Goal: Task Accomplishment & Management: Manage account settings

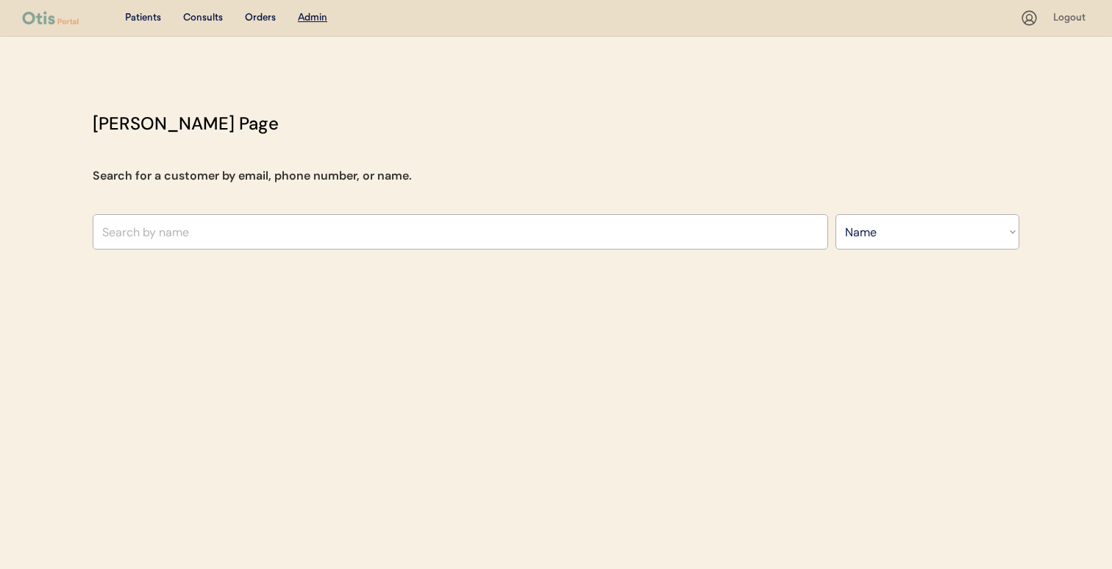
select select ""Name""
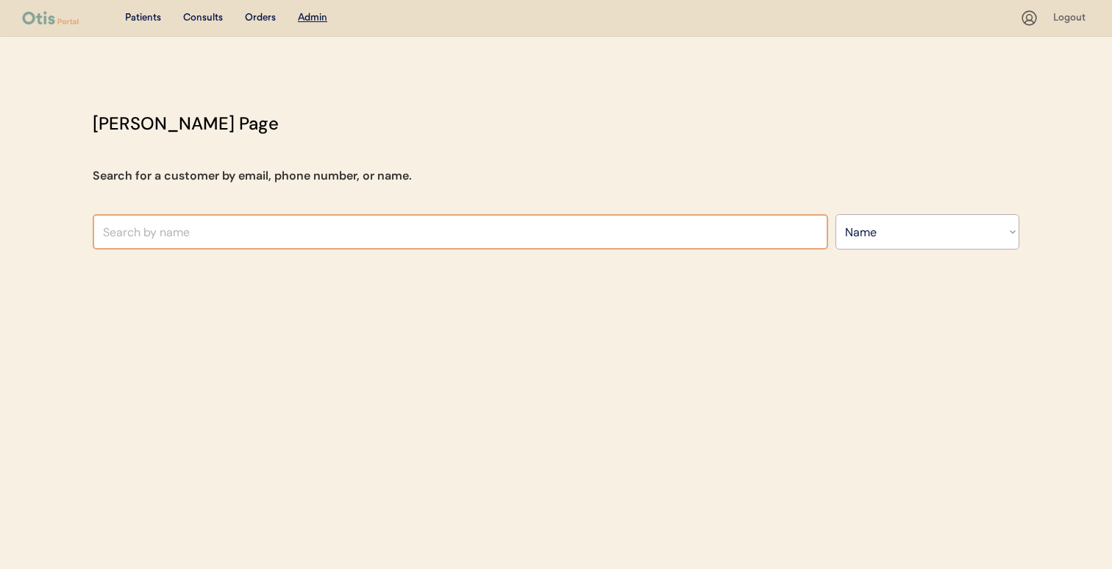
click at [434, 232] on input "text" at bounding box center [460, 231] width 735 height 35
paste input "[PERSON_NAME]"
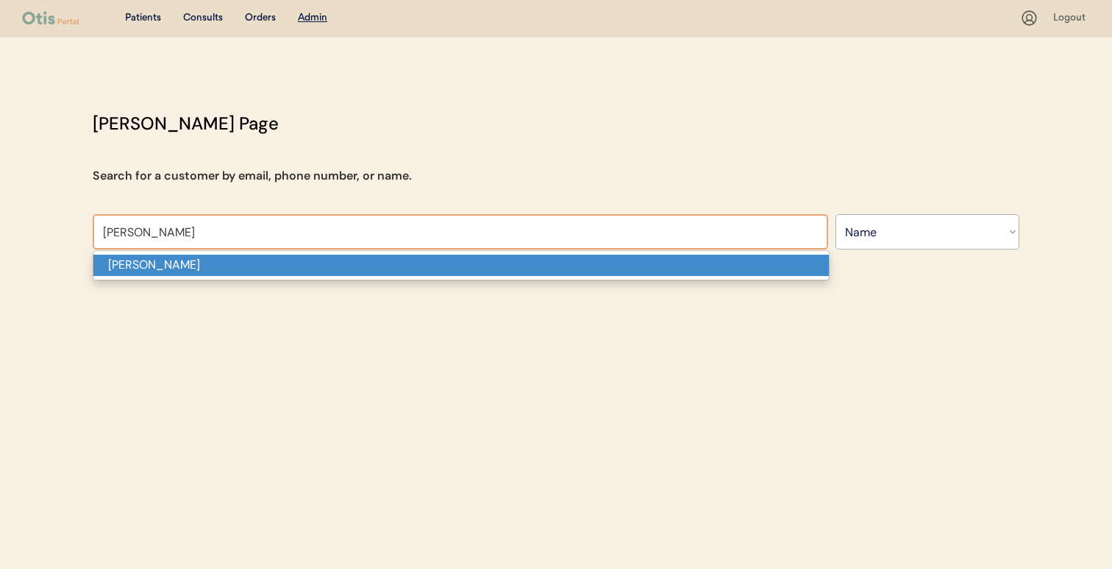
click at [410, 263] on p "[PERSON_NAME]" at bounding box center [460, 264] width 735 height 21
type input "[PERSON_NAME]"
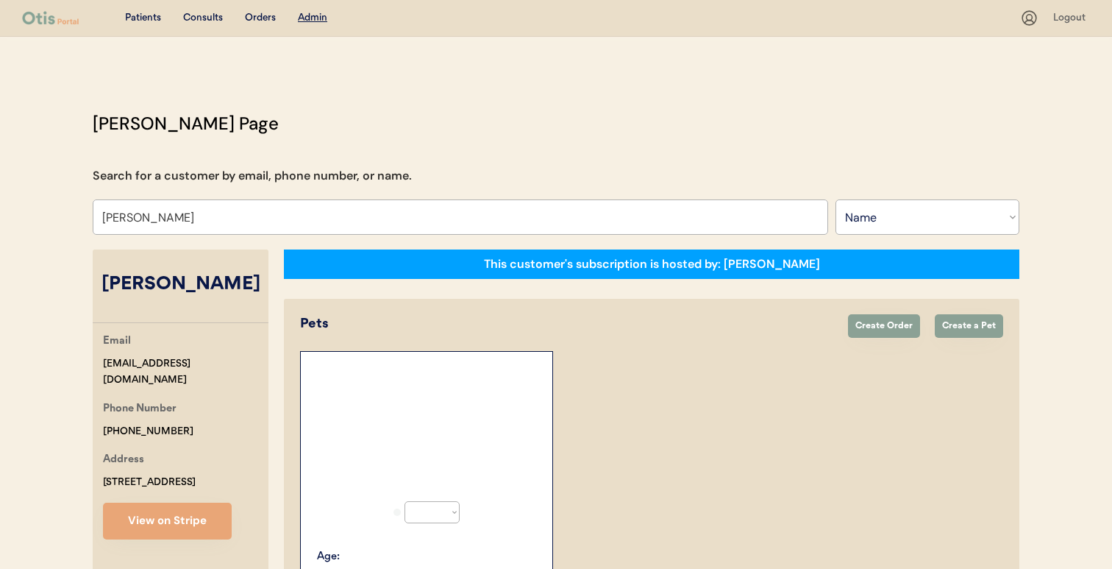
select select "true"
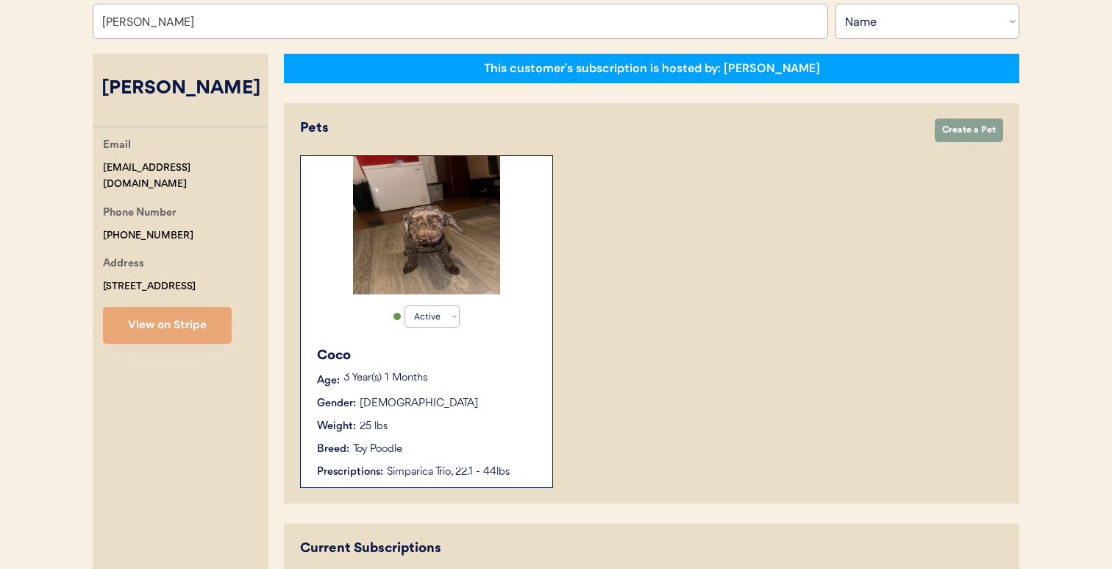
scroll to position [195, 0]
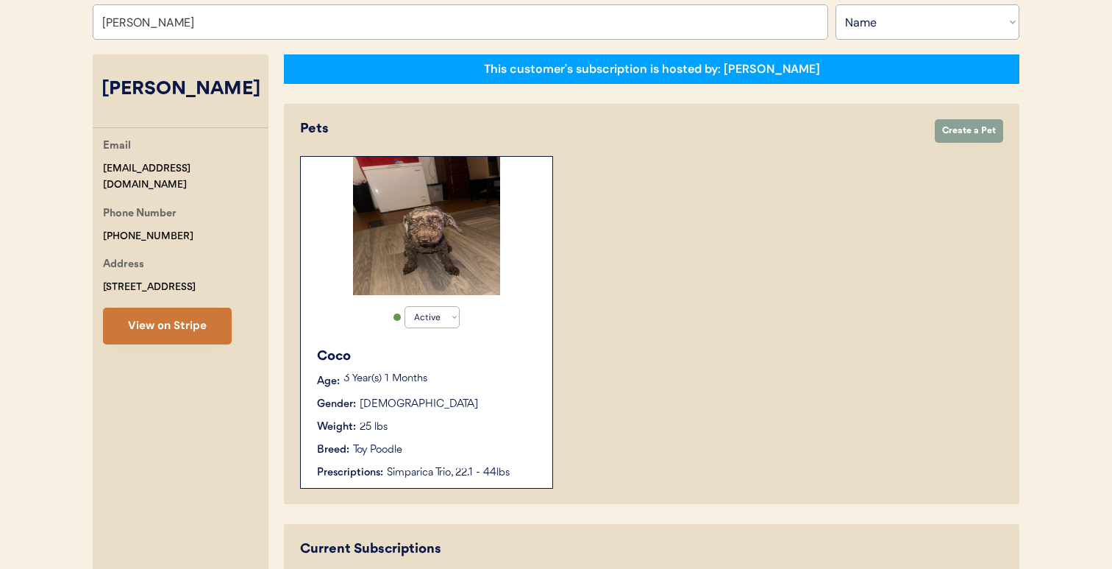
type input "[PERSON_NAME]"
click at [195, 317] on button "View on Stripe" at bounding box center [167, 325] width 129 height 37
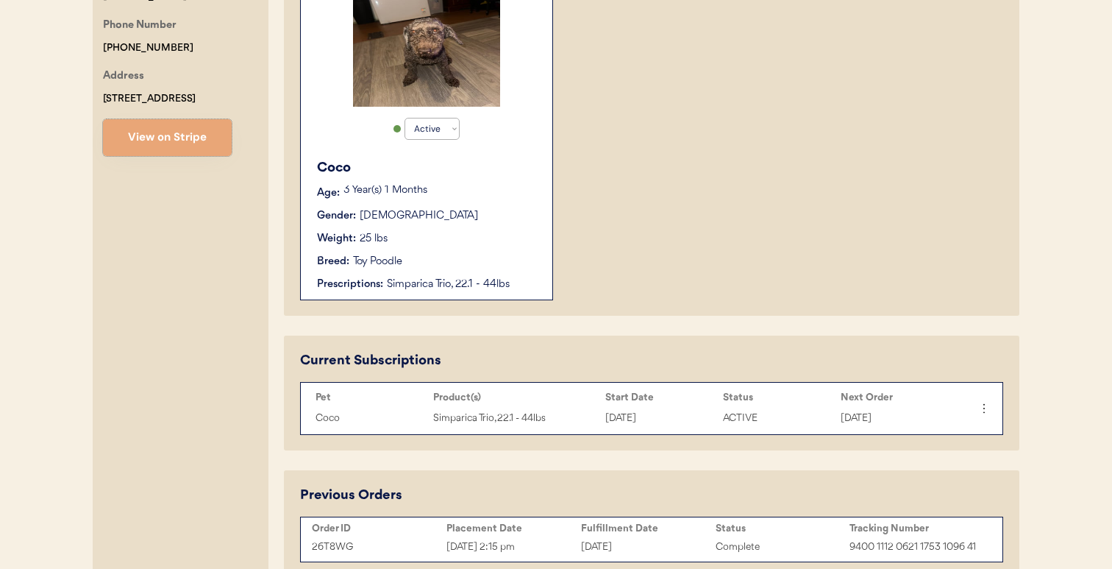
scroll to position [385, 0]
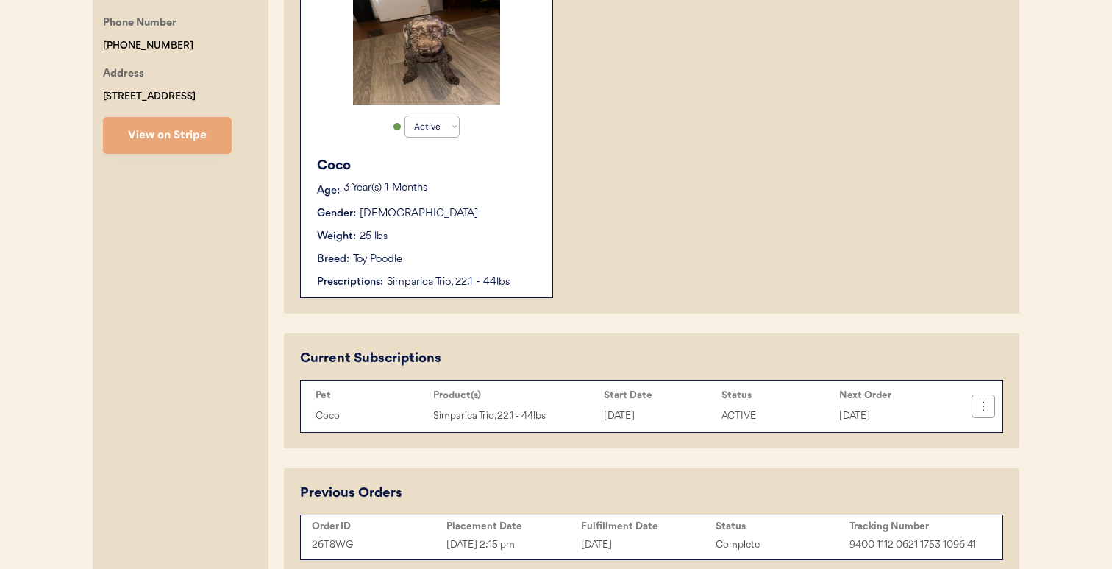
click at [989, 405] on icon at bounding box center [983, 406] width 15 height 15
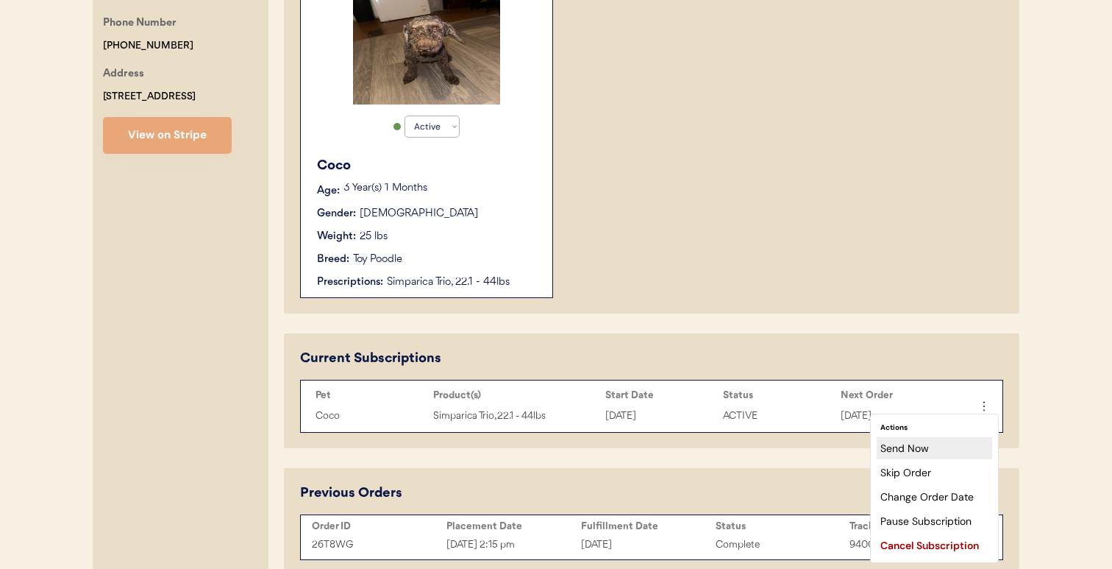
click at [932, 450] on div "Send Now" at bounding box center [934, 448] width 115 height 22
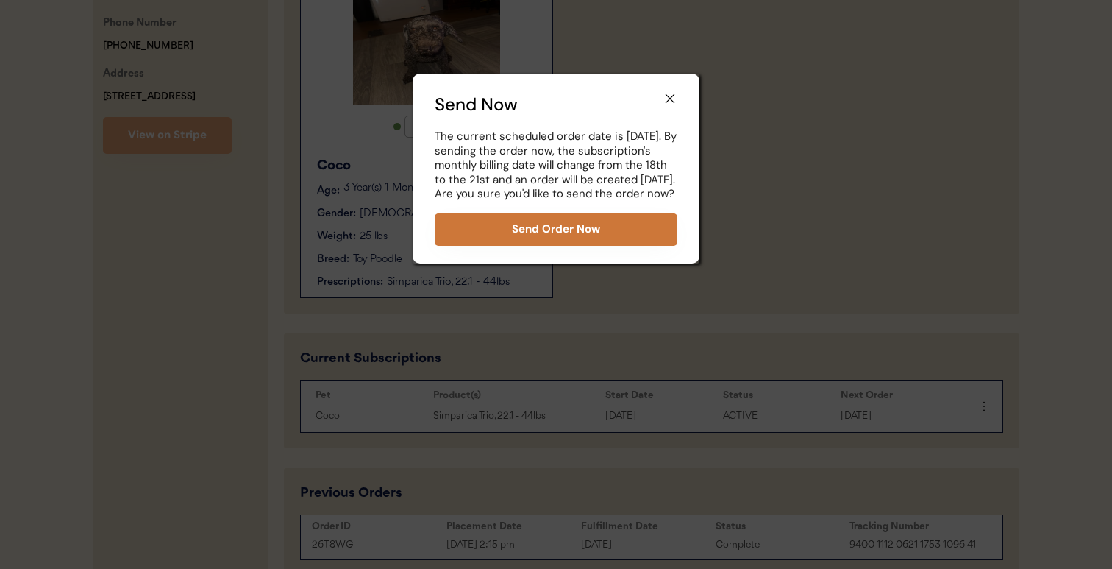
click at [647, 243] on button "Send Order Now" at bounding box center [556, 229] width 243 height 32
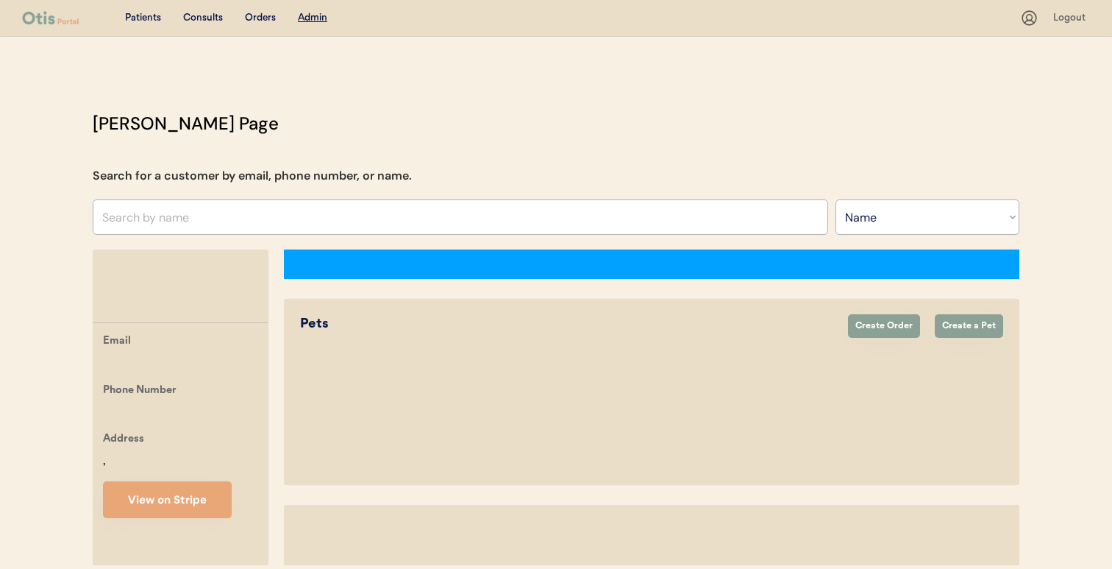
select select ""Name""
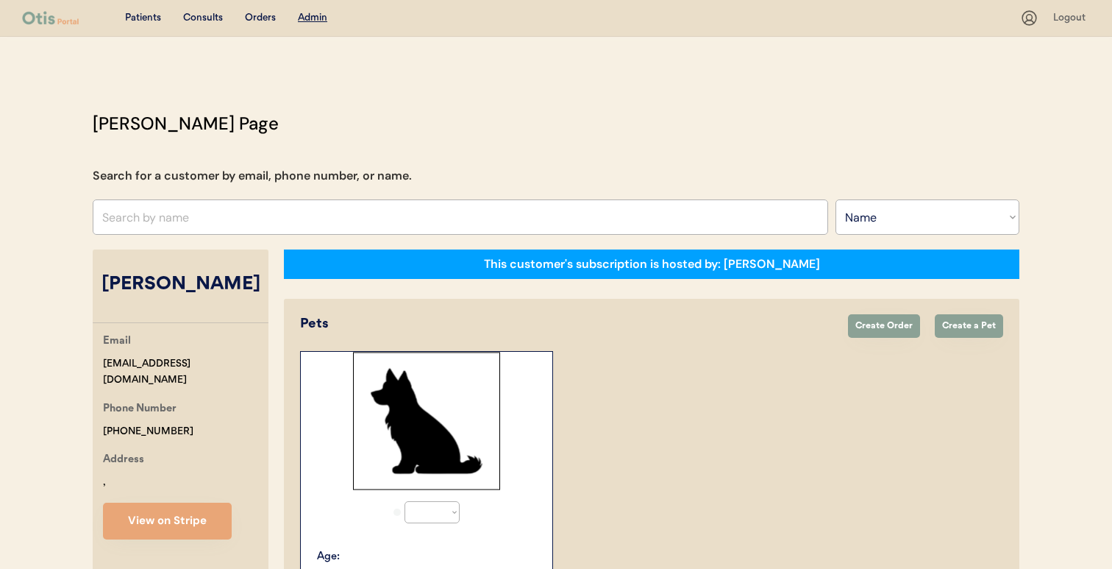
select select "true"
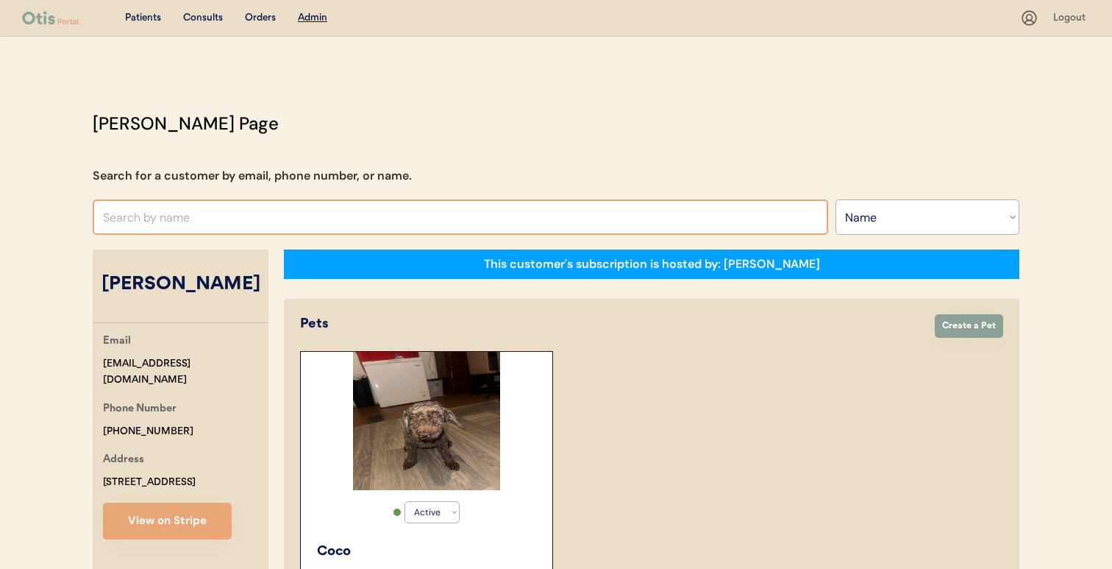
click at [371, 219] on input "text" at bounding box center [460, 216] width 735 height 35
paste input "Keely McBatra"
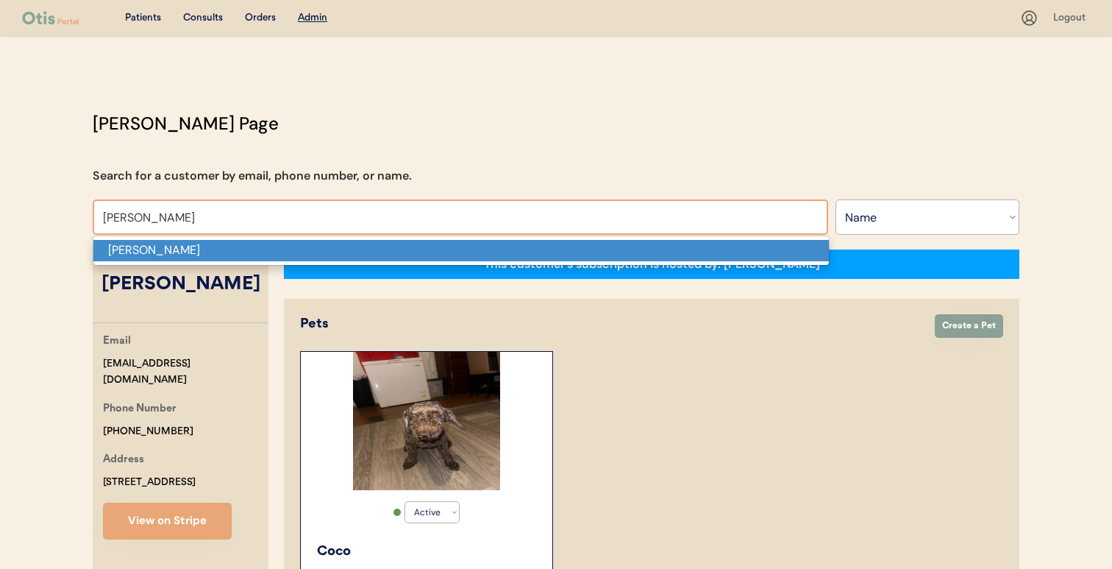
click at [365, 243] on p "Keely McBatra" at bounding box center [460, 250] width 735 height 21
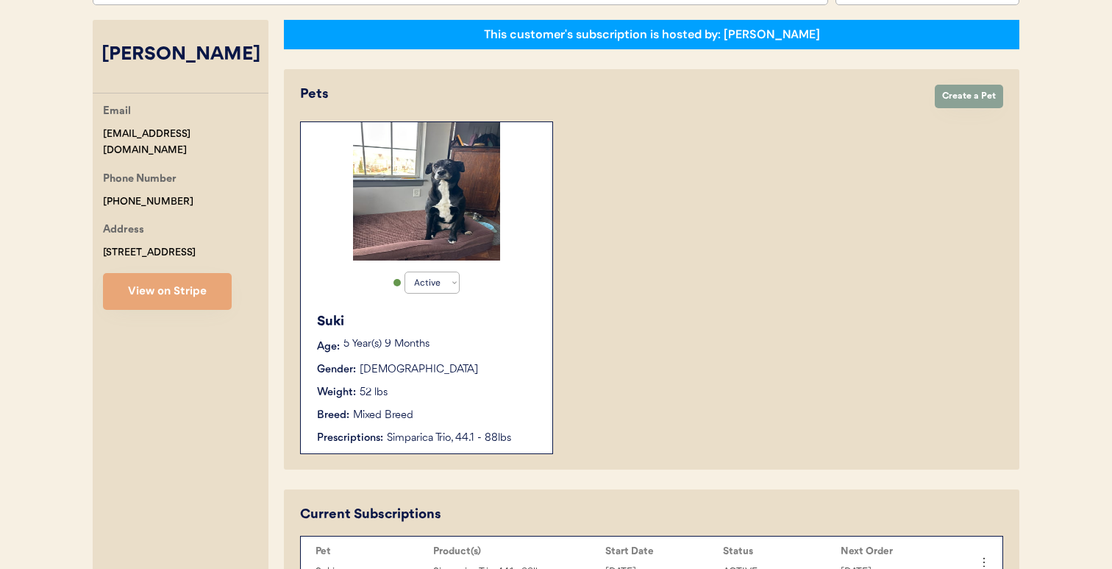
scroll to position [227, 0]
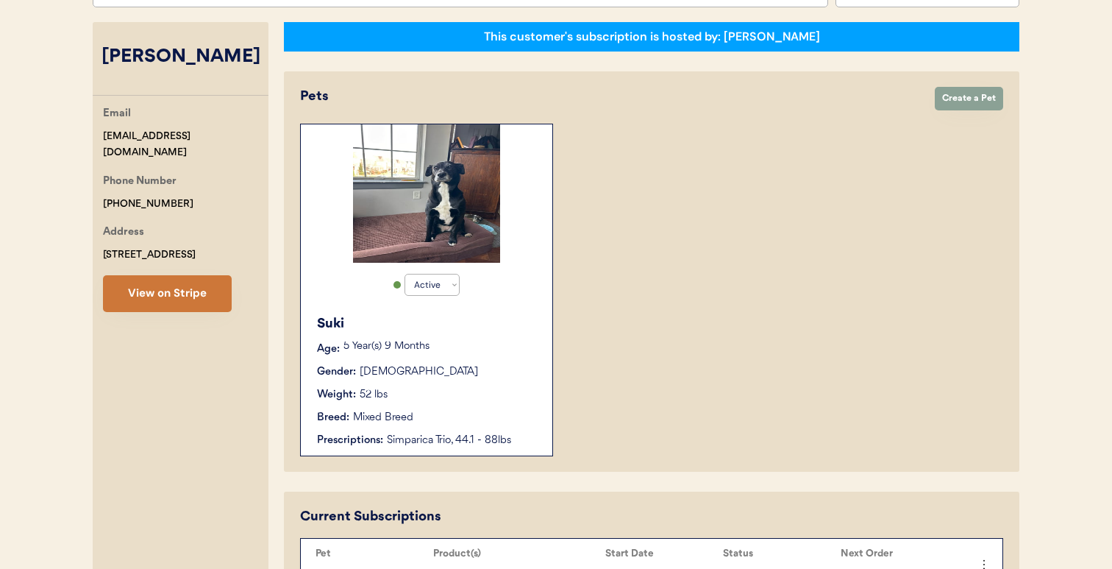
type input "Keely McBatra"
click at [193, 282] on button "View on Stripe" at bounding box center [167, 293] width 129 height 37
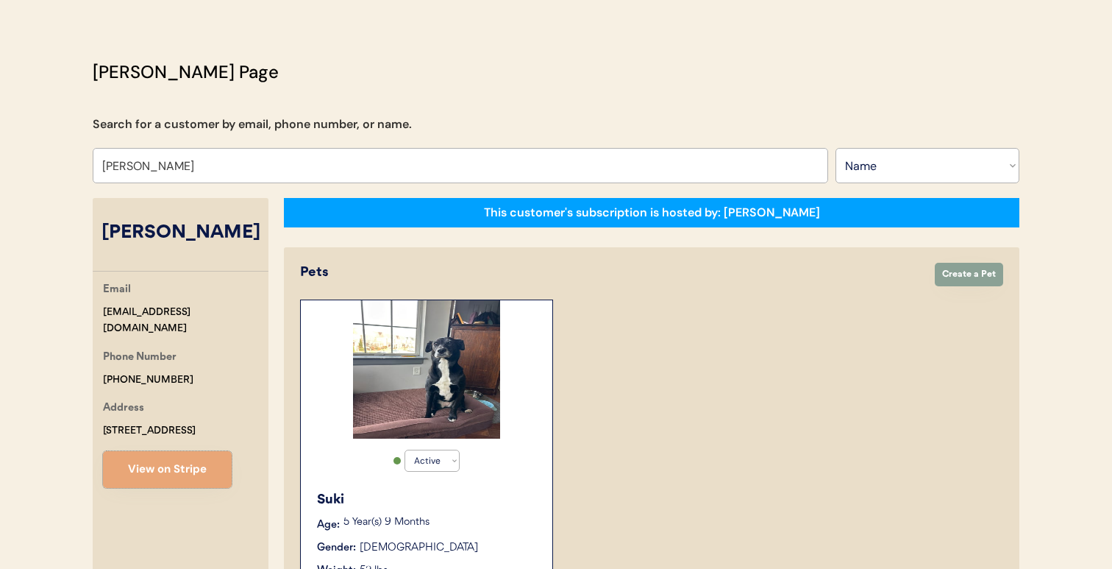
scroll to position [47, 0]
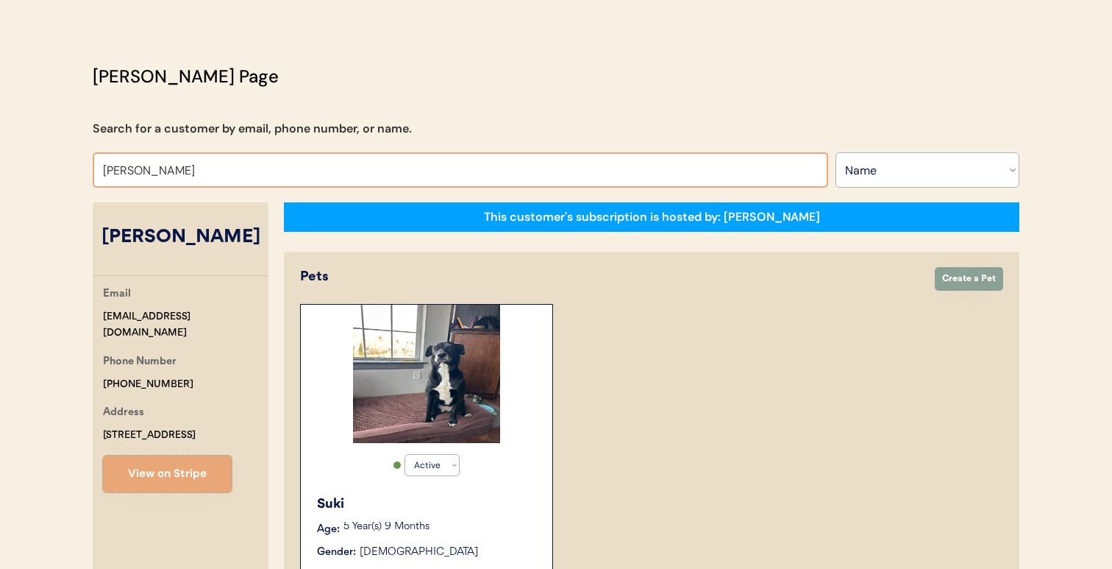
click at [390, 161] on input "Keely McBatra" at bounding box center [460, 169] width 735 height 35
paste input "Minh Vy Nguyen"
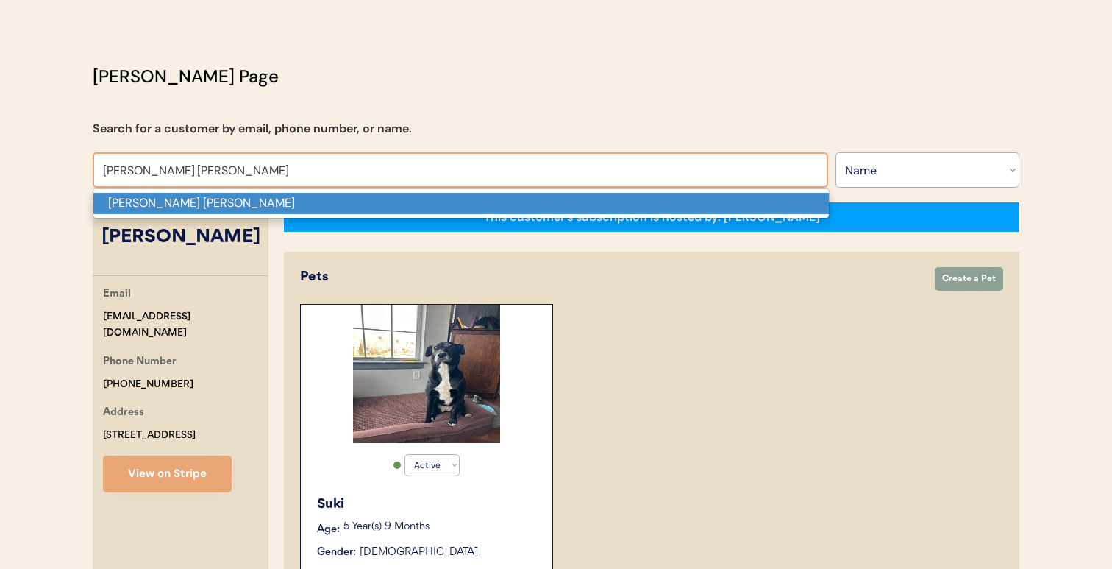
click at [380, 202] on p "Minh Vy Nguyen" at bounding box center [460, 203] width 735 height 21
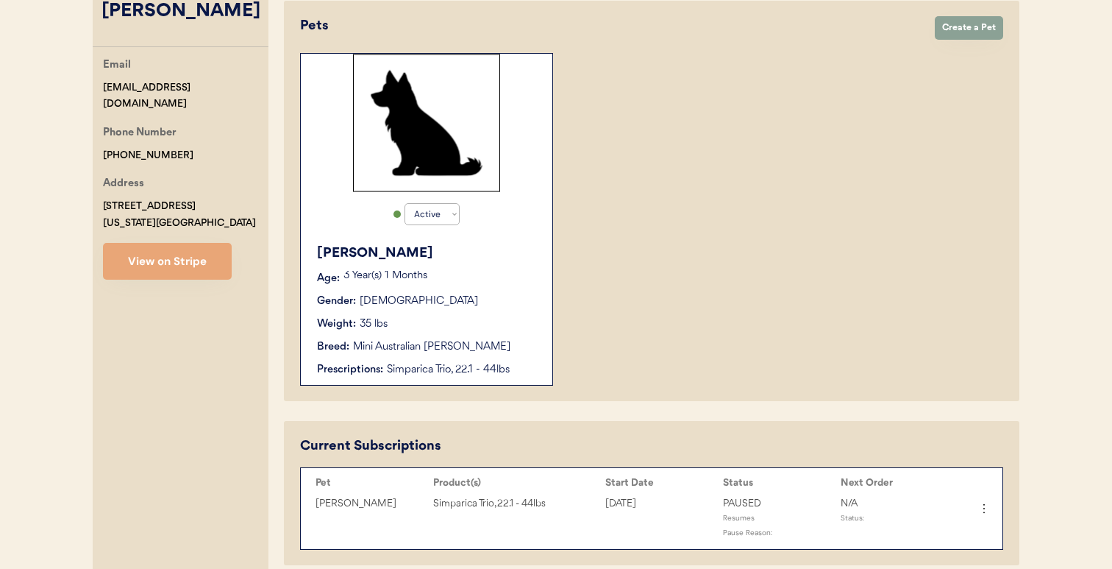
scroll to position [299, 0]
type input "Minh Vy Nguyen"
click at [430, 354] on div "Derek Age: 3 Year(s) 1 Months Gender: Male Weight: 35 lbs Breed: Mini Australia…" at bounding box center [426, 309] width 237 height 149
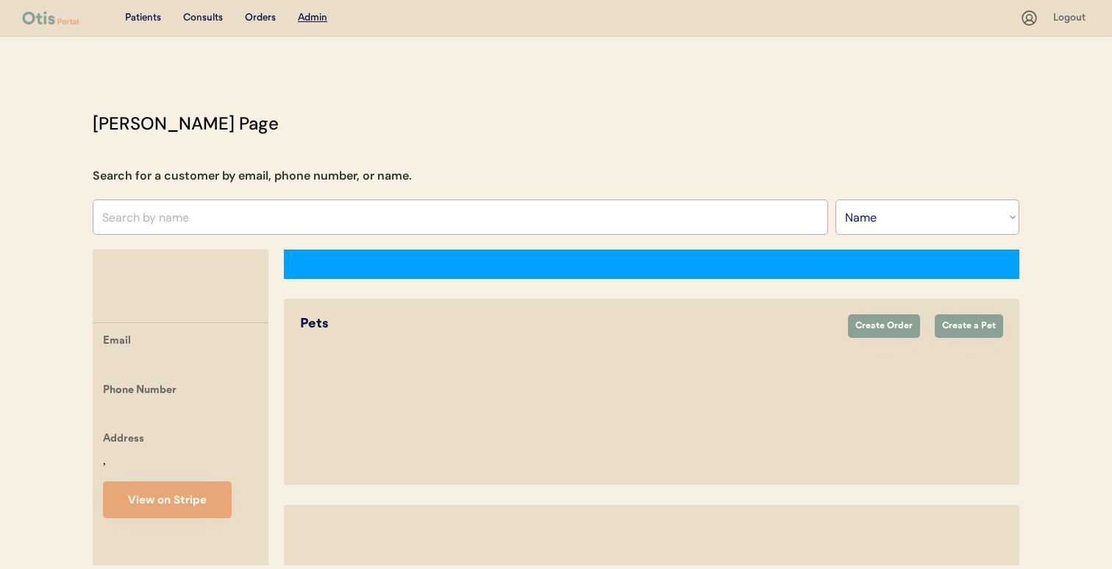
select select ""Name""
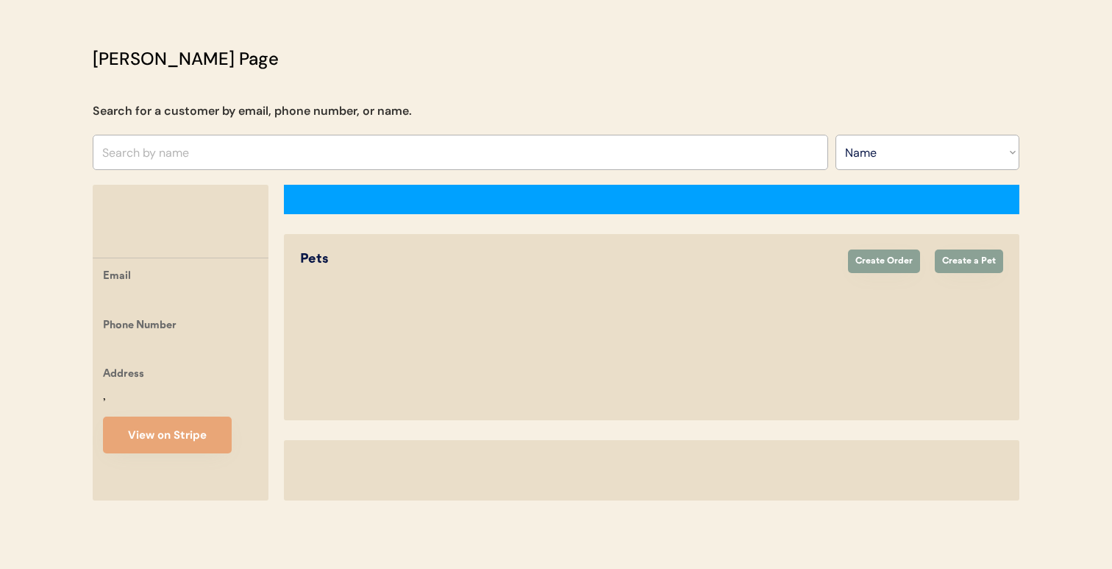
select select "true"
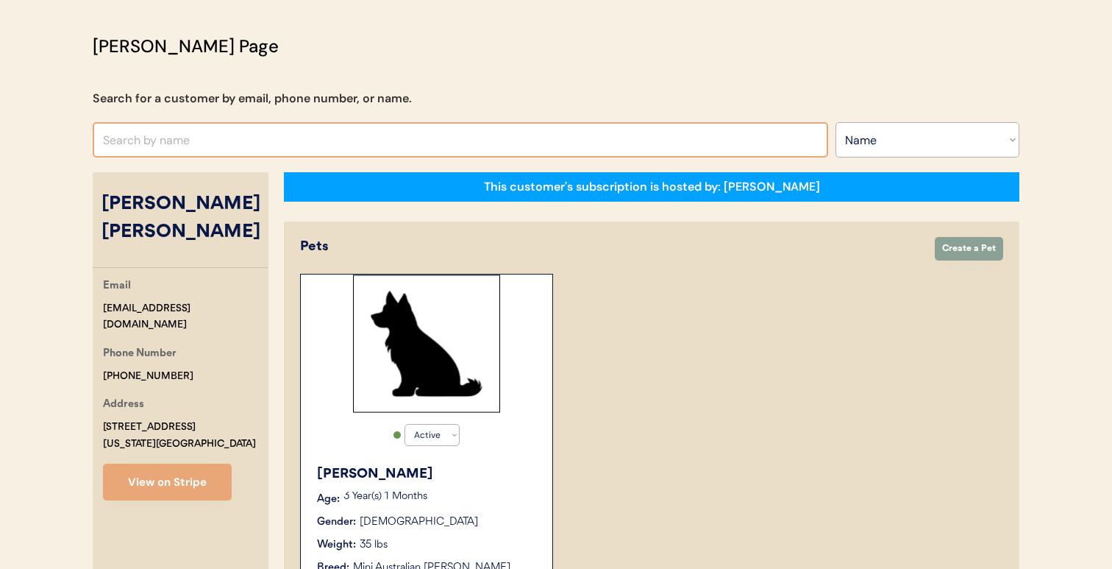
scroll to position [74, 0]
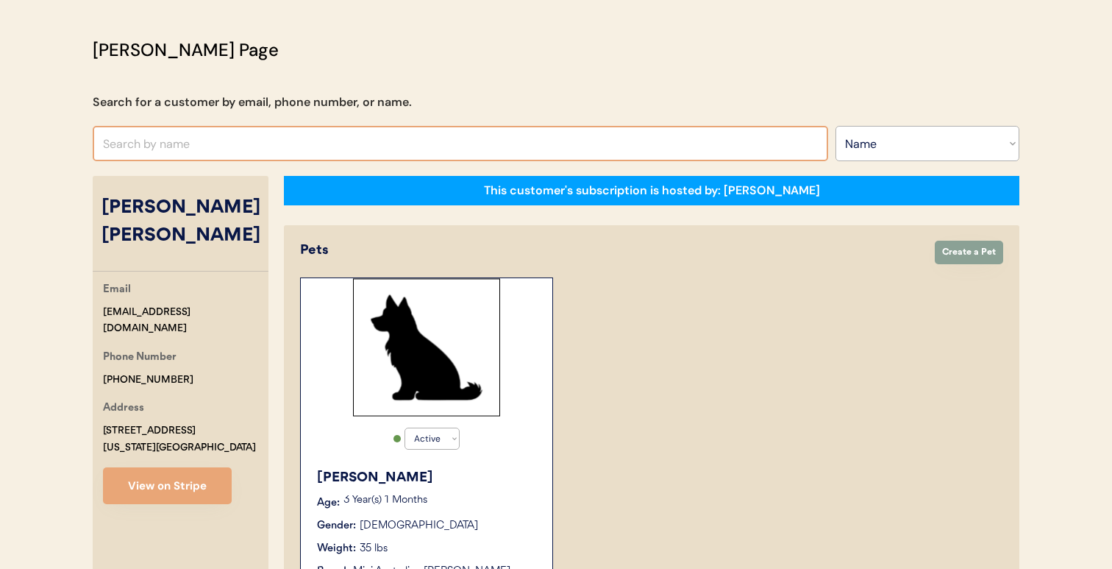
click at [405, 139] on input "text" at bounding box center [460, 143] width 735 height 35
paste input "Kasandra Watkins"
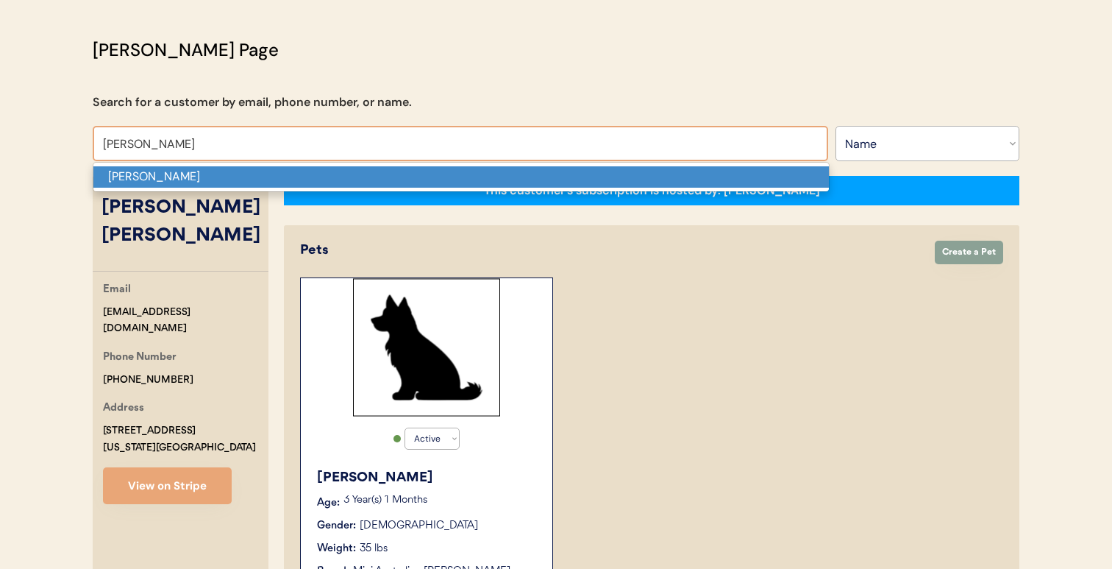
click at [394, 171] on p "Kasandra Watkins" at bounding box center [460, 176] width 735 height 21
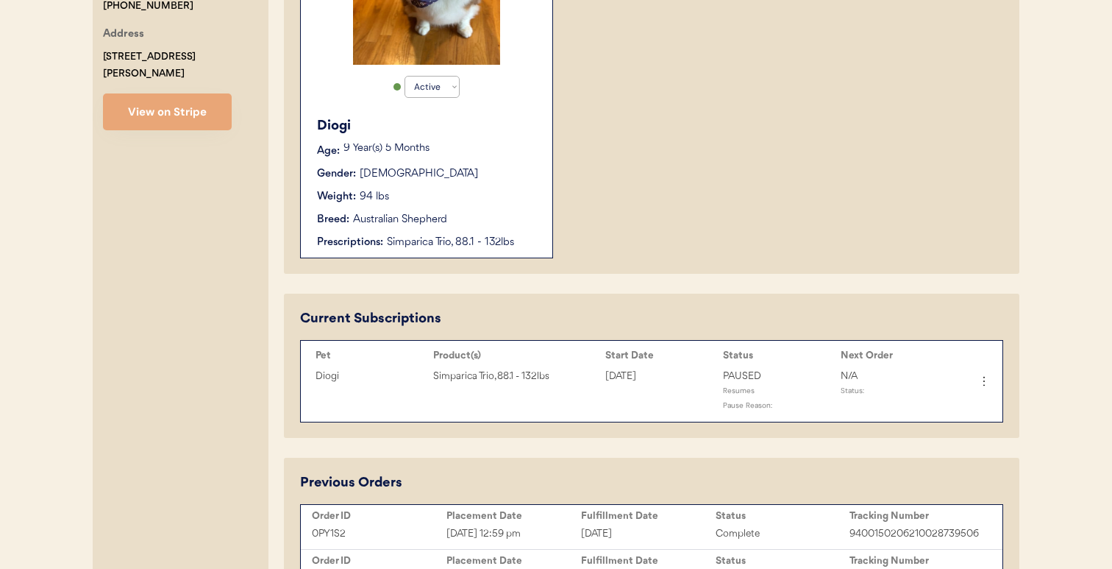
type input "Kasandra Watkins"
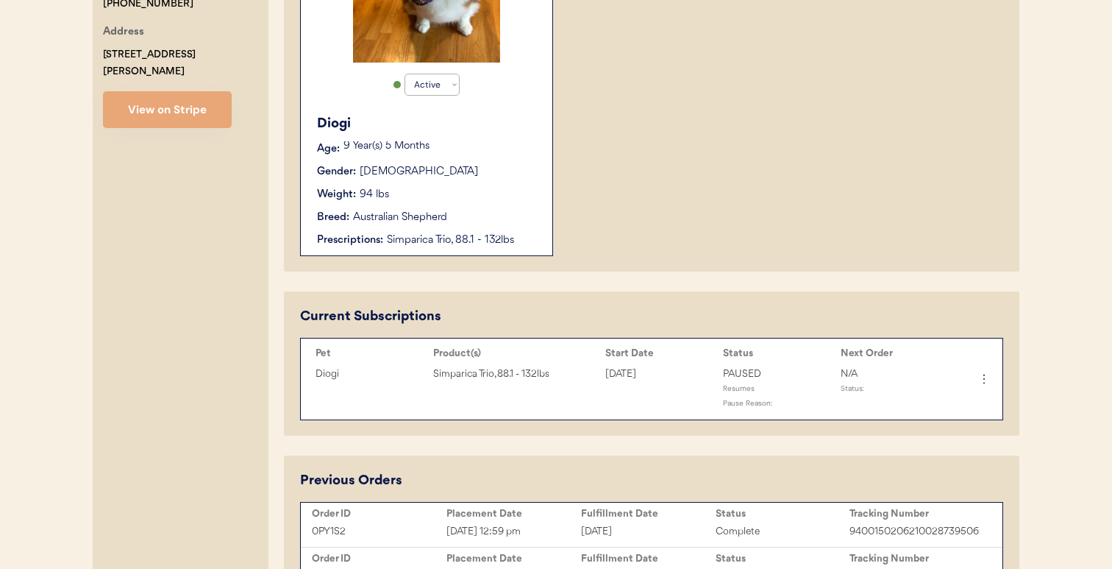
scroll to position [428, 0]
click at [978, 374] on icon at bounding box center [983, 378] width 15 height 15
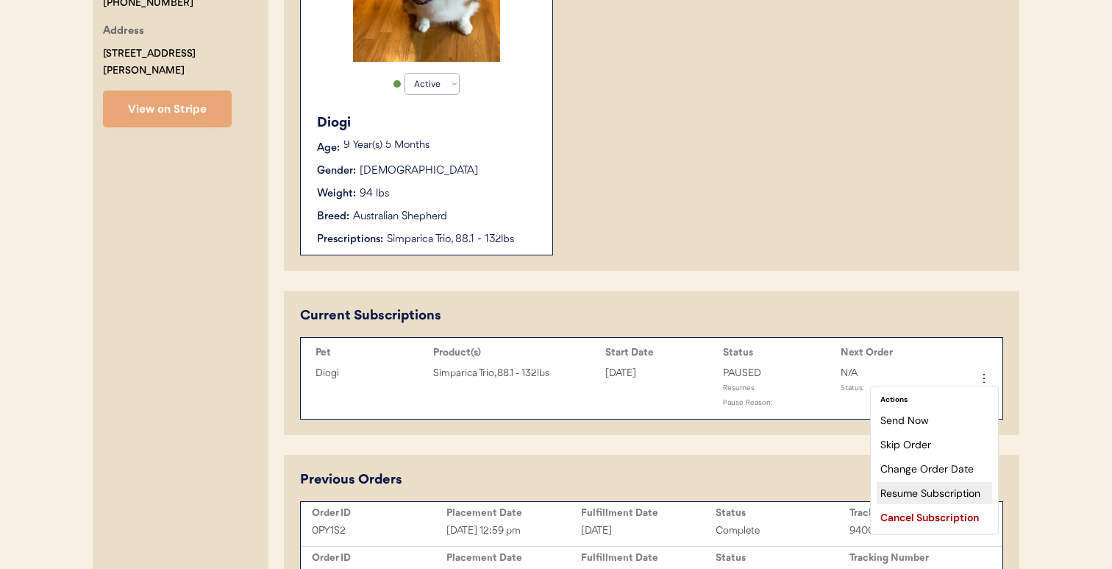
click at [935, 482] on div "Resume Subscription" at bounding box center [934, 493] width 115 height 22
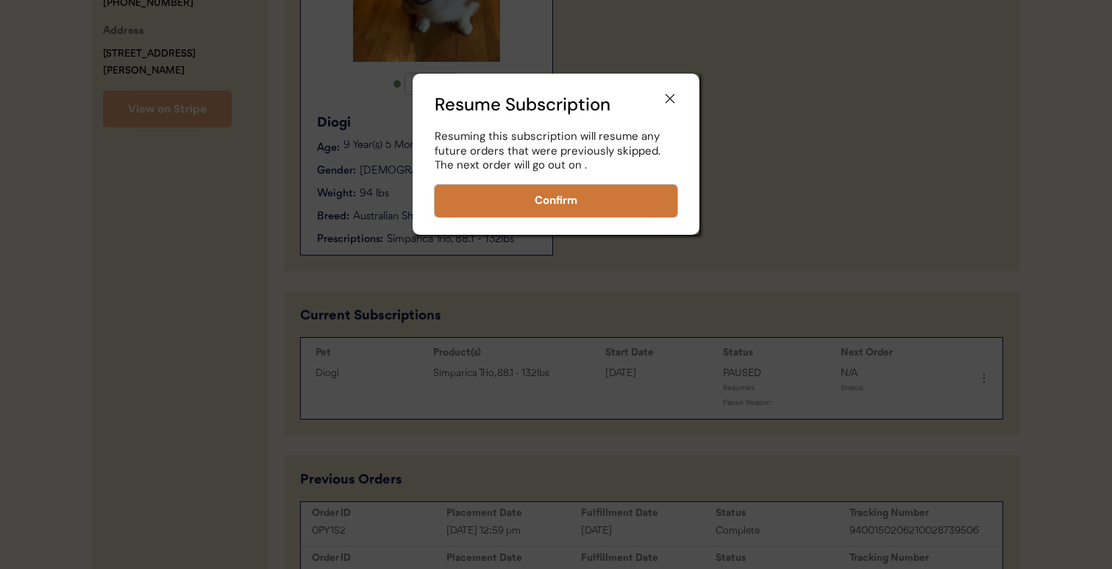
click at [614, 210] on button "Confirm" at bounding box center [556, 201] width 243 height 32
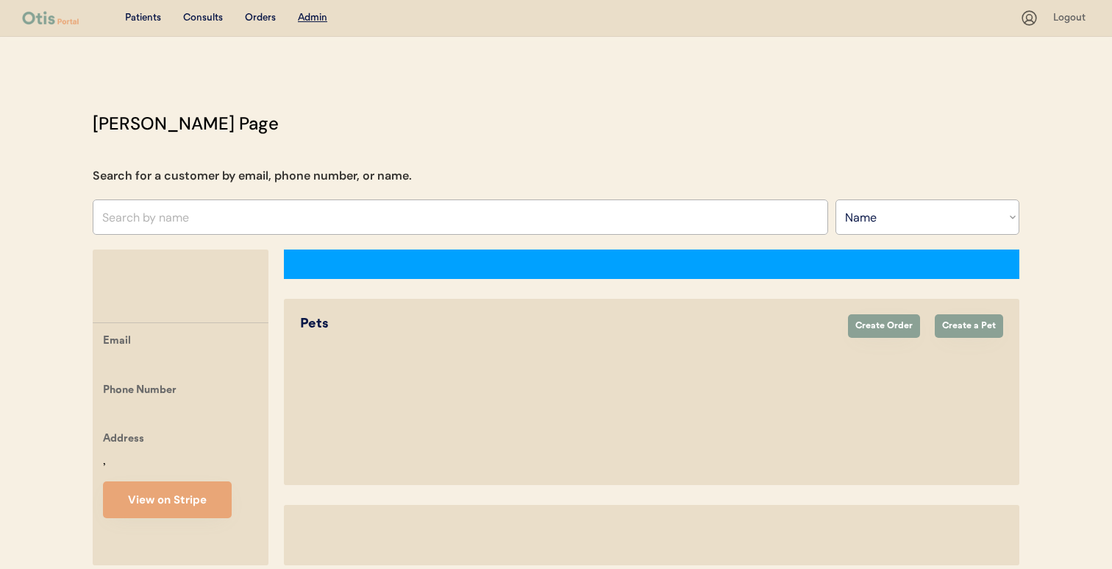
select select ""Name""
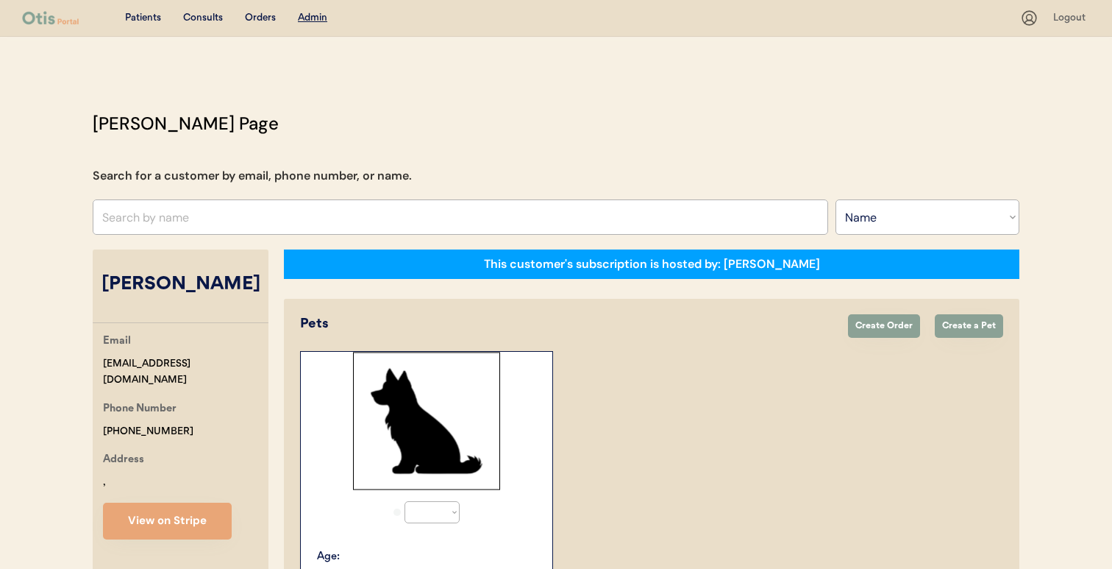
select select "true"
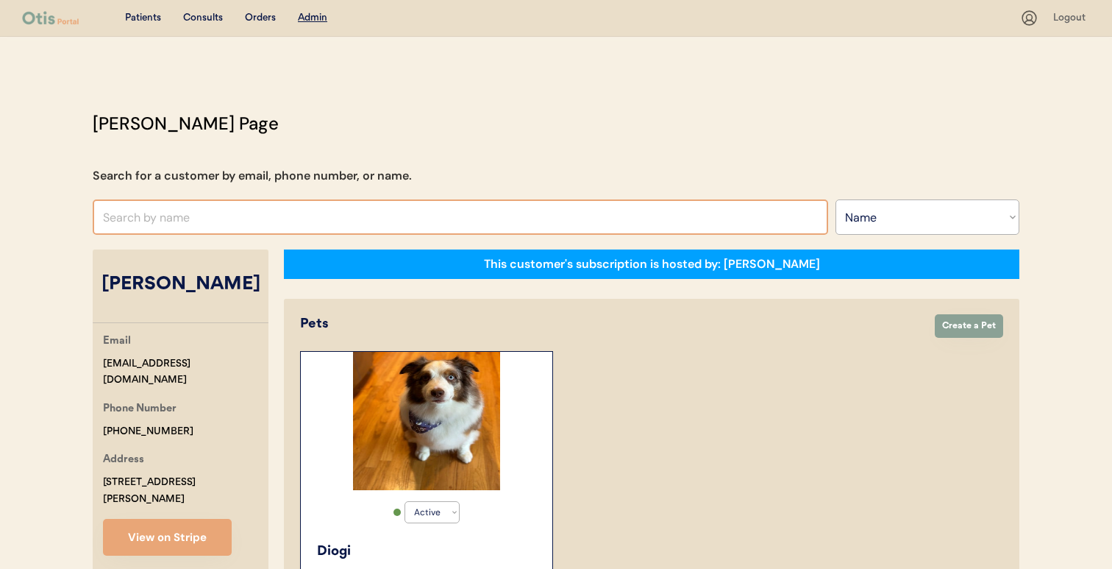
click at [499, 212] on input "text" at bounding box center [460, 216] width 735 height 35
paste input "Minh Vy Nguyen"
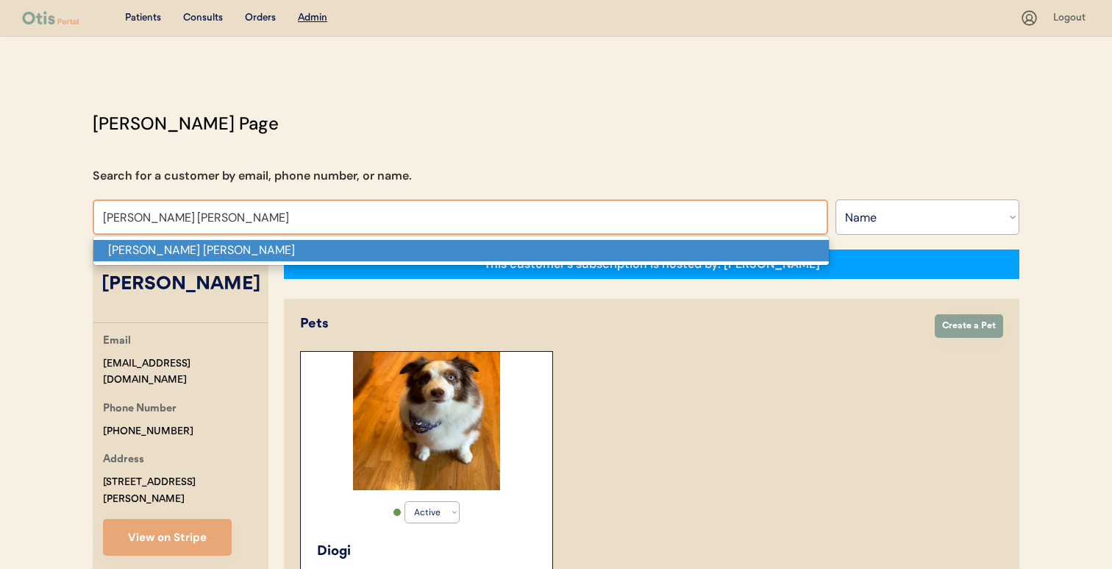
click at [489, 249] on p "Minh Vy Nguyen" at bounding box center [460, 250] width 735 height 21
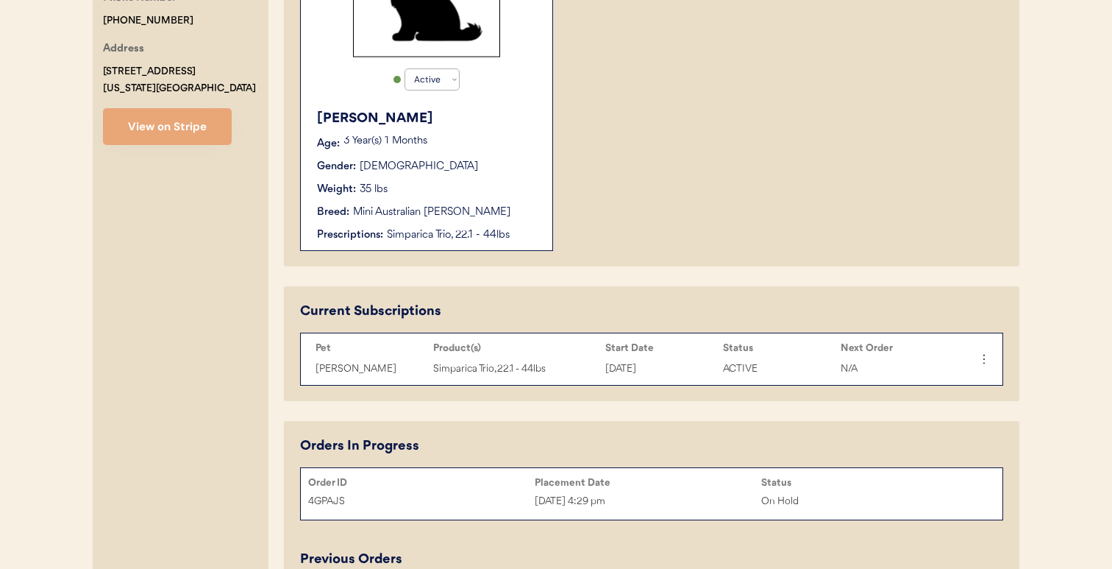
scroll to position [435, 0]
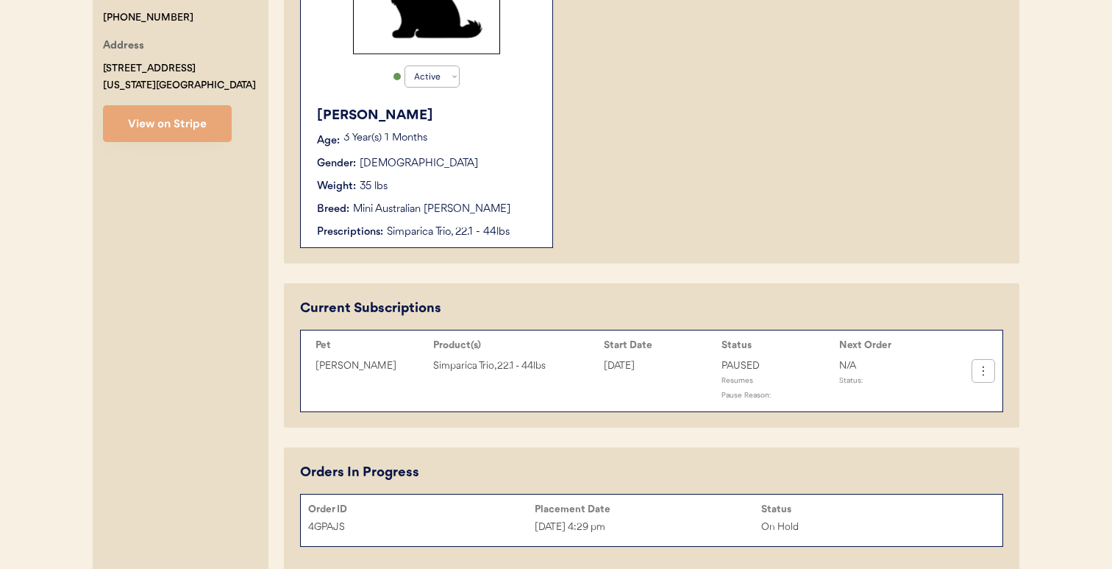
type input "Minh Vy Nguyen"
click at [980, 368] on icon at bounding box center [983, 370] width 15 height 15
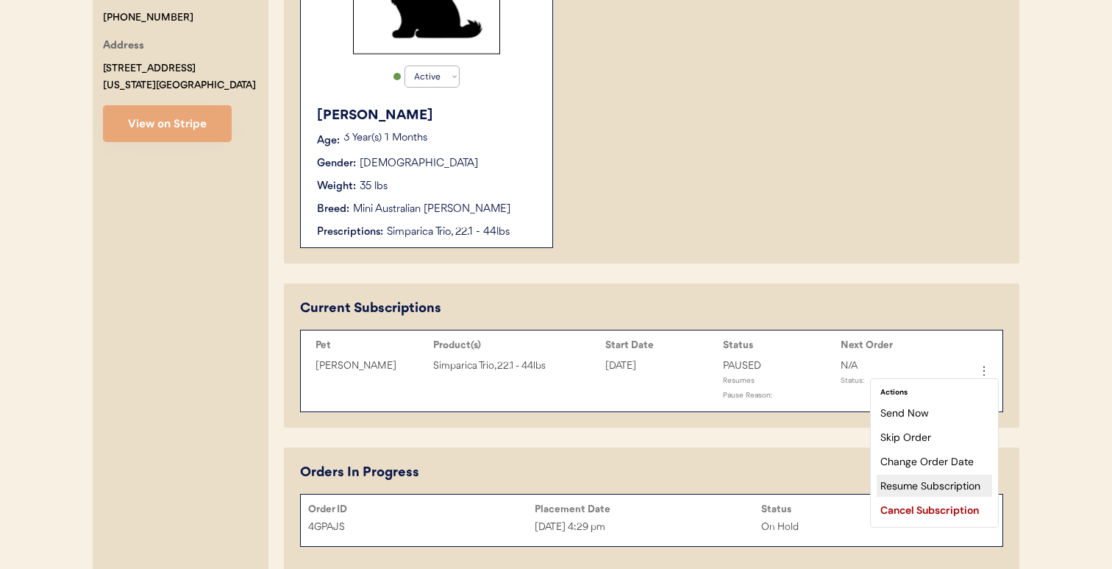
click at [930, 483] on div "Resume Subscription" at bounding box center [934, 485] width 115 height 22
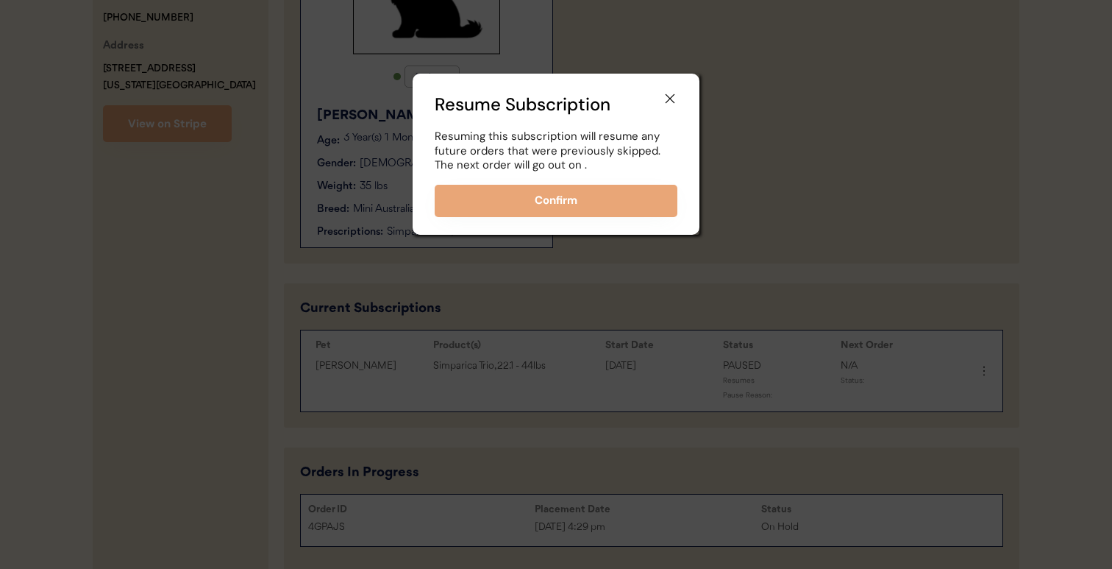
click at [654, 209] on button "Confirm" at bounding box center [556, 201] width 243 height 32
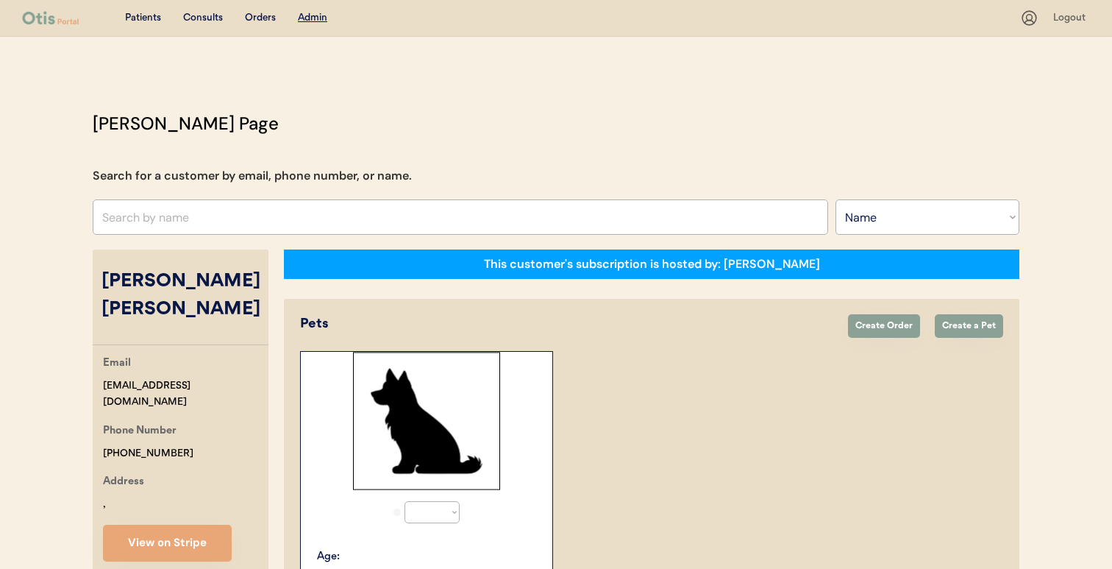
select select ""Name""
select select "true"
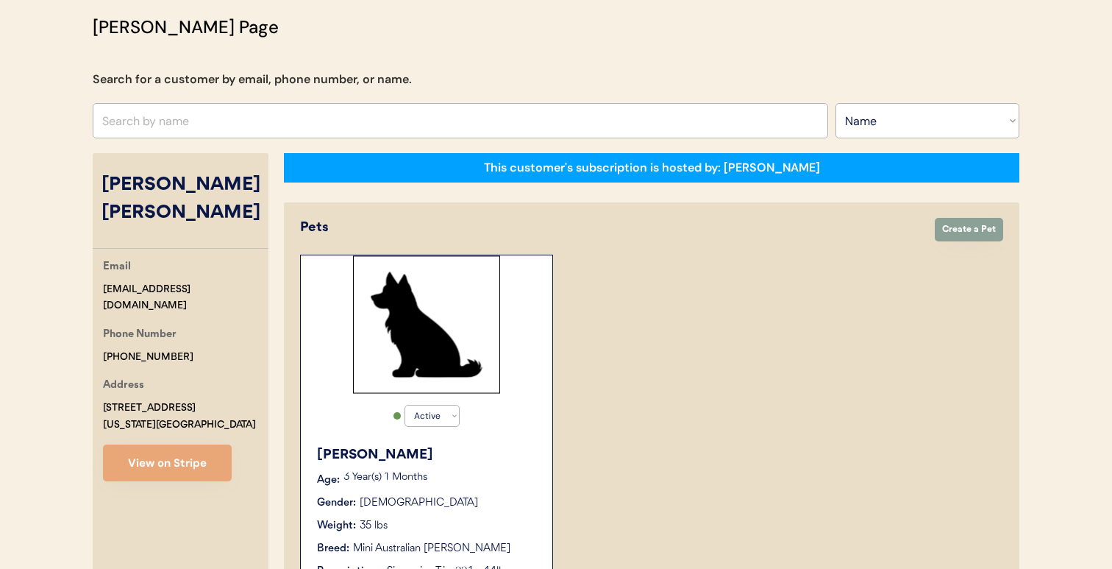
scroll to position [95, 0]
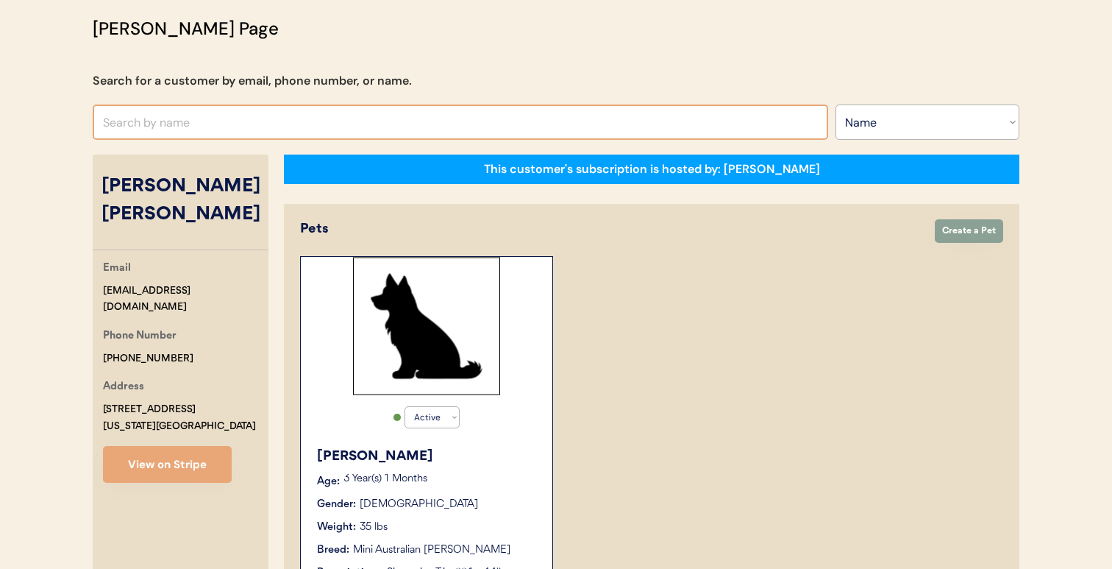
click at [357, 119] on input "text" at bounding box center [460, 121] width 735 height 35
paste input "[PERSON_NAME]"
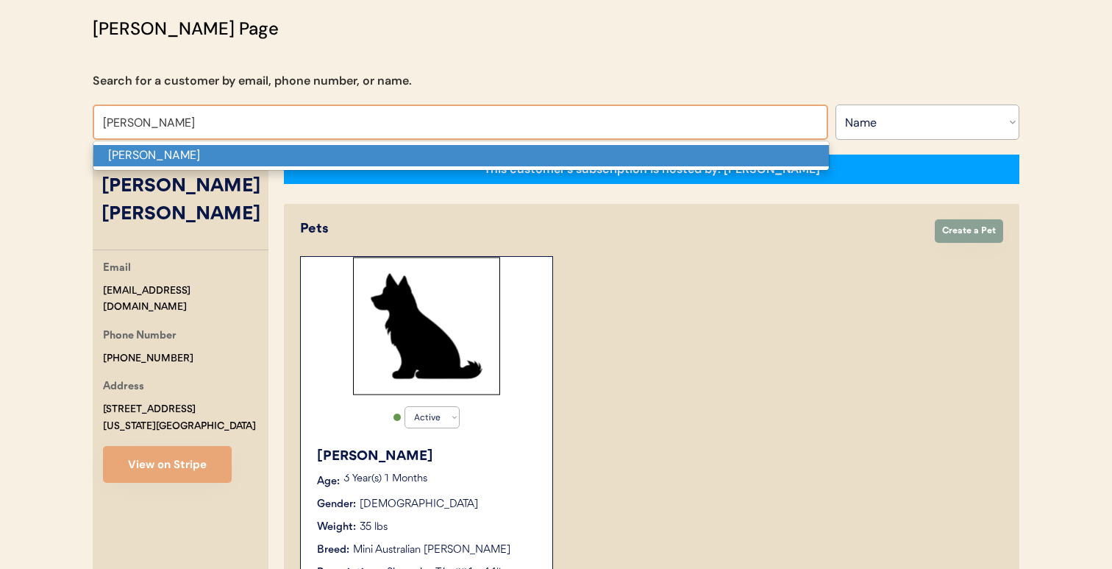
click at [348, 157] on p "Ginger Tansen" at bounding box center [460, 155] width 735 height 21
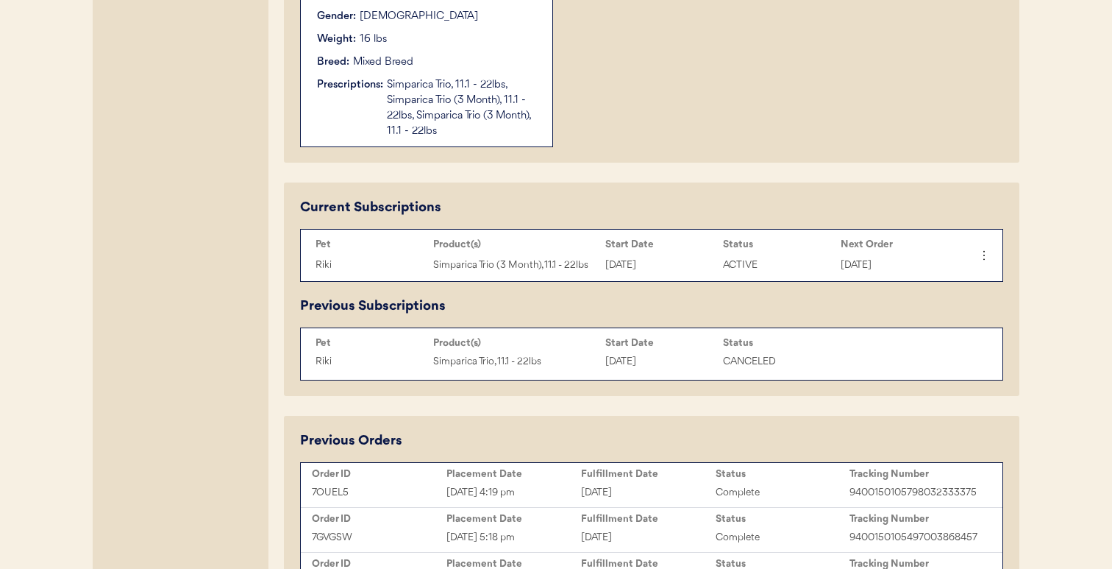
scroll to position [570, 0]
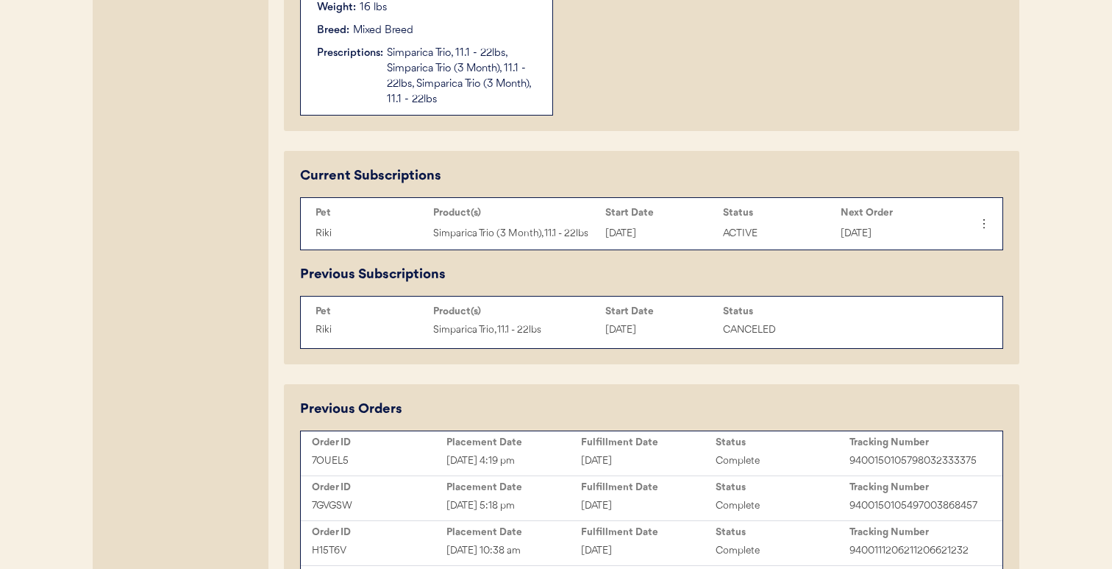
type input "Ginger Tansen"
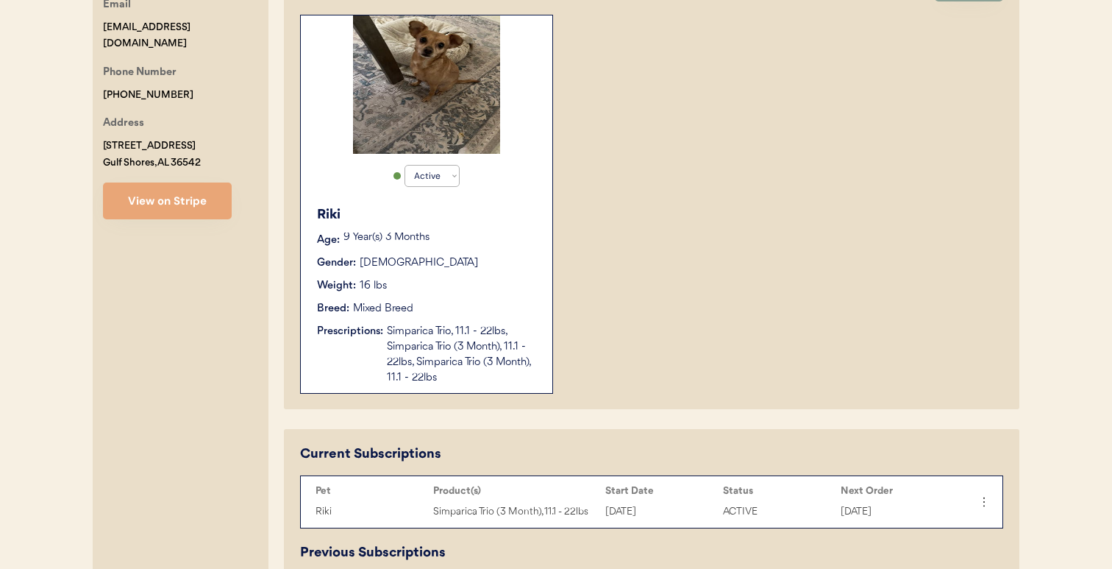
scroll to position [333, 0]
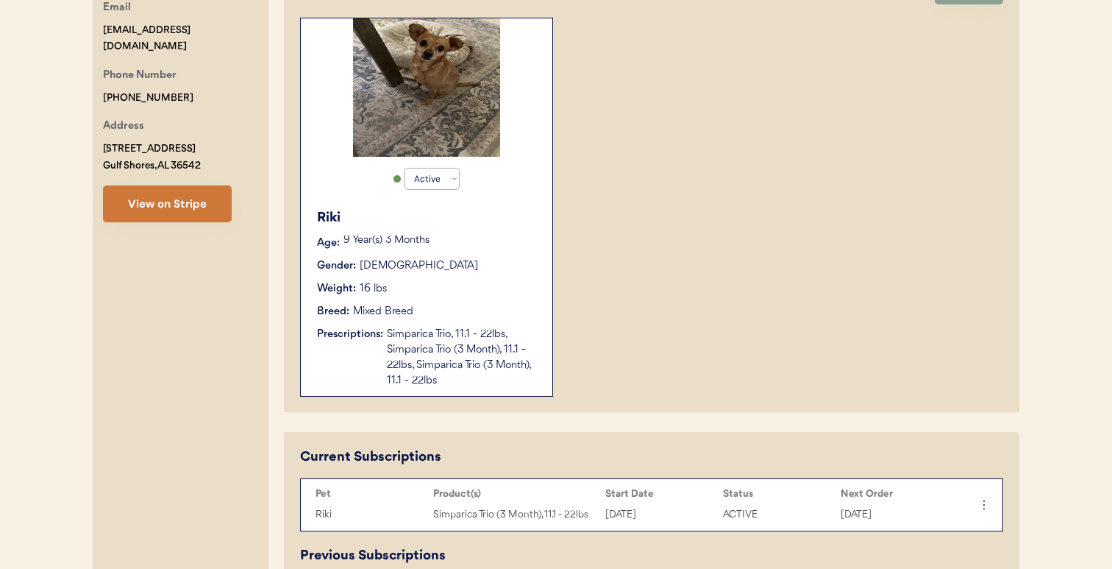
click at [225, 216] on button "View on Stripe" at bounding box center [167, 203] width 129 height 37
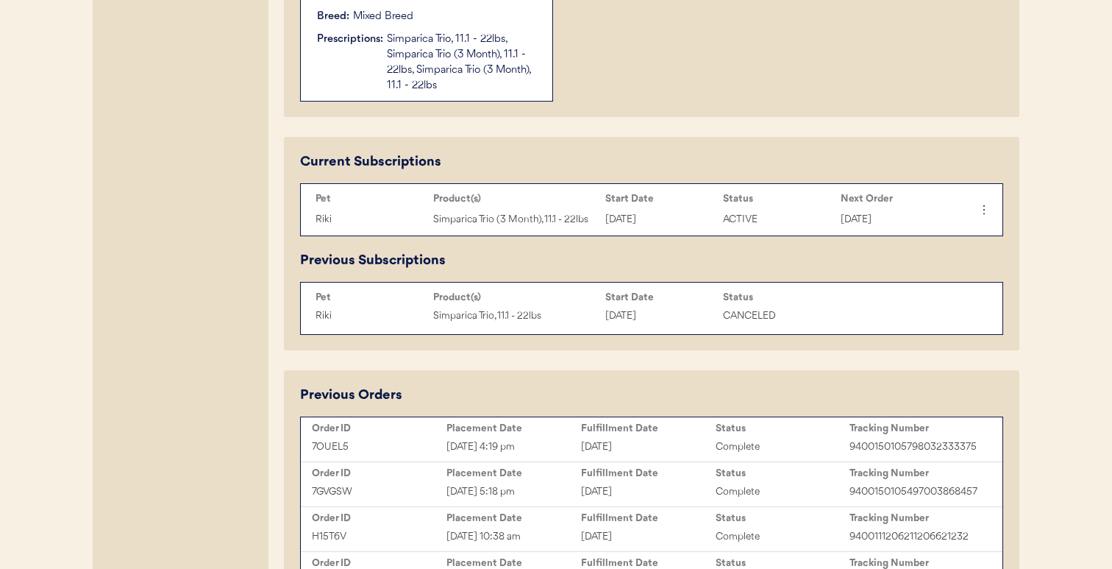
scroll to position [629, 0]
click at [535, 433] on div "Placement Date" at bounding box center [513, 427] width 135 height 15
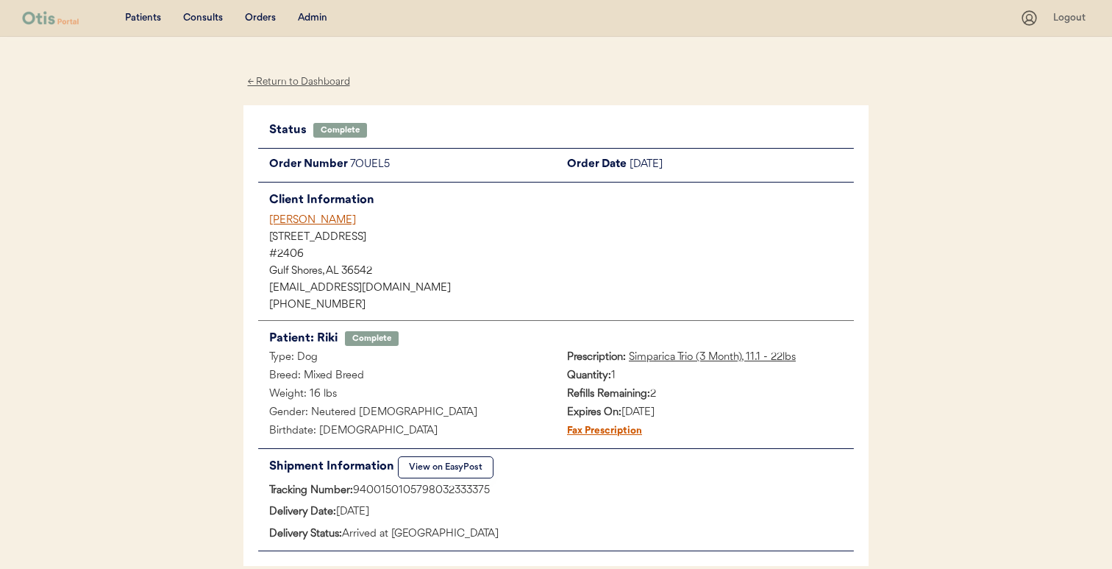
click at [702, 356] on u "Simparica Trio (3 Month), 11.1 - 22lbs" at bounding box center [712, 357] width 167 height 11
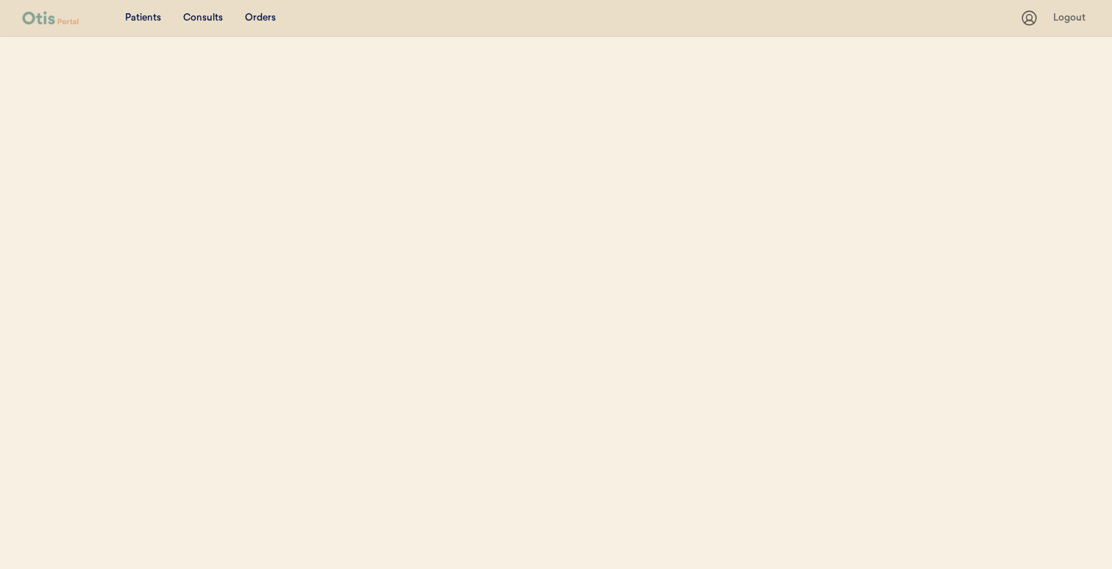
scroll to position [259, 0]
select select ""Name""
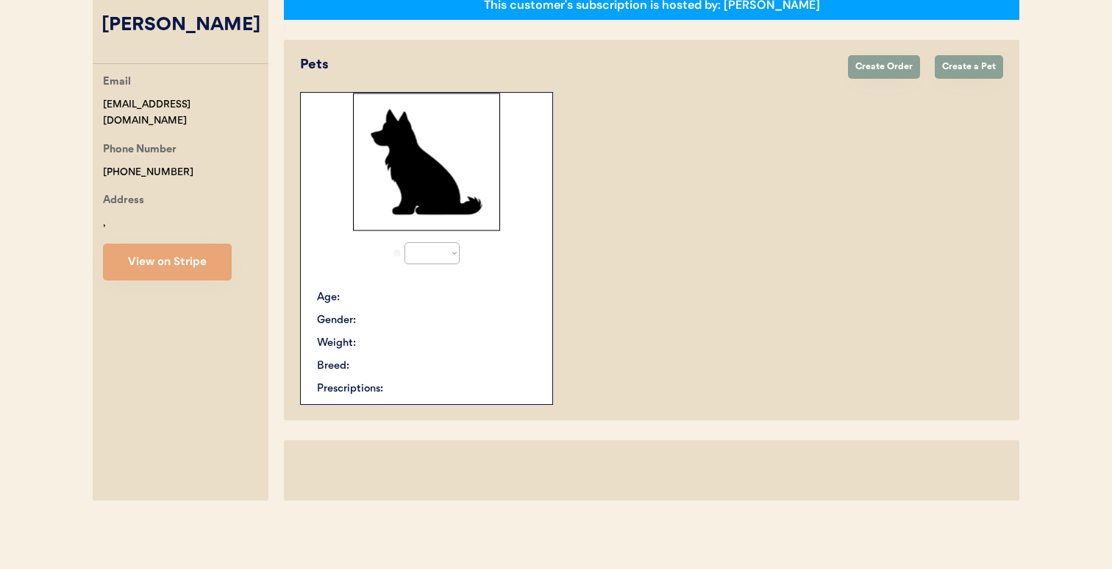
select select "true"
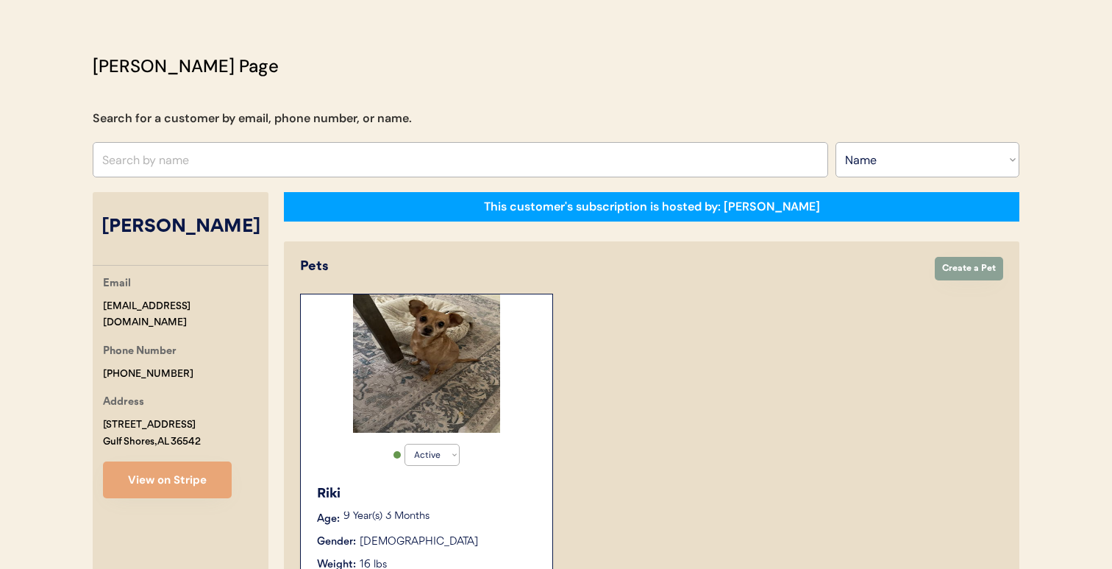
scroll to position [21, 0]
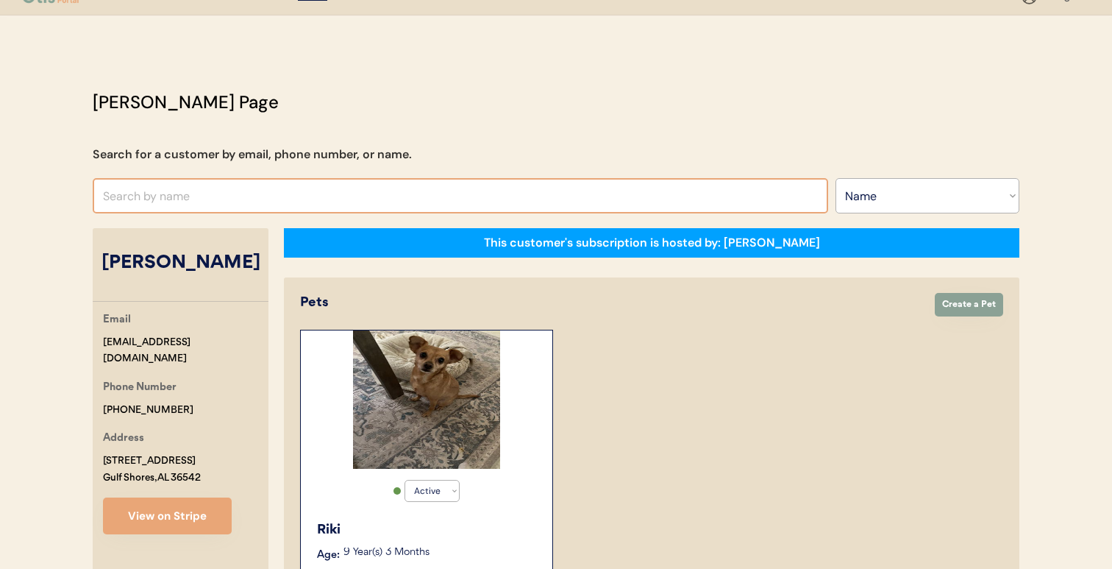
click at [424, 204] on input "text" at bounding box center [460, 195] width 735 height 35
paste input "Mark Millar"
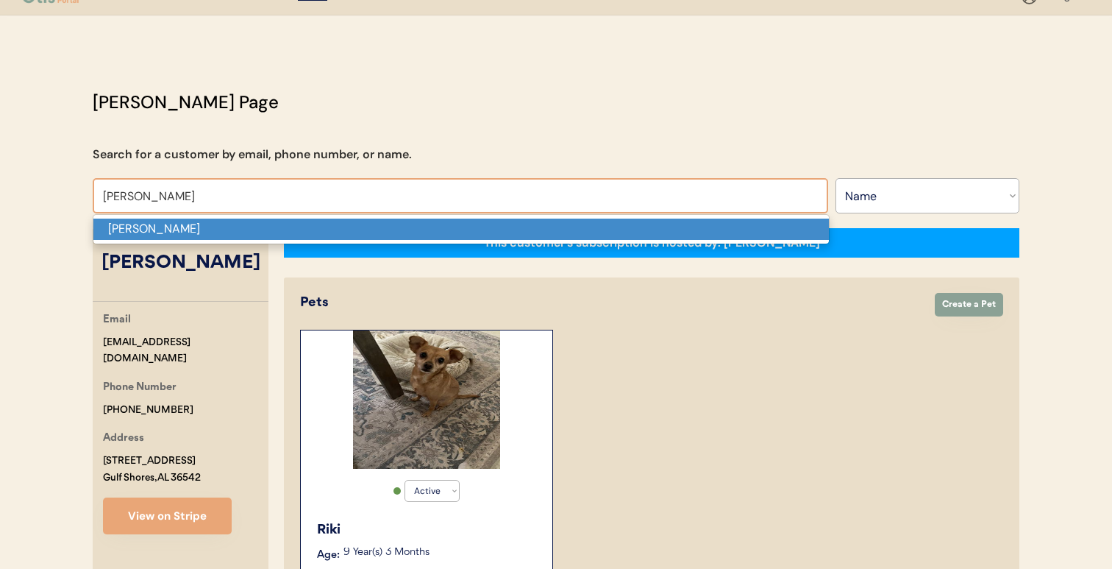
click at [416, 222] on p "Mark Millar" at bounding box center [460, 228] width 735 height 21
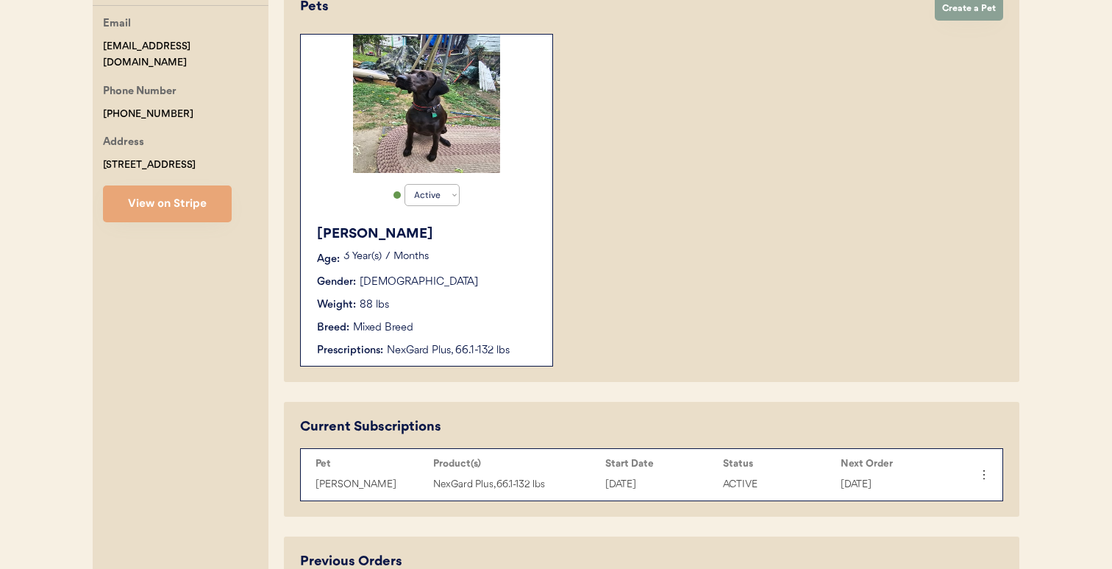
scroll to position [322, 0]
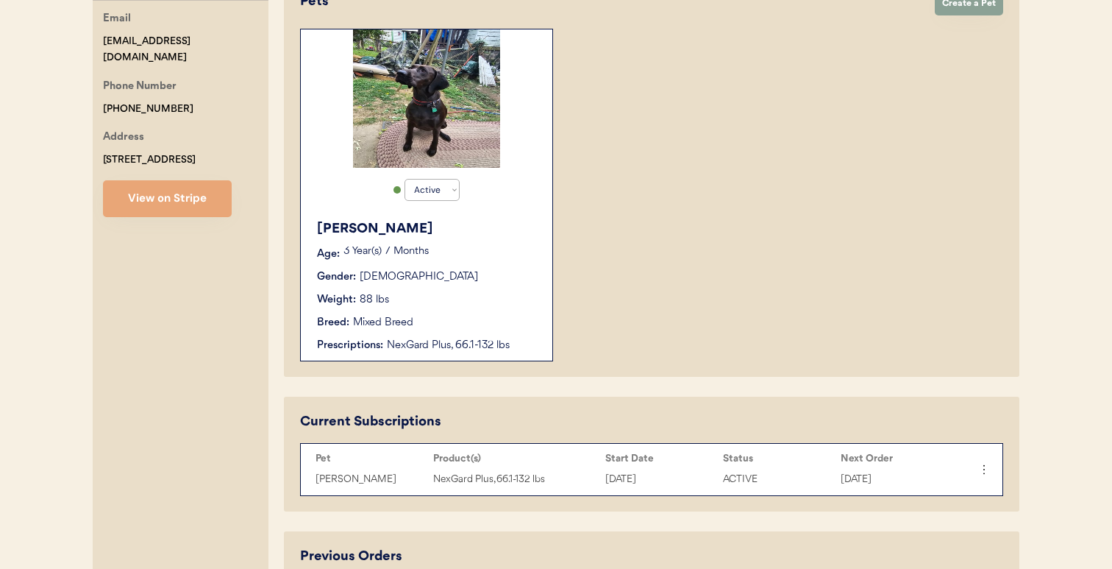
type input "Mark Millar"
click at [198, 208] on button "View on Stripe" at bounding box center [167, 198] width 129 height 37
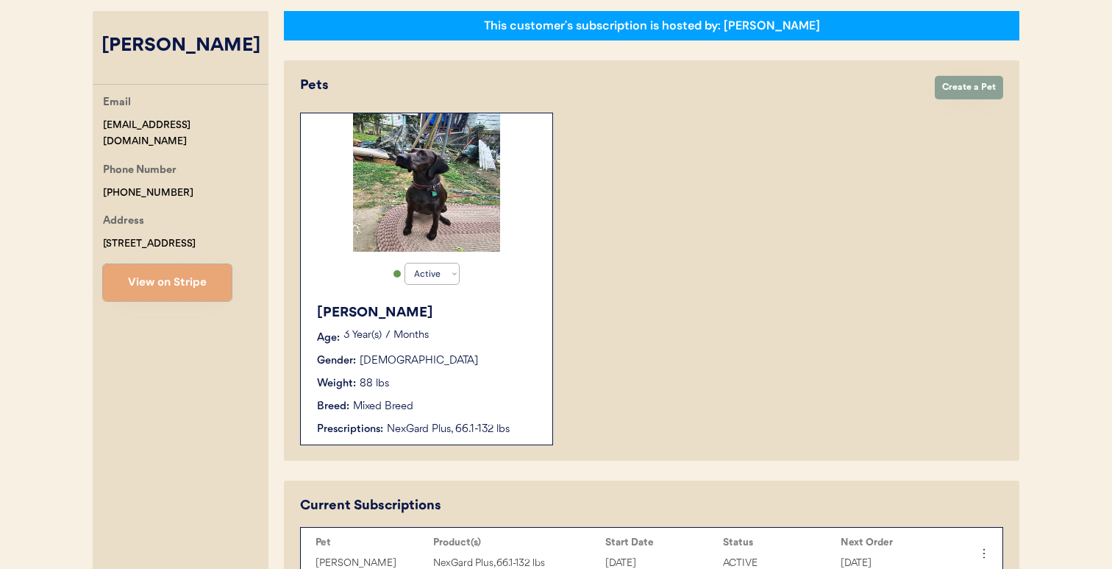
scroll to position [193, 0]
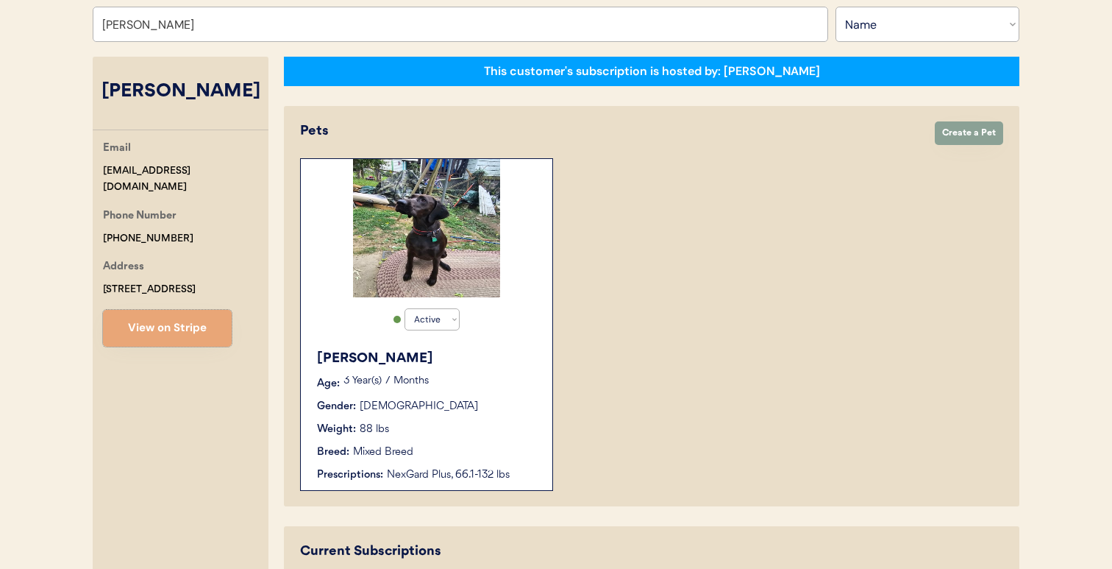
click at [395, 35] on input "Mark Millar" at bounding box center [460, 24] width 735 height 35
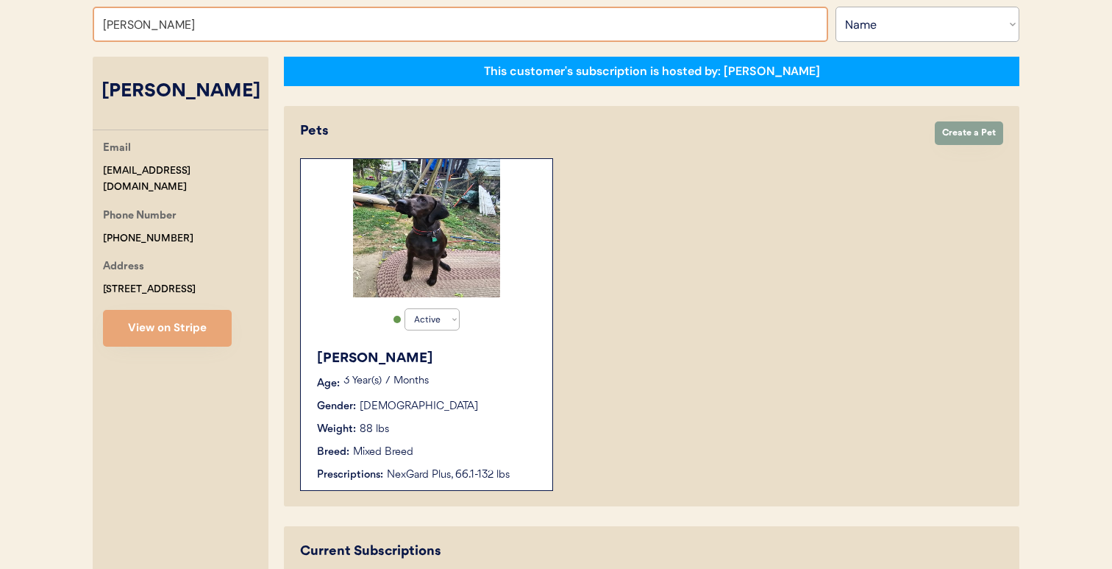
paste input "Regina Gray"
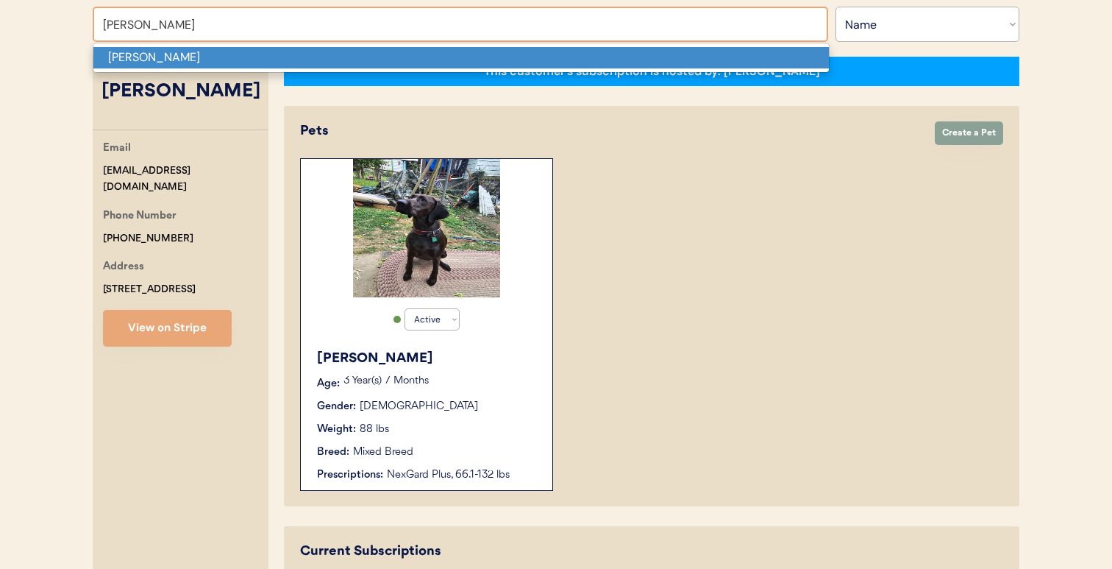
click at [387, 66] on p "Regina Gray" at bounding box center [460, 57] width 735 height 21
type input "Regina Gray"
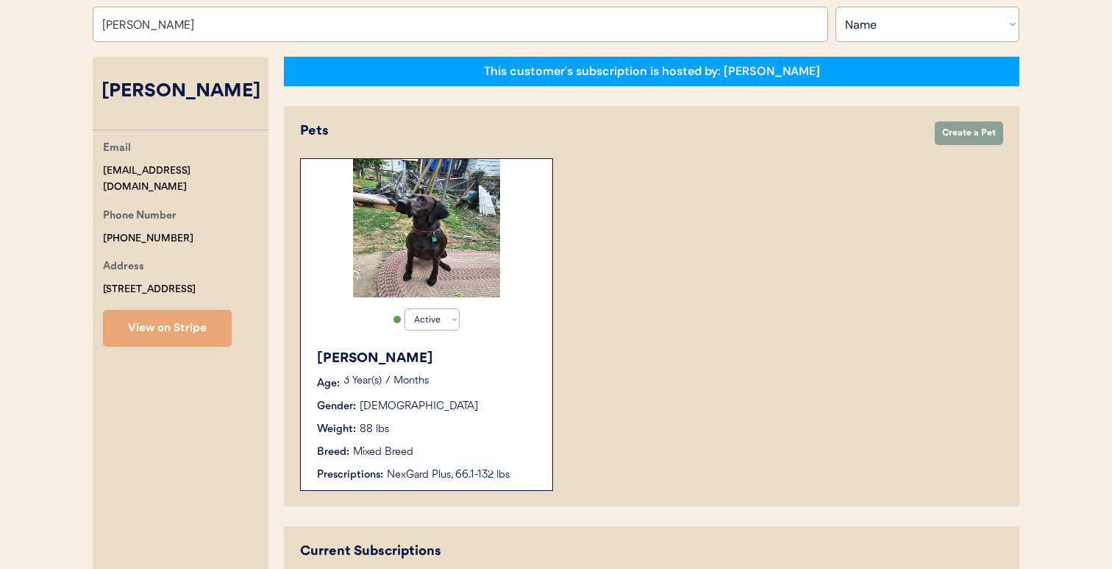
select select "true"
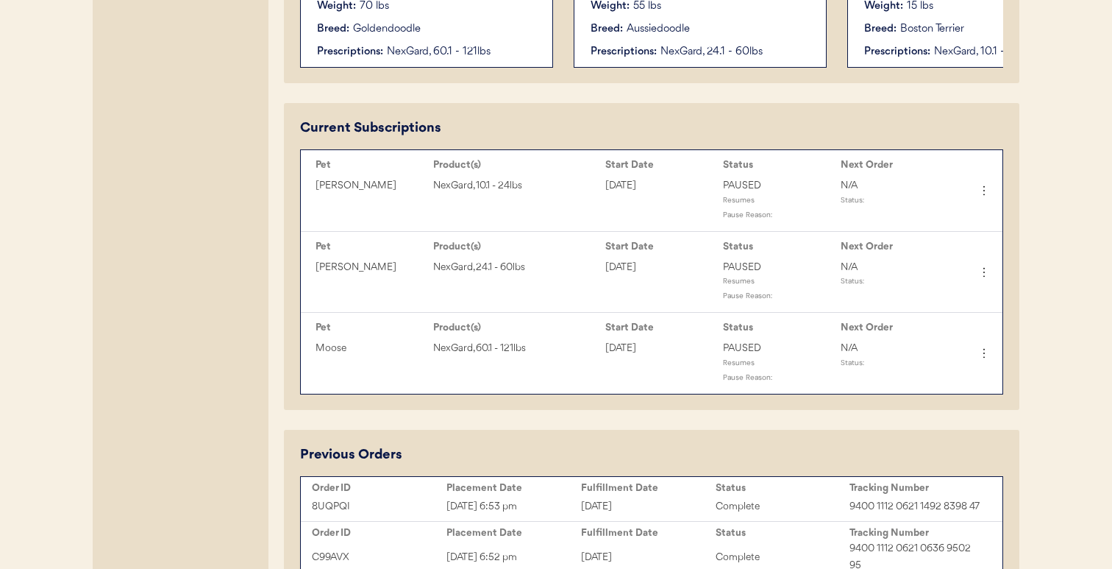
scroll to position [622, 0]
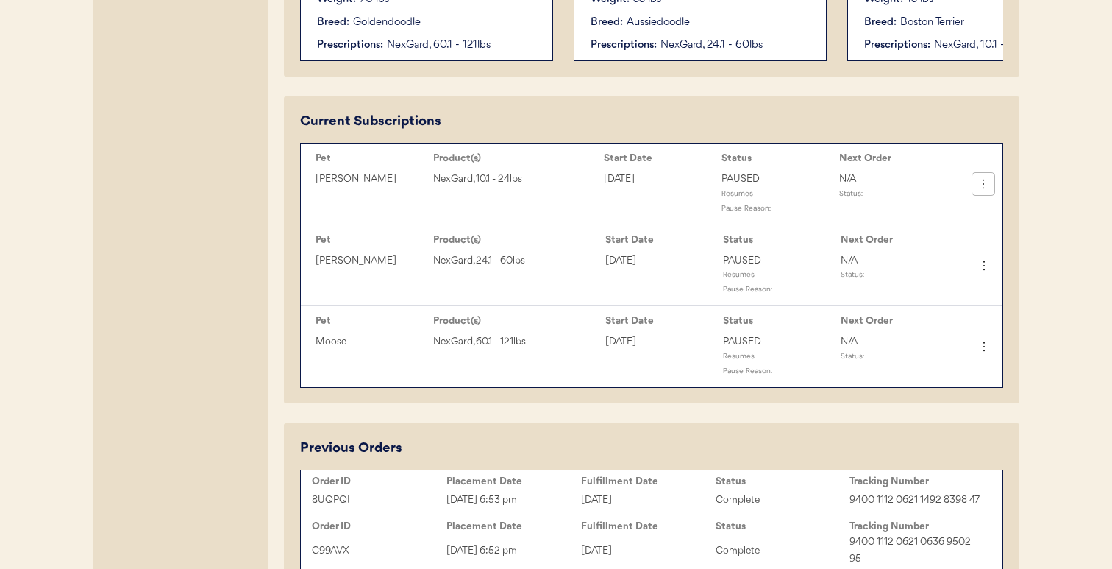
type input "Regina Gray"
click at [988, 185] on icon at bounding box center [983, 184] width 15 height 15
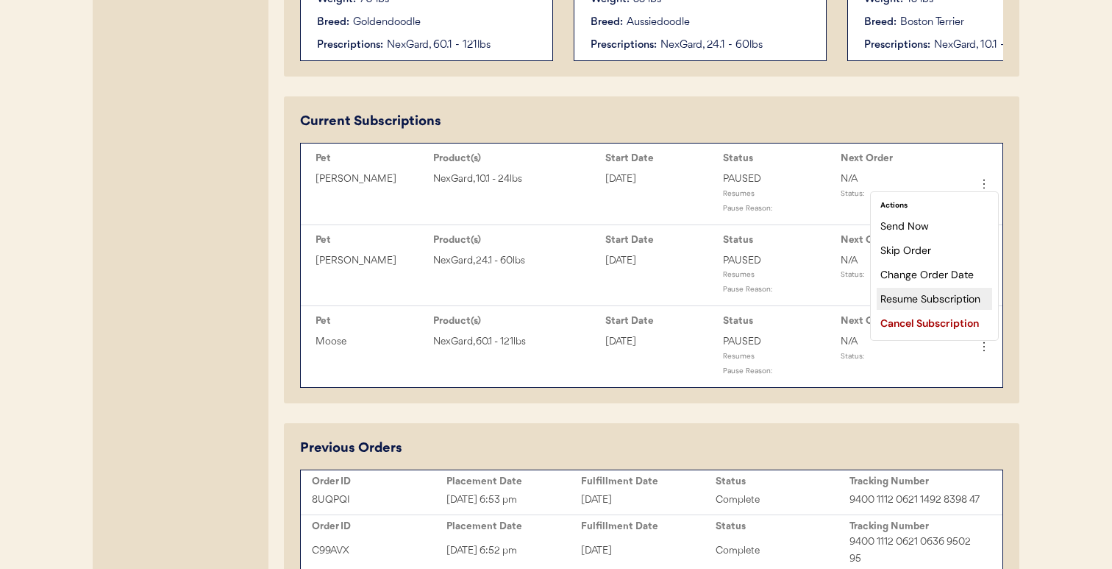
click at [944, 296] on div "Resume Subscription" at bounding box center [934, 299] width 115 height 22
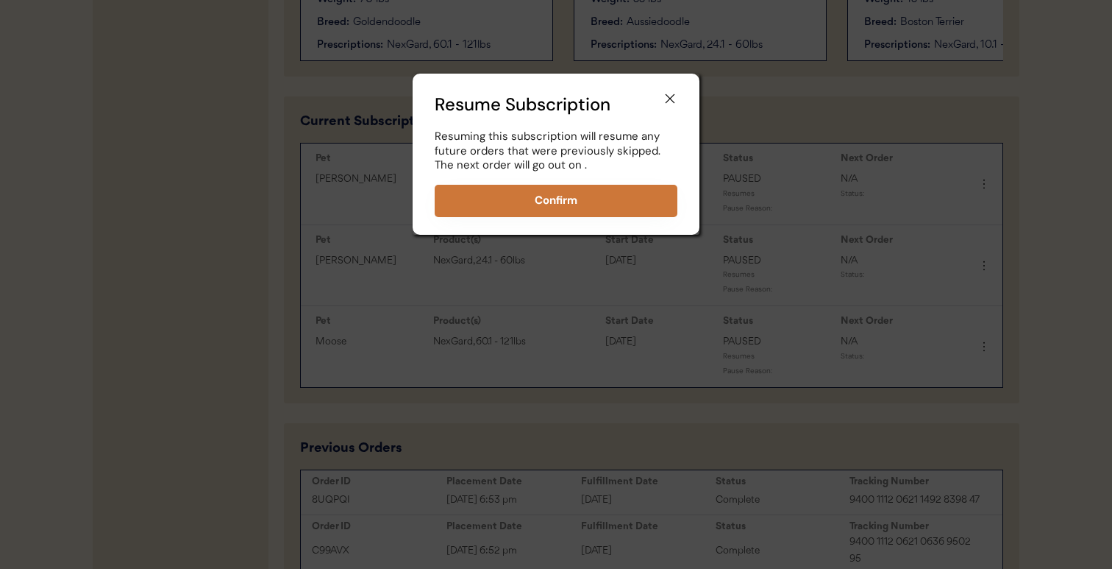
click at [646, 196] on button "Confirm" at bounding box center [556, 201] width 243 height 32
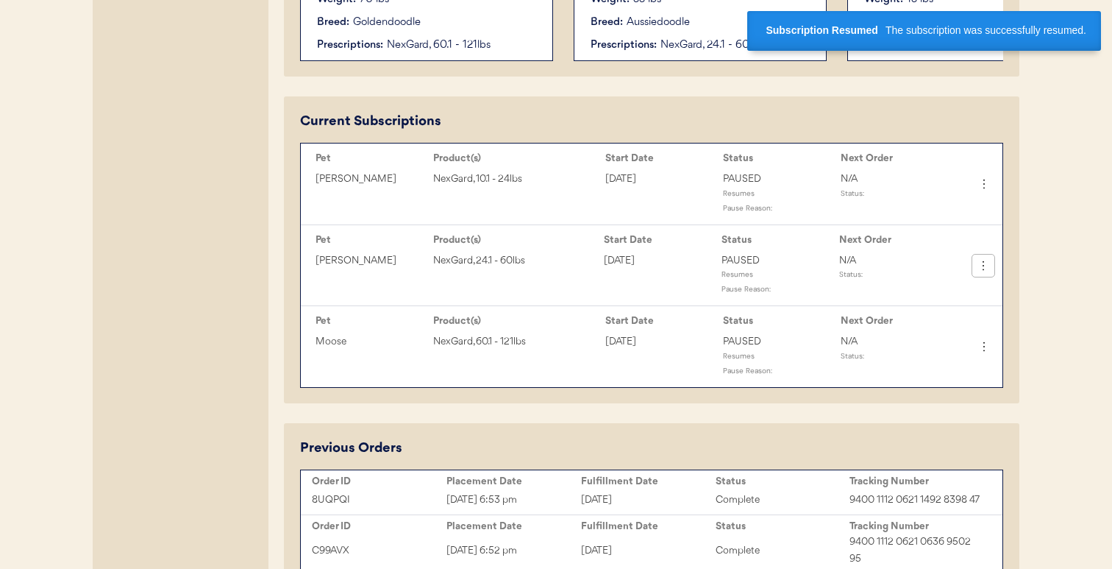
click at [986, 263] on icon at bounding box center [983, 265] width 15 height 15
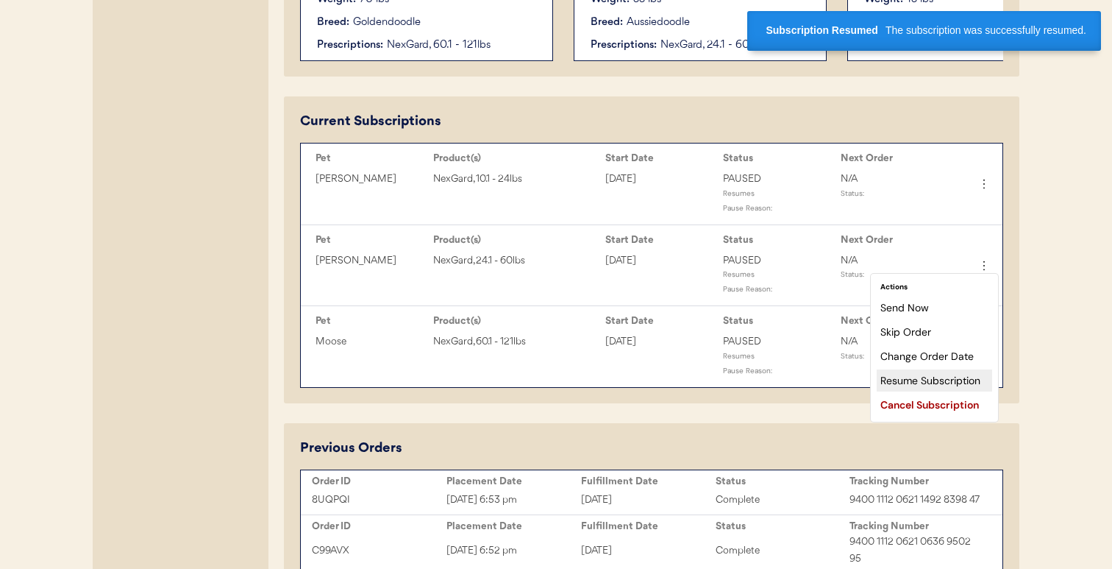
click at [925, 380] on div "Resume Subscription" at bounding box center [934, 380] width 115 height 22
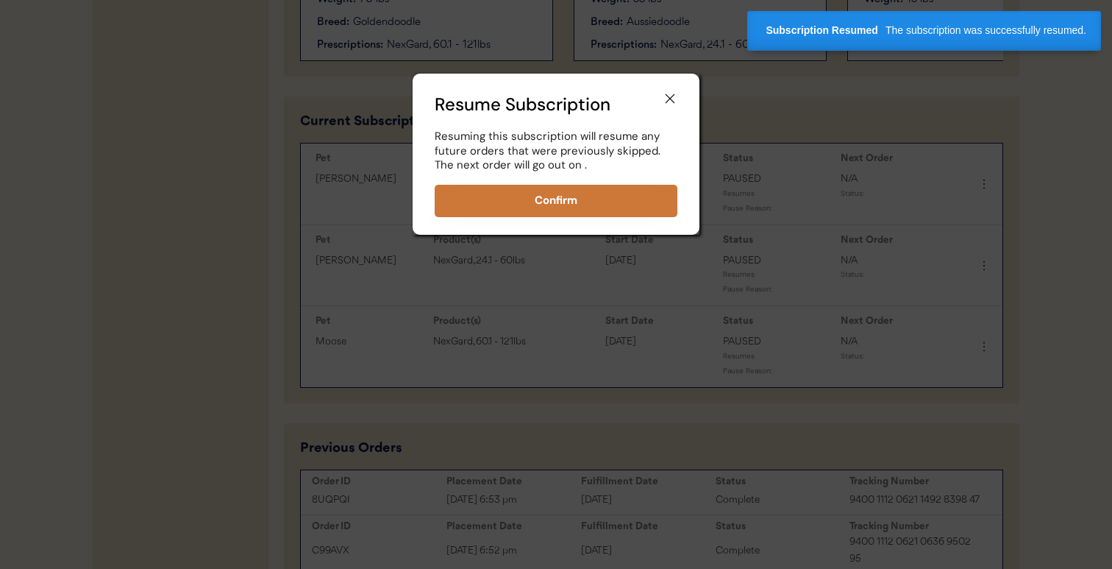
click at [647, 202] on button "Confirm" at bounding box center [556, 201] width 243 height 32
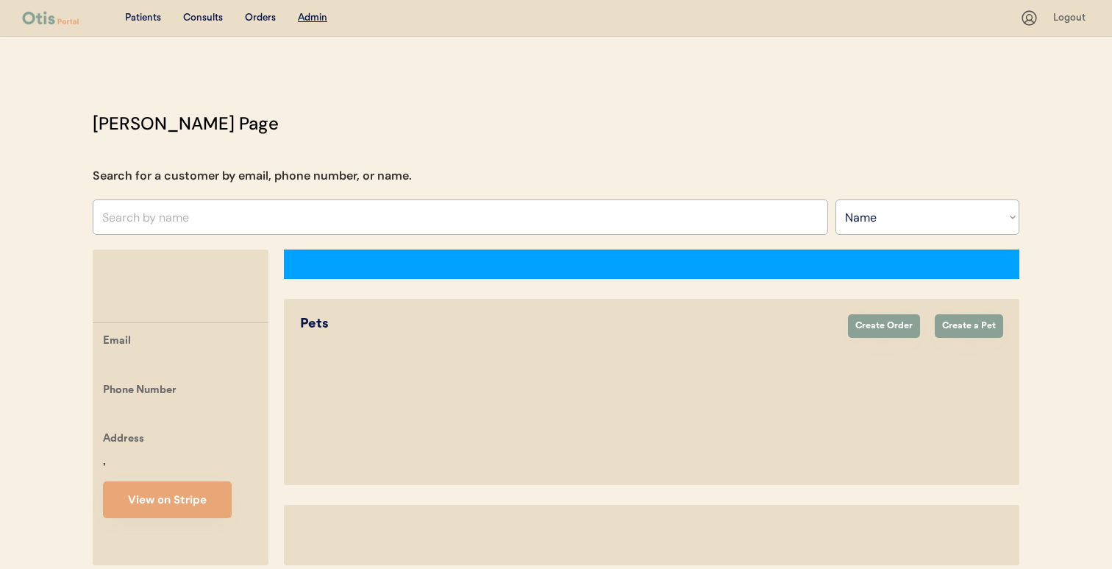
select select ""Name""
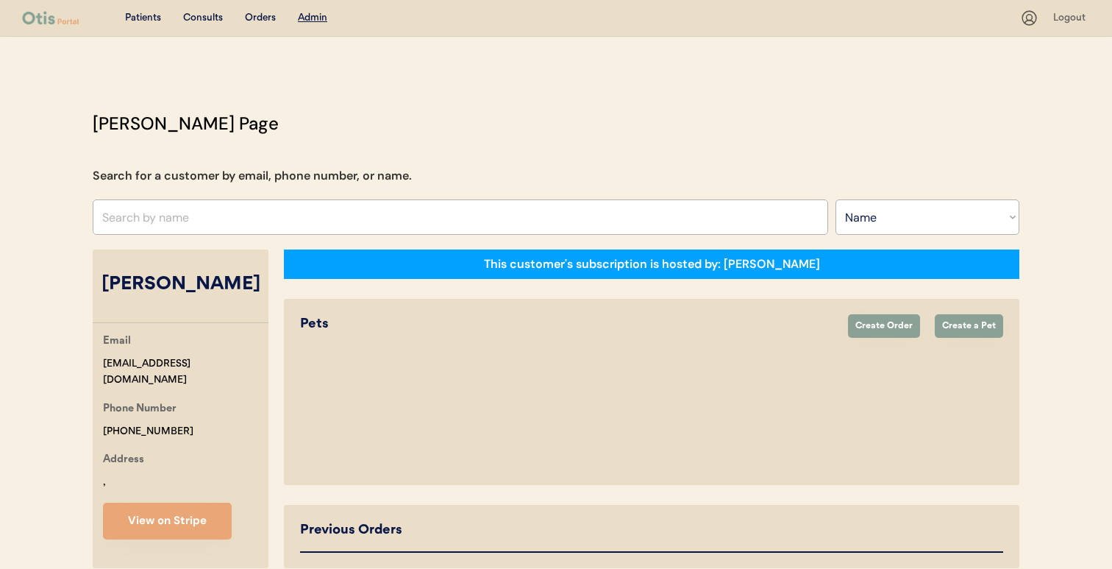
select select "true"
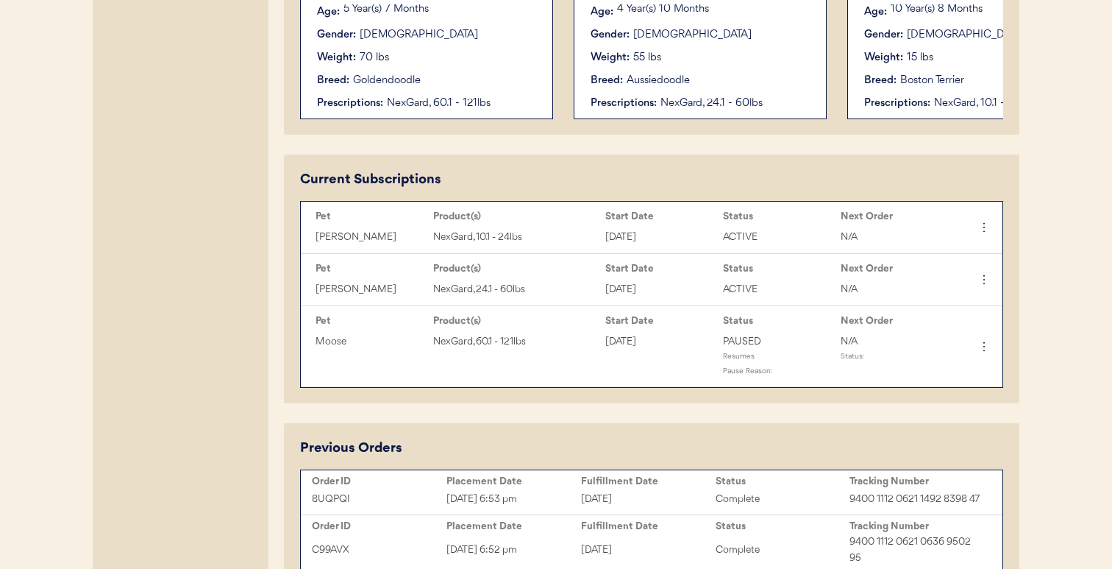
scroll to position [567, 0]
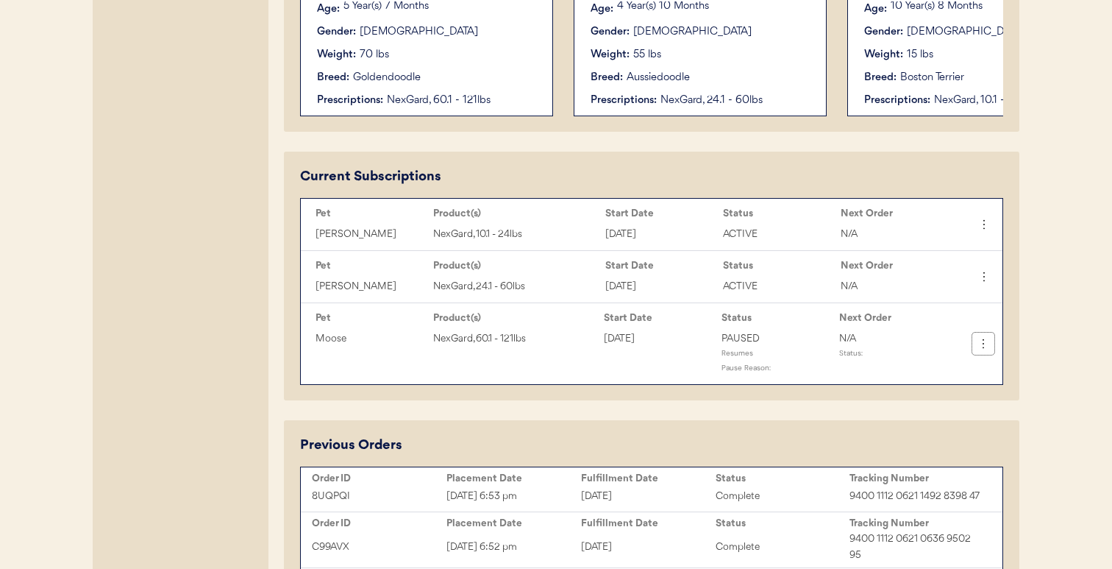
click at [985, 345] on icon at bounding box center [983, 343] width 15 height 15
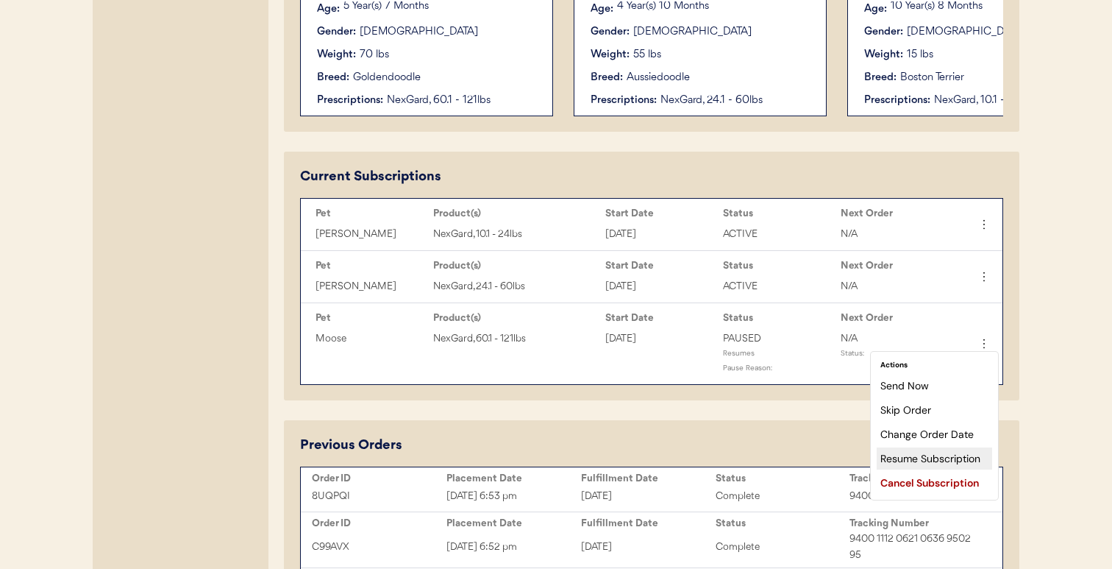
click at [952, 452] on div "Resume Subscription" at bounding box center [934, 458] width 115 height 22
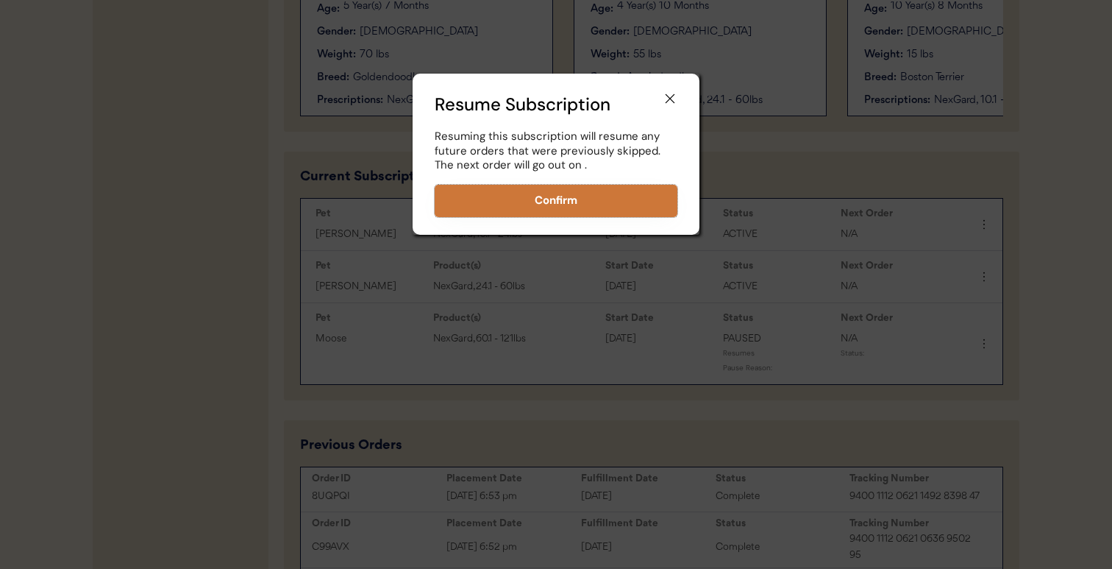
click at [610, 201] on button "Confirm" at bounding box center [556, 201] width 243 height 32
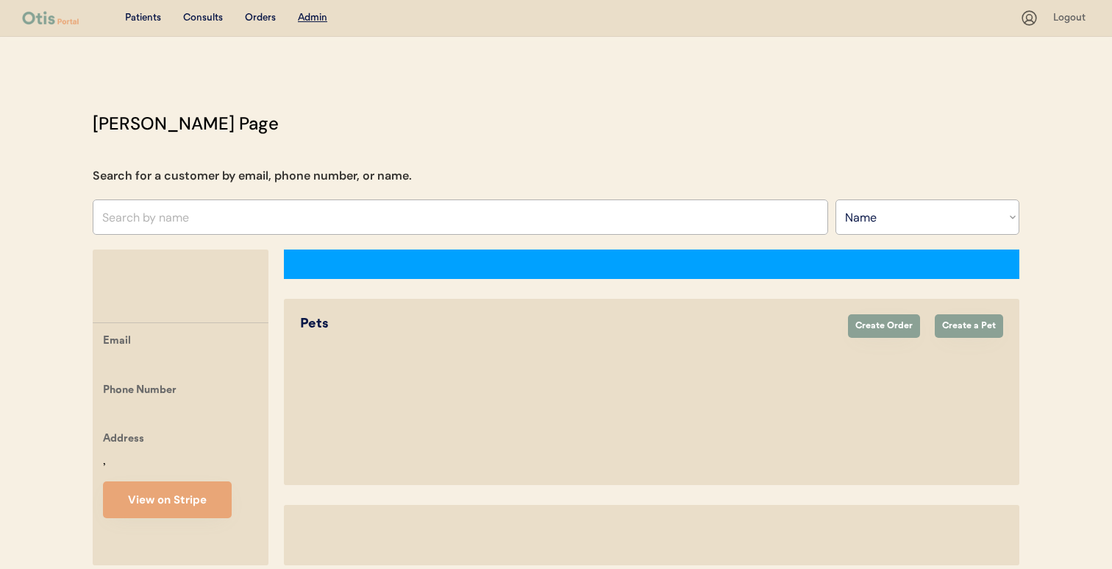
select select ""Name""
select select "true"
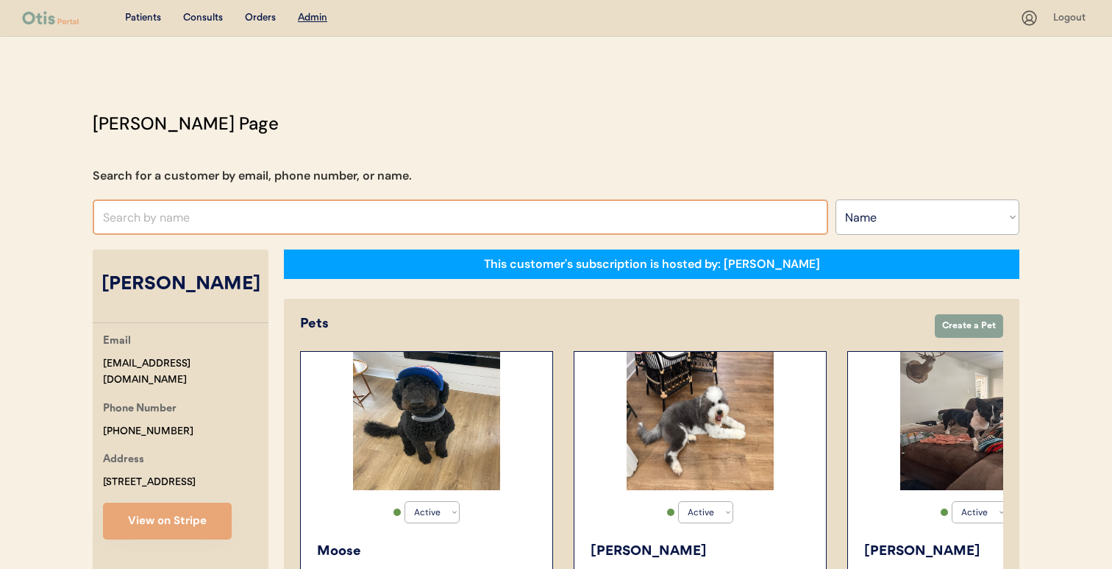
click at [445, 216] on input "text" at bounding box center [460, 216] width 735 height 35
paste input "[PERSON_NAME]"
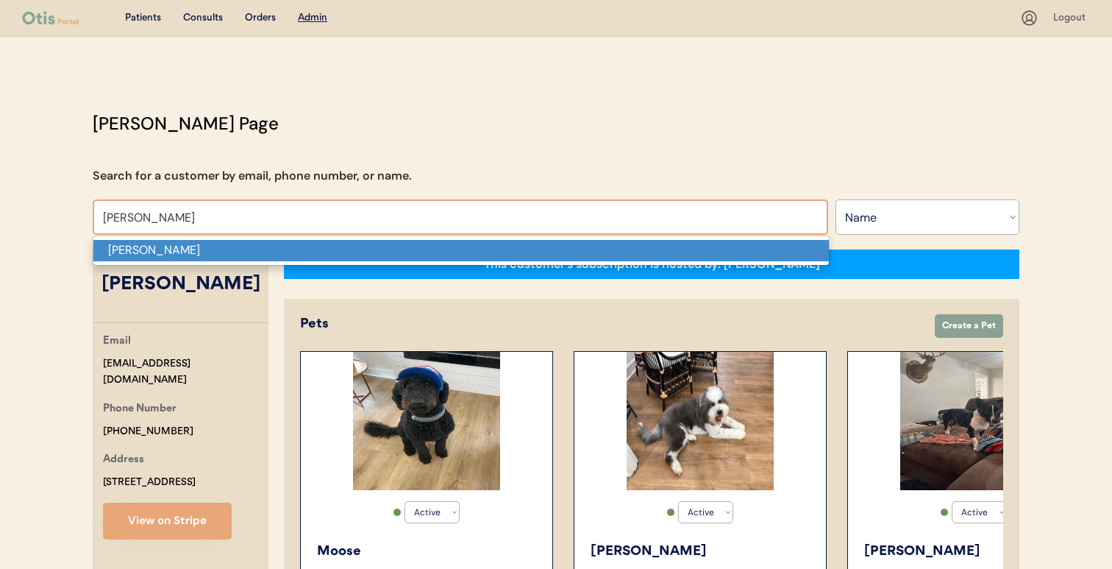
click at [428, 244] on p "[PERSON_NAME]" at bounding box center [460, 250] width 735 height 21
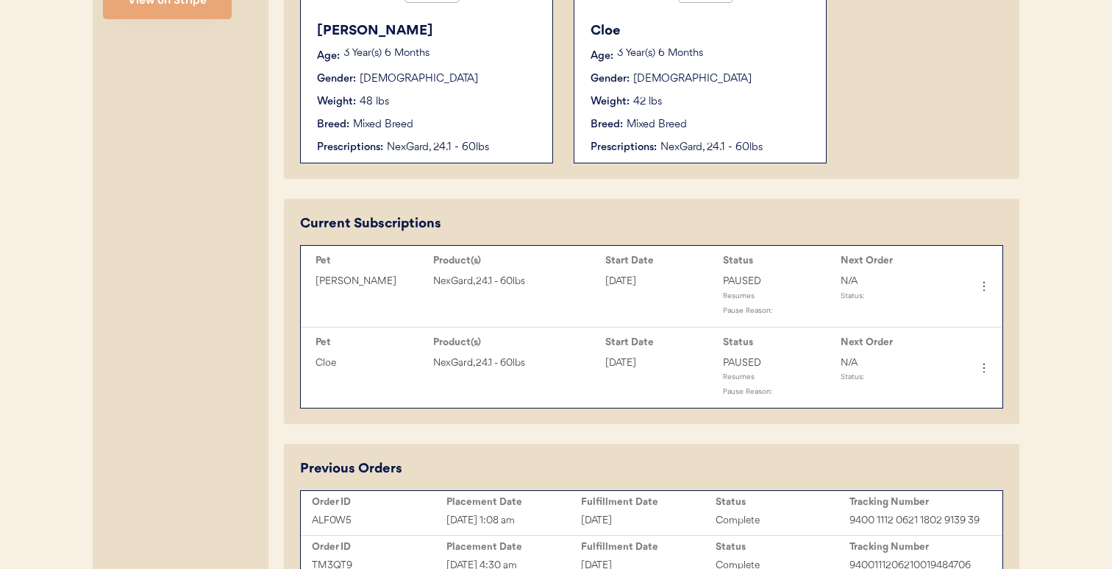
scroll to position [520, 0]
type input "[PERSON_NAME]"
click at [987, 289] on icon at bounding box center [983, 286] width 15 height 15
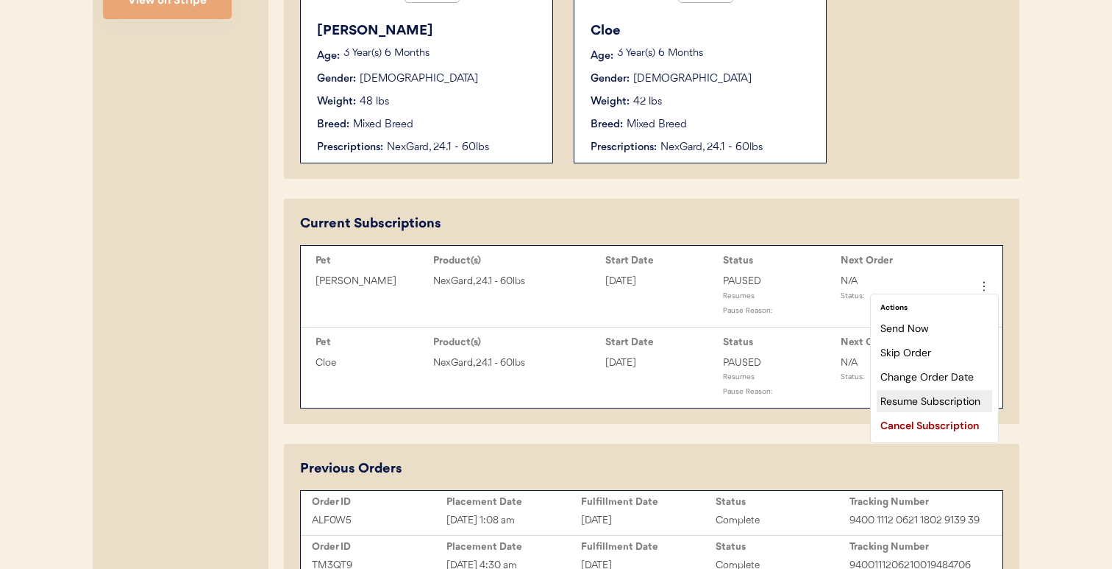
click at [933, 401] on div "Resume Subscription" at bounding box center [934, 401] width 115 height 22
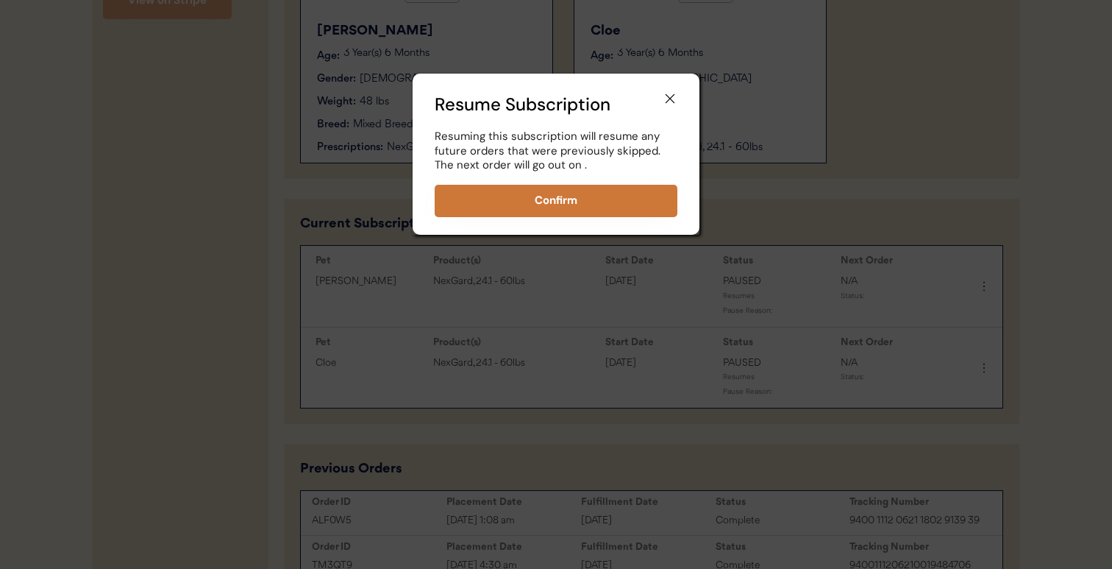
click at [657, 208] on button "Confirm" at bounding box center [556, 201] width 243 height 32
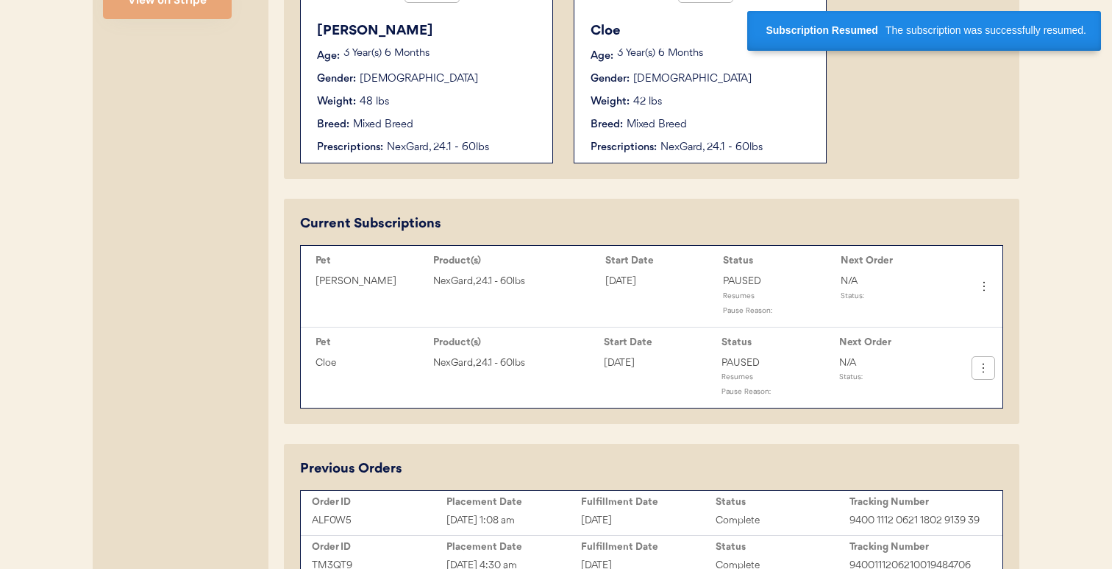
click at [986, 369] on icon at bounding box center [983, 367] width 15 height 15
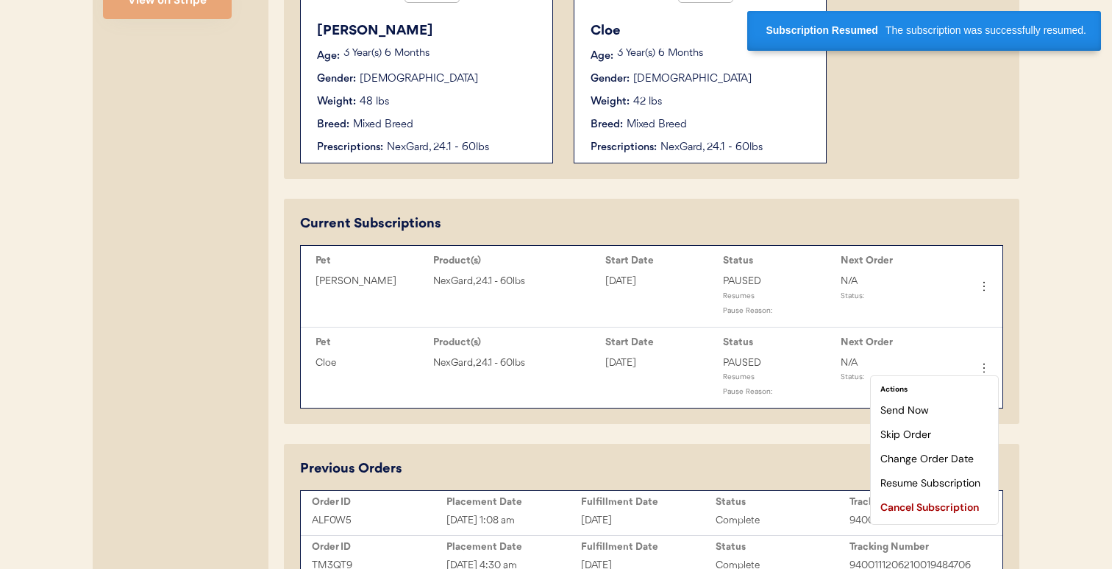
click at [944, 484] on div "Resume Subscription" at bounding box center [934, 482] width 115 height 22
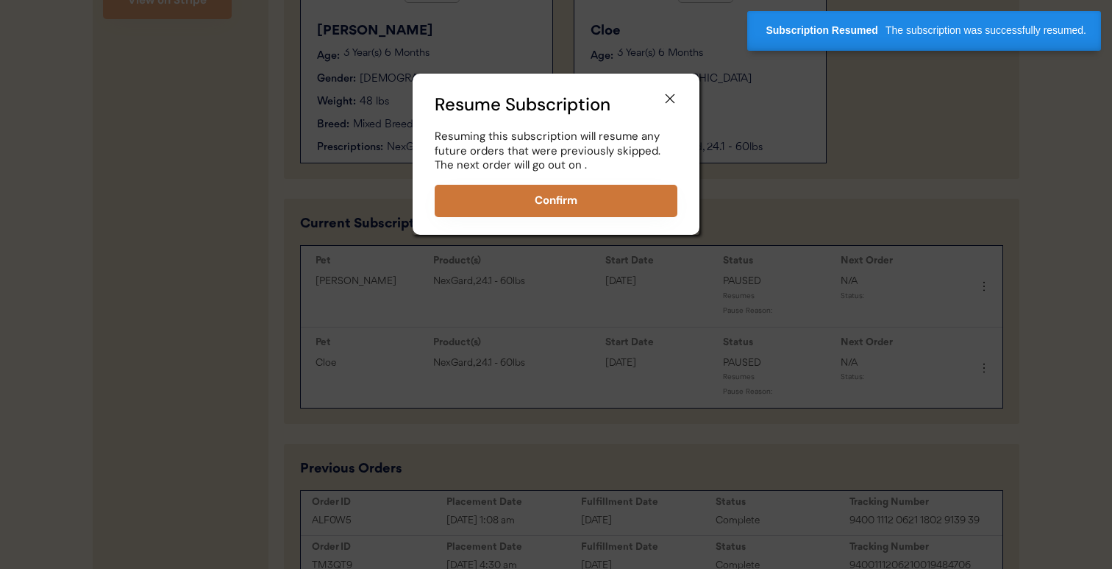
click at [627, 197] on button "Confirm" at bounding box center [556, 201] width 243 height 32
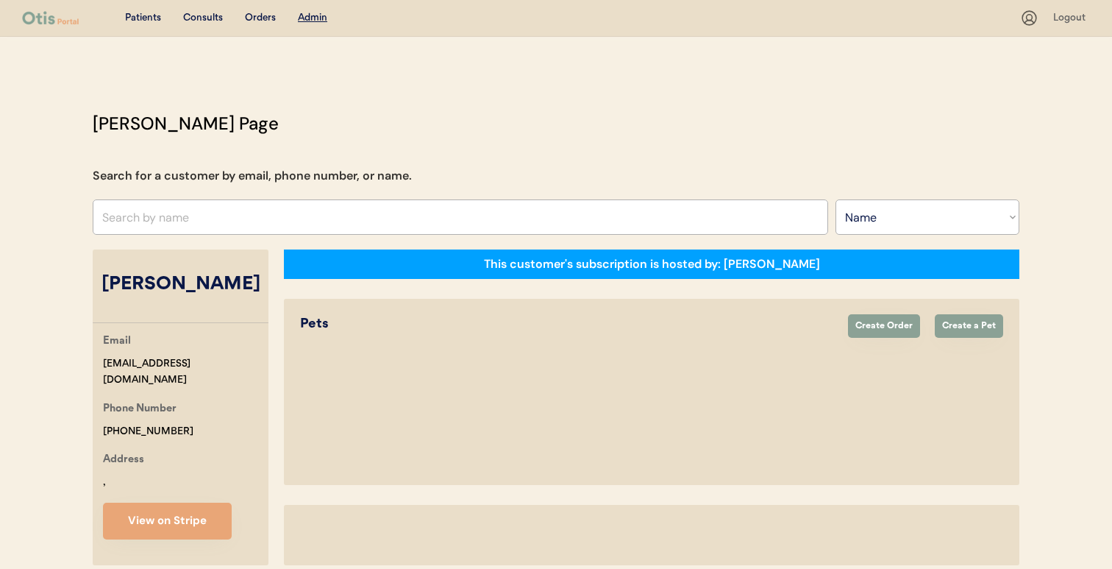
select select ""Name""
select select "true"
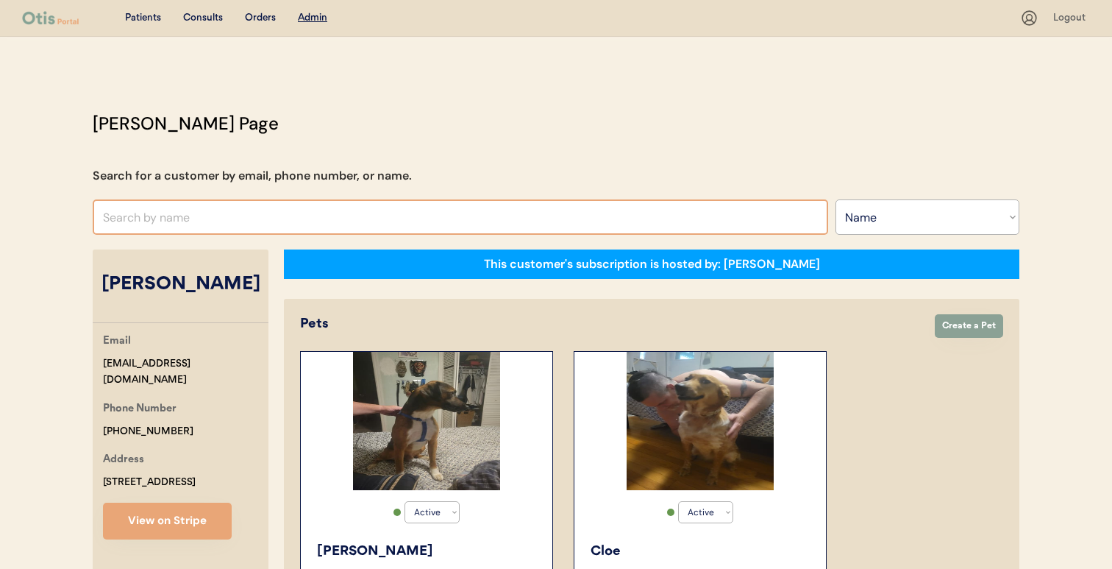
click at [726, 210] on input "text" at bounding box center [460, 216] width 735 height 35
paste input "Shannon Matney"
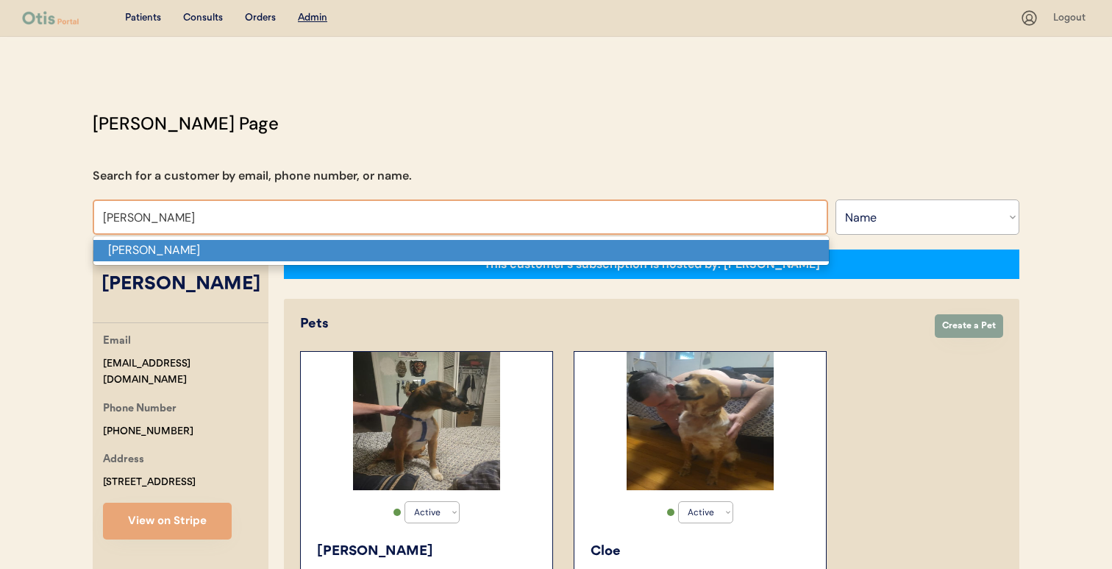
click at [595, 246] on p "Shannon Matney" at bounding box center [460, 250] width 735 height 21
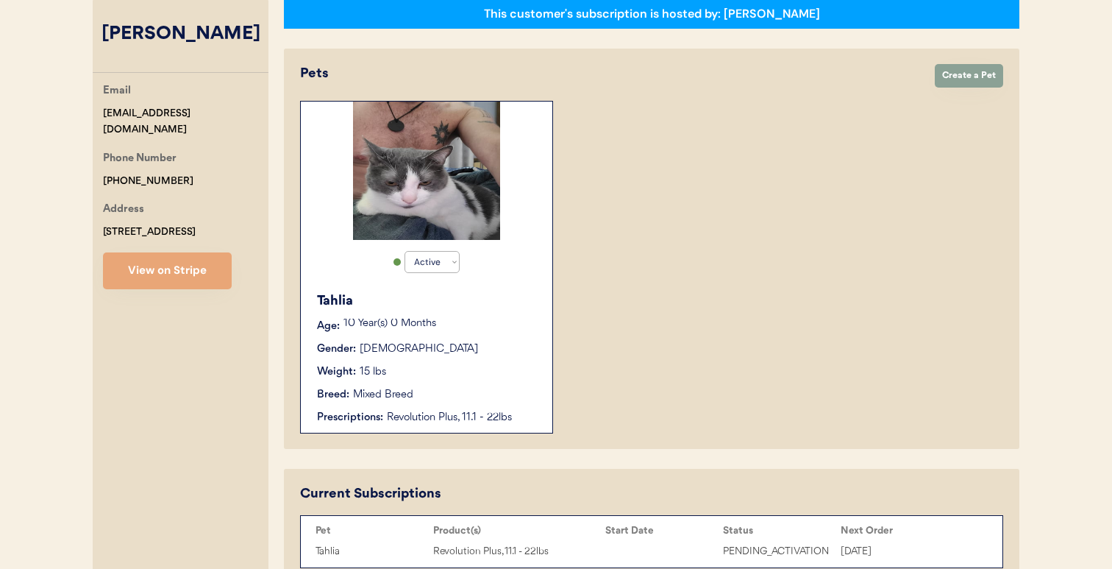
scroll to position [243, 0]
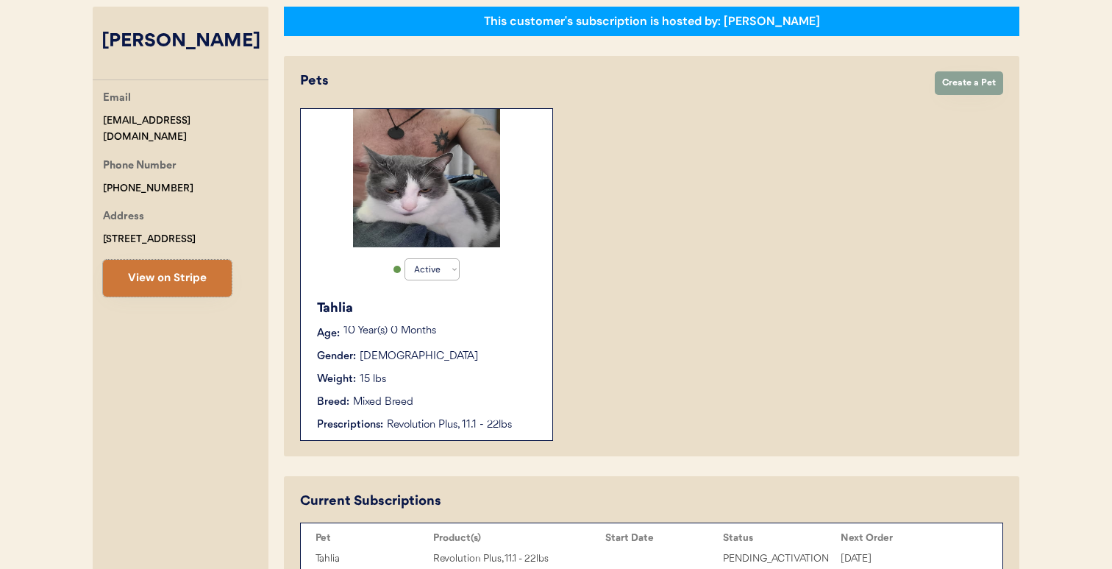
click at [202, 265] on button "View on Stripe" at bounding box center [167, 278] width 129 height 37
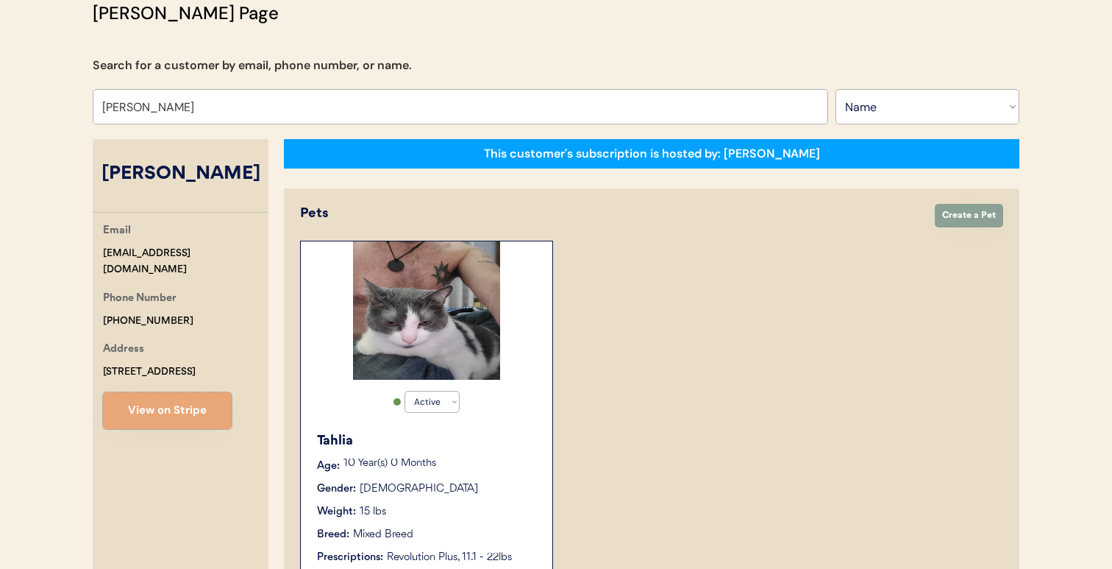
scroll to position [52, 0]
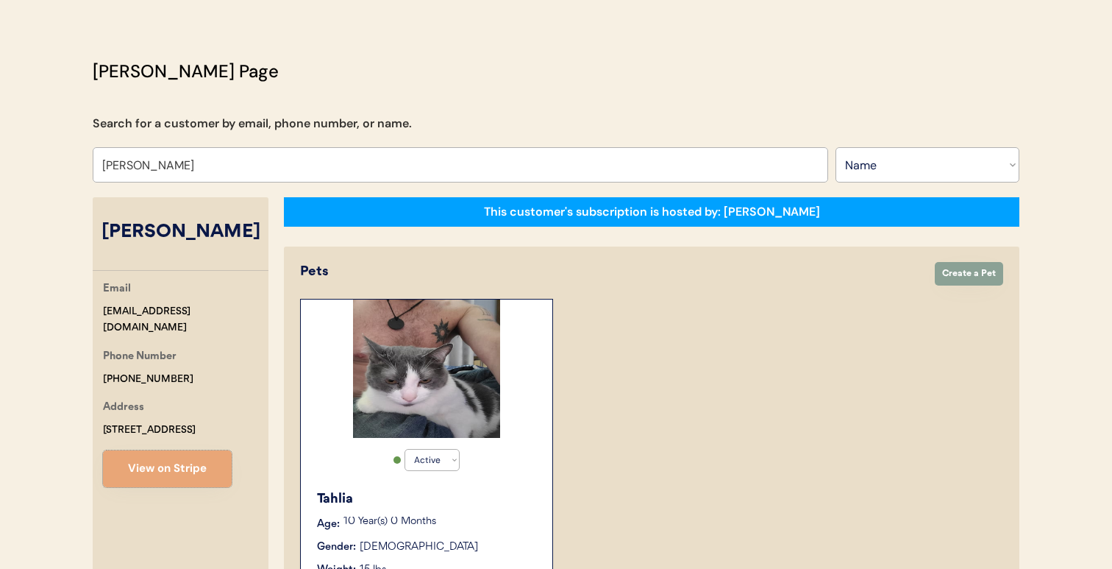
click at [491, 165] on input "Shannon Matney" at bounding box center [460, 164] width 735 height 35
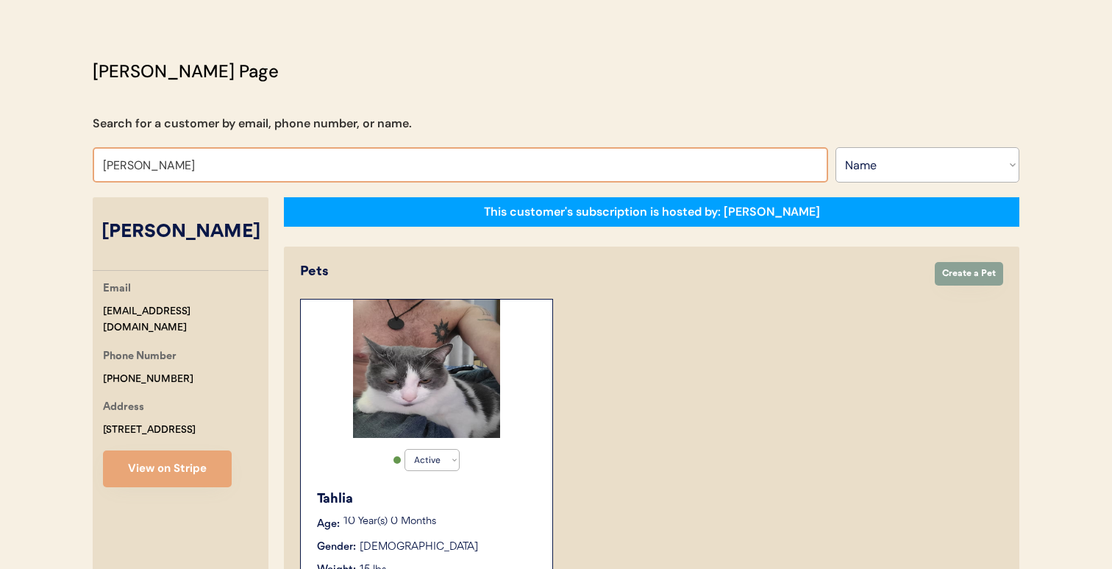
paste input "Doris Baxl"
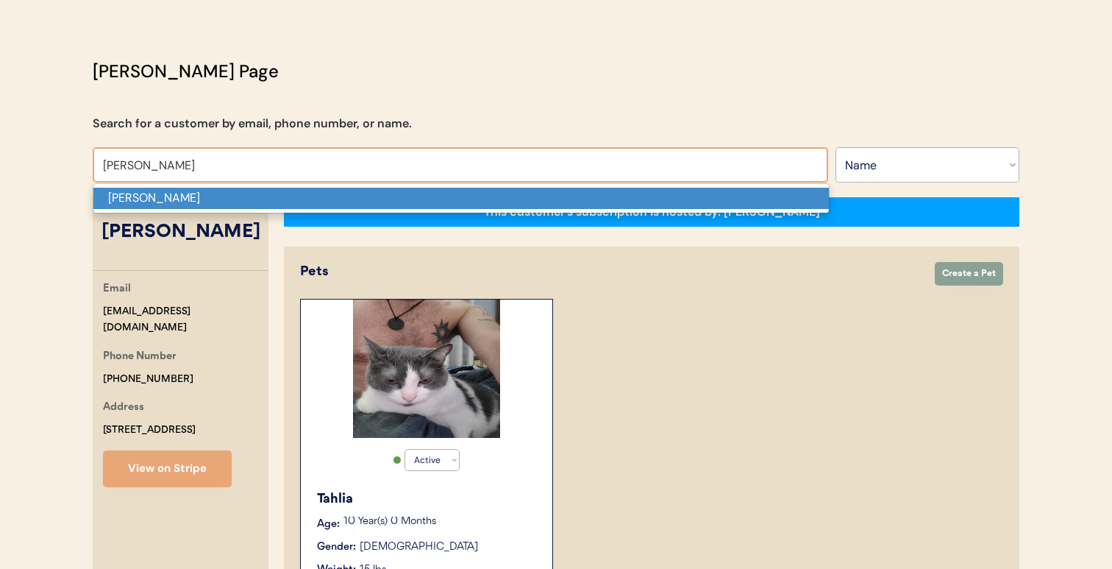
click at [473, 198] on p "[PERSON_NAME]" at bounding box center [460, 198] width 735 height 21
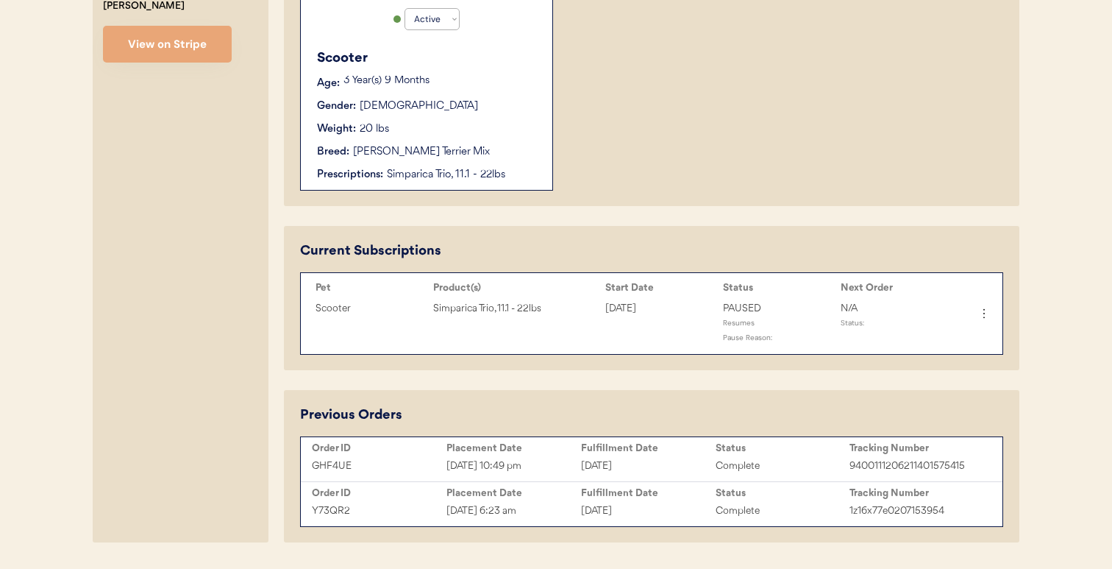
scroll to position [534, 0]
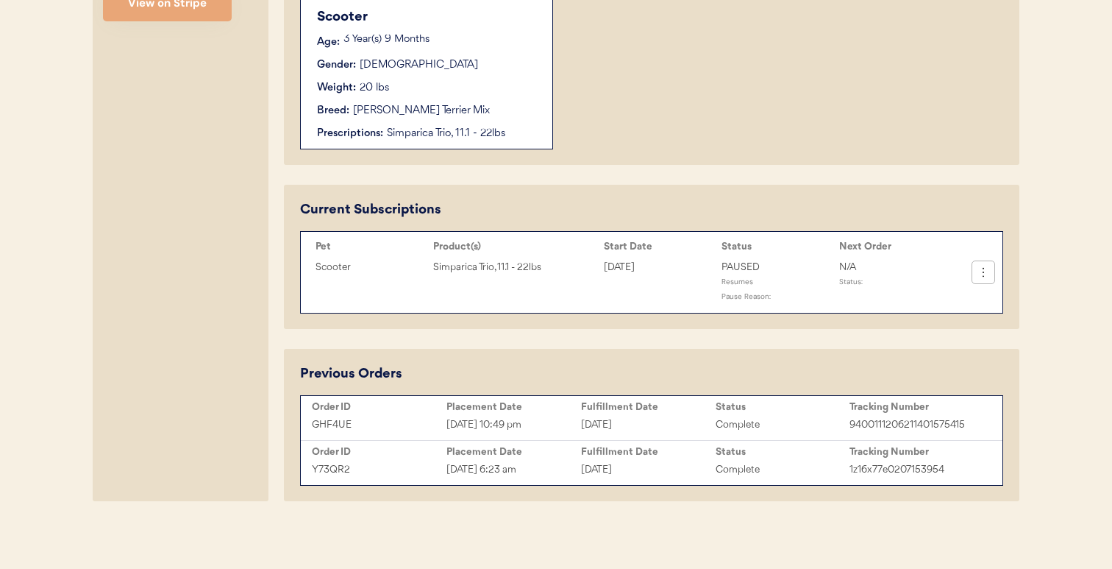
type input "[PERSON_NAME]"
click at [979, 271] on icon at bounding box center [983, 272] width 15 height 15
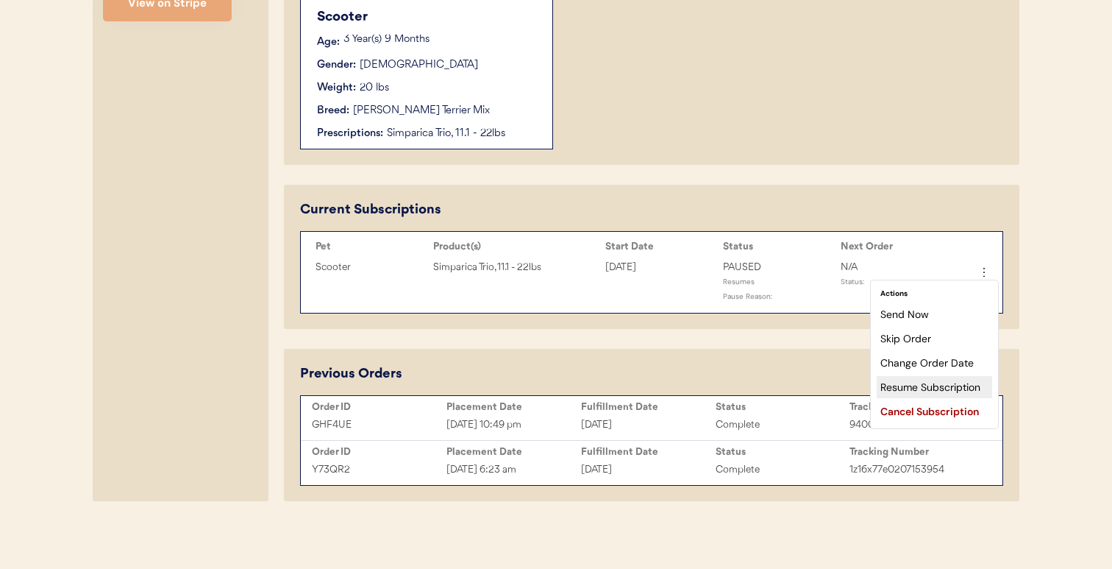
click at [943, 387] on div "Resume Subscription" at bounding box center [934, 387] width 115 height 22
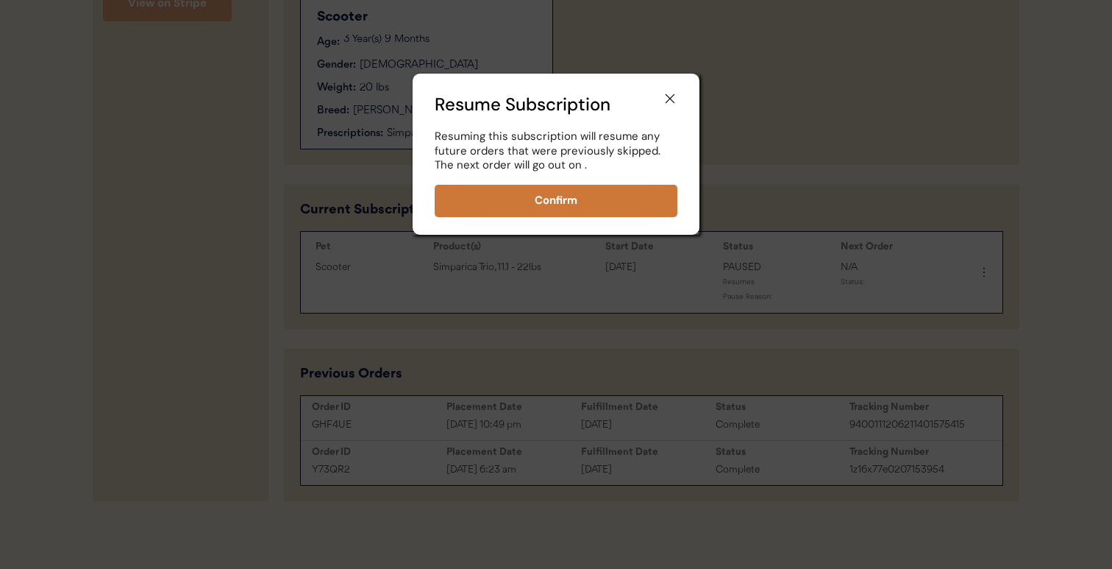
click at [603, 191] on button "Confirm" at bounding box center [556, 201] width 243 height 32
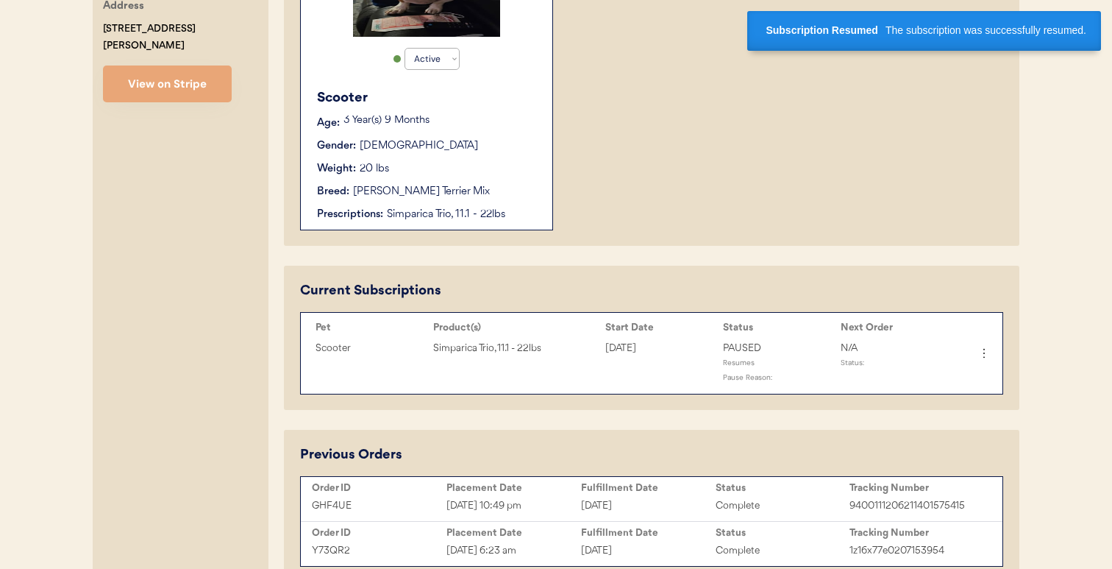
scroll to position [449, 0]
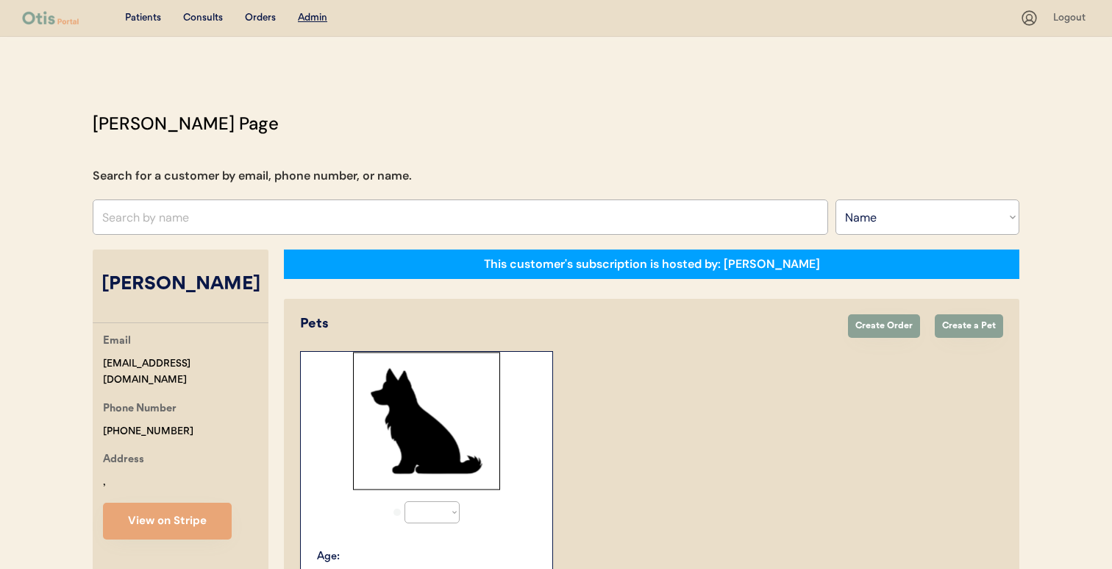
select select ""Name""
select select "true"
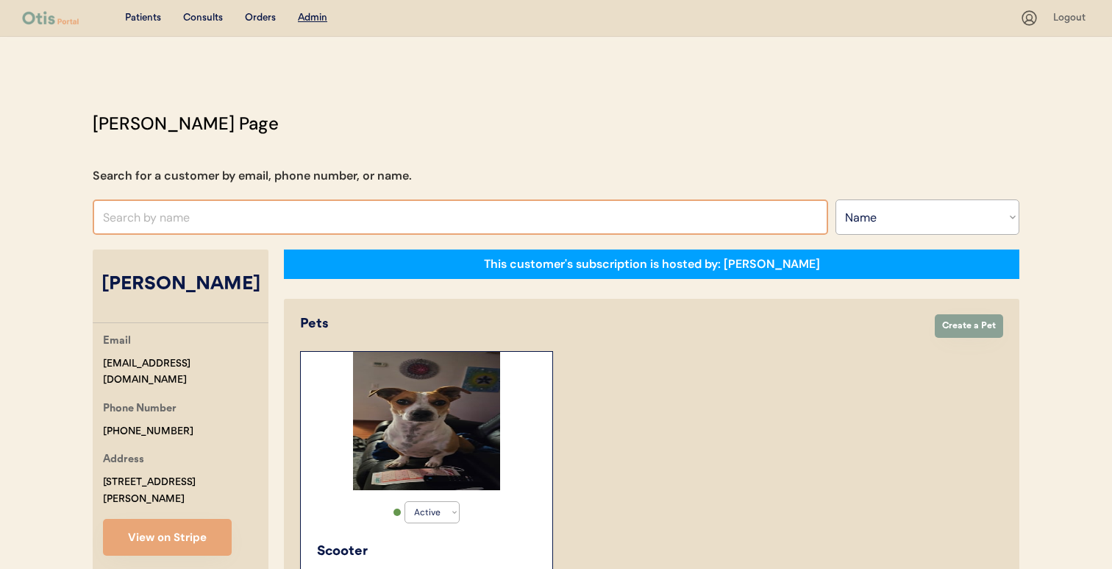
click at [416, 207] on input "text" at bounding box center [460, 216] width 735 height 35
paste input "[PERSON_NAME]"
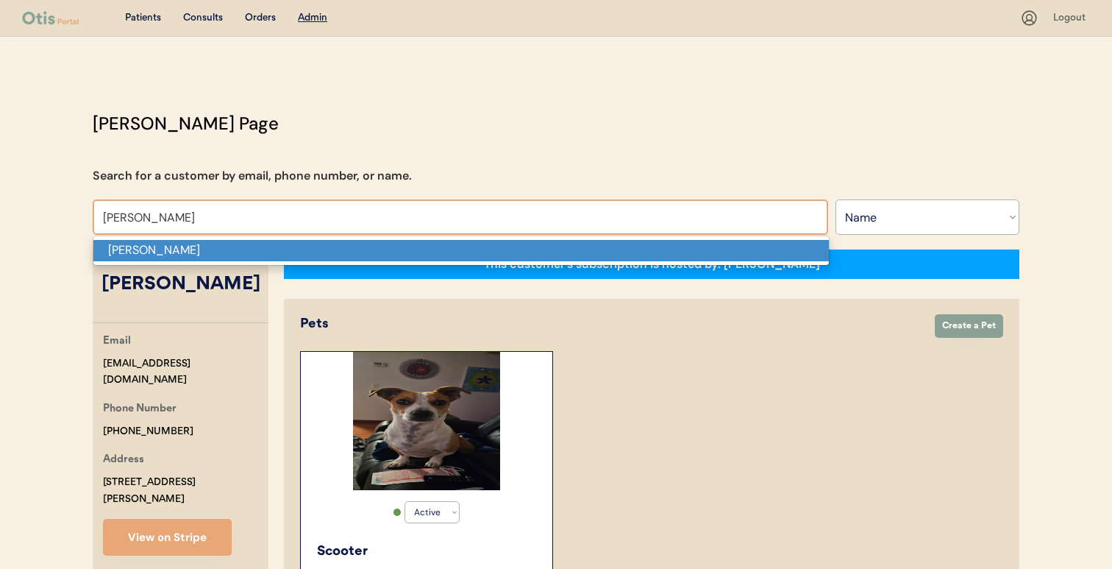
click at [403, 254] on p "[PERSON_NAME]" at bounding box center [460, 250] width 735 height 21
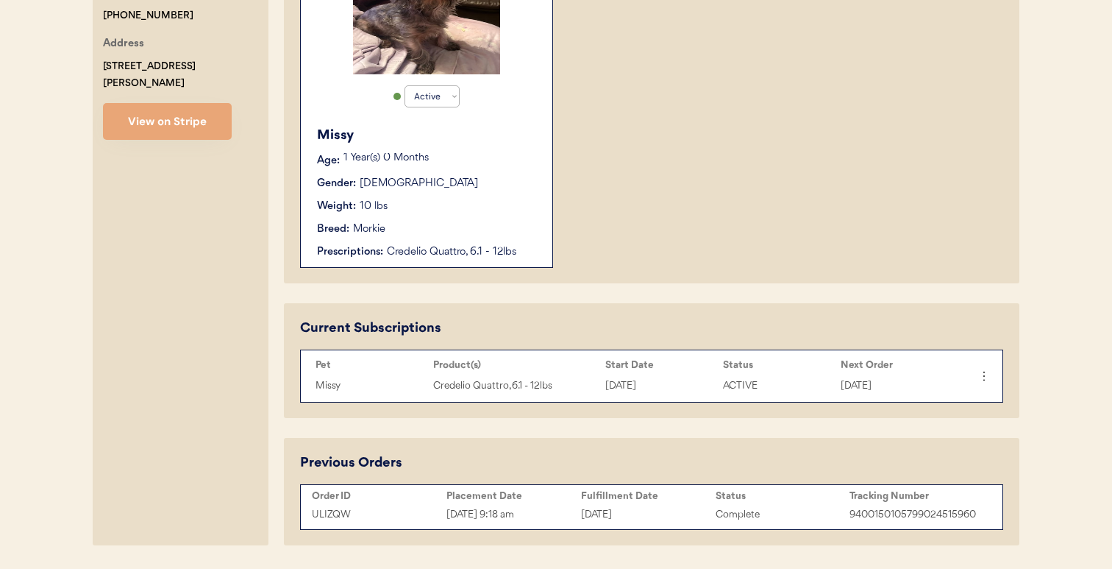
scroll to position [460, 0]
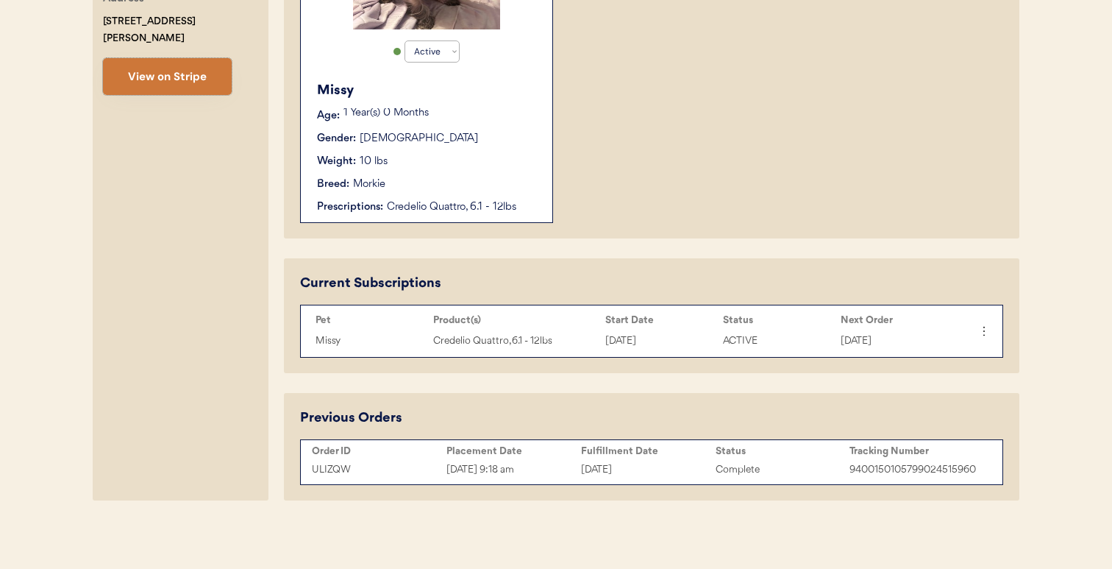
click at [188, 60] on button "View on Stripe" at bounding box center [167, 76] width 129 height 37
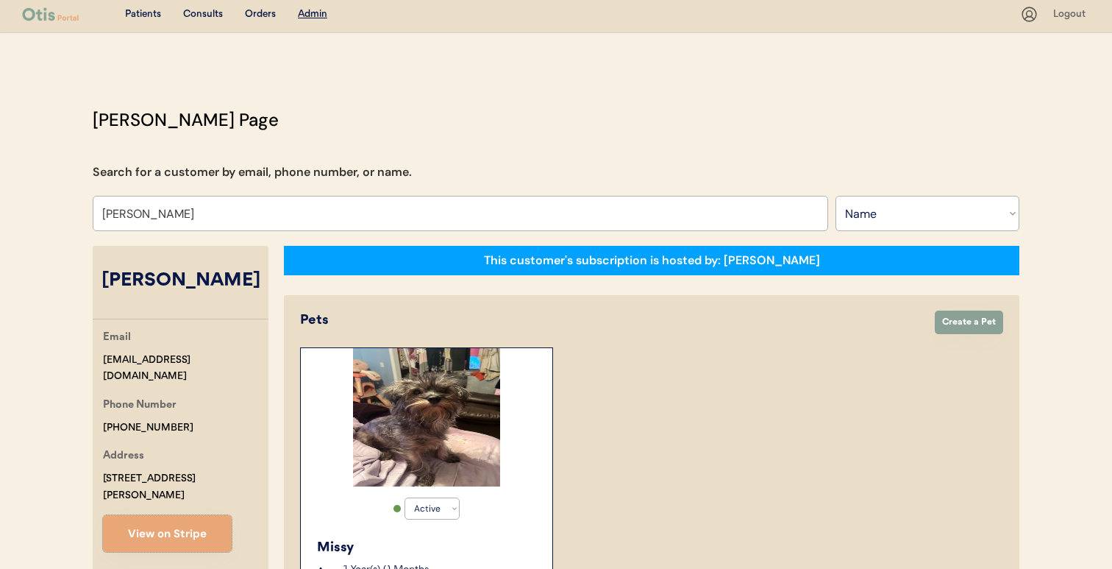
scroll to position [0, 0]
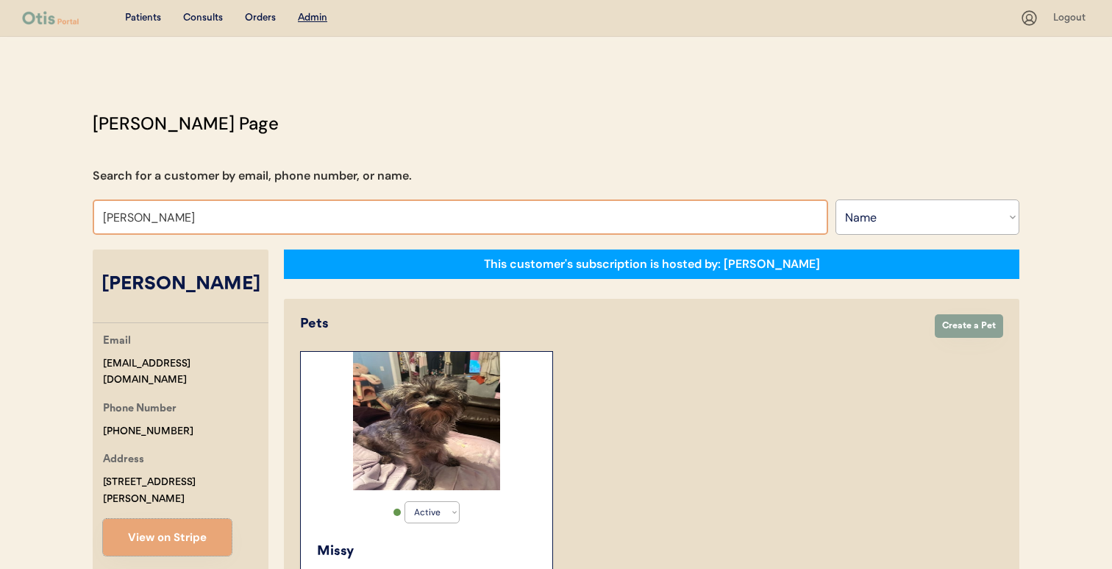
click at [568, 205] on input "[PERSON_NAME]" at bounding box center [460, 216] width 735 height 35
paste input "[PERSON_NAME]"
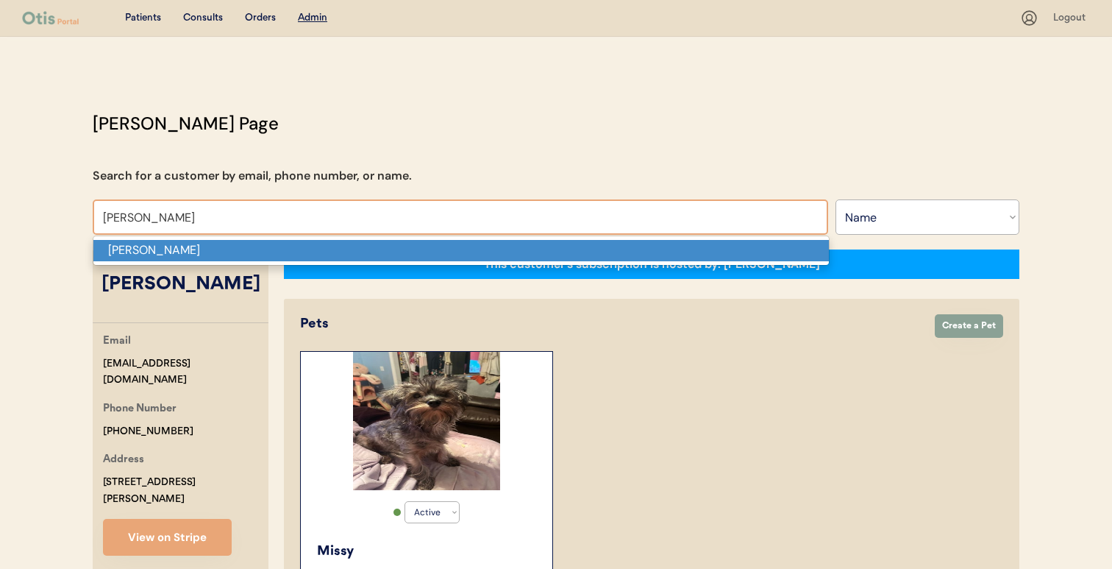
click at [555, 246] on p "[PERSON_NAME]" at bounding box center [460, 250] width 735 height 21
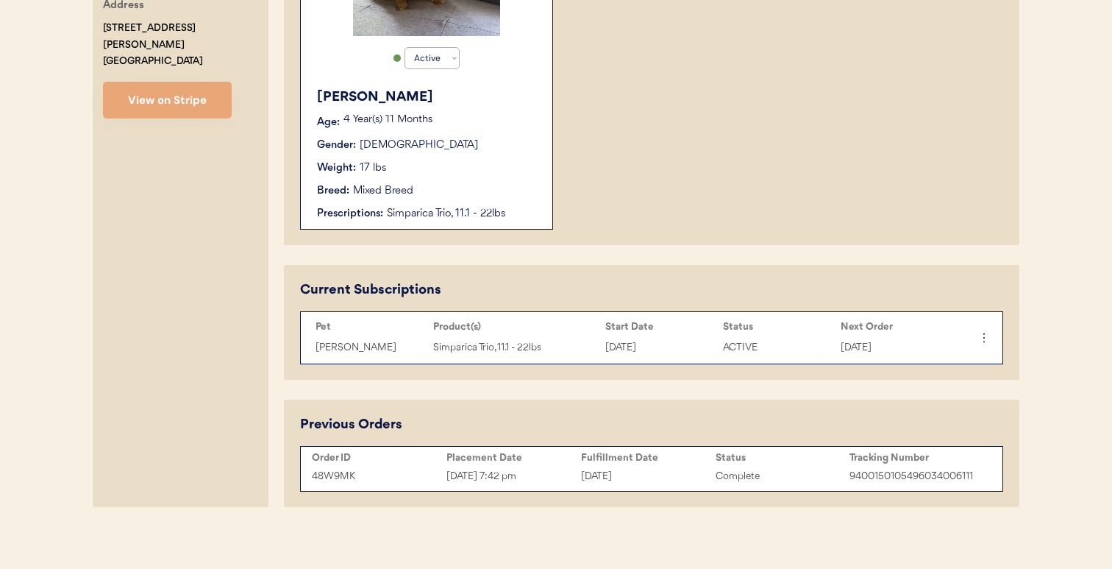
scroll to position [460, 0]
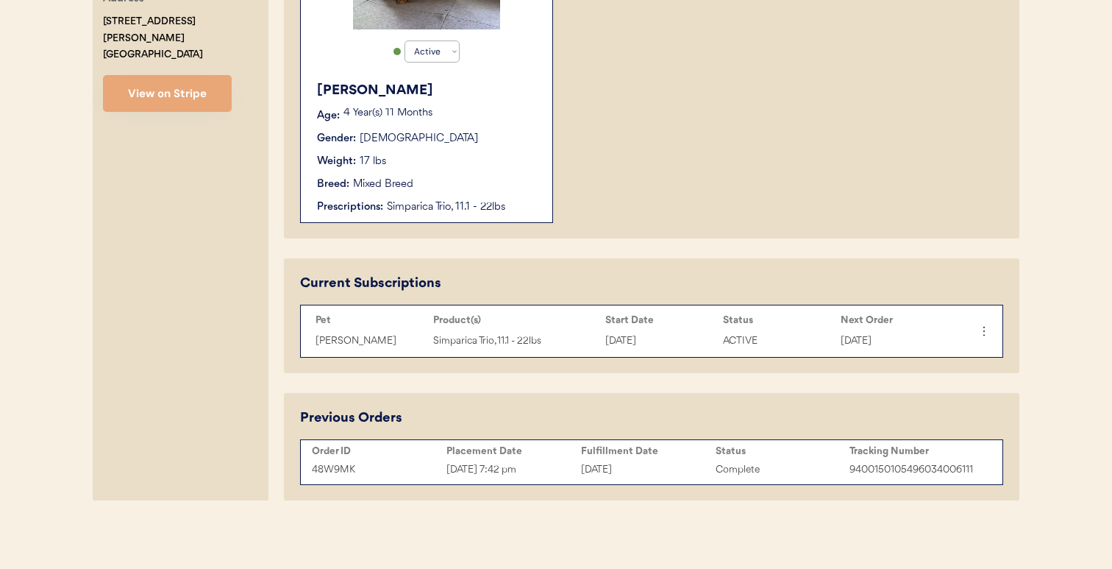
type input "[PERSON_NAME]"
click at [211, 75] on button "View on Stripe" at bounding box center [167, 93] width 129 height 37
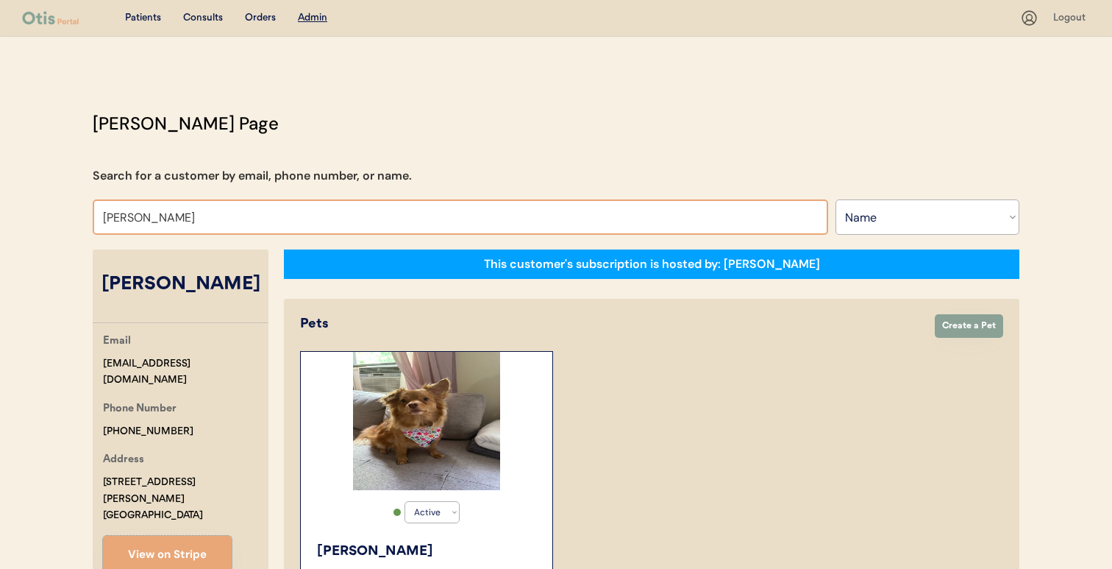
click at [429, 216] on input "[PERSON_NAME]" at bounding box center [460, 216] width 735 height 35
paste input "[PERSON_NAME]"
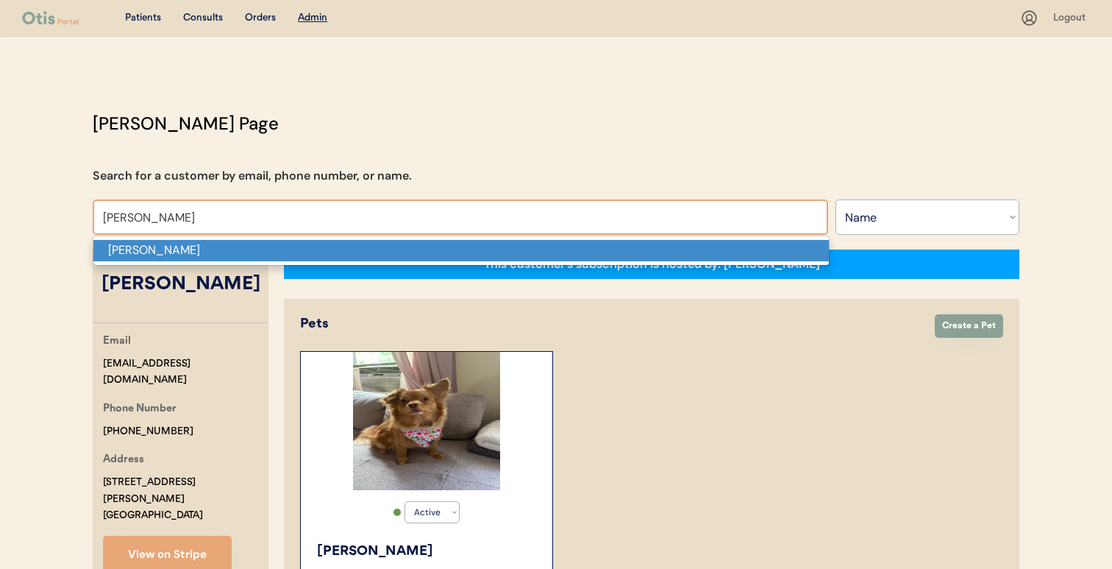
click at [418, 249] on p "[PERSON_NAME]" at bounding box center [460, 250] width 735 height 21
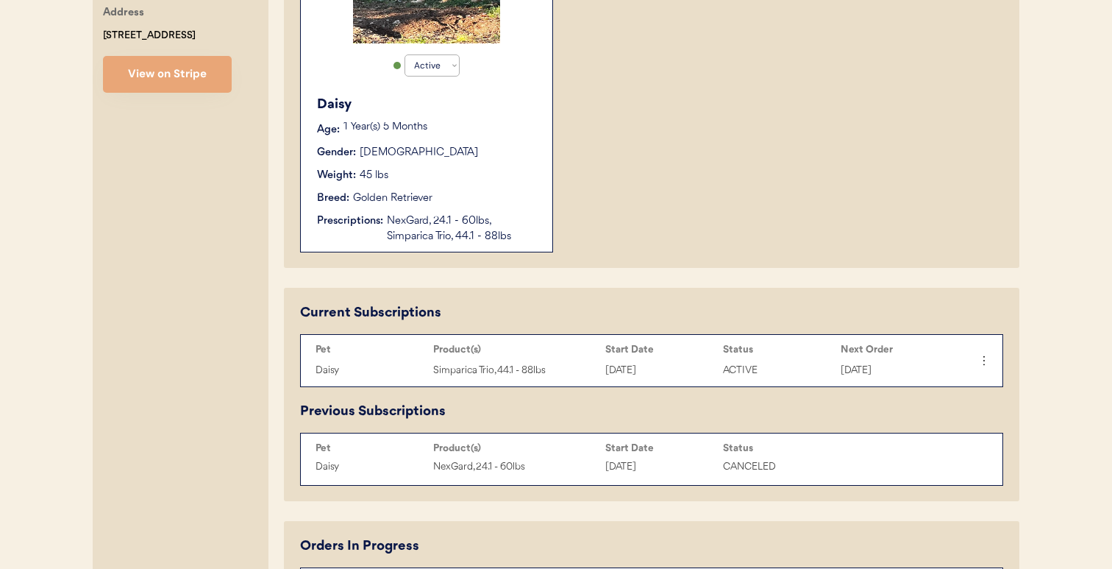
scroll to position [445, 0]
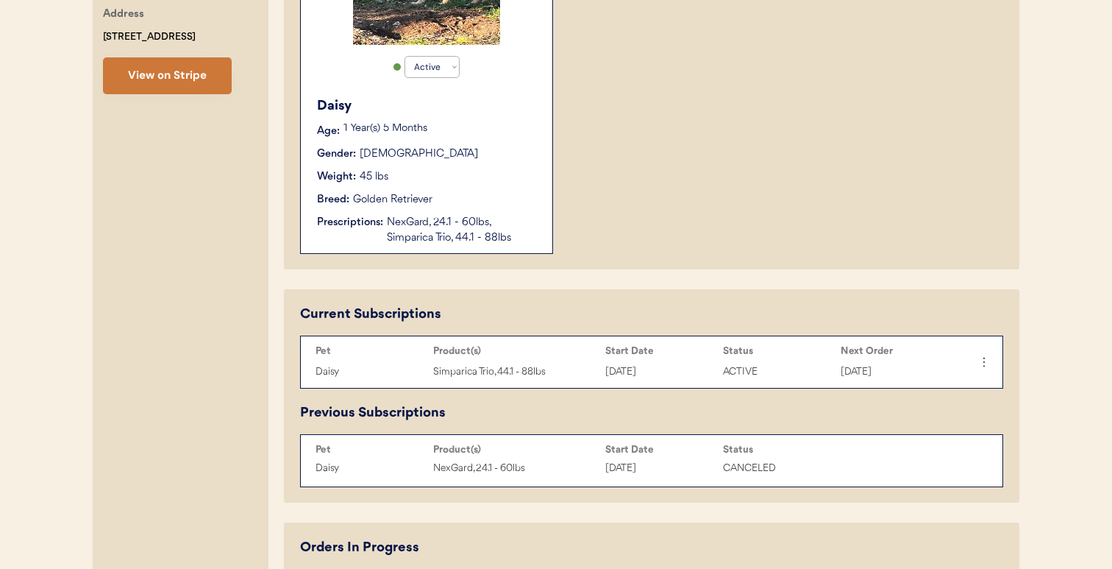
type input "[PERSON_NAME]"
click at [215, 82] on button "View on Stripe" at bounding box center [167, 75] width 129 height 37
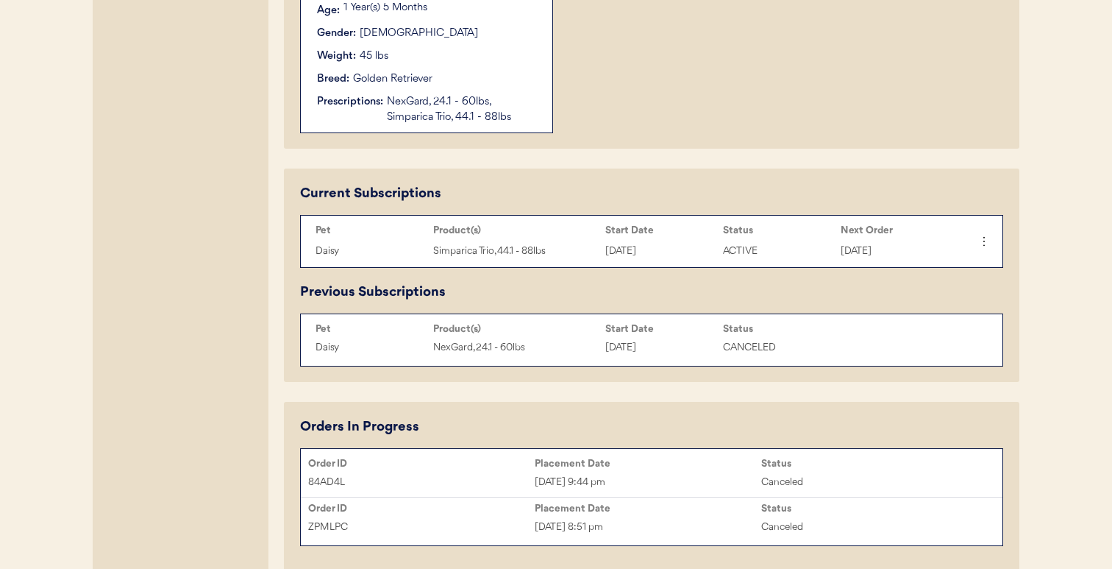
scroll to position [559, 0]
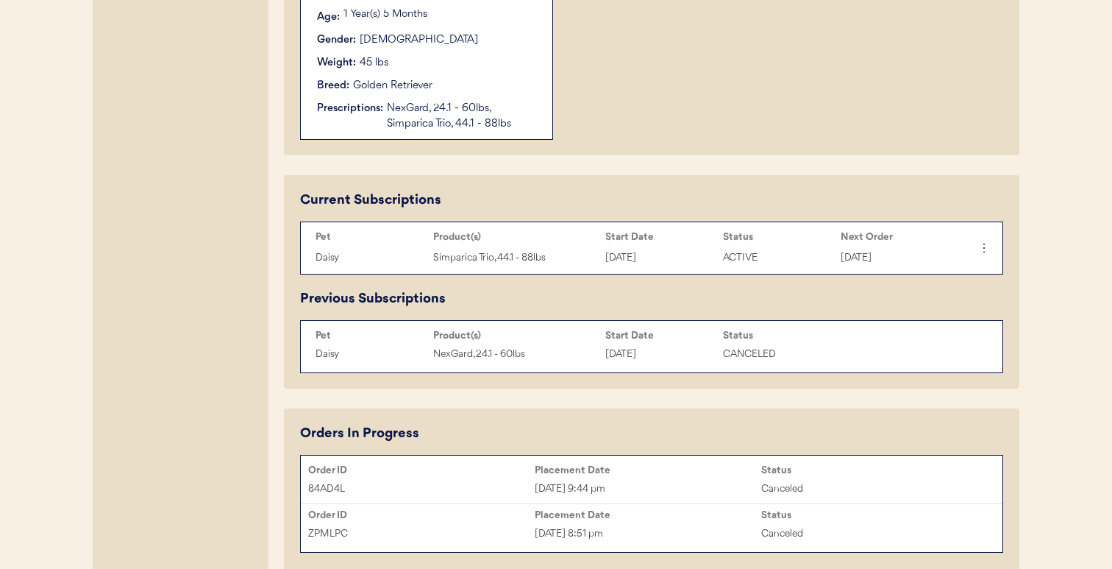
click at [469, 104] on div "NexGard, 24.1 - 60lbs, Simparica Trio, 44.1 - 88lbs" at bounding box center [462, 116] width 151 height 31
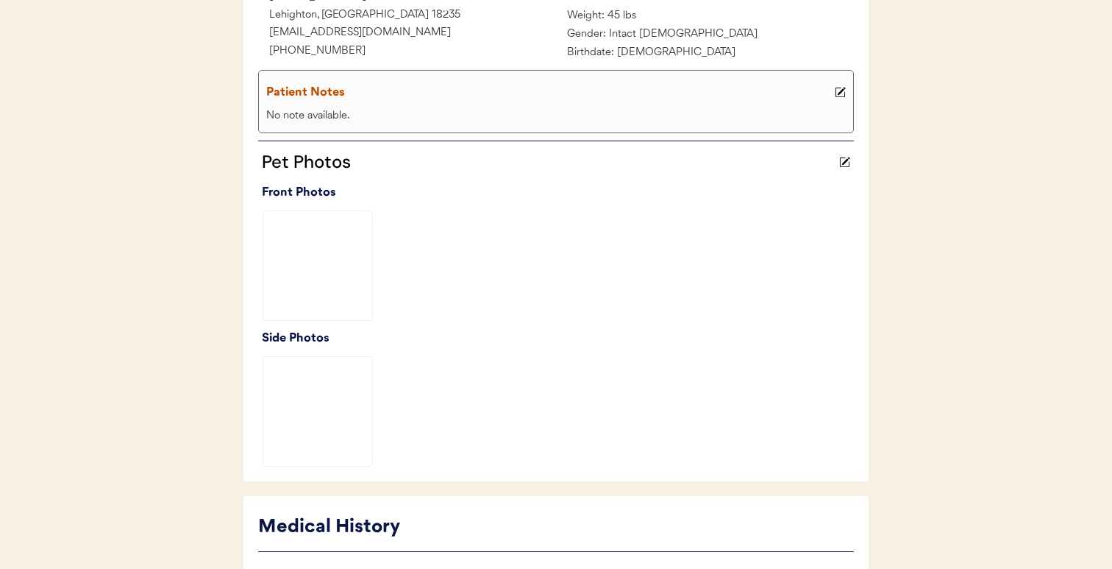
scroll to position [554, 0]
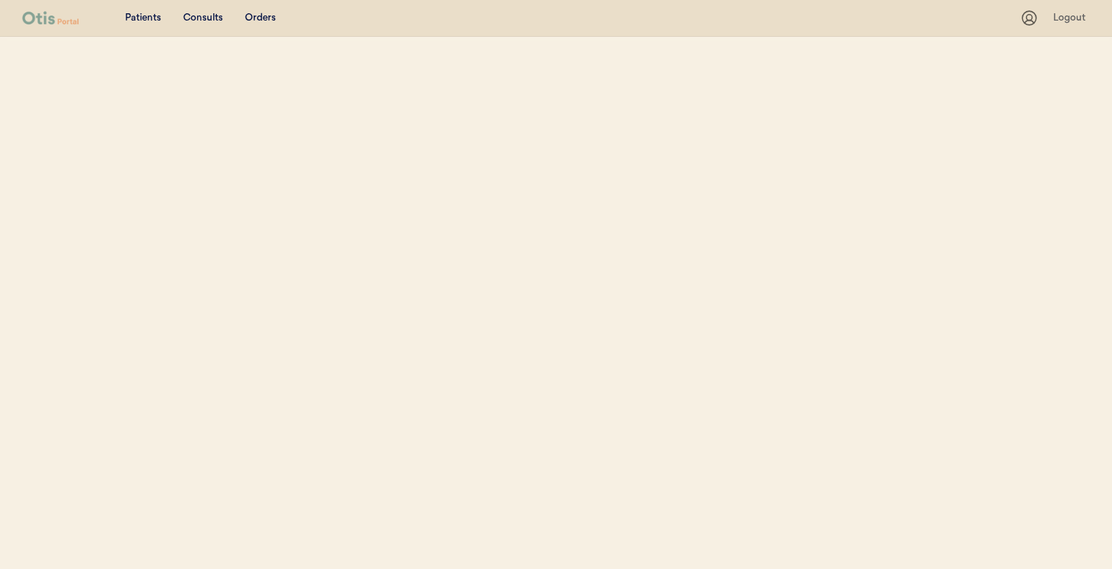
scroll to position [259, 0]
select select ""Name""
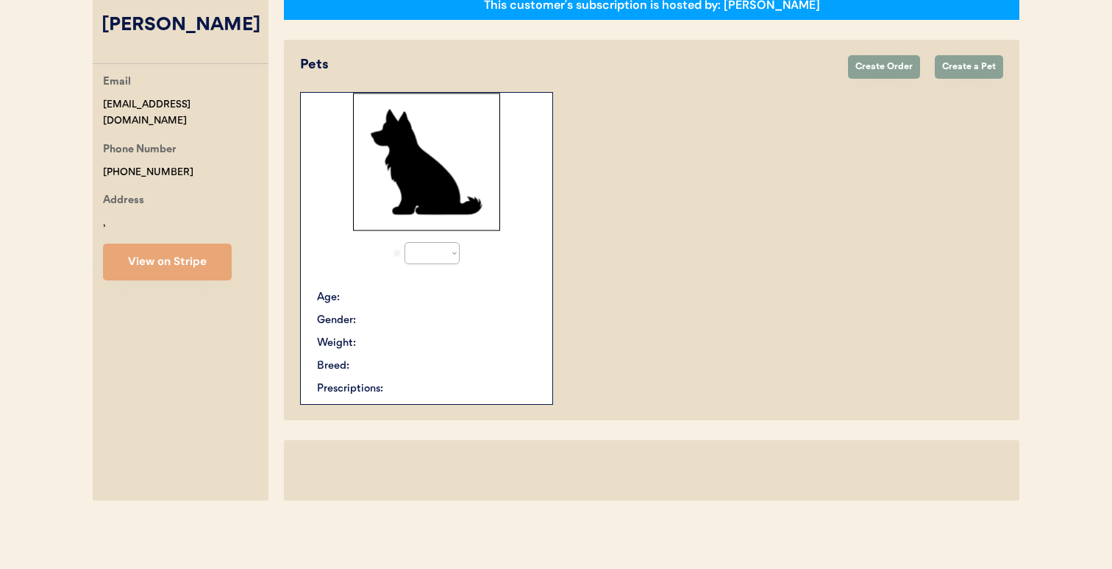
select select "true"
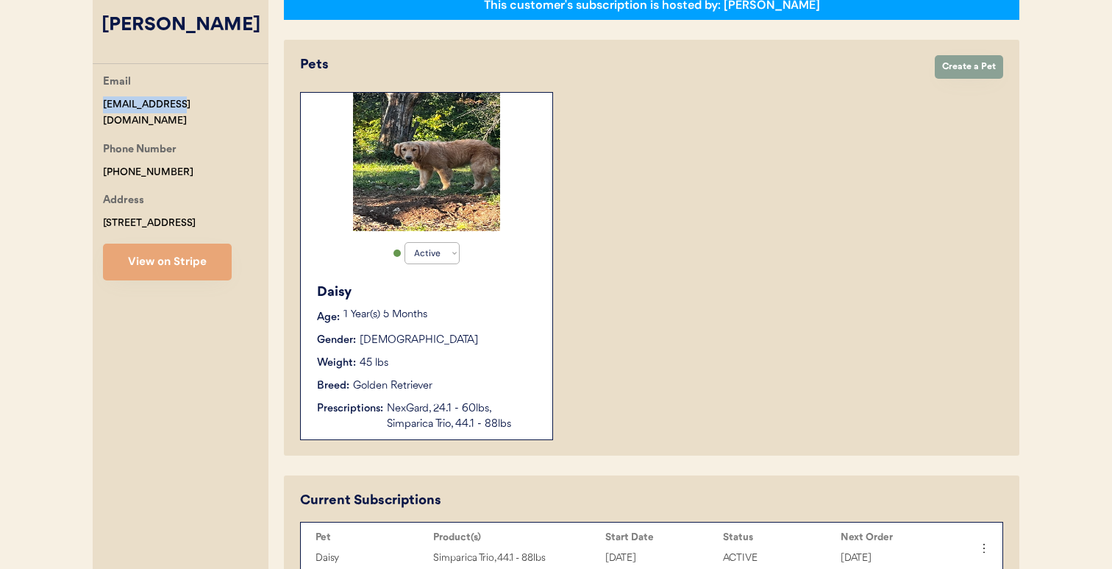
drag, startPoint x: 105, startPoint y: 105, endPoint x: 479, endPoint y: 409, distance: 481.5
click at [263, 105] on div "Email westaimeern@gmail.com" at bounding box center [185, 102] width 165 height 56
copy div "westaimeern@gm"
copy div "westaimeern@gmail.com"
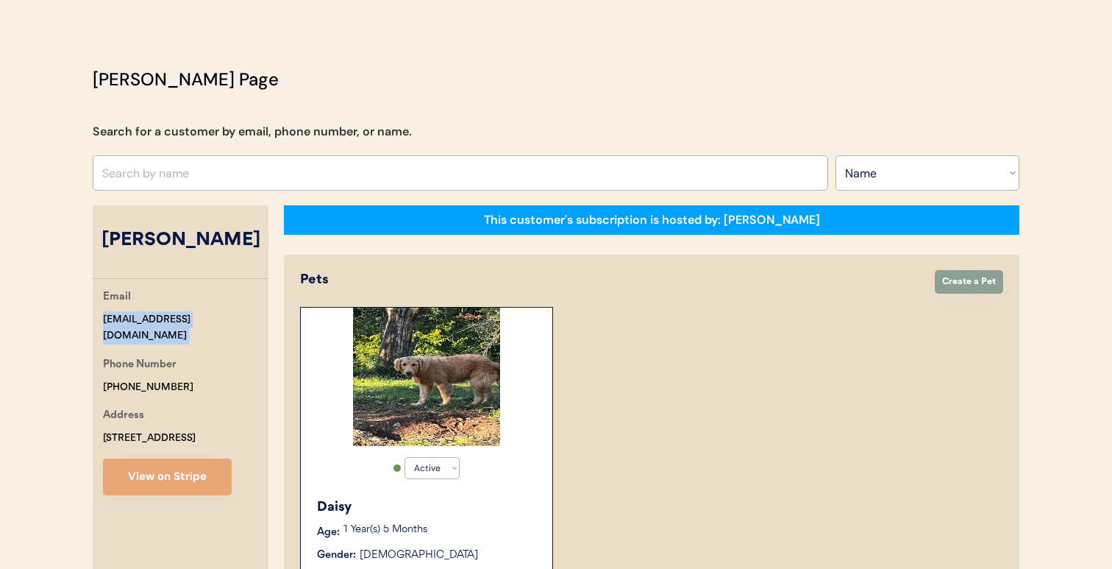
scroll to position [0, 0]
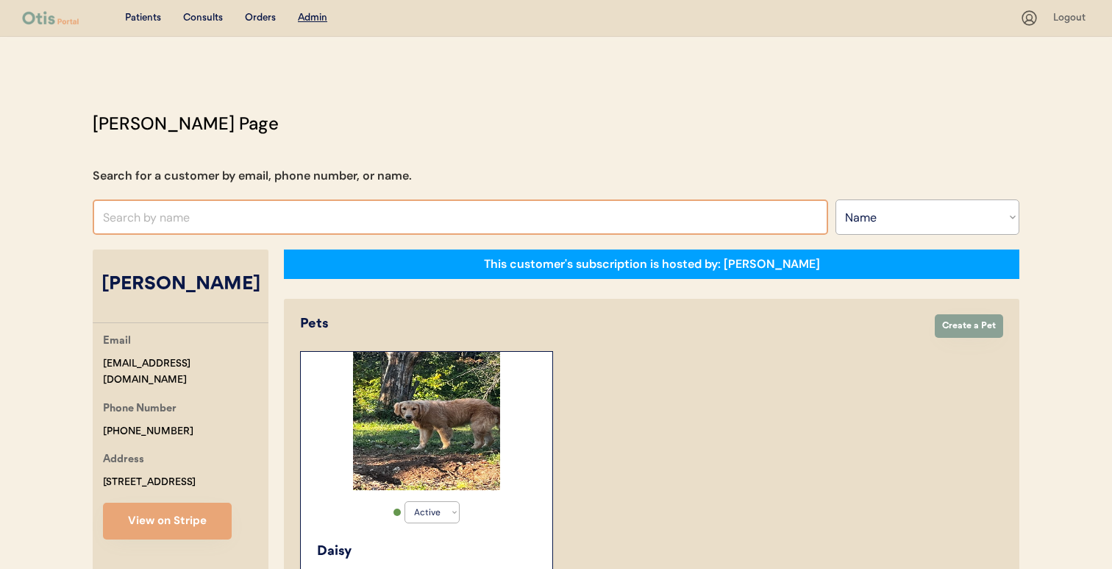
click at [505, 212] on input "text" at bounding box center [460, 216] width 735 height 35
type input "v"
paste input "Candyce Brantley"
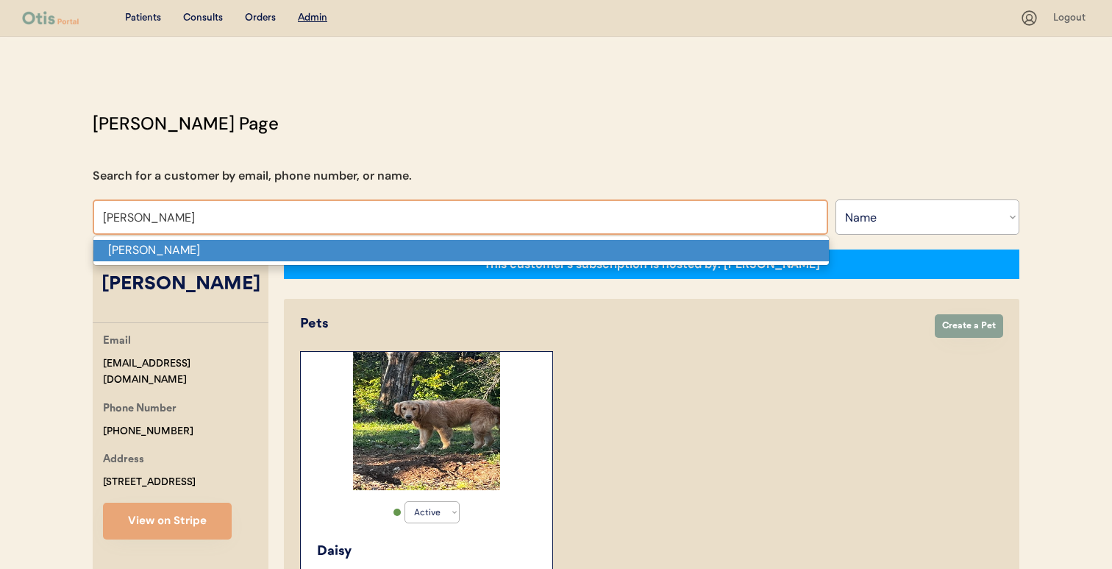
click at [496, 253] on p "Candyce Brantley" at bounding box center [460, 250] width 735 height 21
type input "Candyce Brantley"
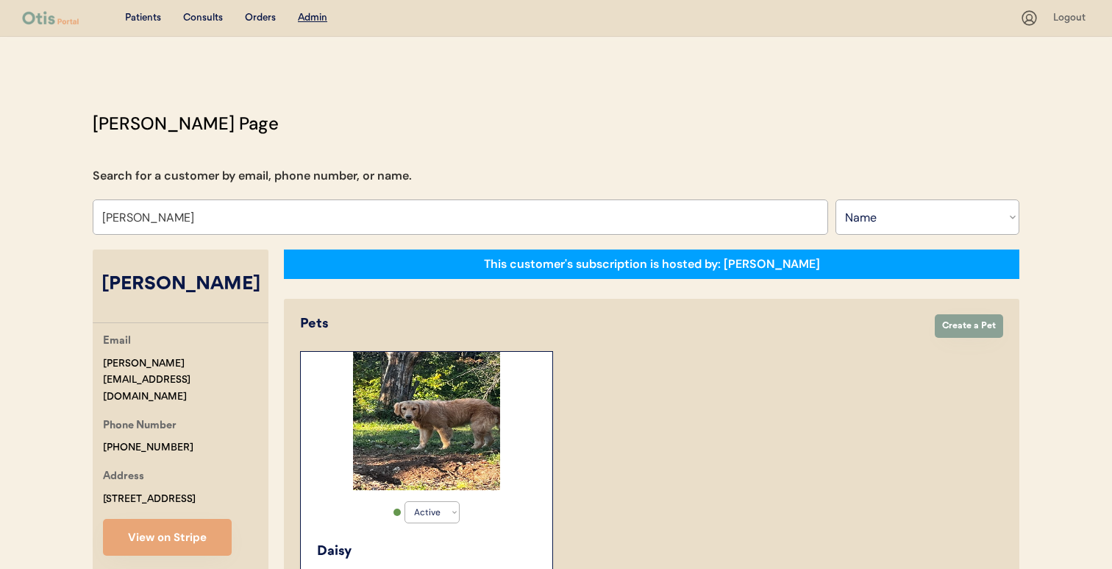
select select "true"
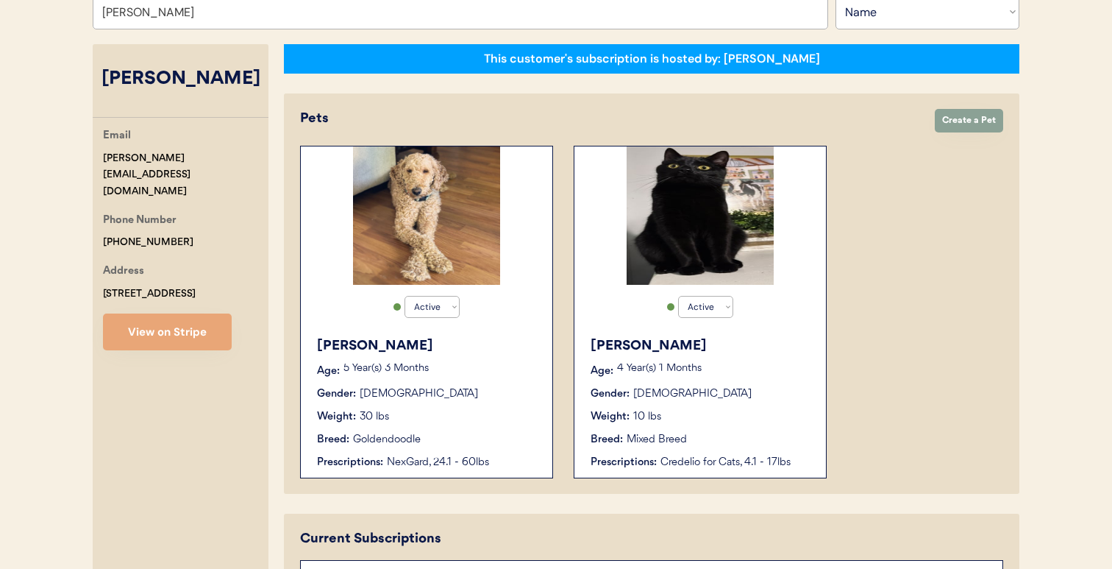
scroll to position [200, 0]
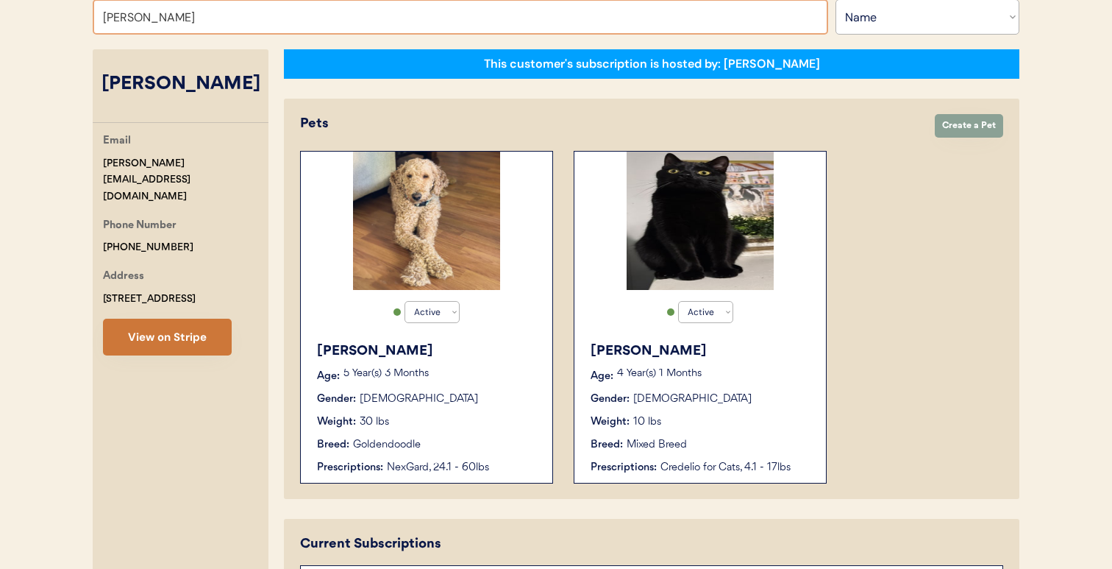
click at [190, 318] on button "View on Stripe" at bounding box center [167, 336] width 129 height 37
click at [707, 16] on input "Candyce Brantley" at bounding box center [460, 16] width 735 height 35
paste input "Grace Geisler"
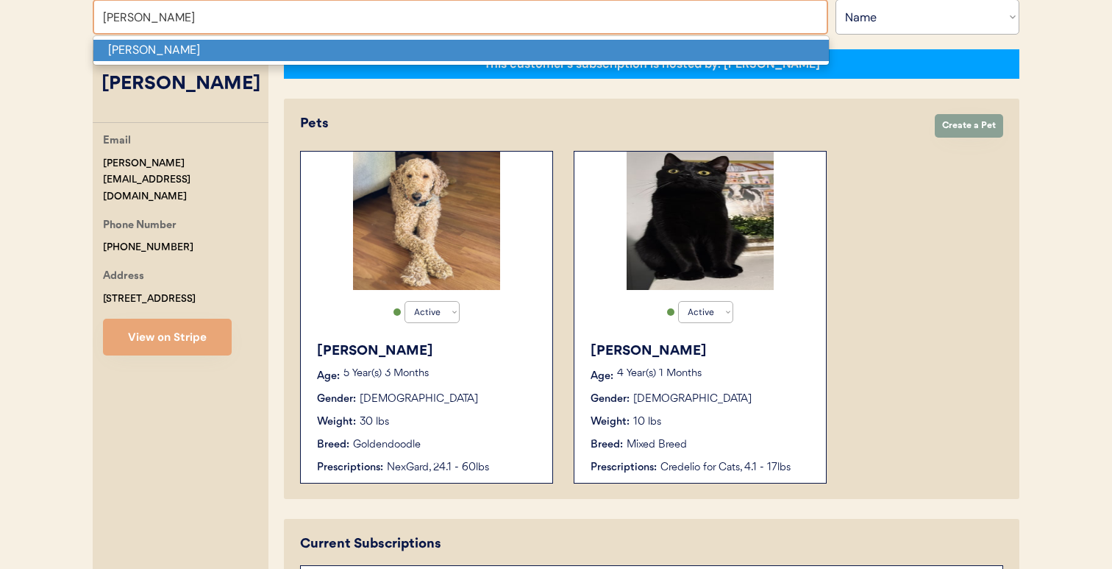
click at [539, 54] on p "Grace Geisler" at bounding box center [460, 50] width 735 height 21
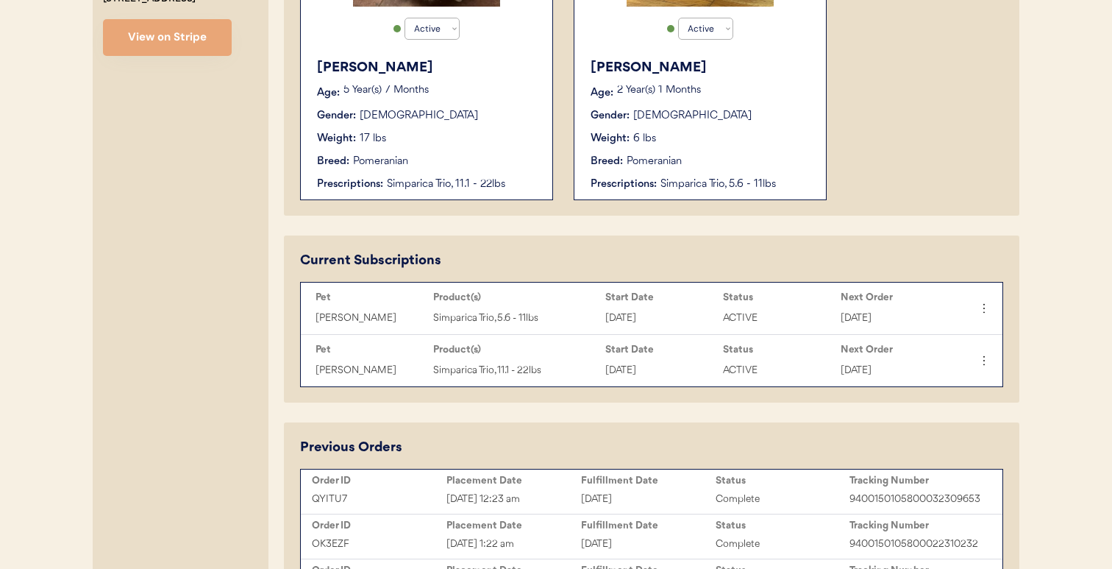
scroll to position [487, 0]
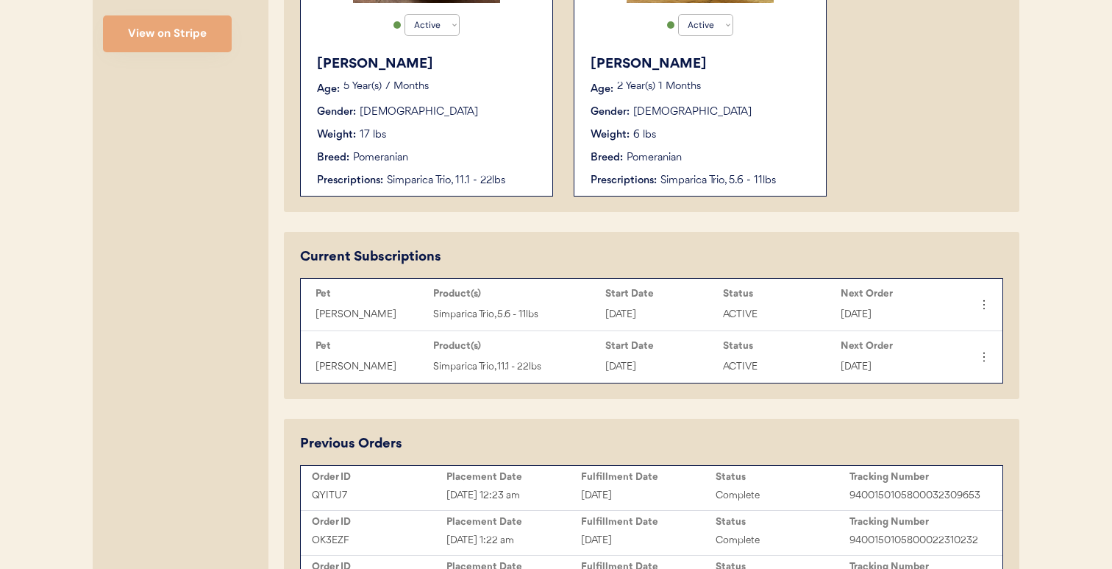
type input "Grace Geisler"
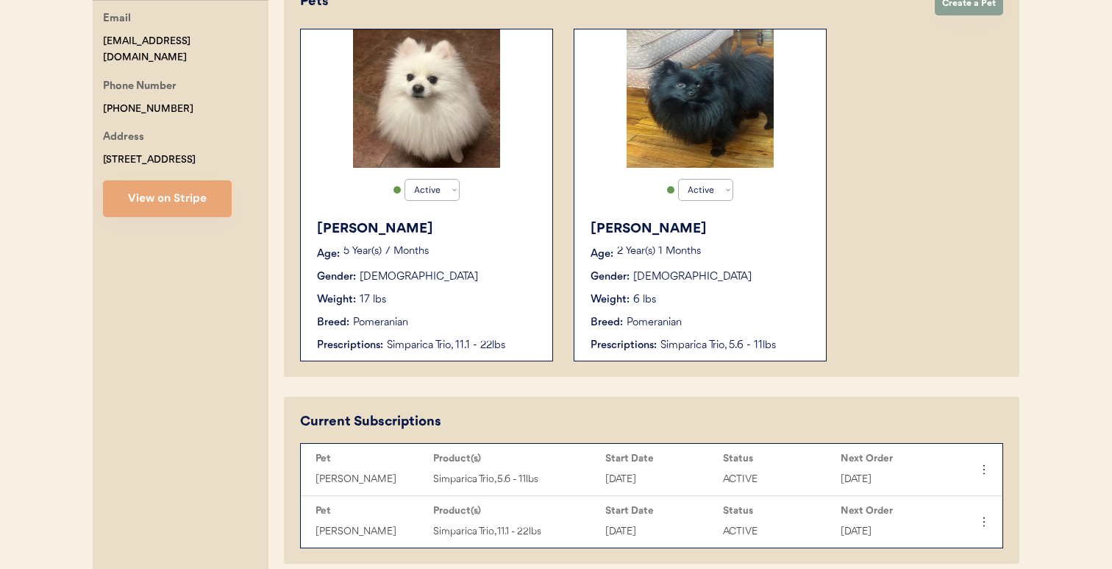
scroll to position [317, 0]
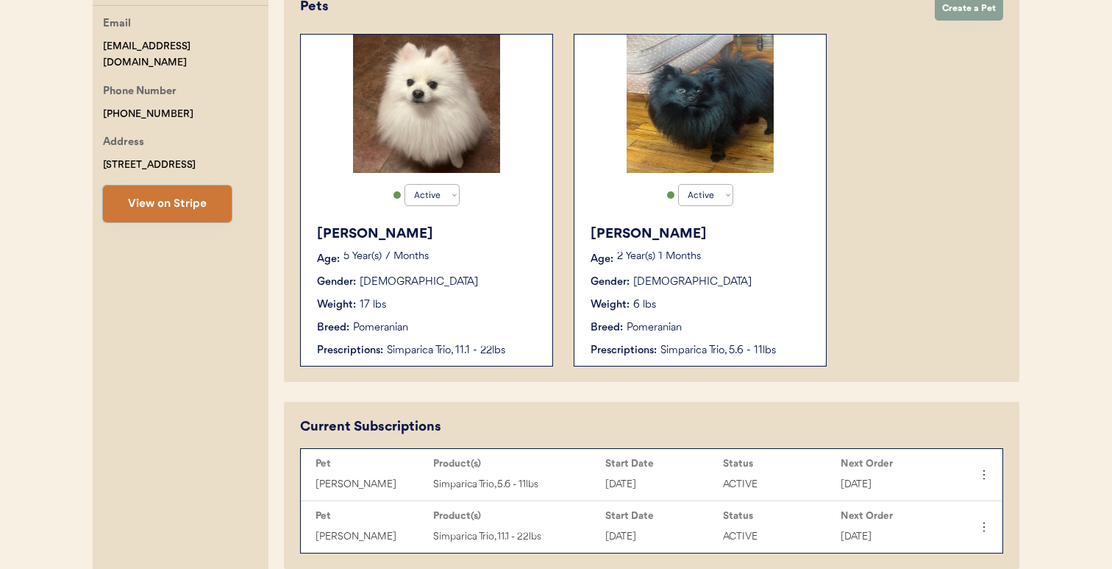
click at [208, 214] on button "View on Stripe" at bounding box center [167, 203] width 129 height 37
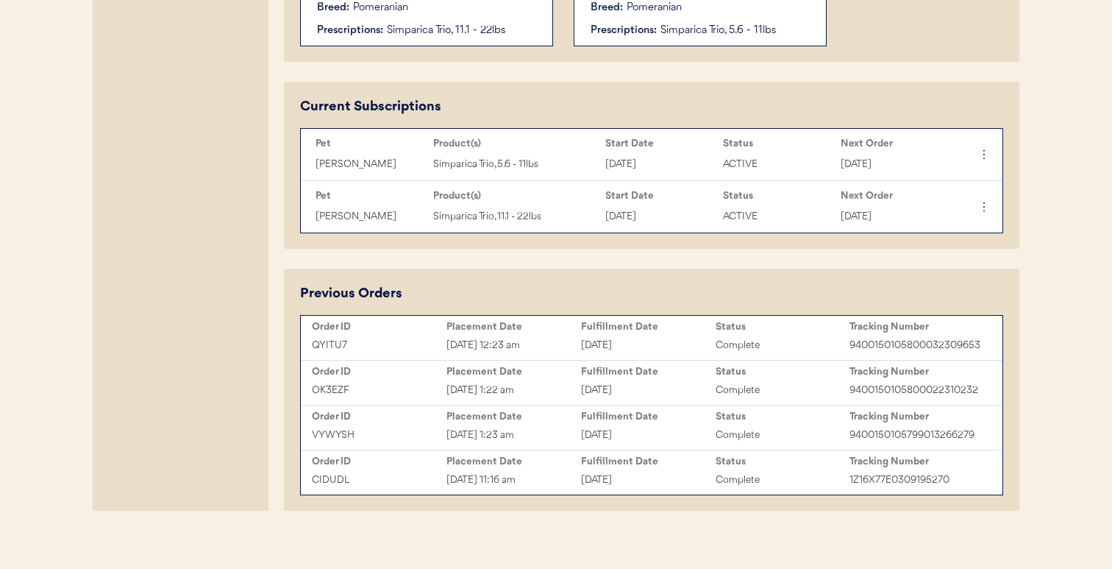
scroll to position [641, 0]
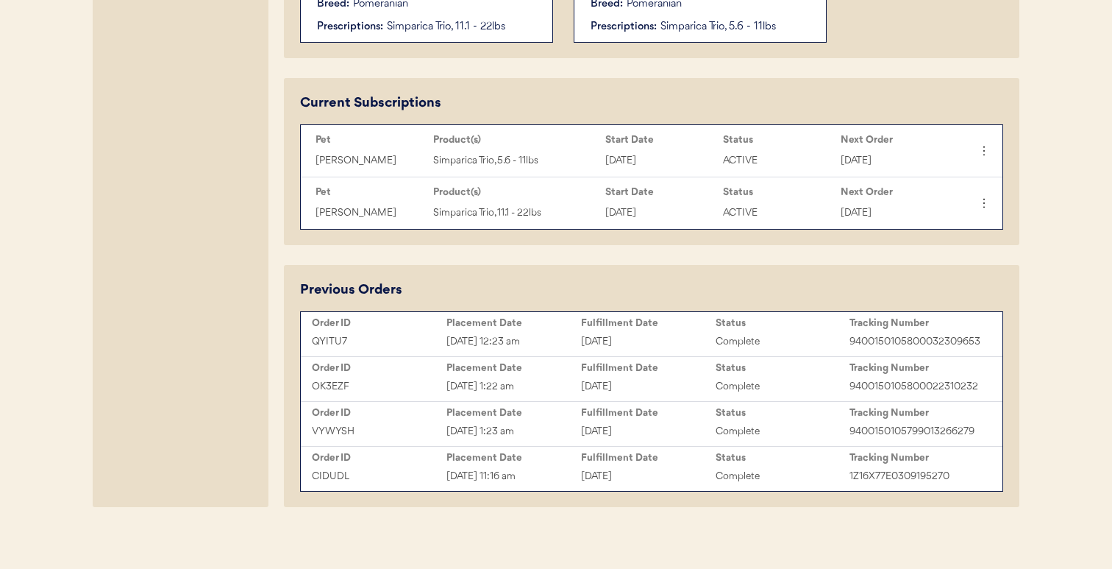
click at [569, 326] on div "Placement Date" at bounding box center [513, 323] width 135 height 12
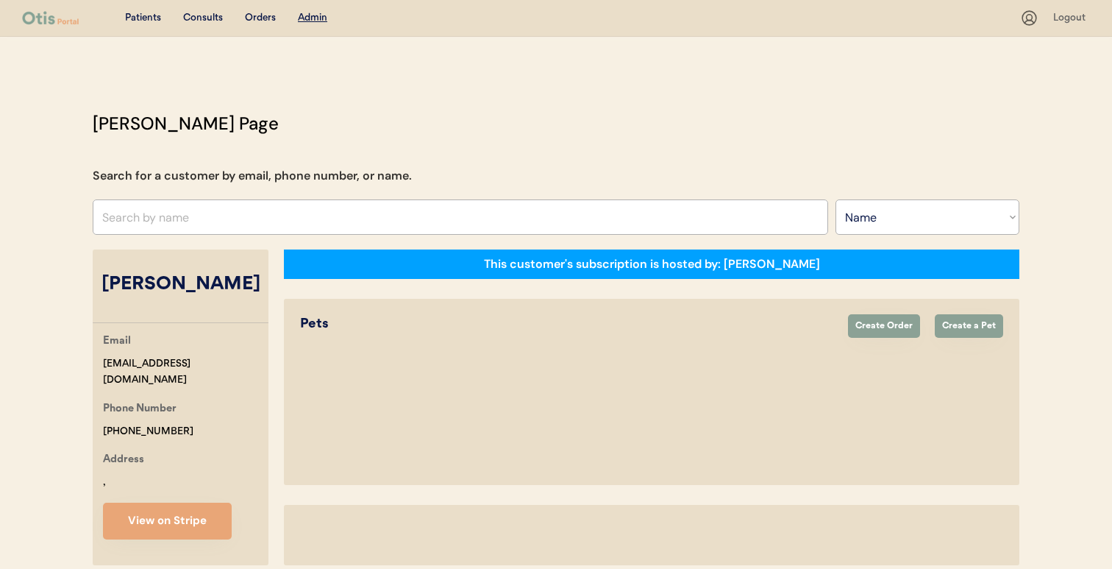
select select ""Name""
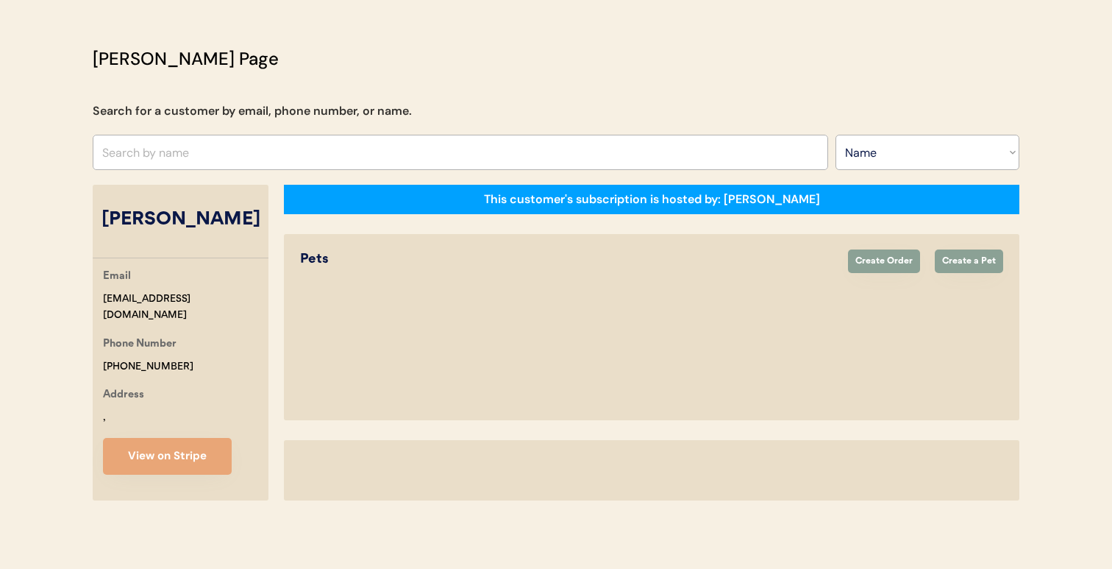
select select "true"
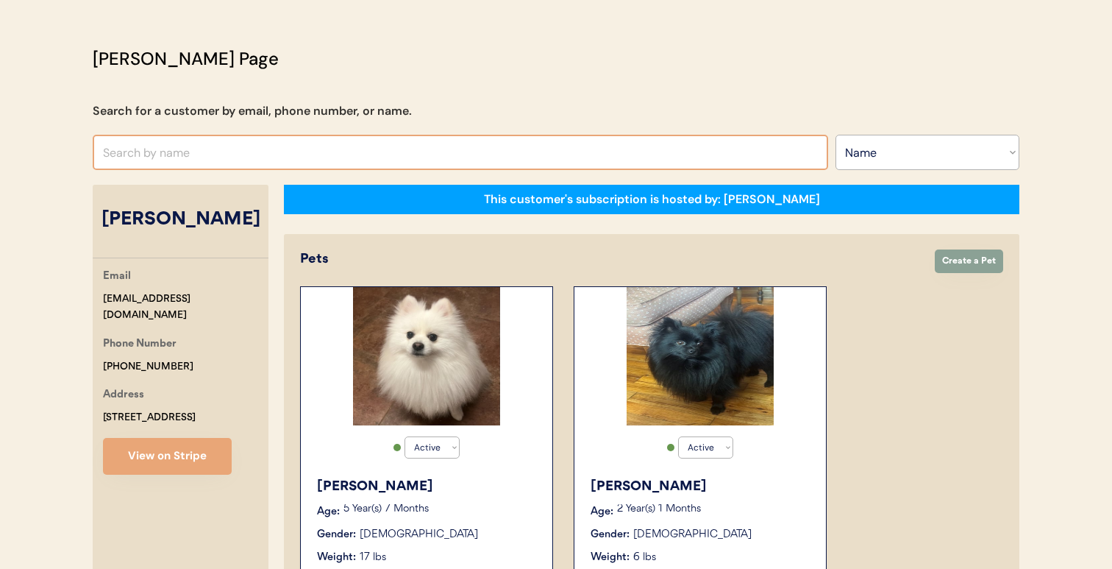
click at [452, 149] on input "text" at bounding box center [460, 152] width 735 height 35
paste input "Louise DeStefano"
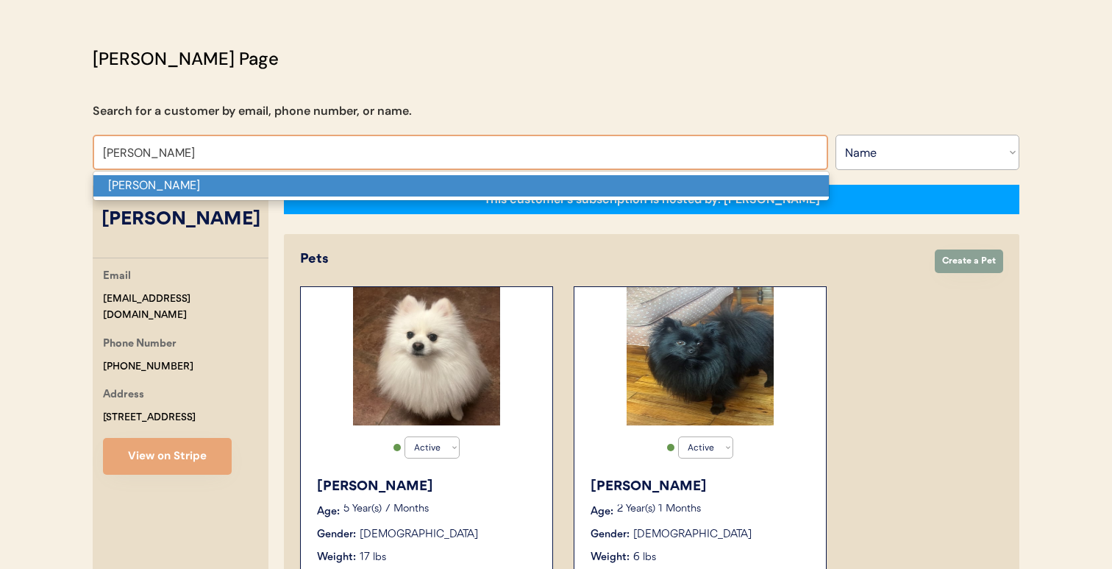
click at [441, 178] on p "[PERSON_NAME]" at bounding box center [460, 185] width 735 height 21
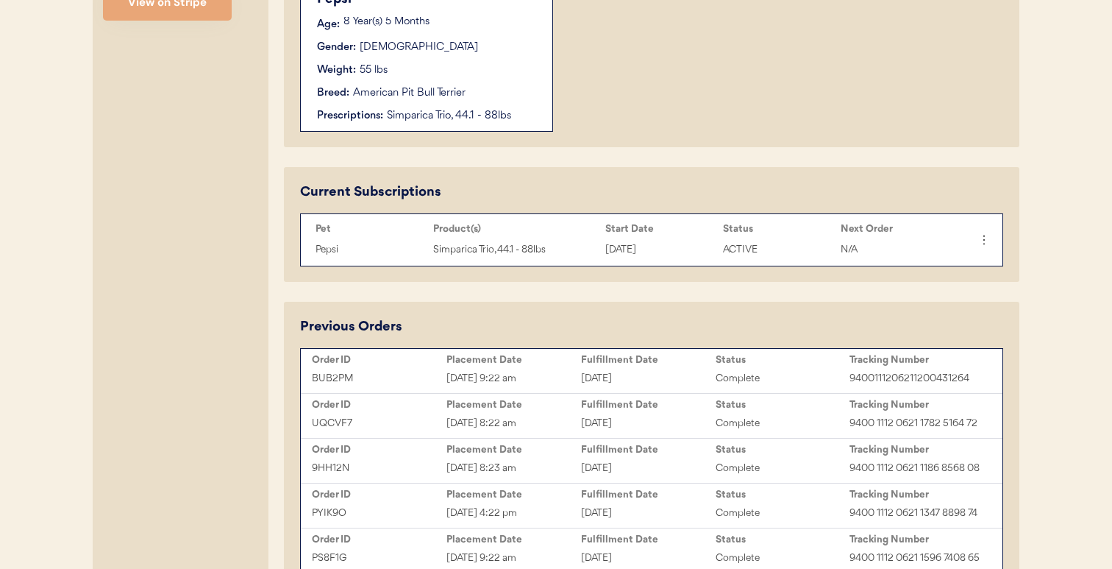
scroll to position [730, 0]
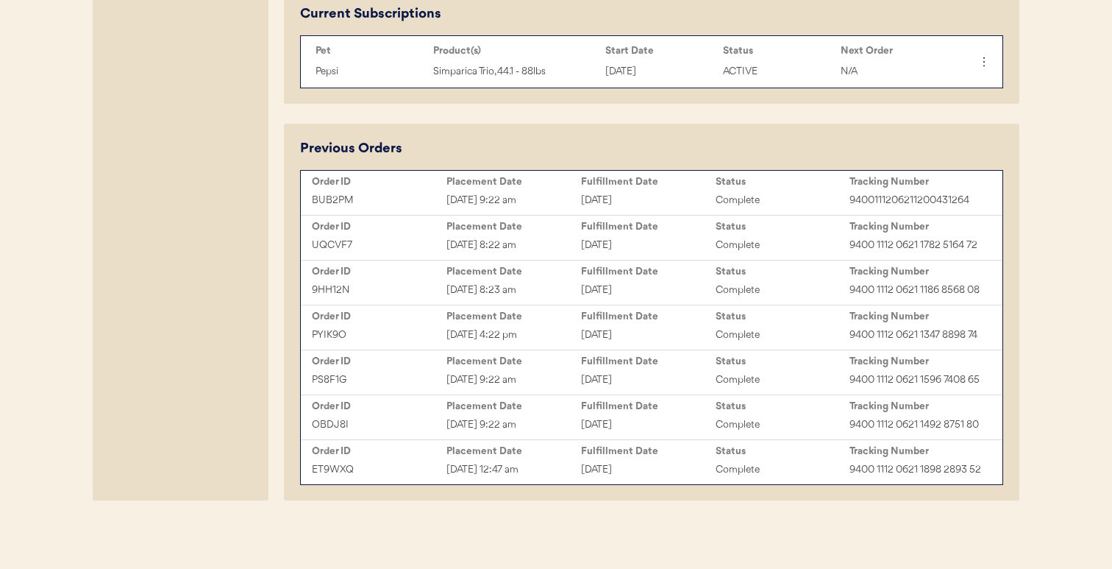
type input "[PERSON_NAME]"
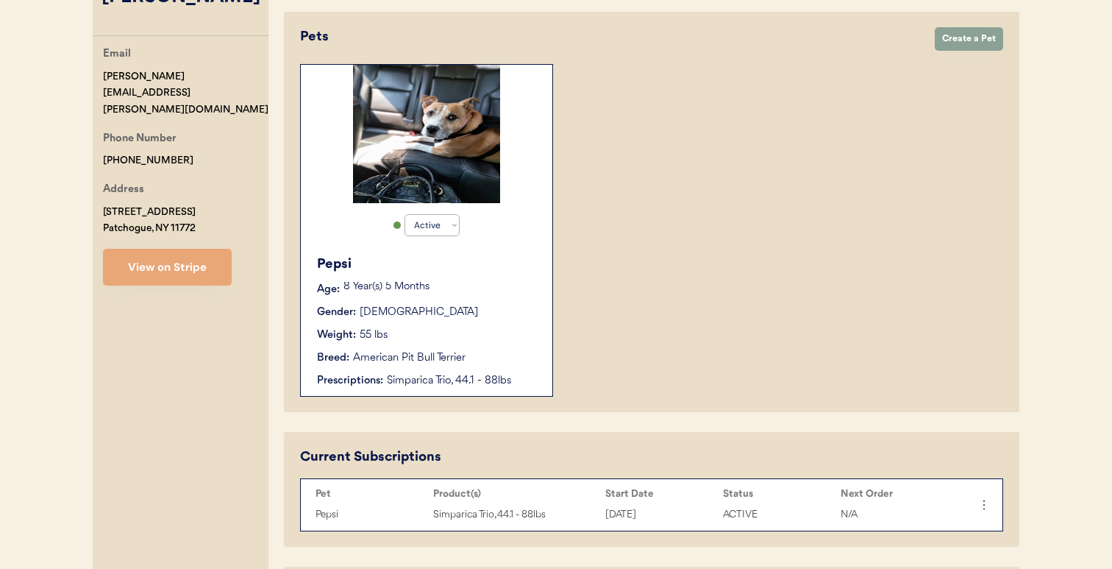
scroll to position [284, 0]
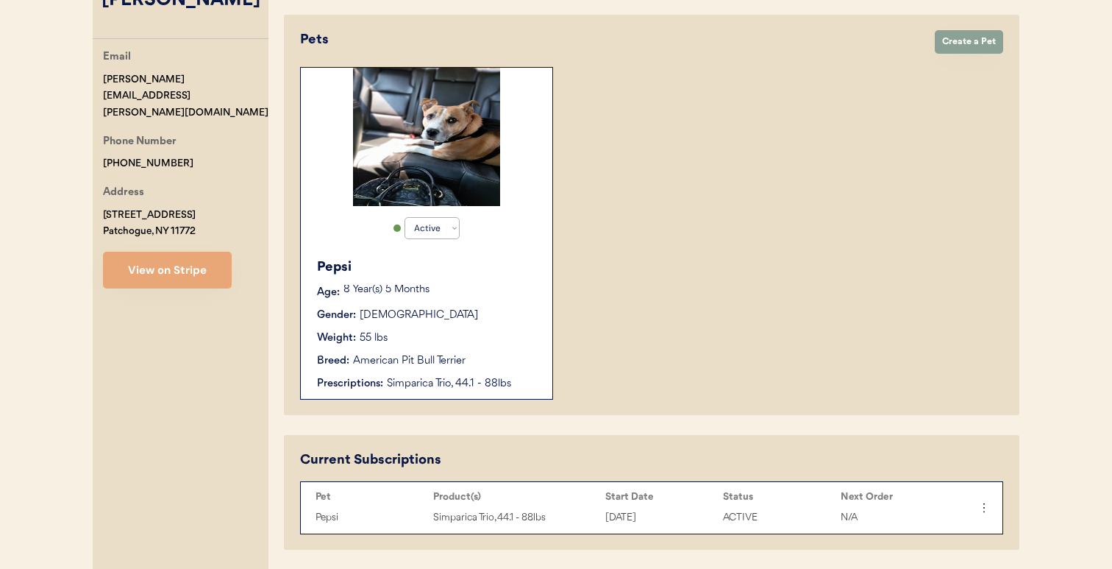
click at [461, 282] on div "Pepsi Age: 8 Year(s) 5 Months Gender: Male Weight: 55 lbs Breed: American Pit B…" at bounding box center [426, 324] width 237 height 149
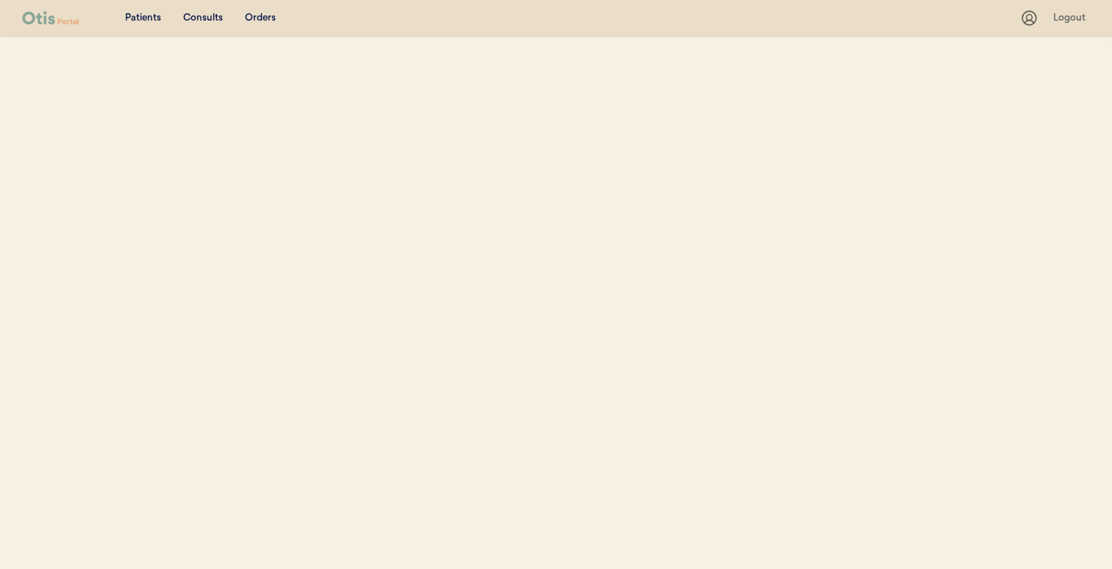
scroll to position [259, 0]
select select ""Name""
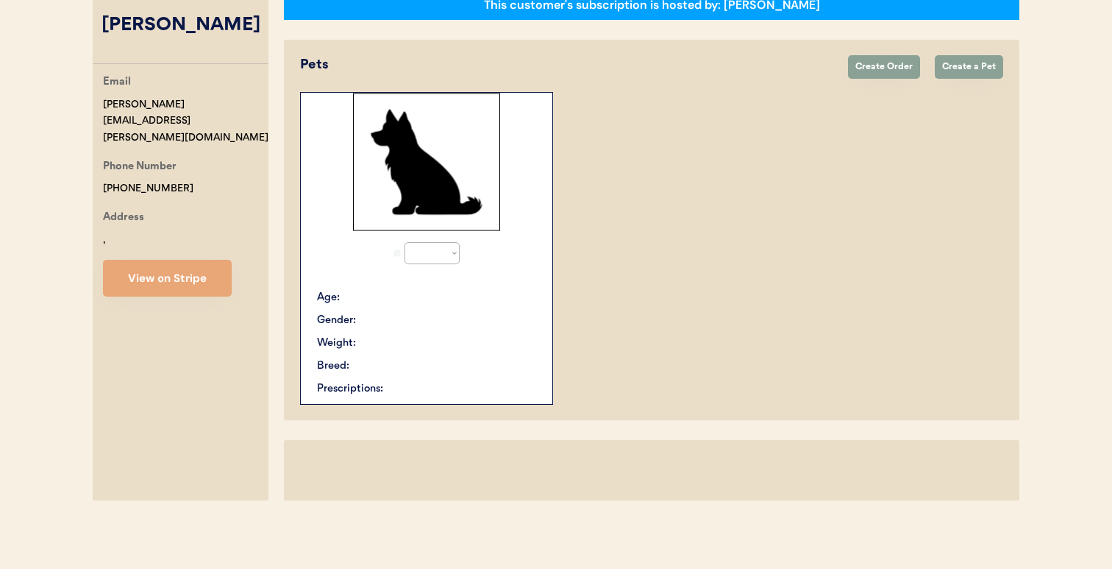
select select "true"
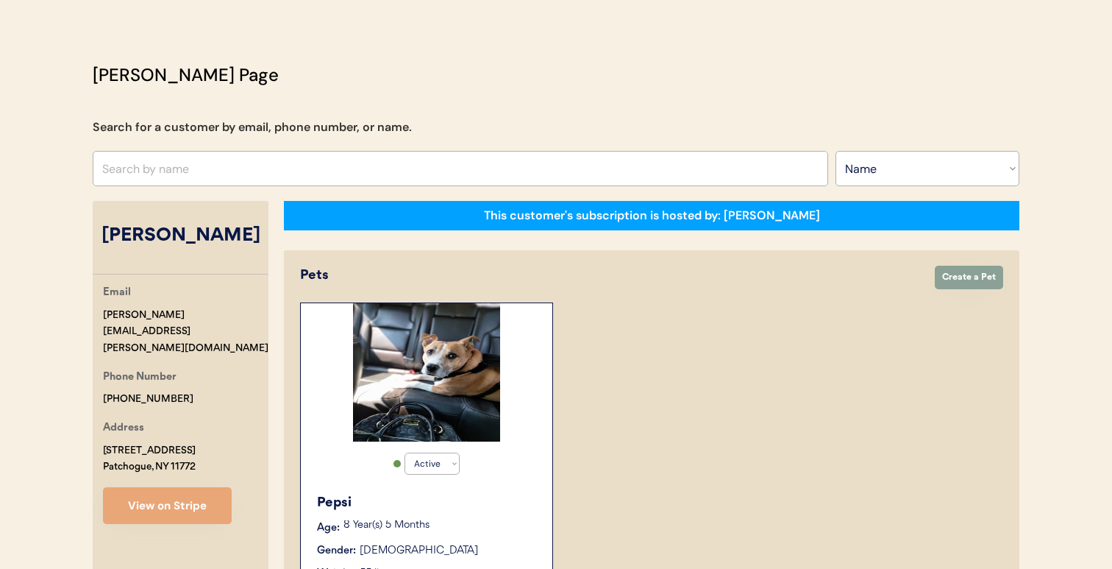
scroll to position [0, 0]
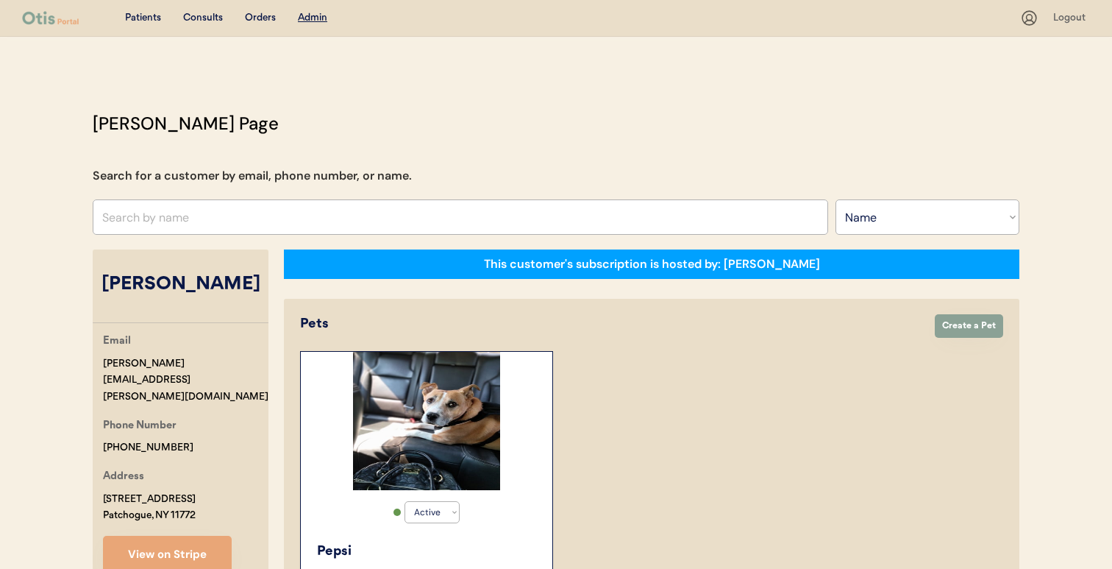
click at [459, 218] on input "text" at bounding box center [460, 216] width 735 height 35
paste input "[PERSON_NAME]"
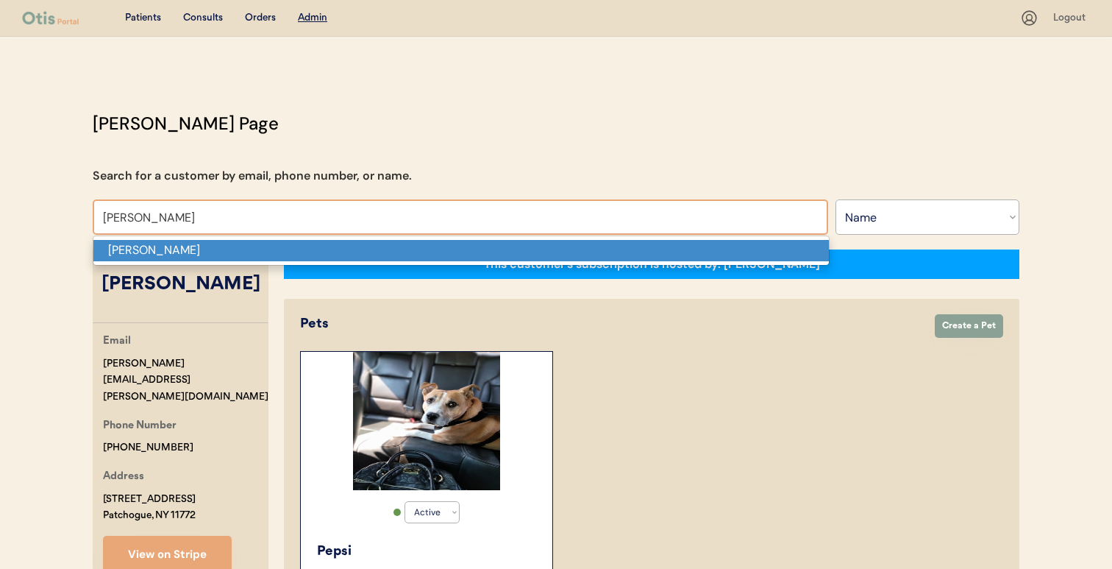
click at [444, 246] on p "[PERSON_NAME]" at bounding box center [460, 250] width 735 height 21
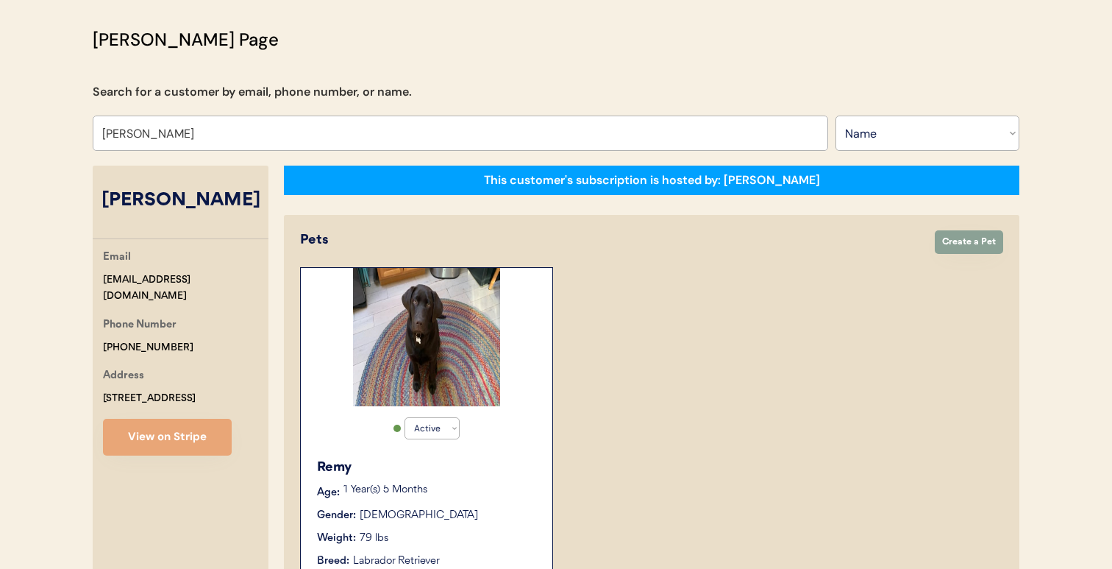
scroll to position [115, 0]
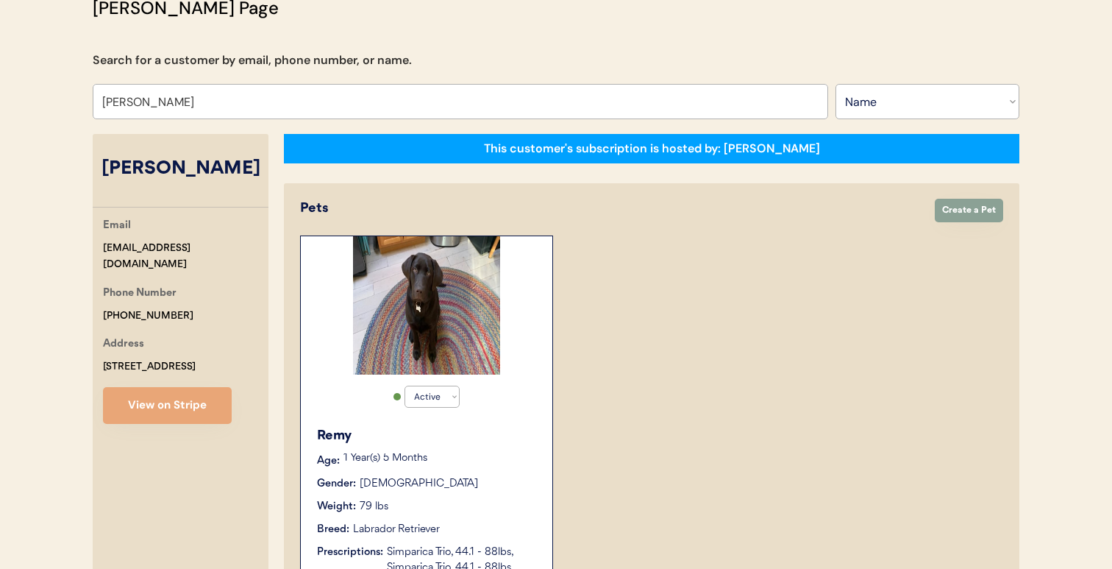
type input "[PERSON_NAME]"
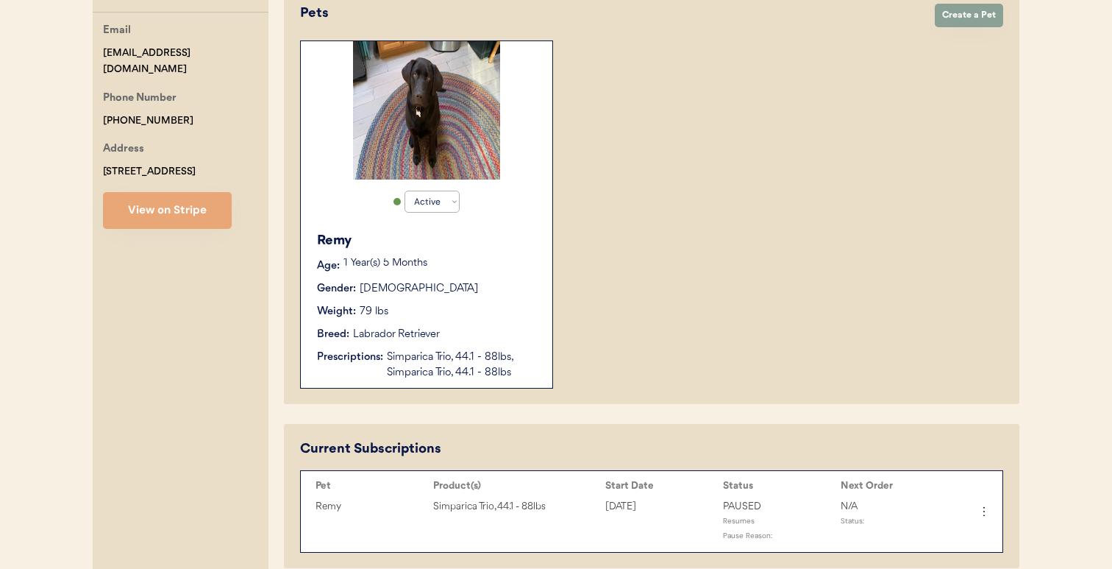
scroll to position [305, 0]
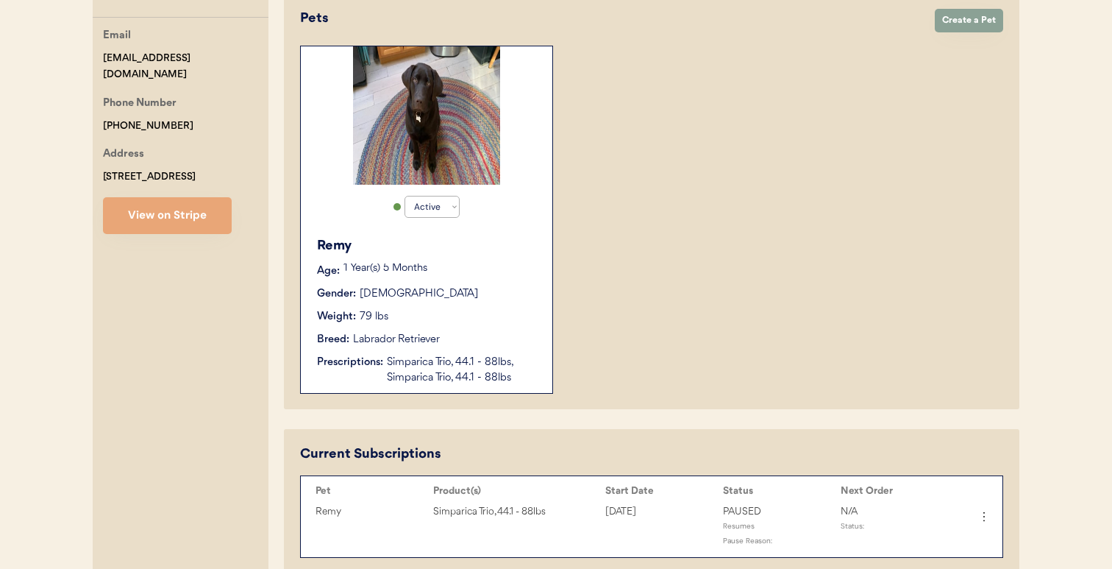
click at [599, 310] on div "Active Active Inactive Remy Age: [DEMOGRAPHIC_DATA] Year(s) 5 Months Gender: [D…" at bounding box center [651, 220] width 703 height 348
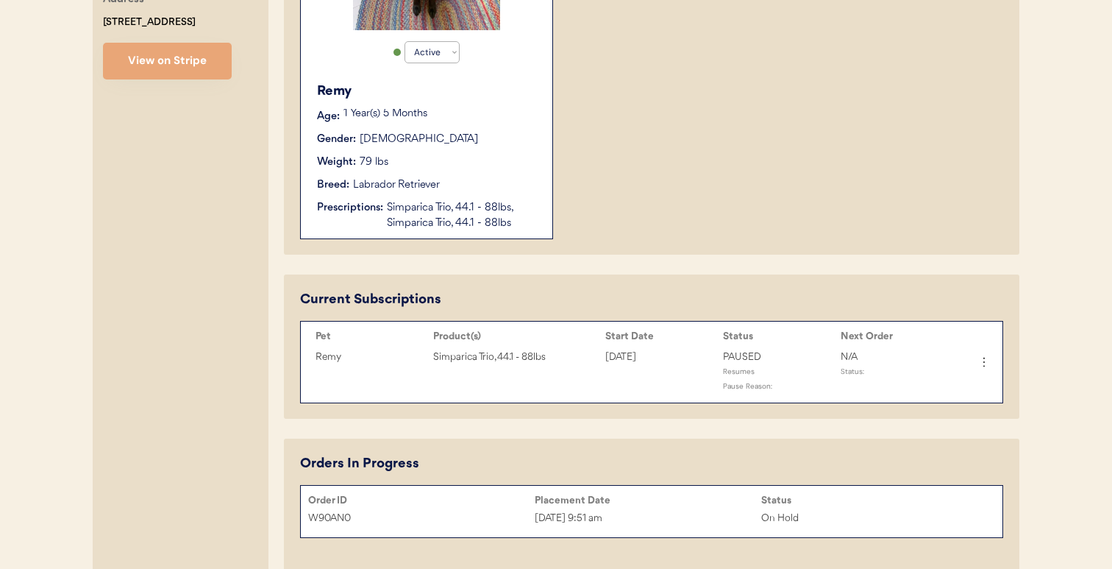
scroll to position [457, 0]
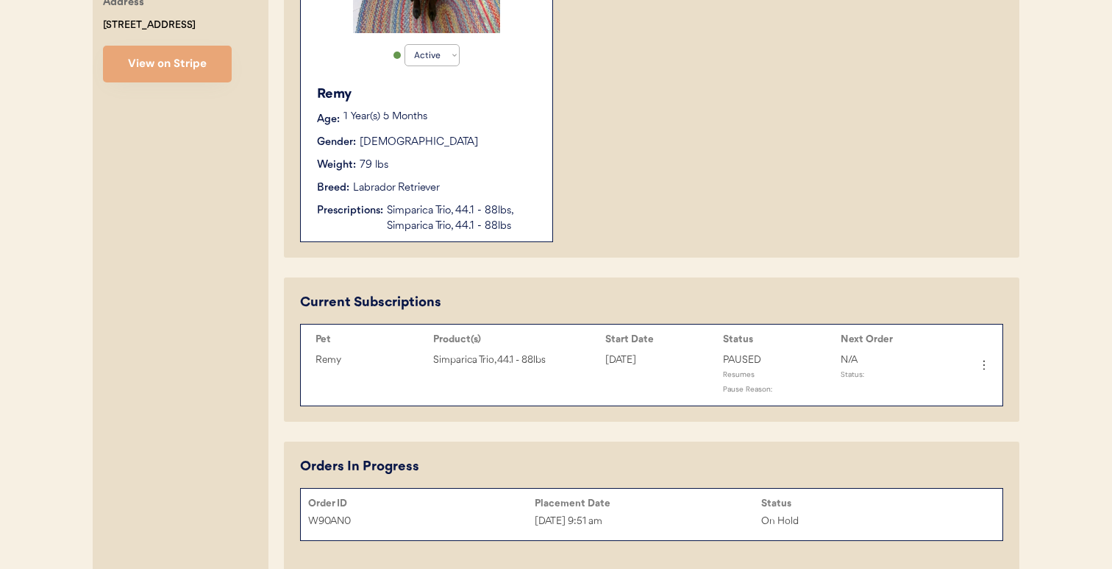
click at [513, 234] on div "Remy Age: [DEMOGRAPHIC_DATA] Year(s) 5 Months Gender: [DEMOGRAPHIC_DATA] Weight…" at bounding box center [426, 159] width 237 height 164
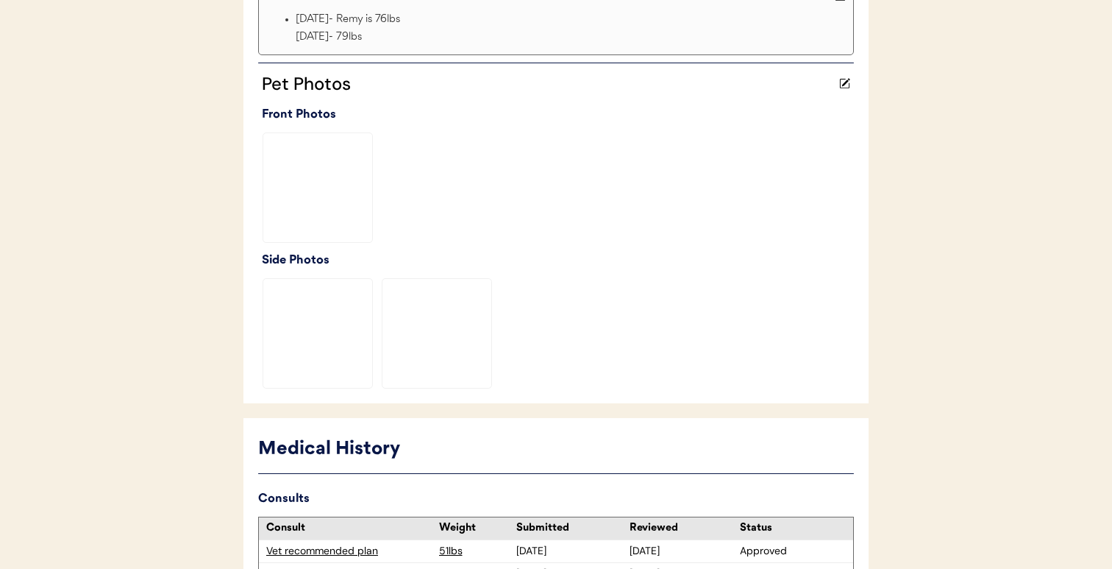
scroll to position [572, 0]
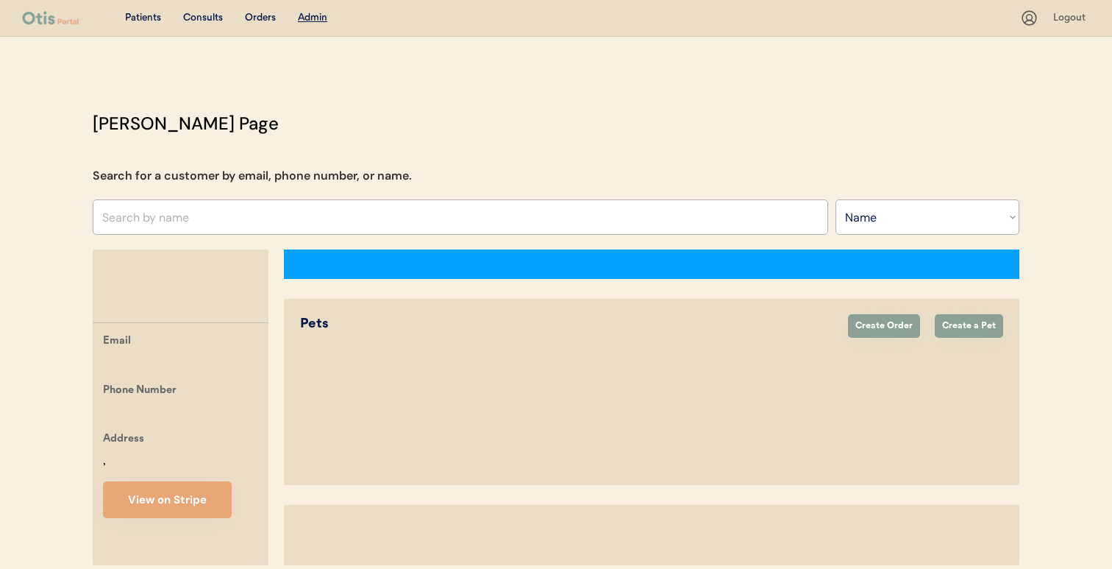
select select ""Name""
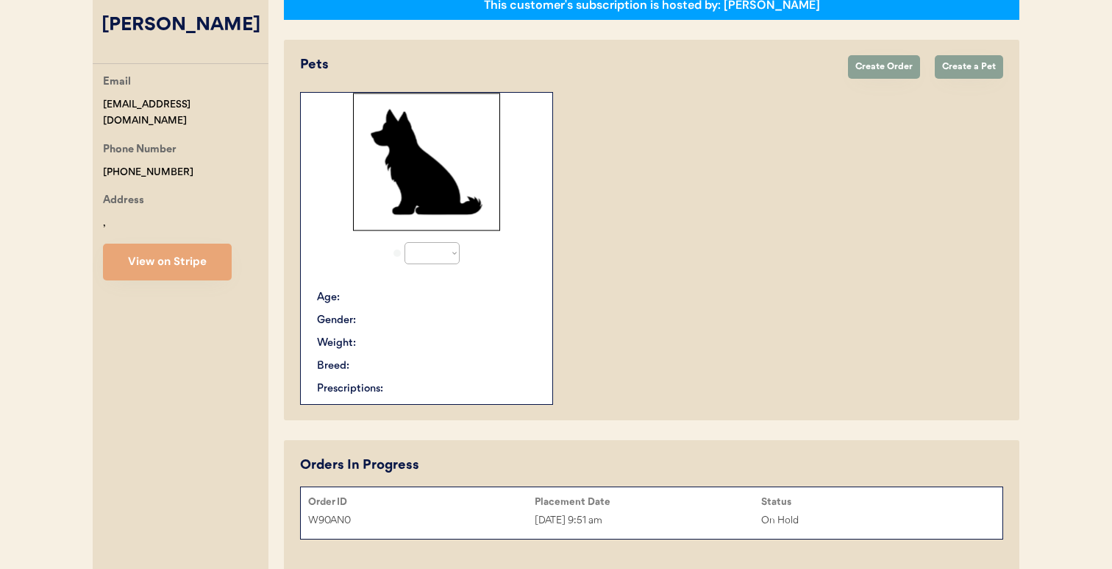
select select "true"
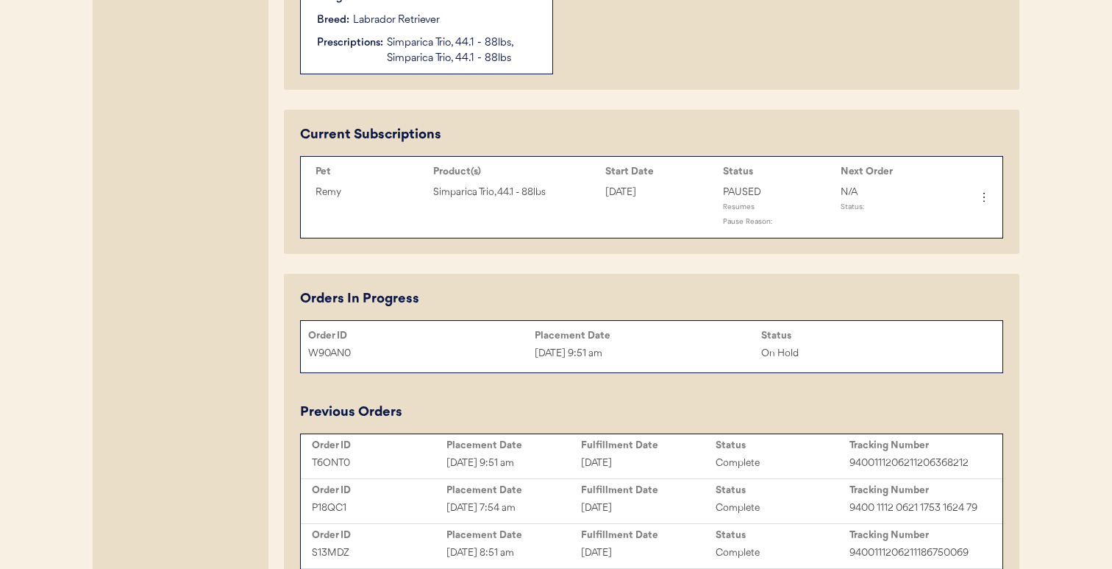
scroll to position [629, 0]
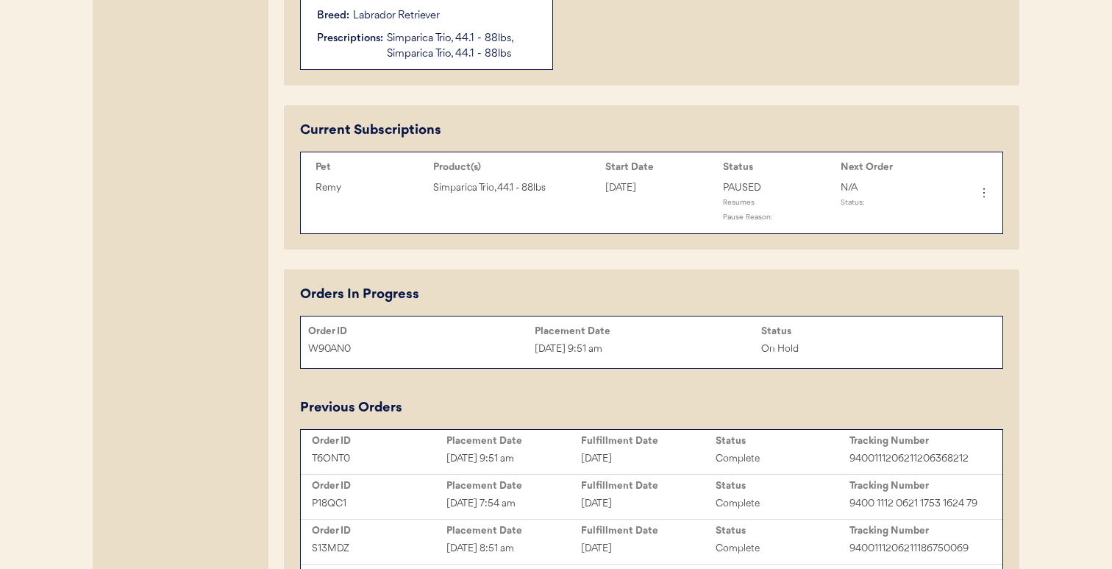
click at [985, 190] on icon at bounding box center [984, 192] width 15 height 15
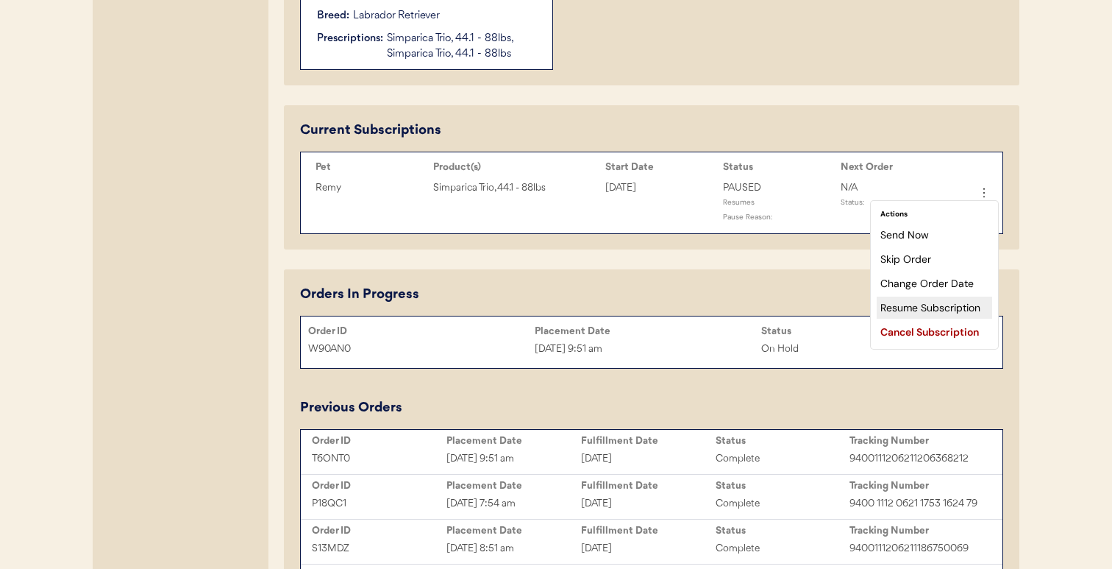
click at [941, 301] on div "Resume Subscription" at bounding box center [934, 307] width 115 height 22
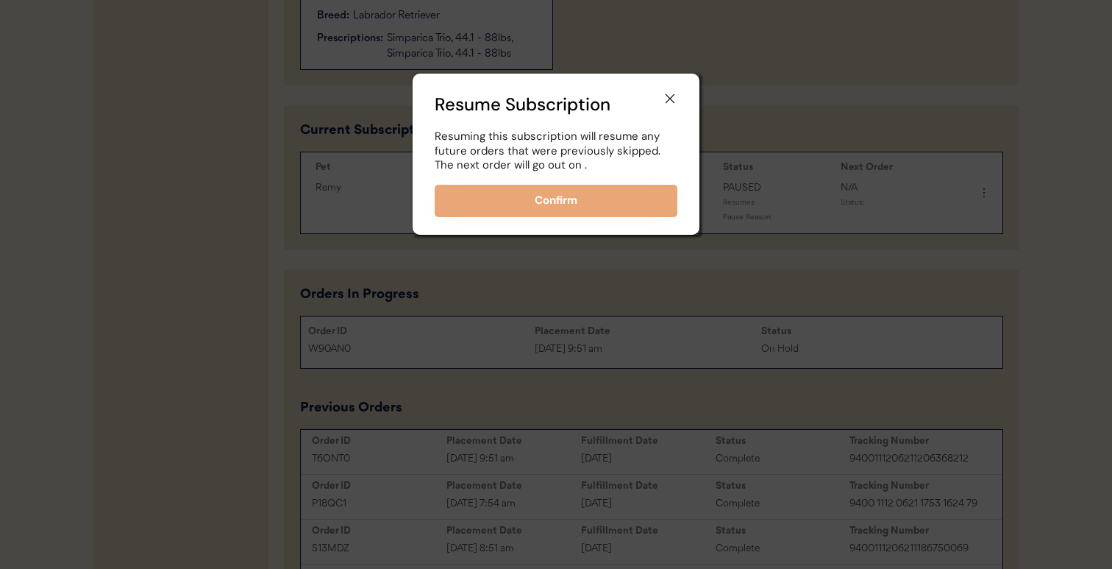
click at [650, 196] on button "Confirm" at bounding box center [556, 201] width 243 height 32
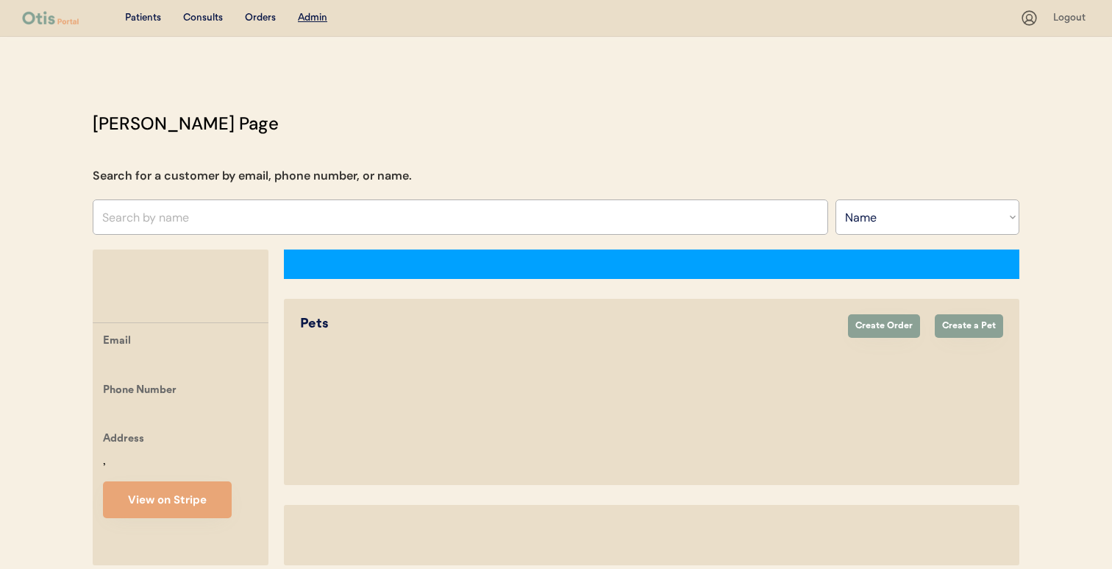
select select ""Name""
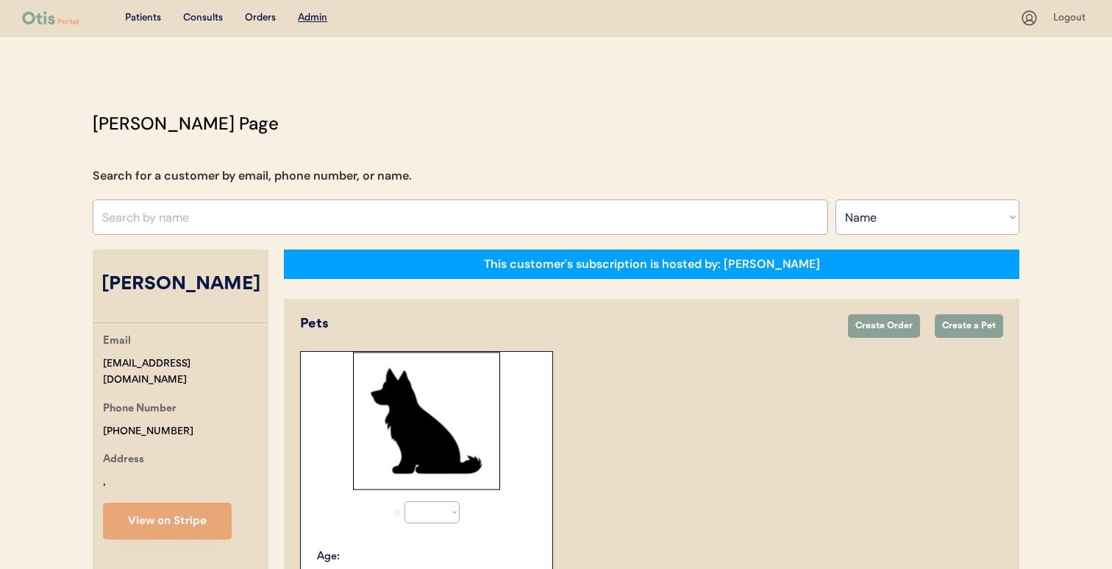
select select "true"
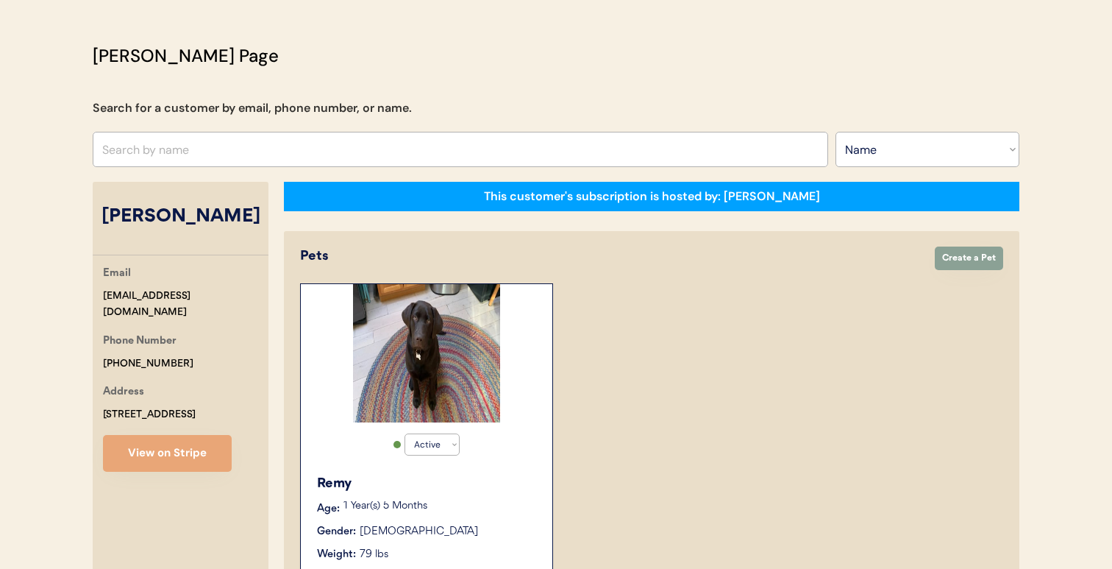
scroll to position [62, 0]
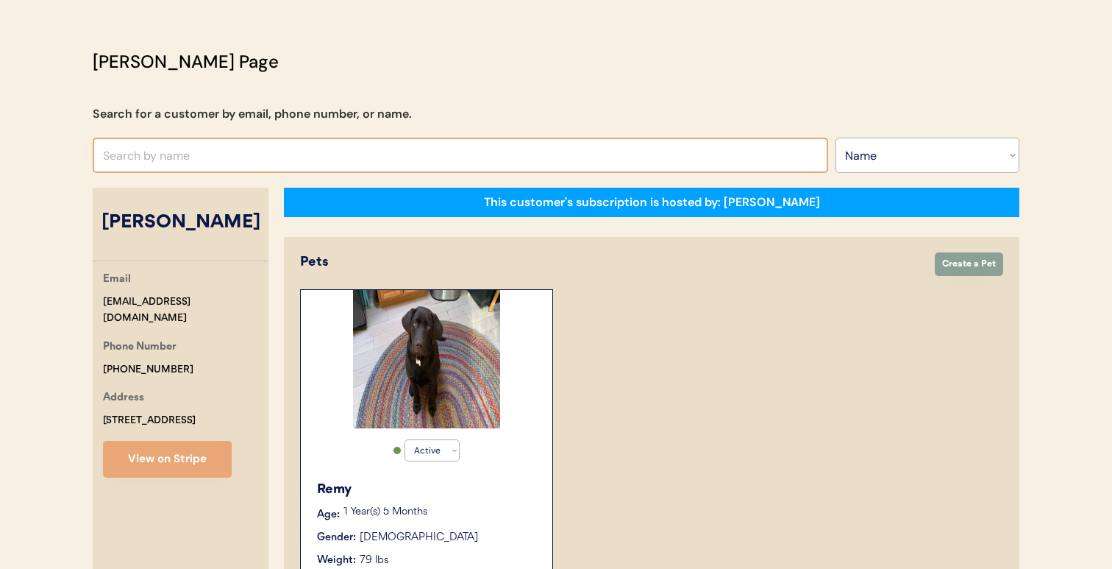
click at [427, 154] on input "text" at bounding box center [460, 155] width 735 height 35
paste input "Weeks"
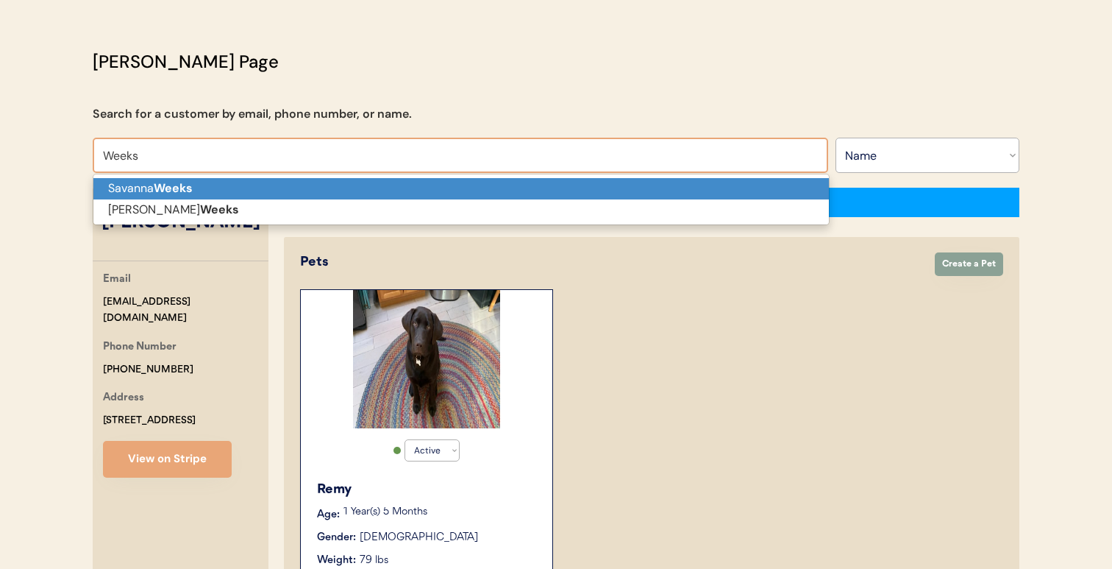
click at [420, 183] on p "Savanna Weeks" at bounding box center [460, 188] width 735 height 21
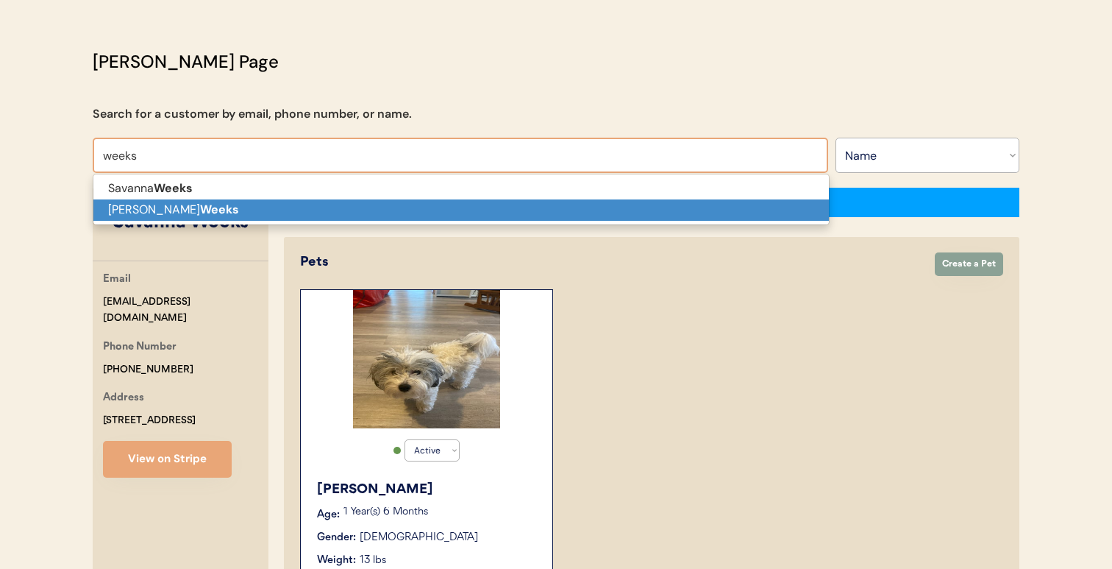
click at [475, 208] on p "Randall Weeks" at bounding box center [460, 209] width 735 height 21
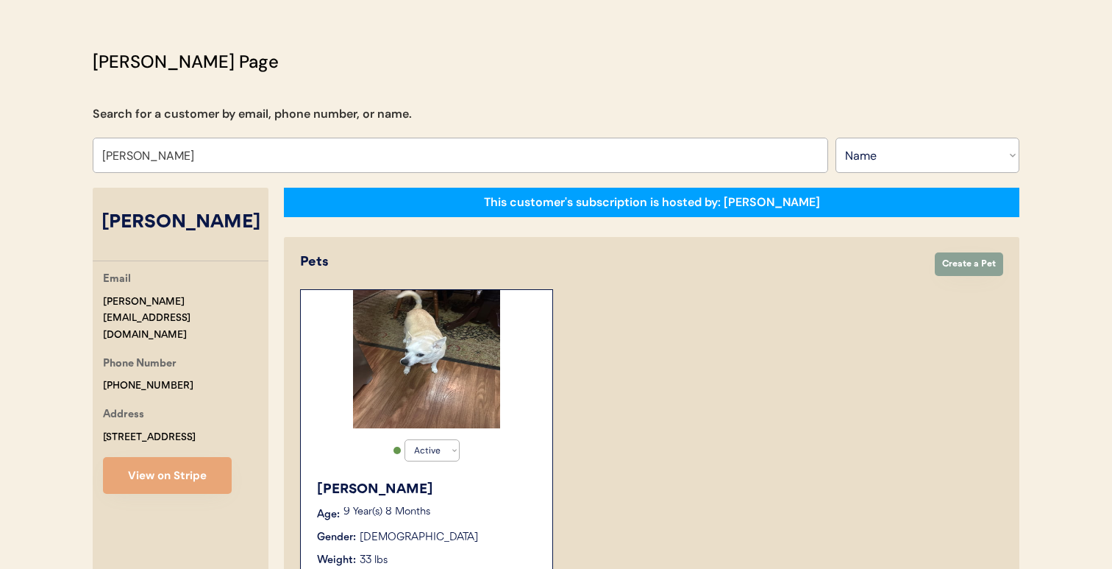
type input "[PERSON_NAME]"
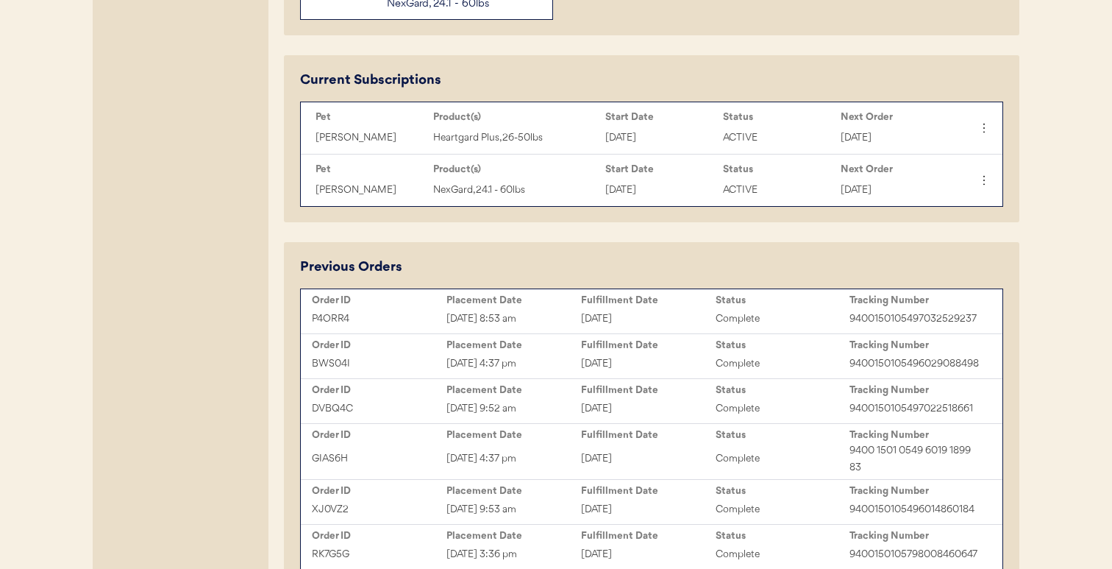
scroll to position [680, 0]
click at [576, 307] on div "P4ORR4 Sep 19, 2025 8:53 am September 19, 2025 Complete 9400150105497032529237" at bounding box center [651, 318] width 694 height 22
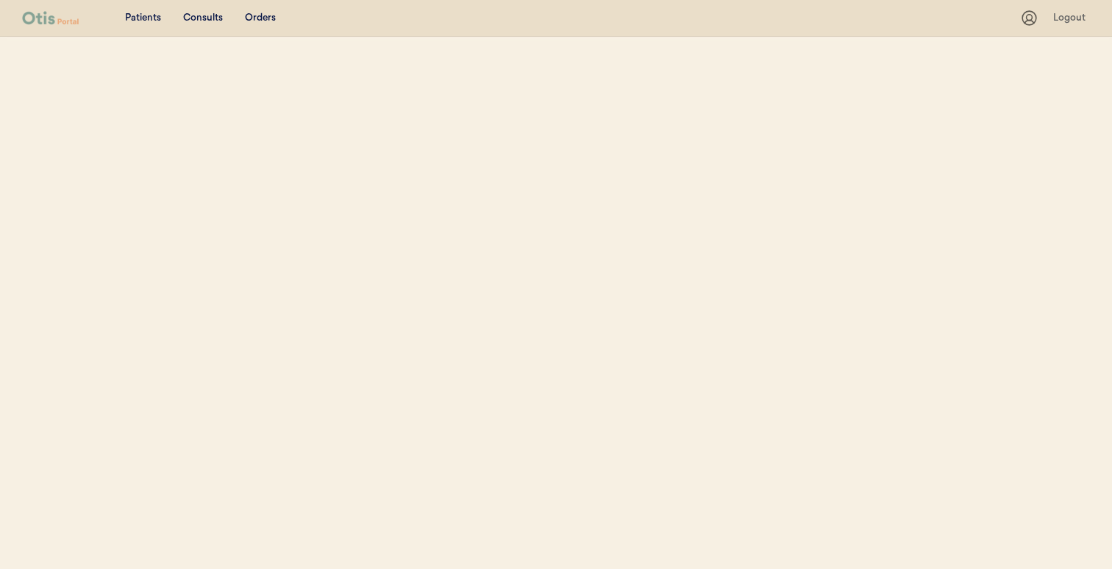
select select ""Name""
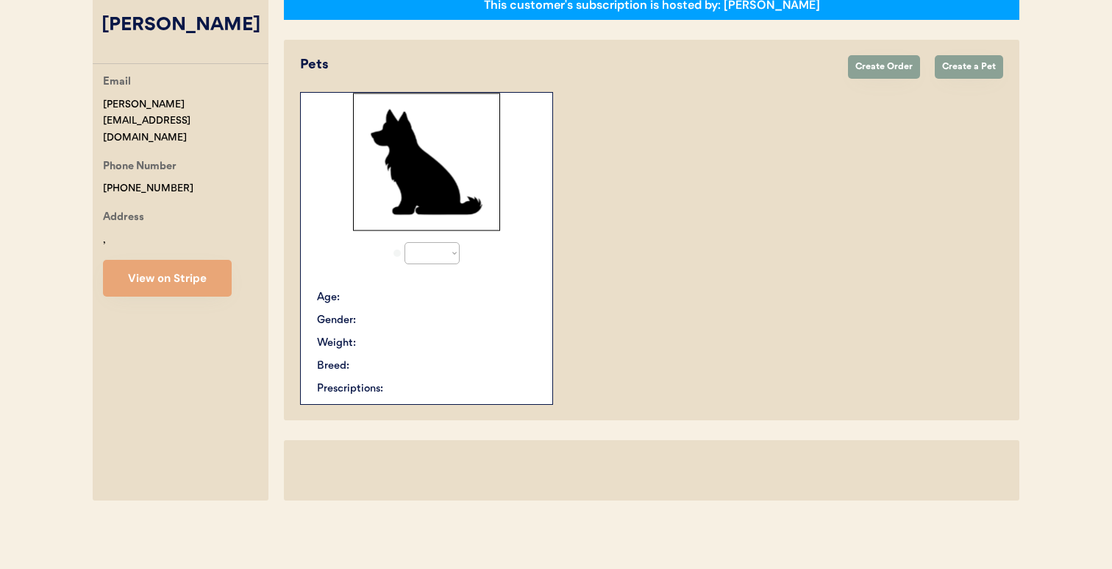
select select "true"
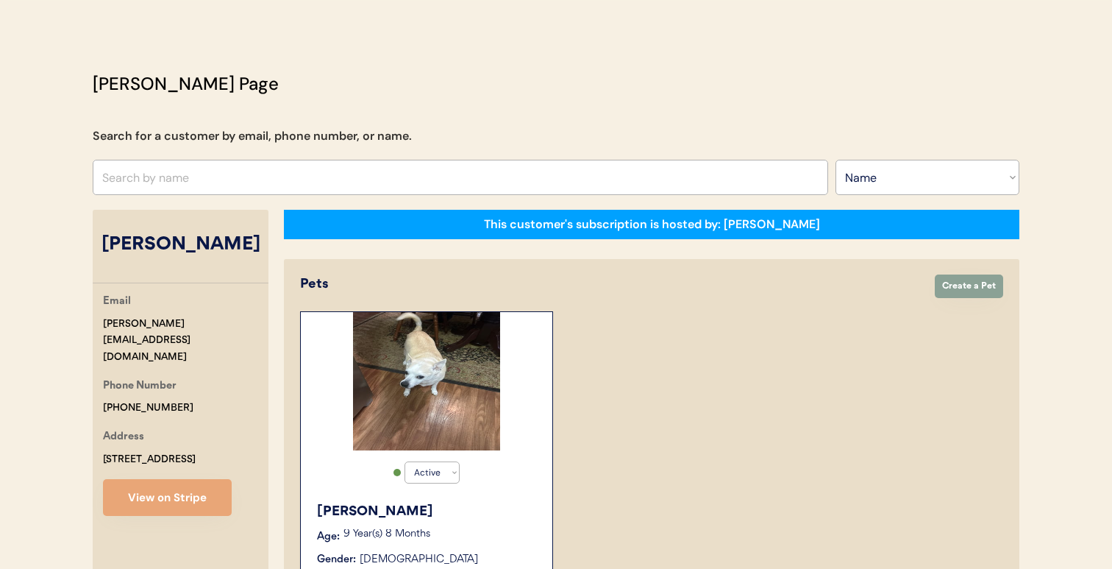
scroll to position [35, 0]
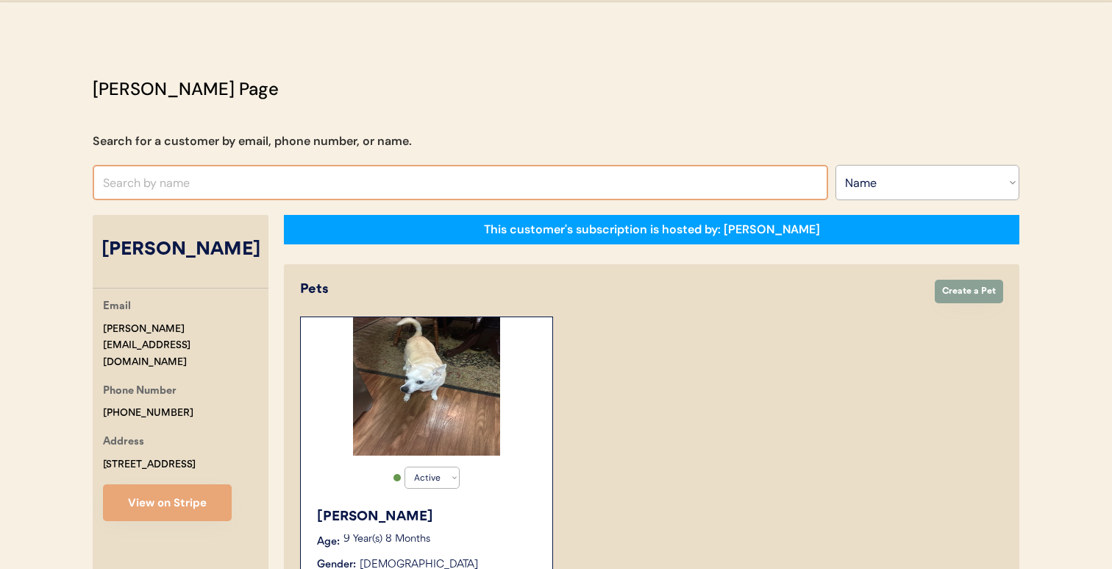
click at [672, 185] on input "text" at bounding box center [460, 182] width 735 height 35
paste input "Eugena Urga"
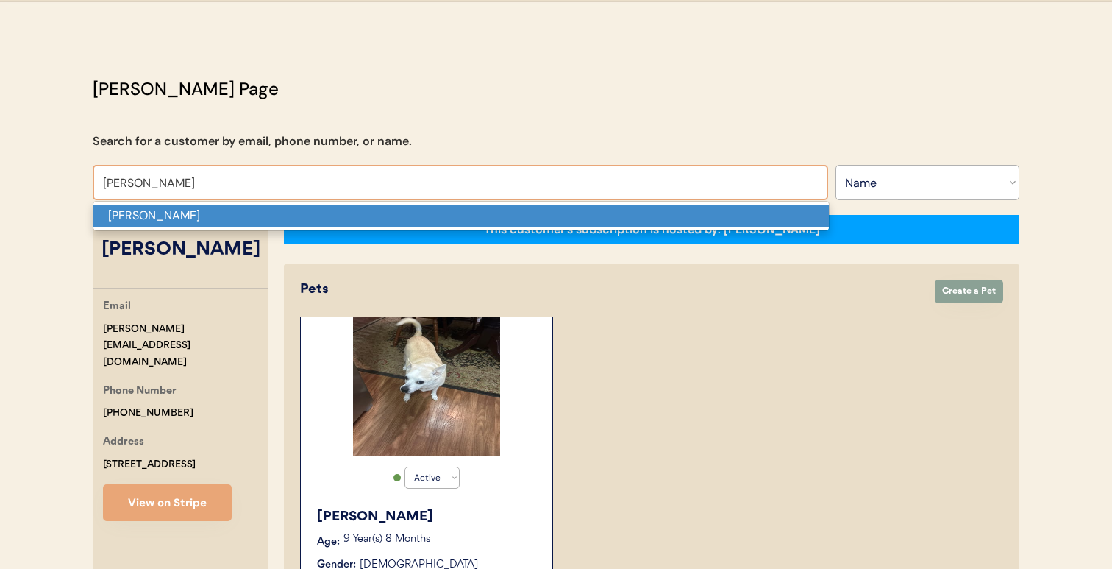
click at [663, 218] on p "Eugena Urga" at bounding box center [460, 215] width 735 height 21
type input "Eugena Urga"
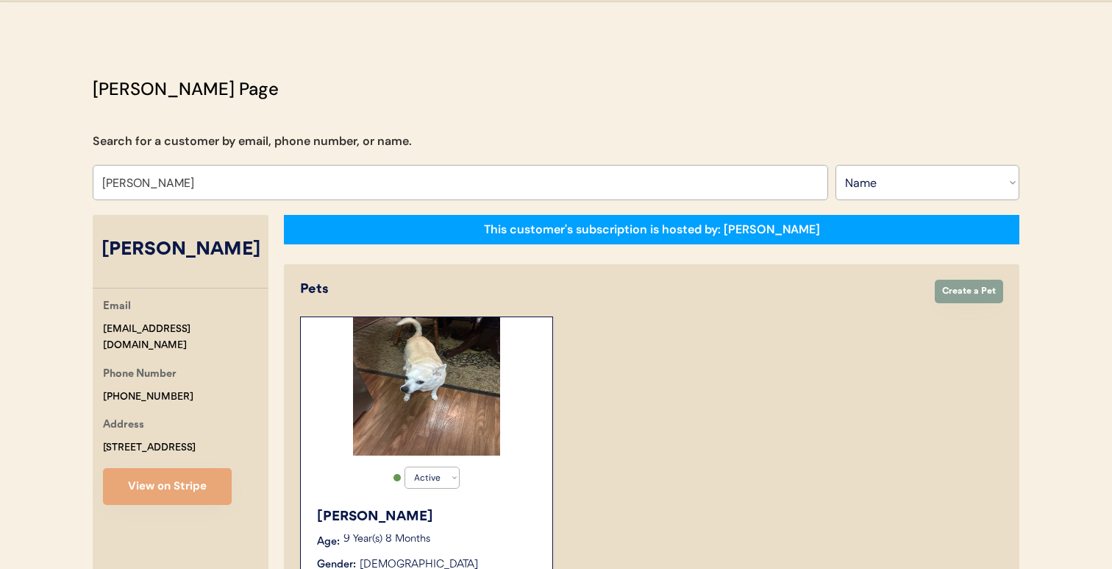
select select "true"
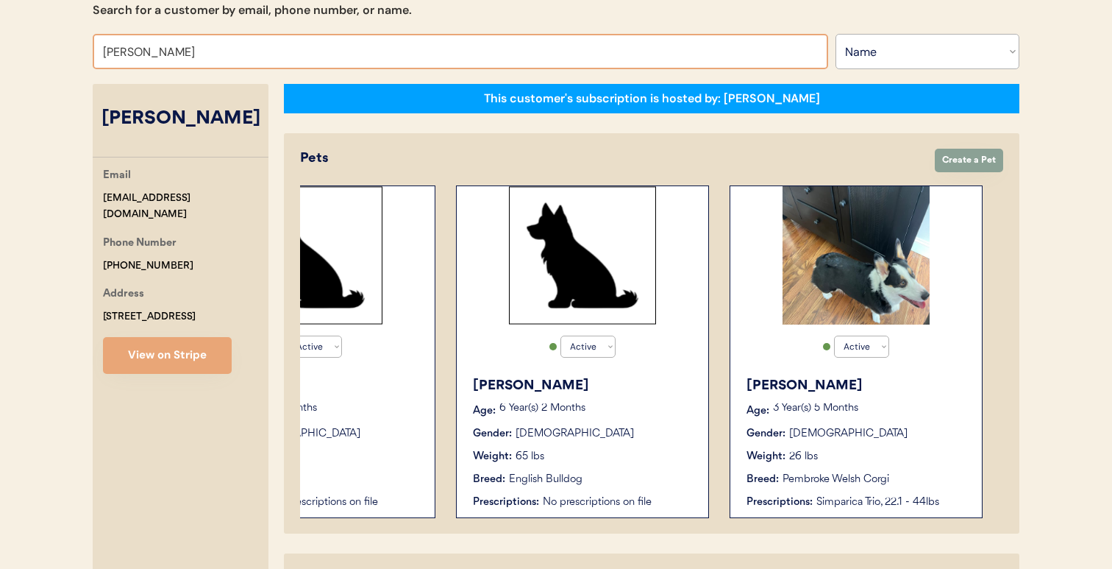
scroll to position [118, 0]
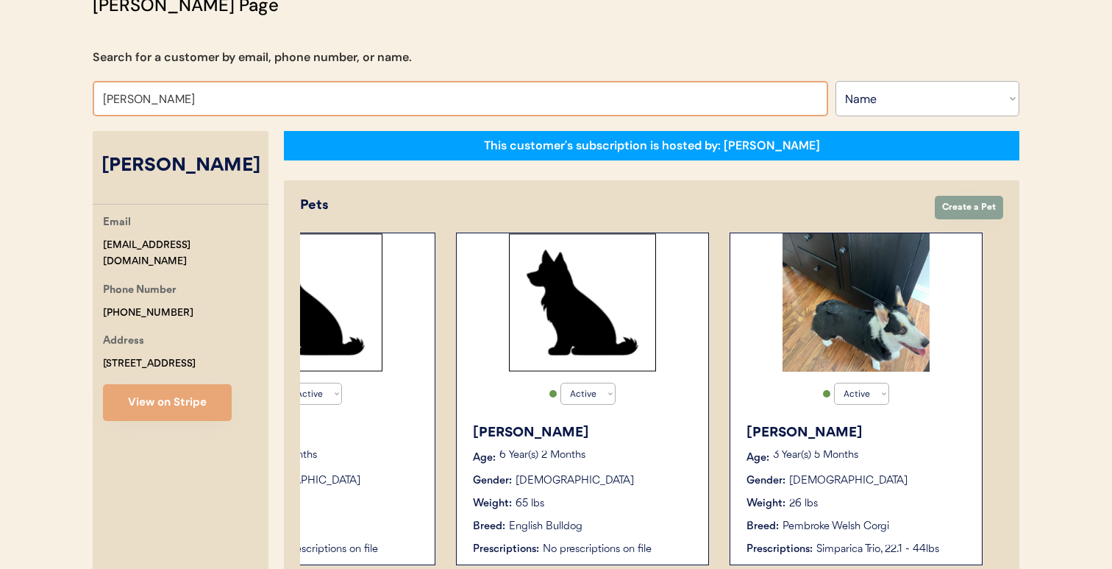
click at [482, 107] on input "Eugena Urga" at bounding box center [460, 98] width 735 height 35
paste input "Tj Murray"
paste input "text"
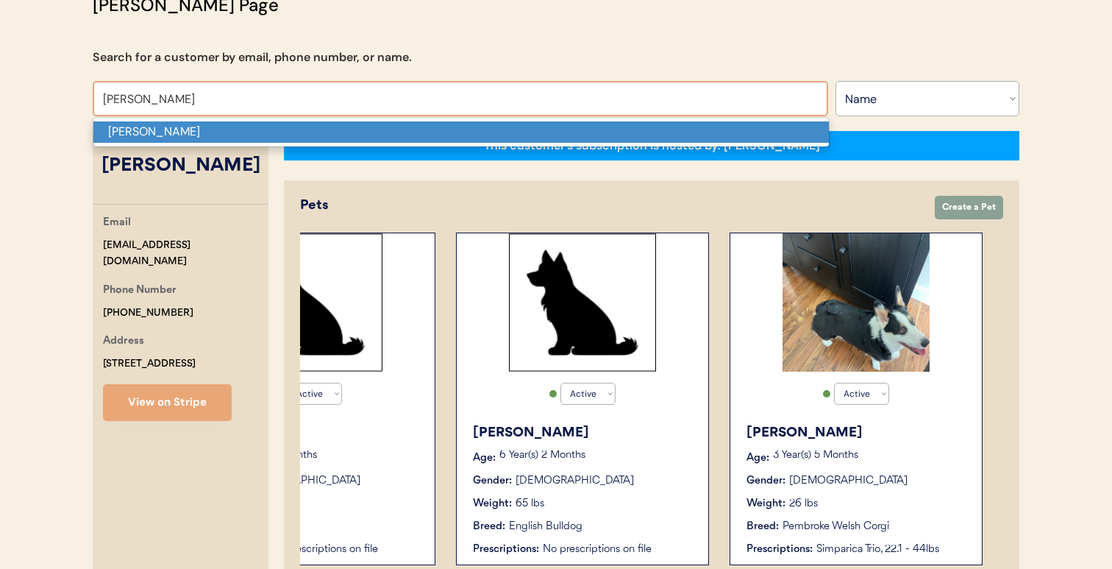
click at [463, 137] on p "Tj Murray" at bounding box center [460, 131] width 735 height 21
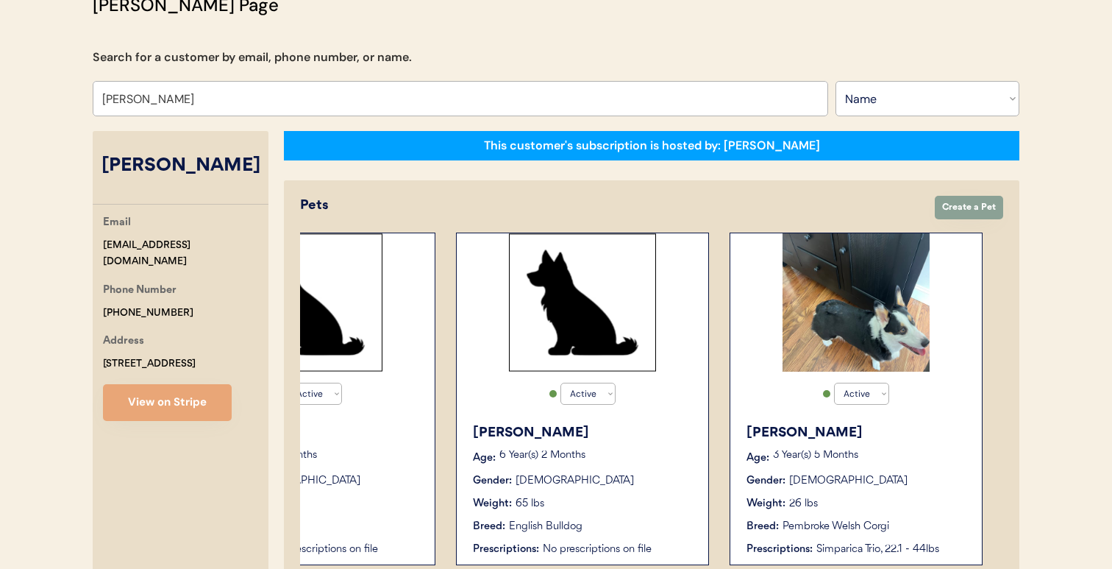
type input "Tj Murray"
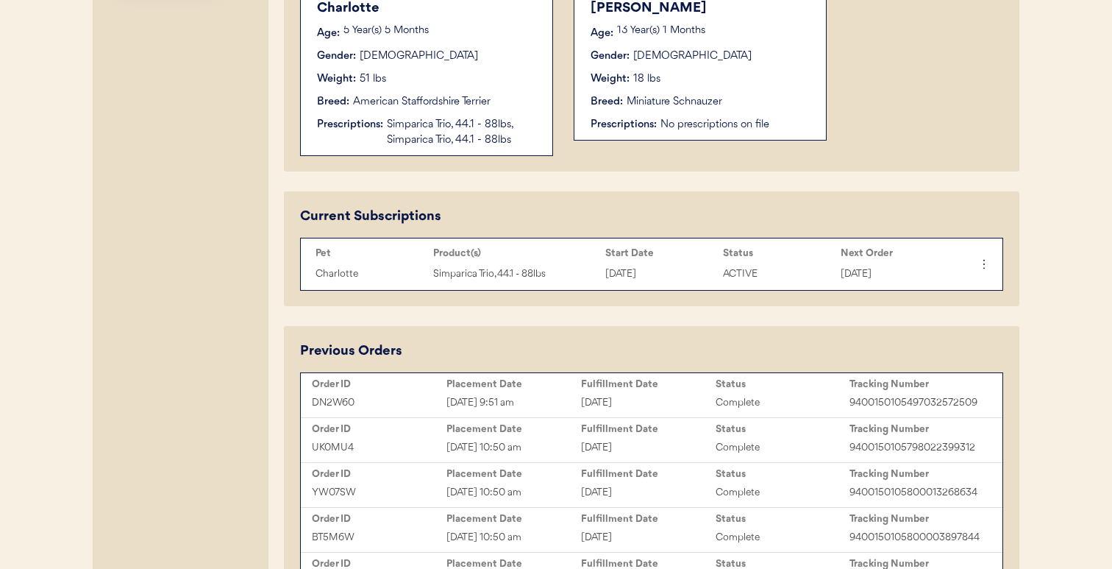
scroll to position [560, 0]
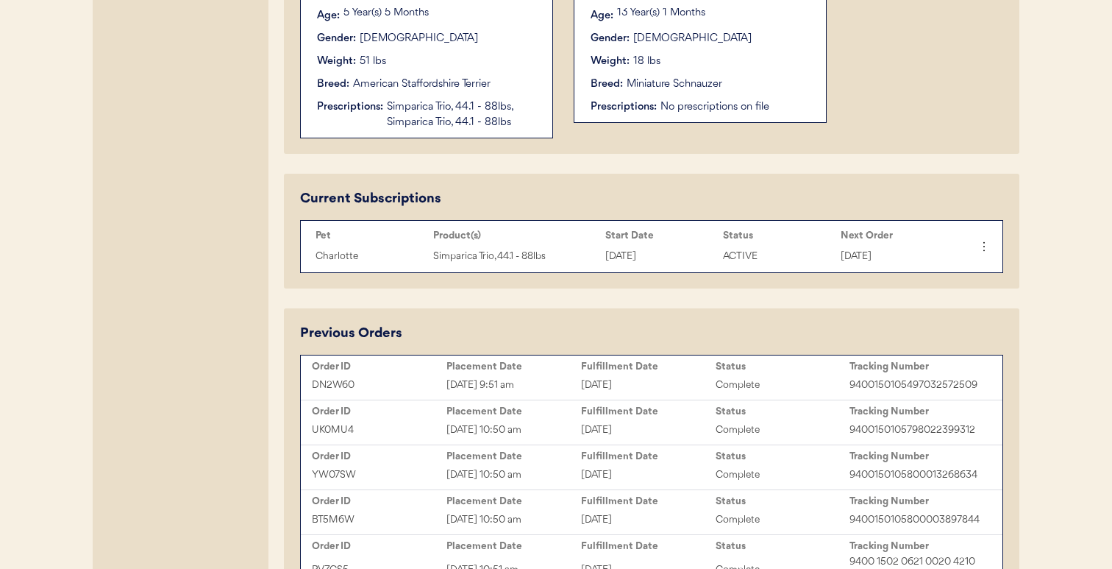
click at [568, 389] on div "Sep 19, 2025 9:51 am" at bounding box center [513, 385] width 135 height 17
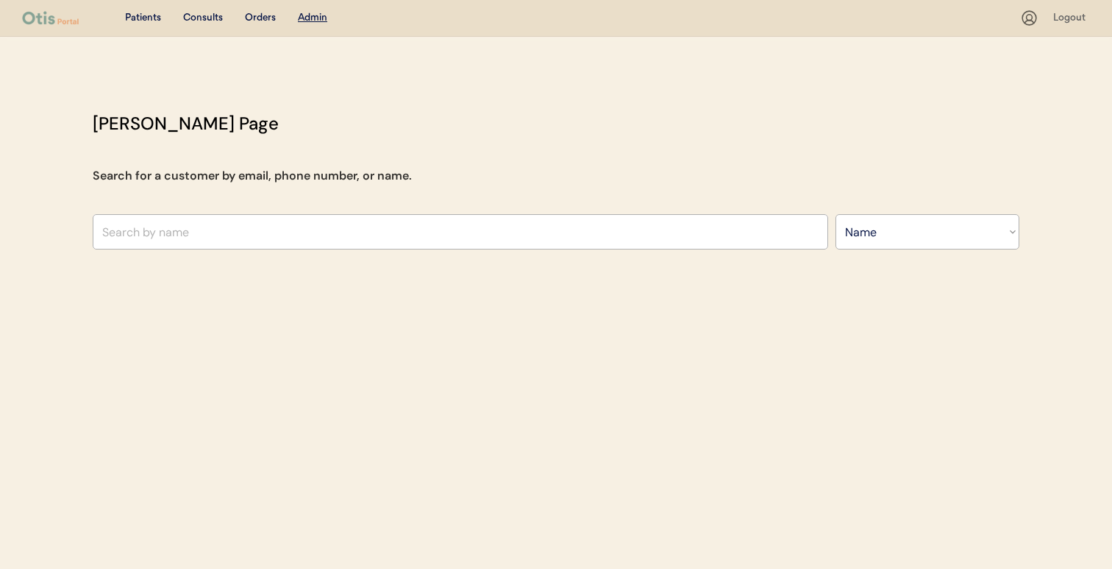
select select ""Name""
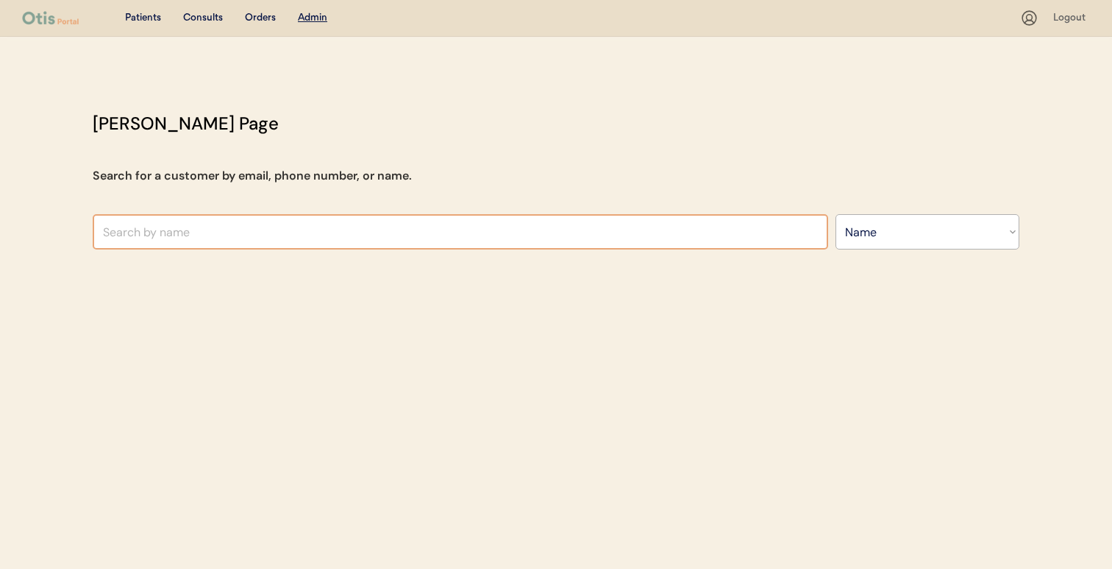
click at [455, 236] on input "text" at bounding box center [460, 231] width 735 height 35
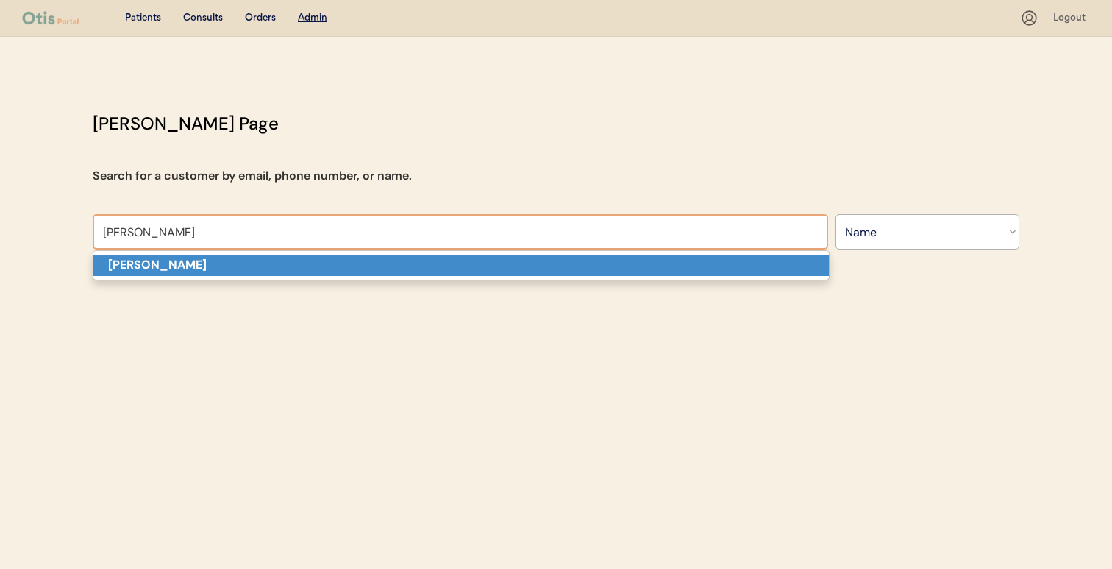
click at [452, 260] on p "Randall Weeks" at bounding box center [460, 264] width 735 height 21
type input "Randall Weeks"
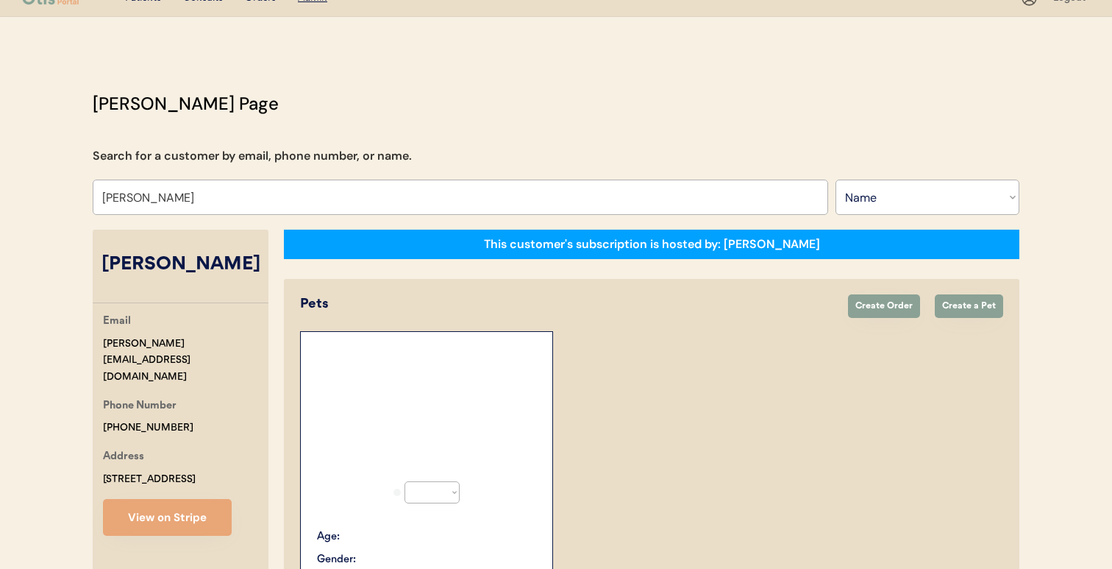
select select "true"
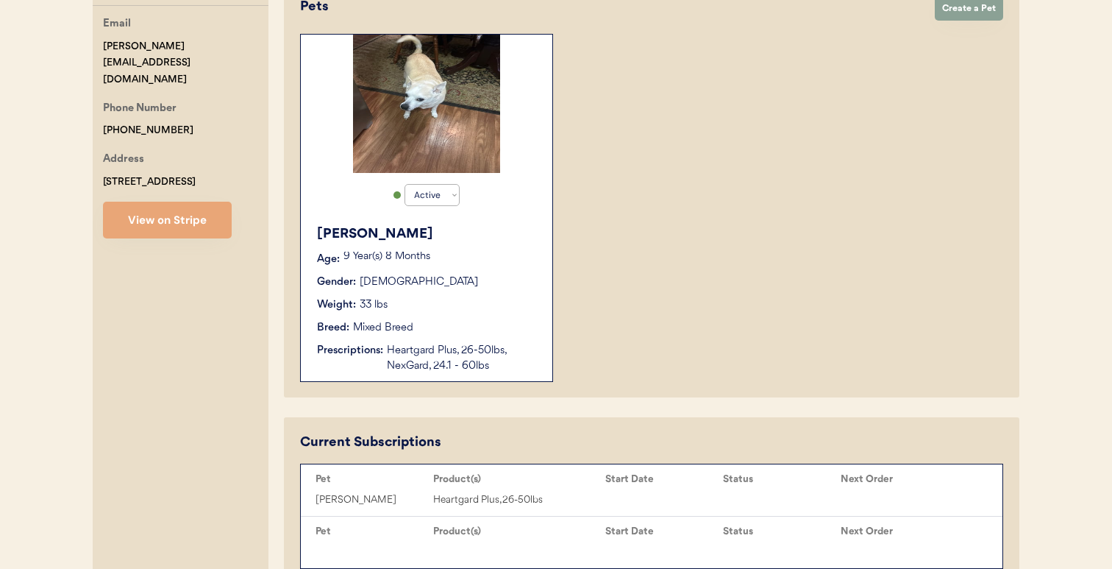
scroll to position [318, 0]
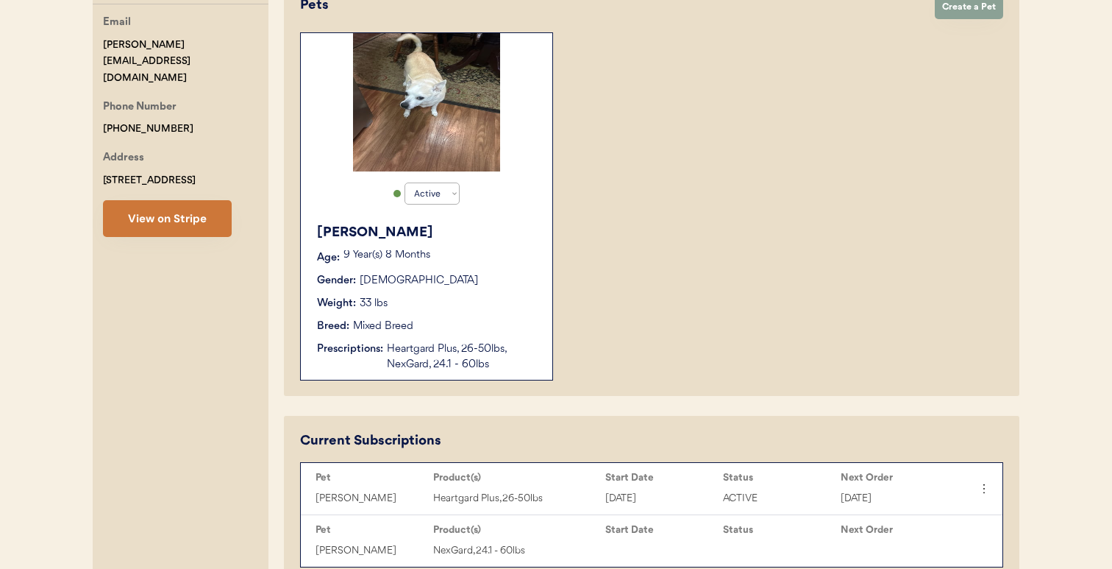
type input "Randall Weeks"
click at [210, 202] on button "View on Stripe" at bounding box center [167, 218] width 129 height 37
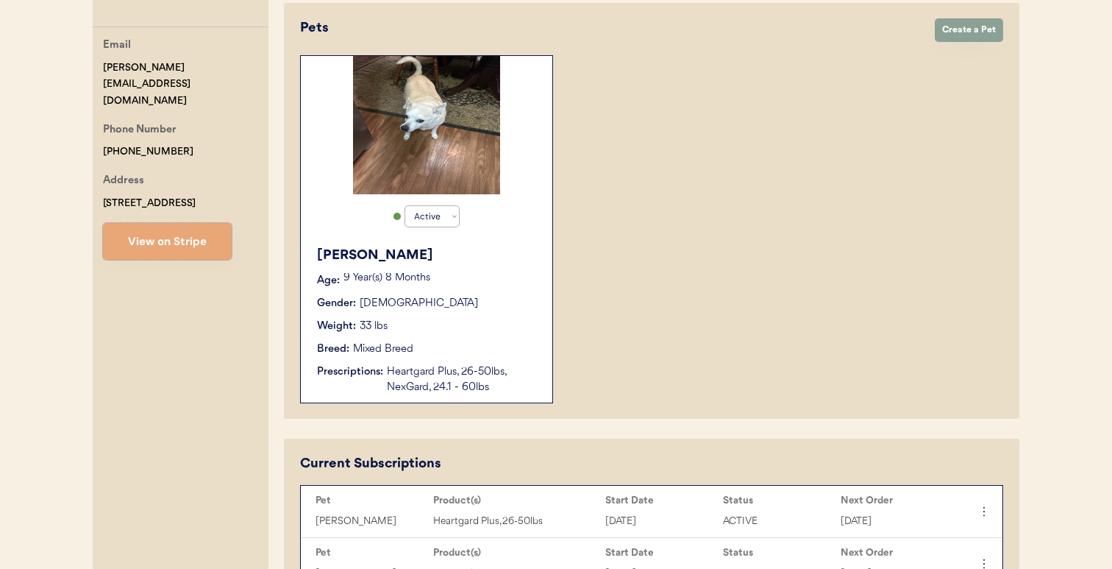
scroll to position [20, 0]
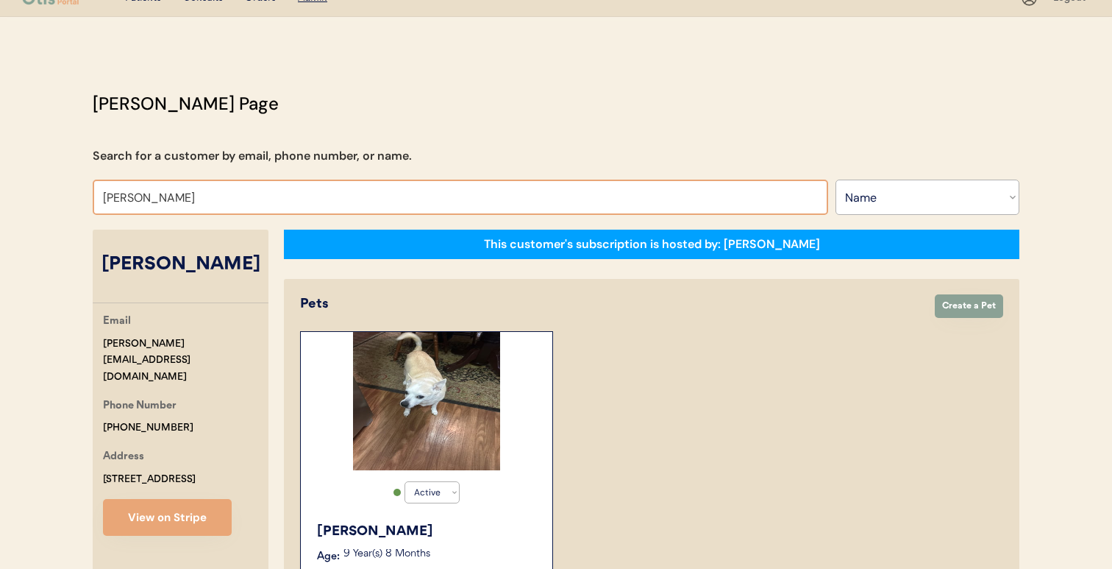
click at [403, 193] on input "Randall Weeks" at bounding box center [460, 196] width 735 height 35
paste input "Tj Murray"
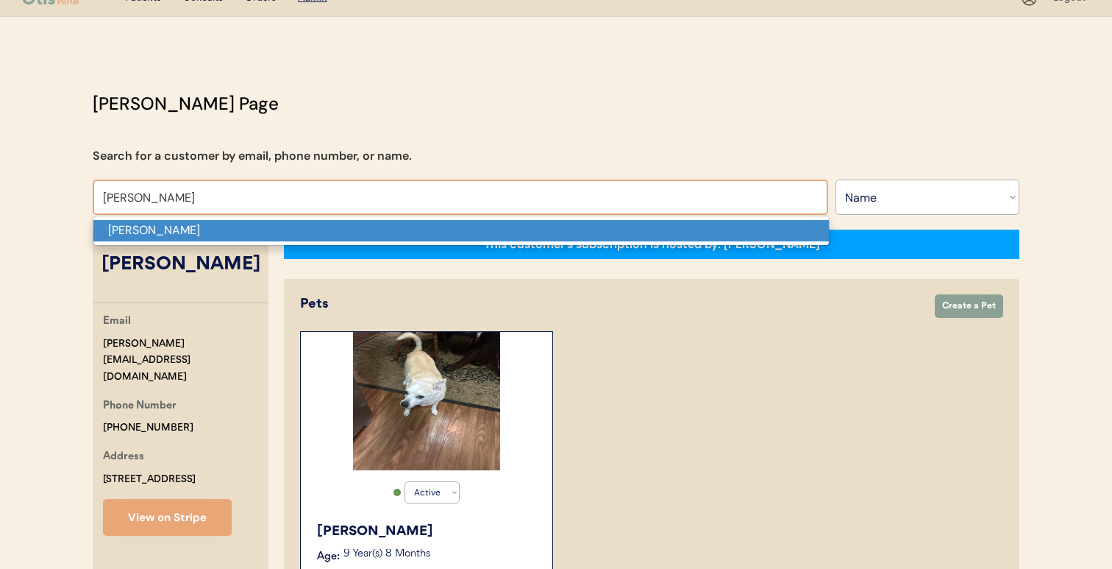
click at [384, 231] on p "Tj Murray" at bounding box center [460, 230] width 735 height 21
type input "Tj Murray"
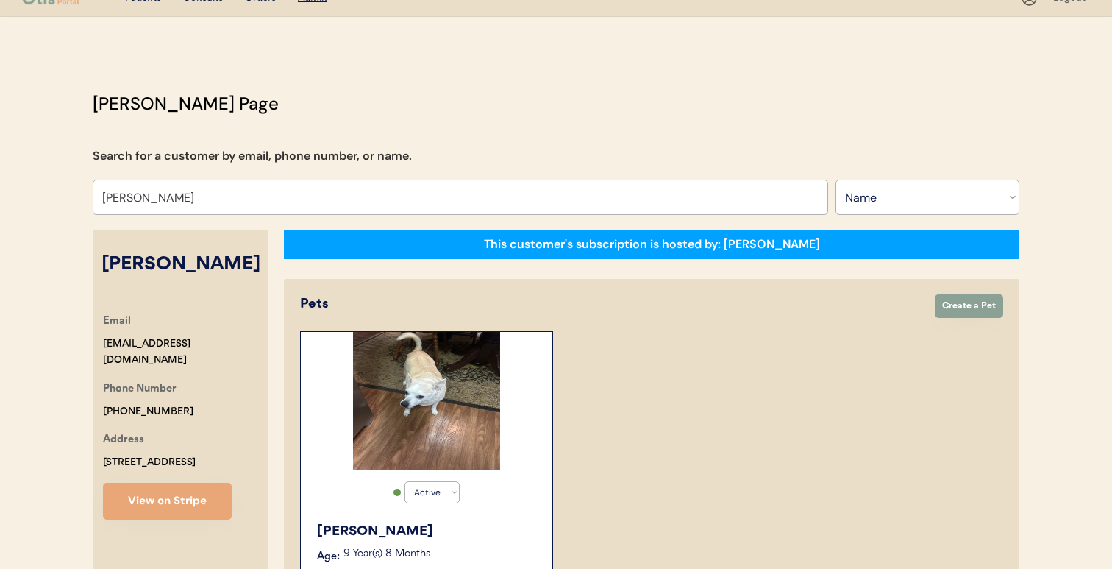
select select "true"
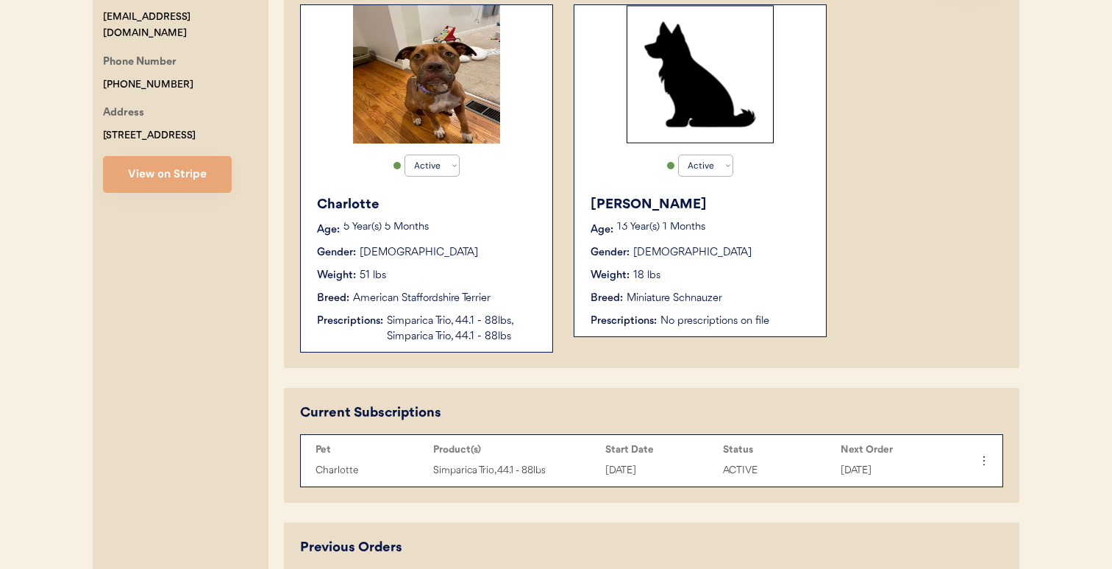
scroll to position [345, 0]
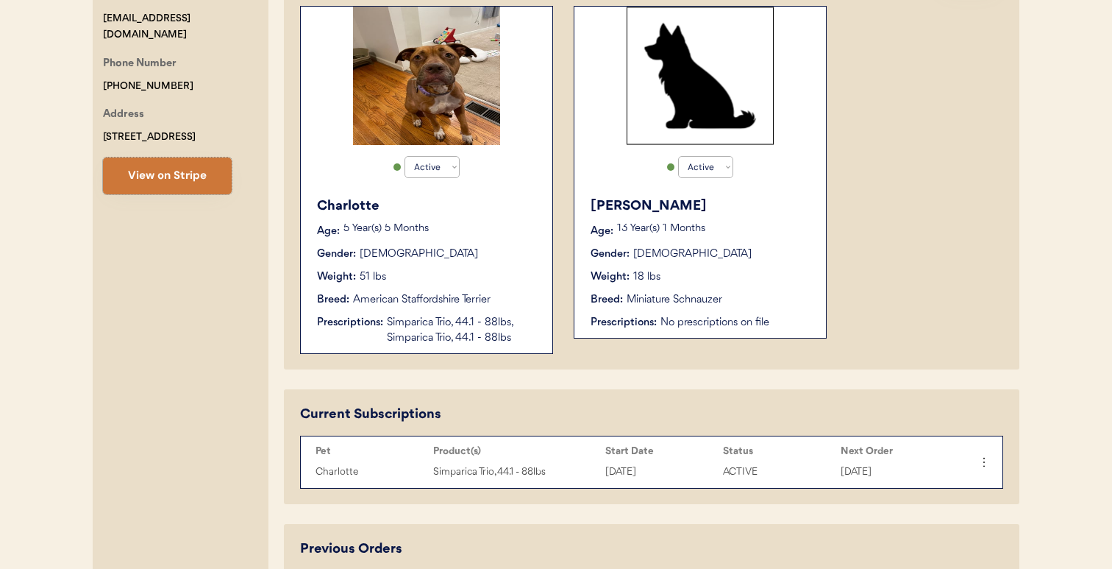
click at [214, 182] on button "View on Stripe" at bounding box center [167, 175] width 129 height 37
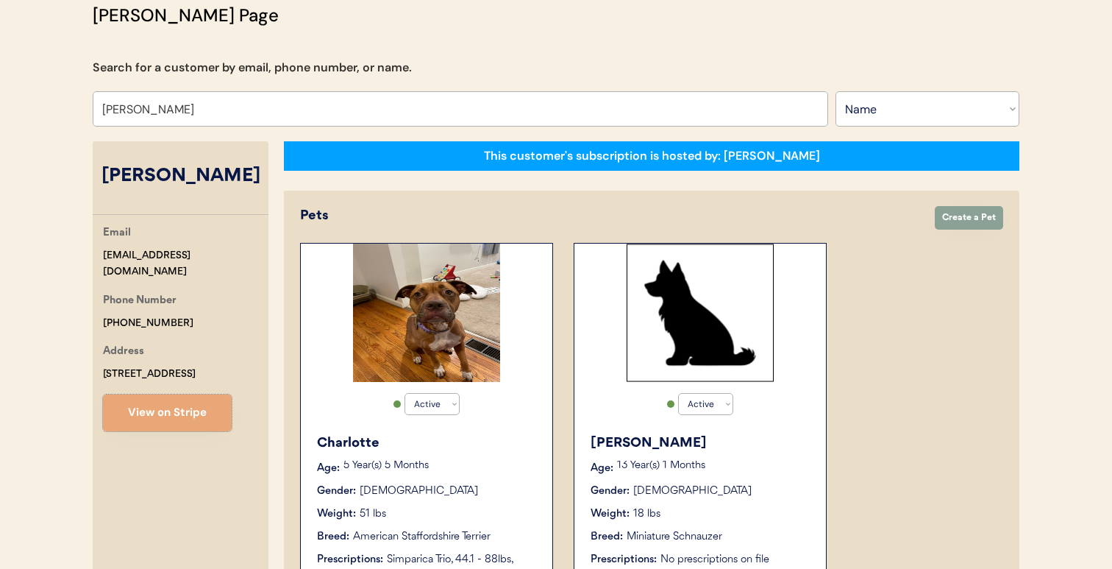
scroll to position [77, 0]
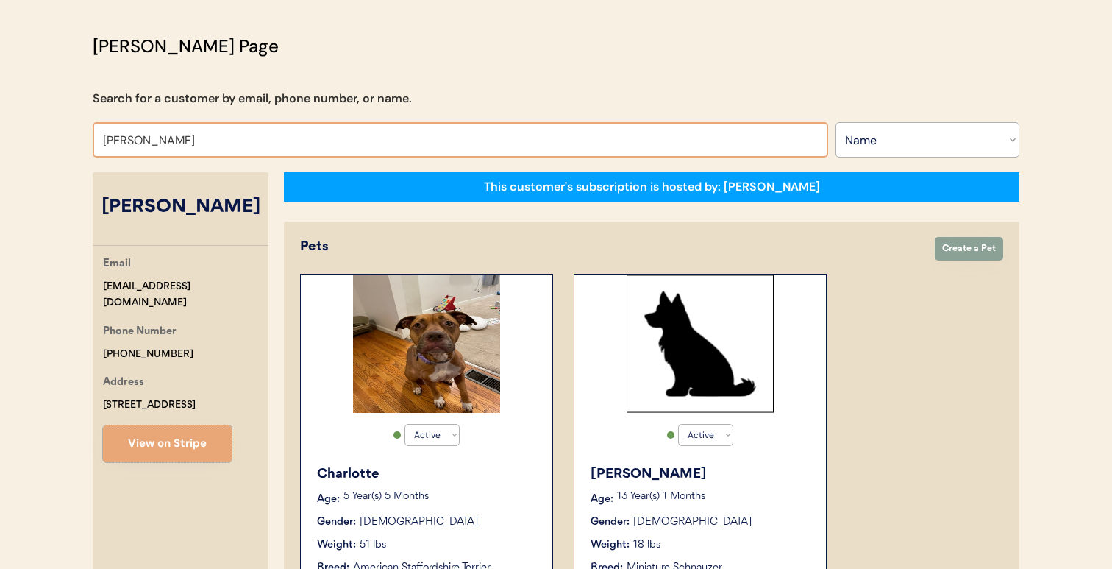
click at [361, 150] on input "Tj Murray" at bounding box center [460, 139] width 735 height 35
paste input "Krysten Dorsey"
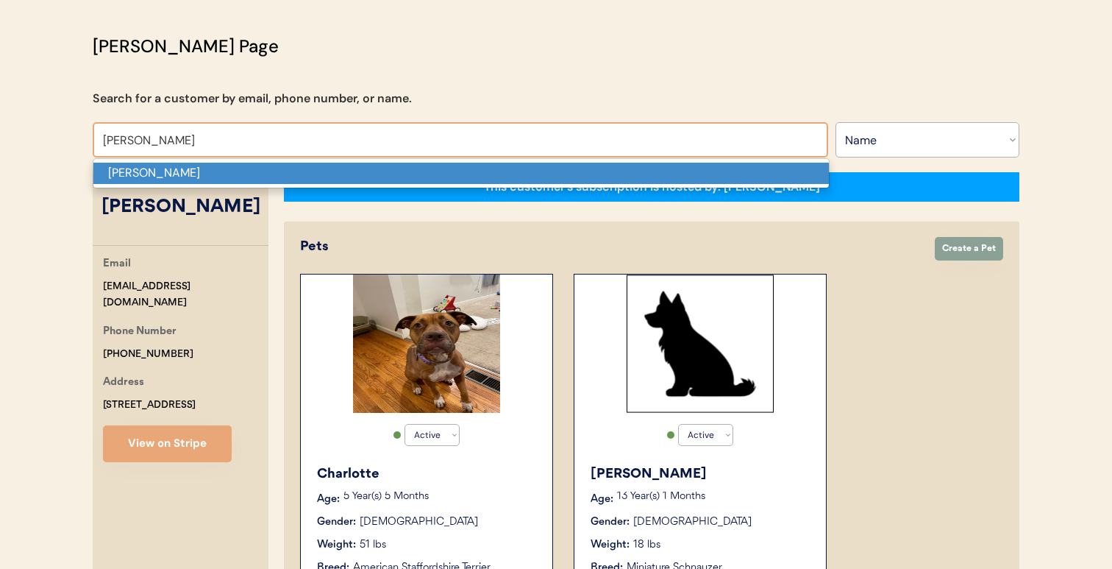
click at [357, 178] on p "Krysten Dorsey" at bounding box center [460, 173] width 735 height 21
type input "Krysten Dorsey"
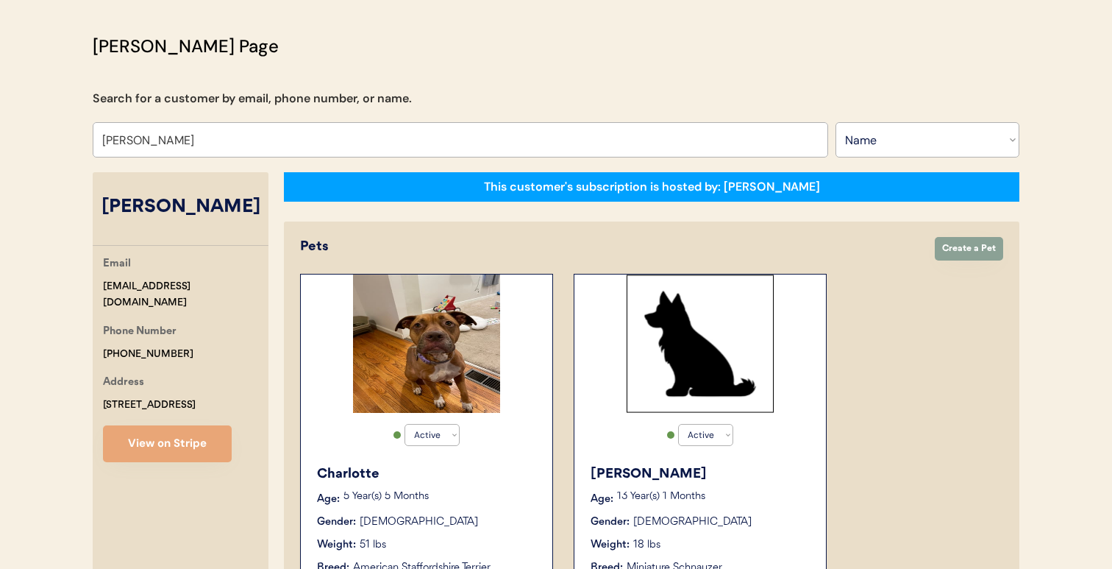
select select "true"
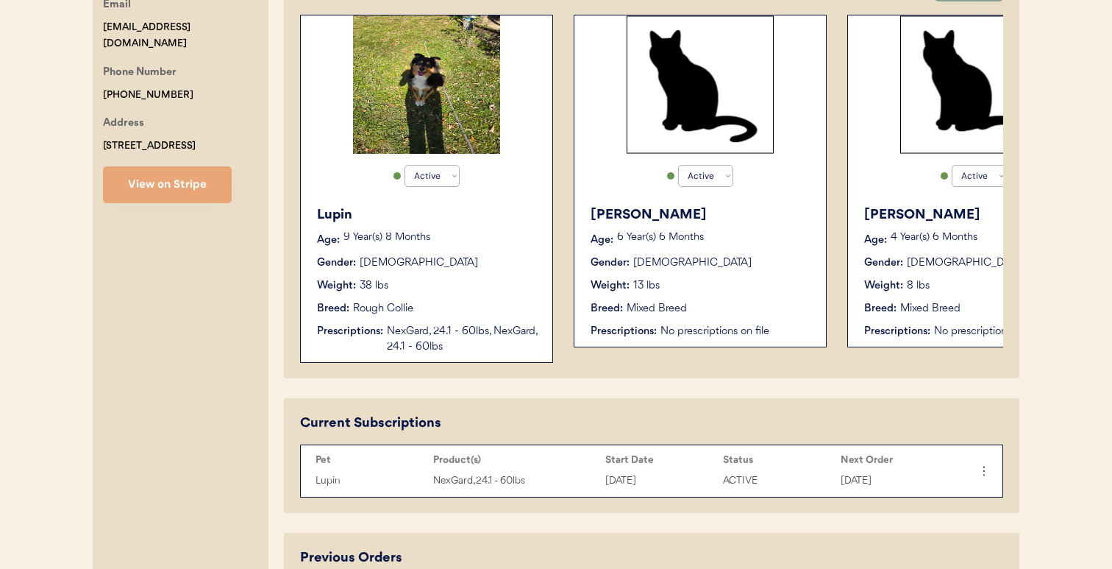
scroll to position [320, 0]
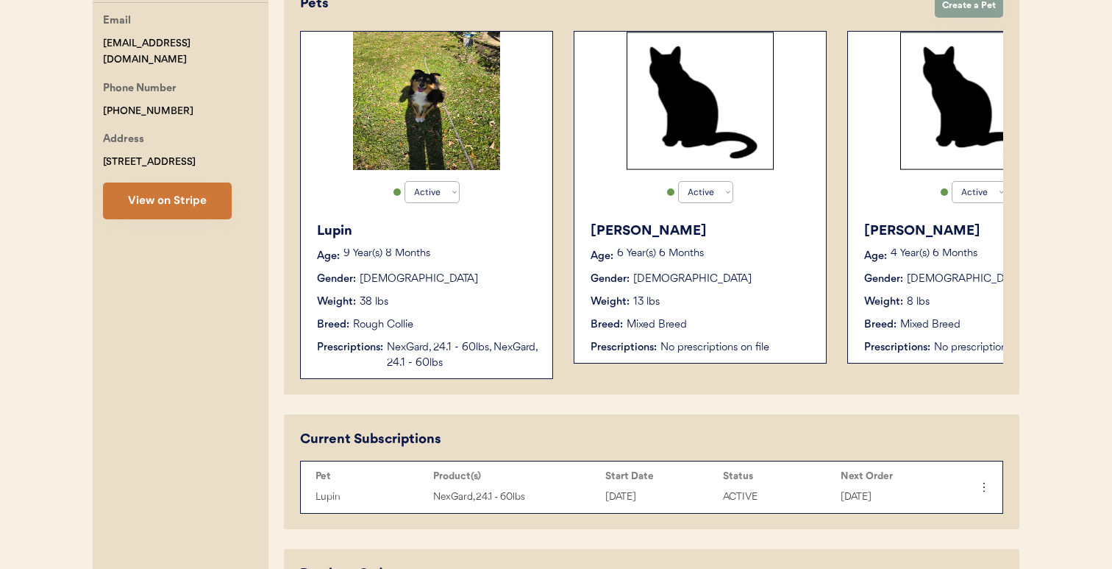
click at [211, 202] on button "View on Stripe" at bounding box center [167, 200] width 129 height 37
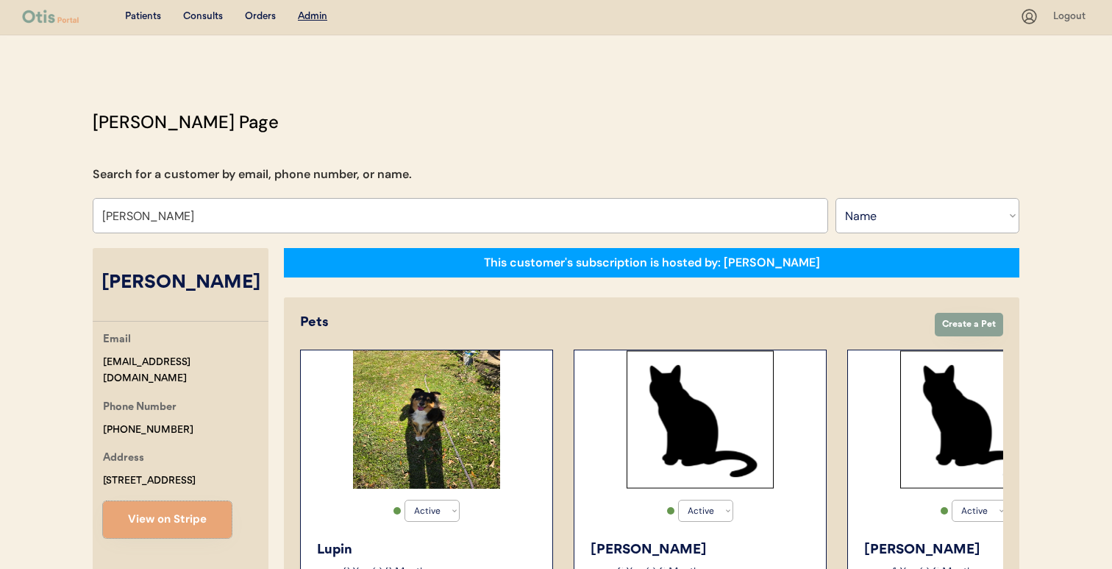
scroll to position [0, 0]
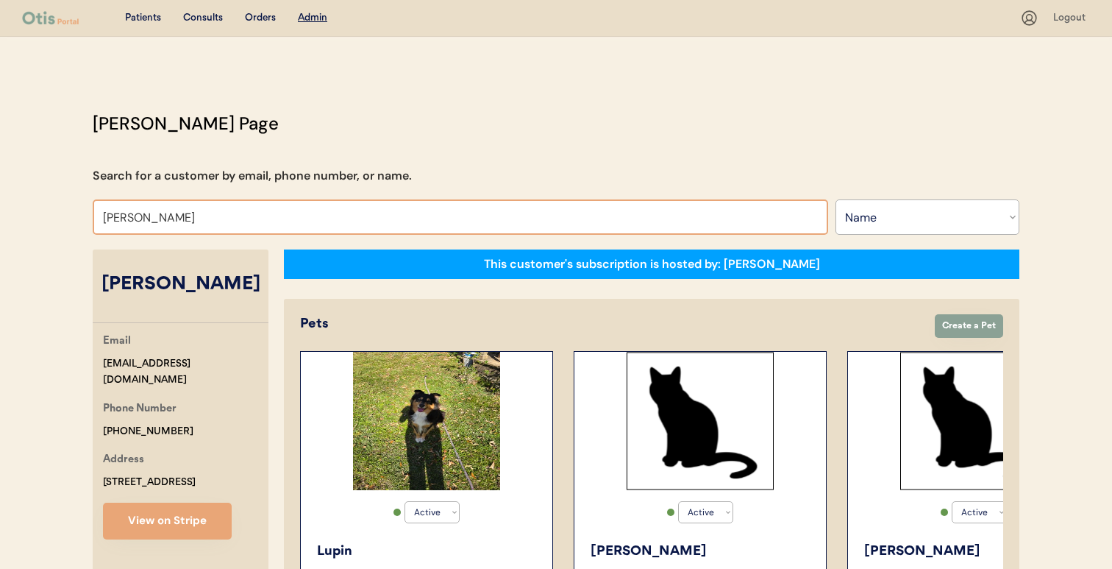
click at [521, 220] on input "Krysten Dorsey" at bounding box center [460, 216] width 735 height 35
paste input "Lusdymer Pichardo"
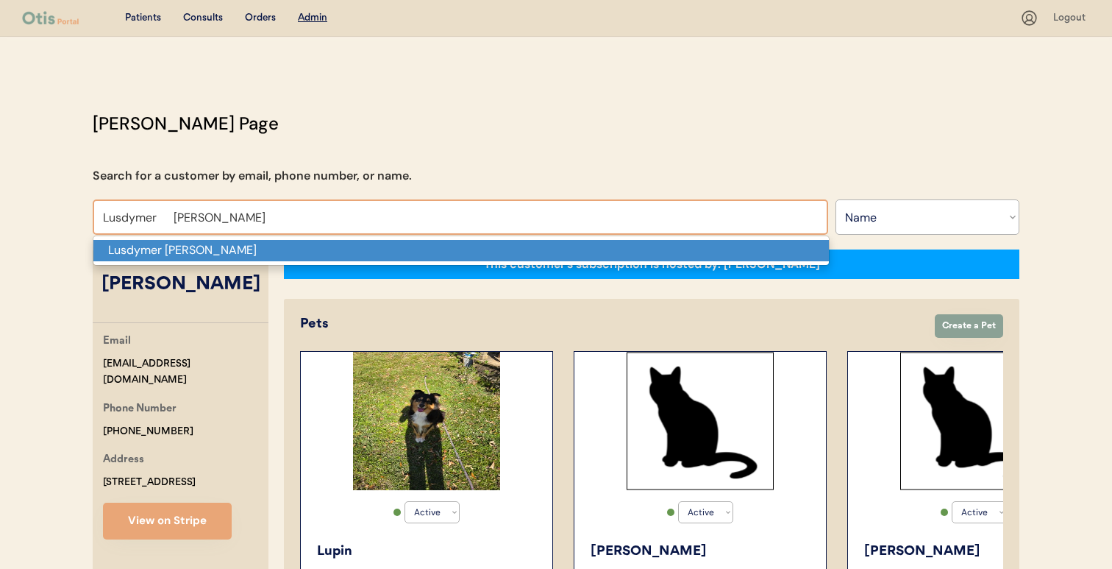
click at [473, 246] on p "Lusdymer Pichardo" at bounding box center [460, 250] width 735 height 21
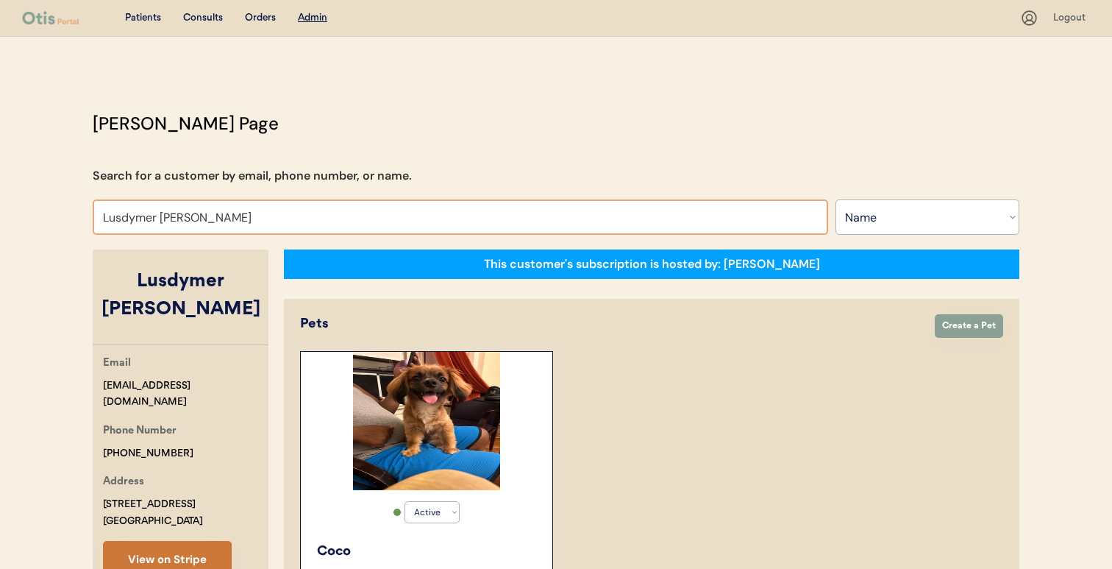
click at [204, 542] on button "View on Stripe" at bounding box center [167, 559] width 129 height 37
click at [469, 220] on input "Lusdymer Pichardo" at bounding box center [460, 216] width 735 height 35
paste input "Rob Rollins"
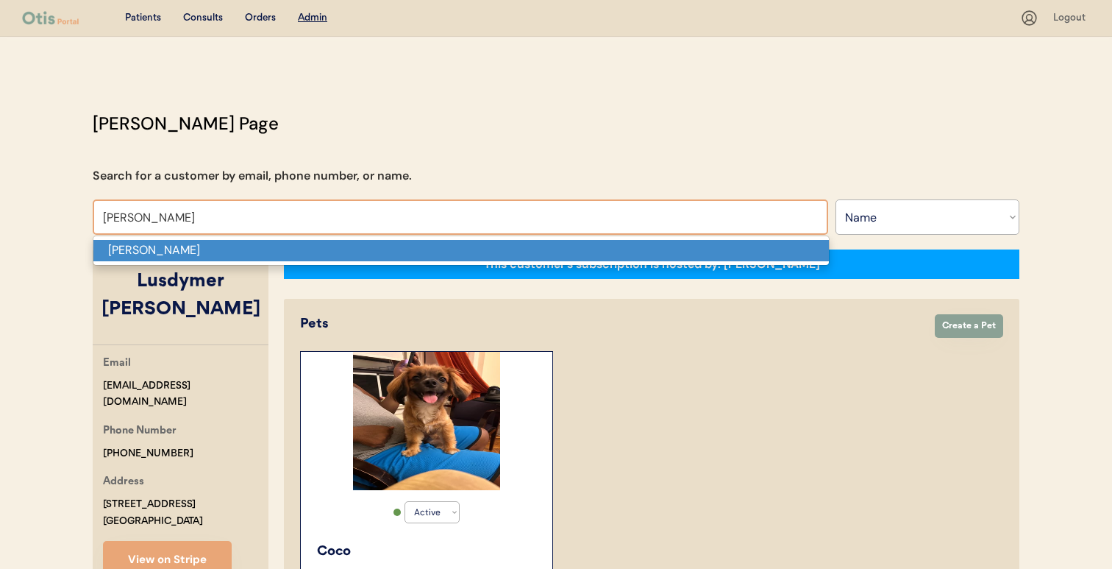
click at [442, 246] on p "Rob Rollins" at bounding box center [460, 250] width 735 height 21
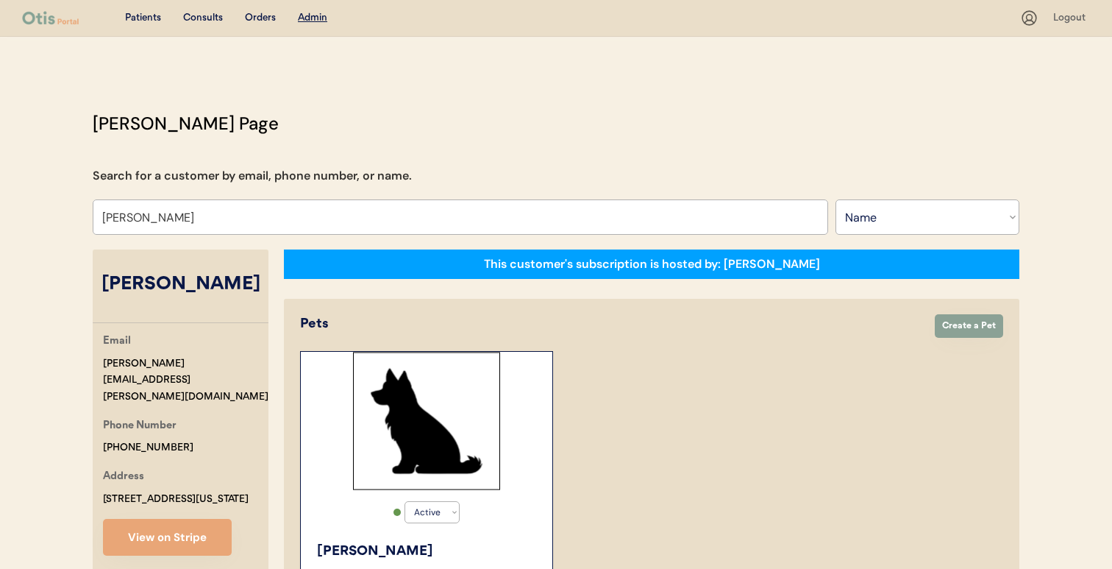
type input "Rob Rollins"
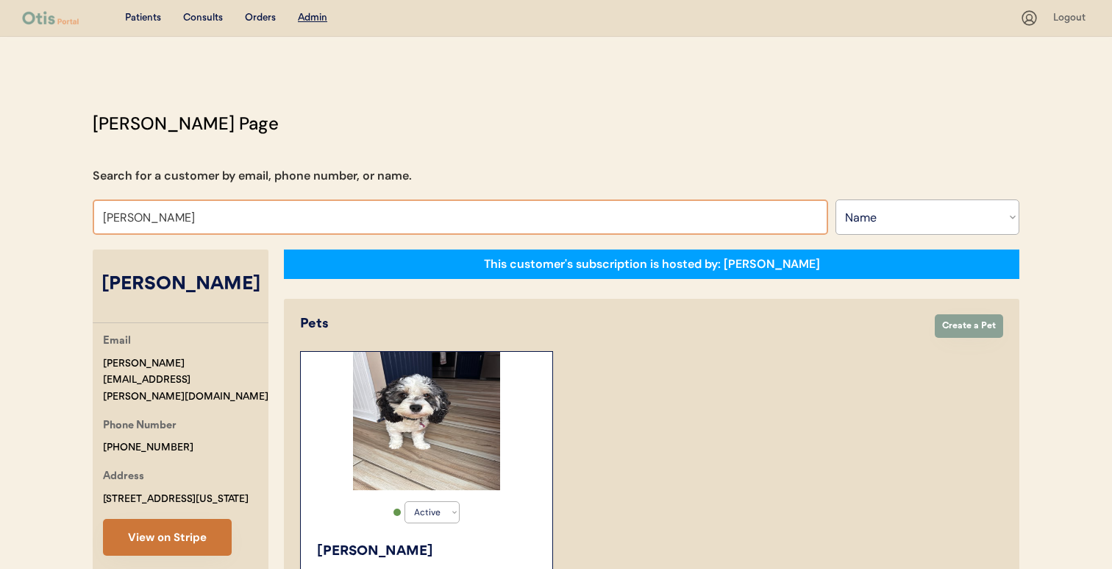
click at [185, 519] on button "View on Stripe" at bounding box center [167, 537] width 129 height 37
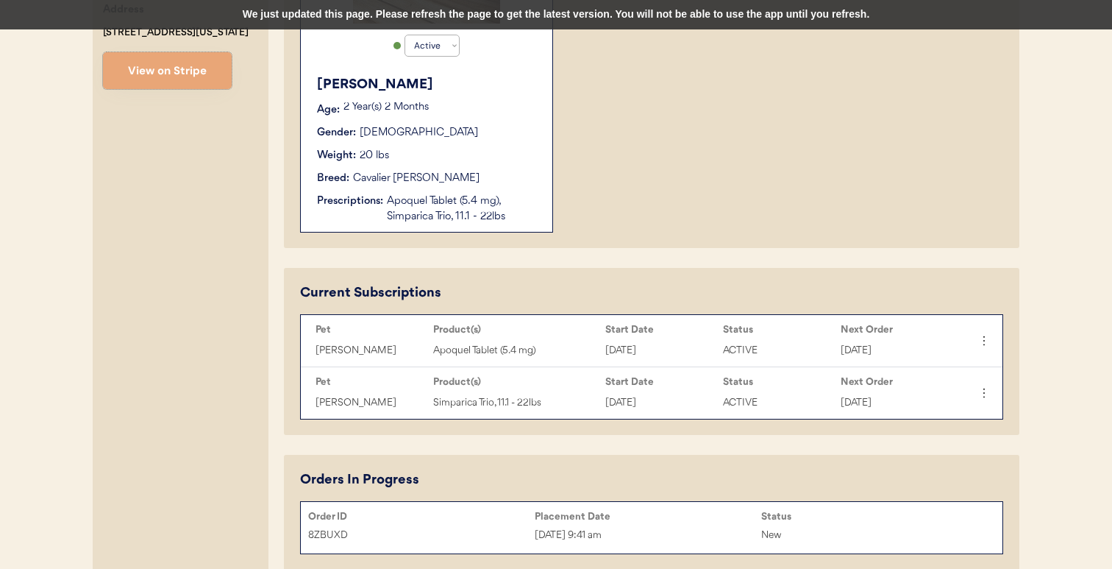
scroll to position [656, 0]
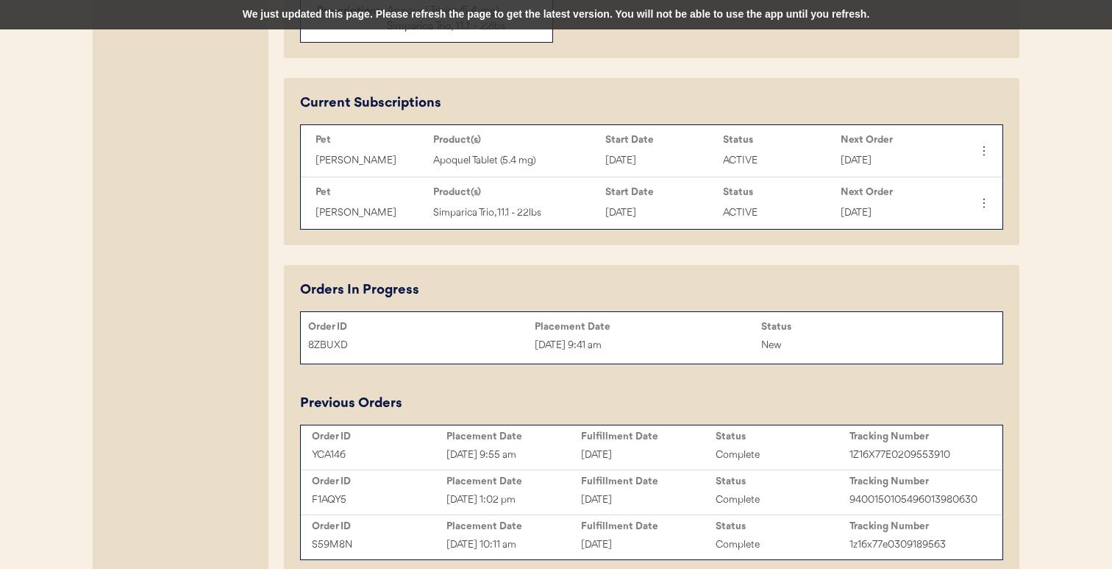
click at [612, 16] on div "We just updated this page. Please refresh the page to get the latest version. Y…" at bounding box center [556, 14] width 1112 height 29
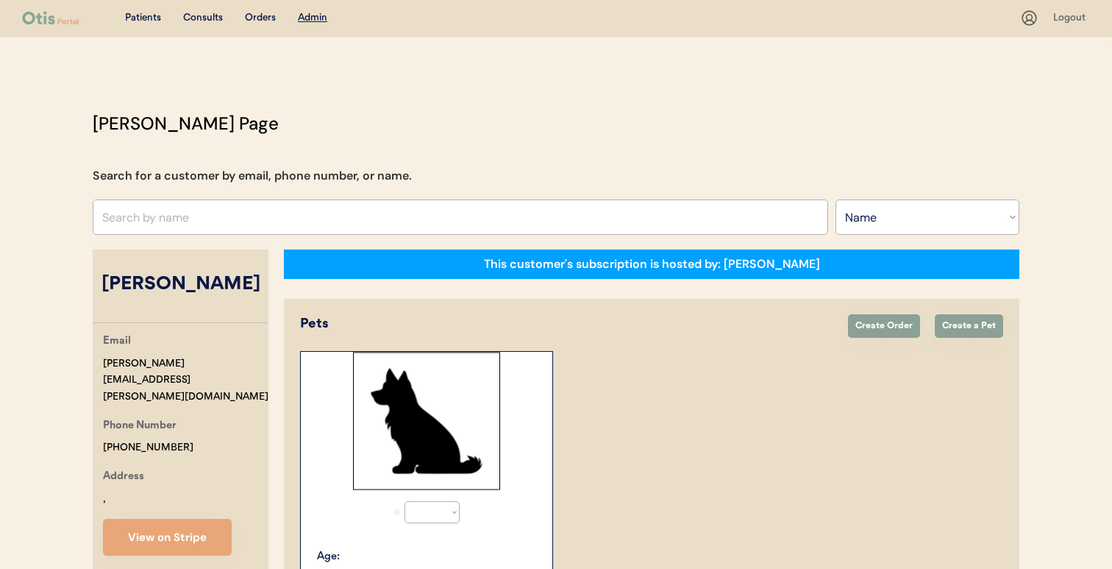
select select ""Name""
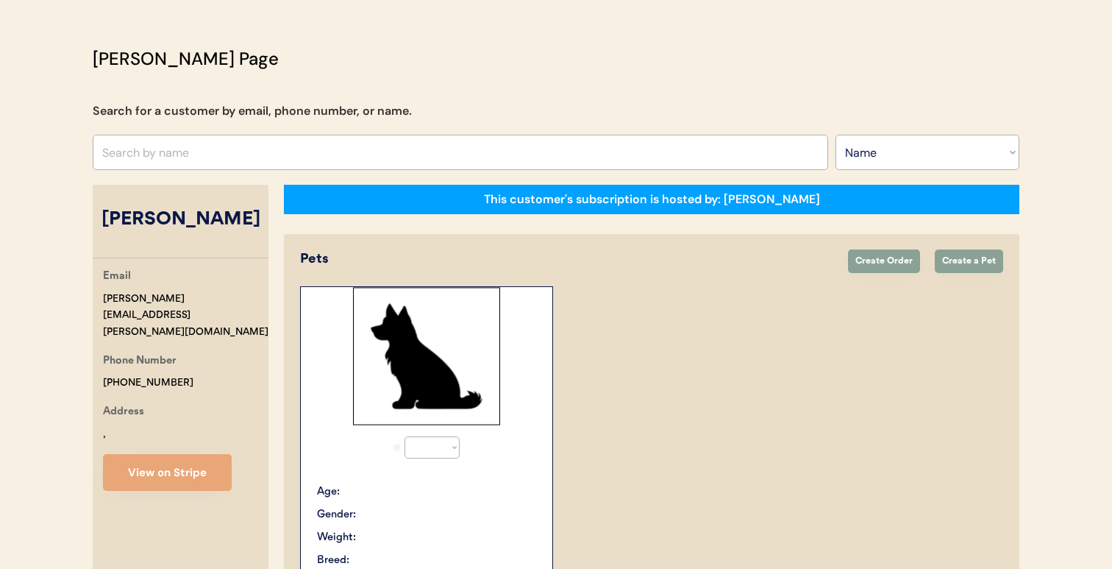
select select "true"
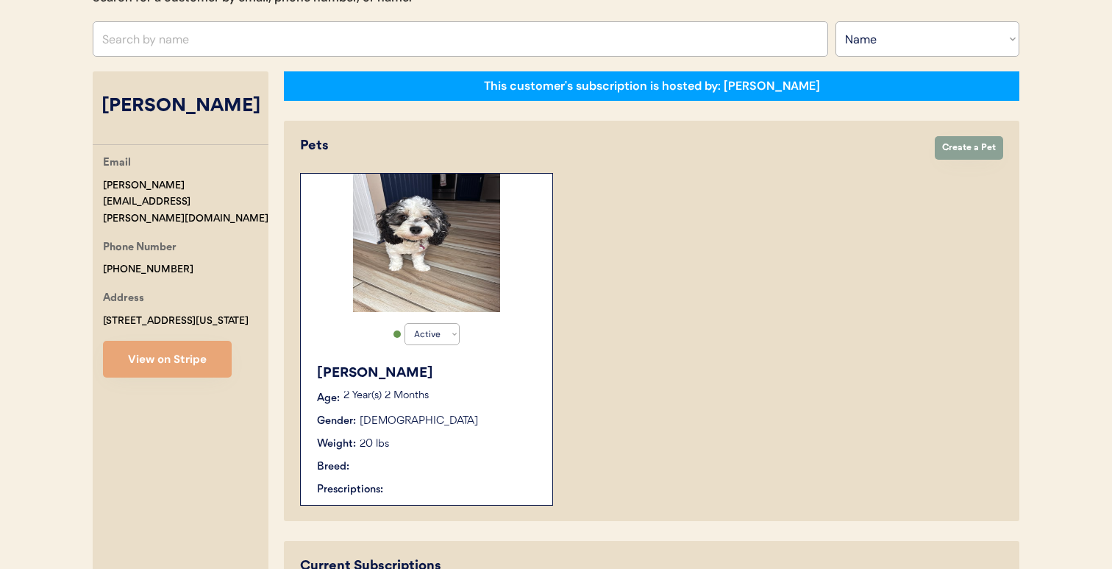
scroll to position [731, 0]
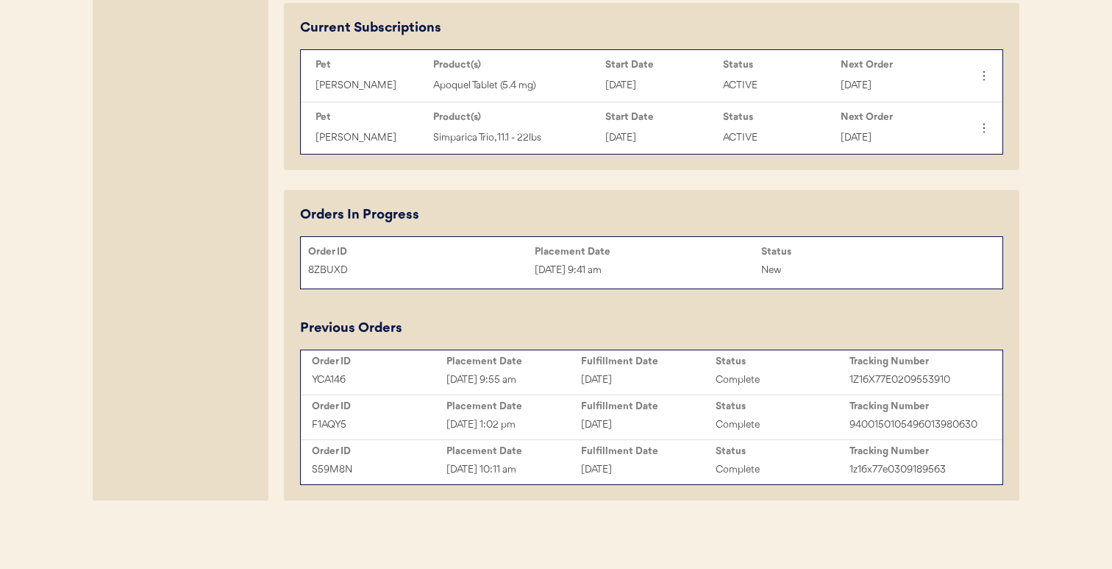
click at [844, 264] on div "New" at bounding box center [874, 270] width 227 height 17
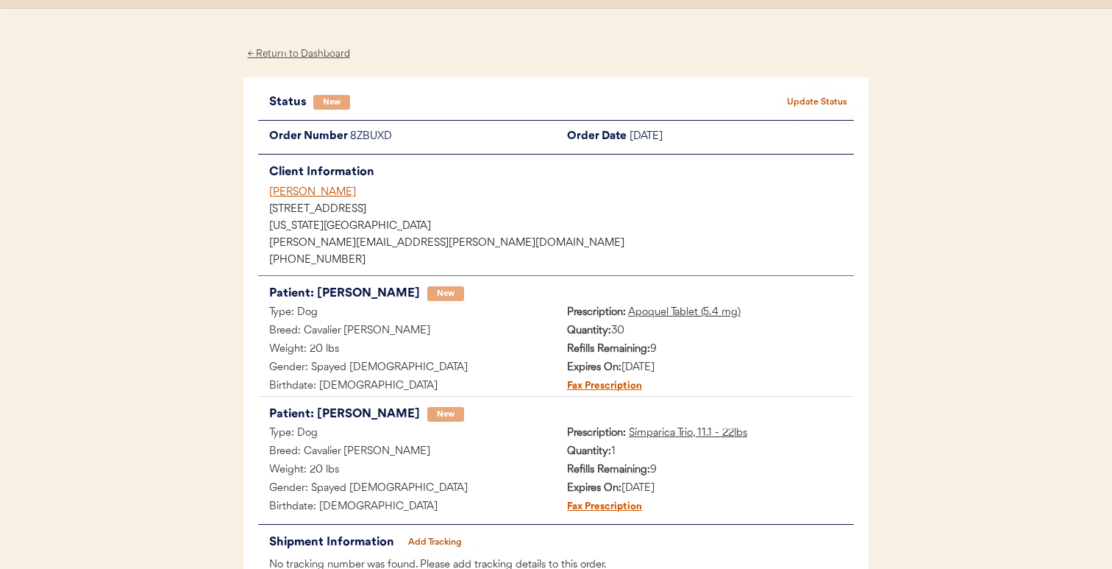
scroll to position [44, 0]
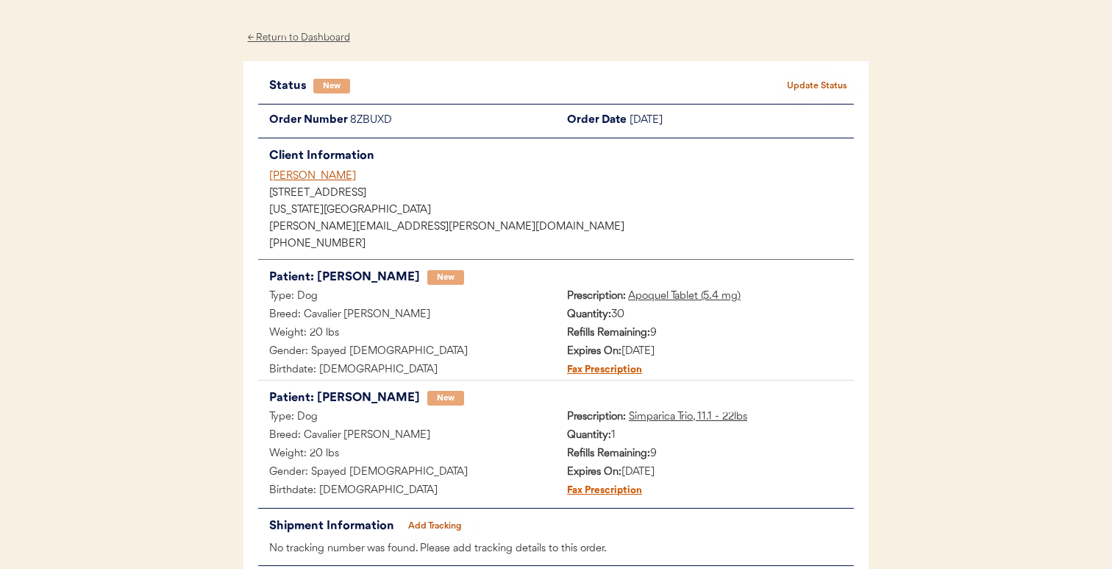
click at [363, 122] on div "8ZBUXD" at bounding box center [453, 121] width 206 height 18
copy div "8ZBUXD"
drag, startPoint x: 330, startPoint y: 176, endPoint x: 249, endPoint y: 176, distance: 81.6
click at [249, 176] on div "Status New Update Status Order Number 8ZBUXD Order Date [DATE] Client Informati…" at bounding box center [555, 321] width 625 height 520
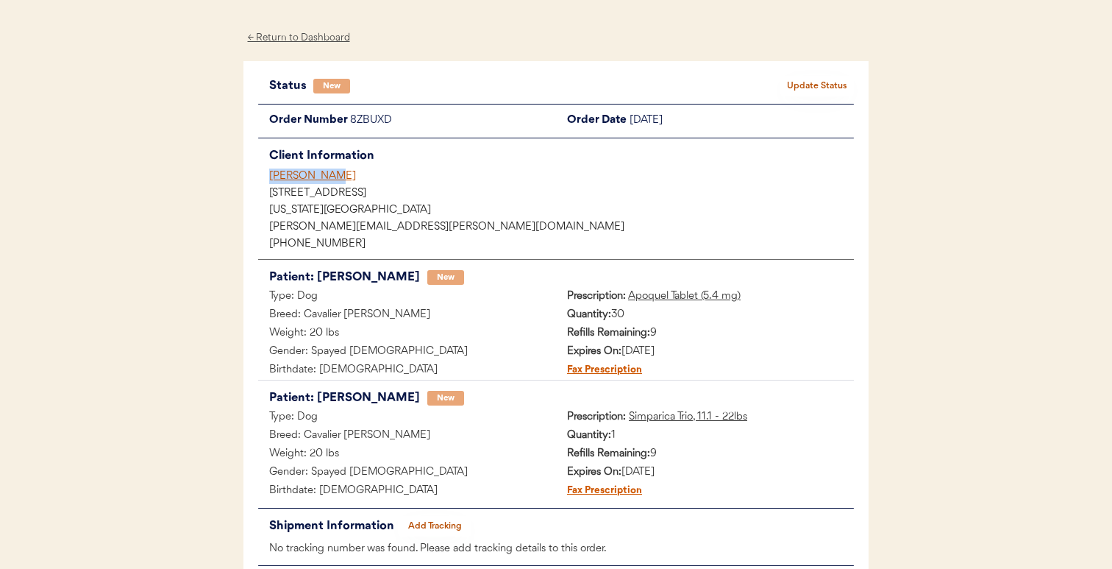
copy div "[PERSON_NAME]"
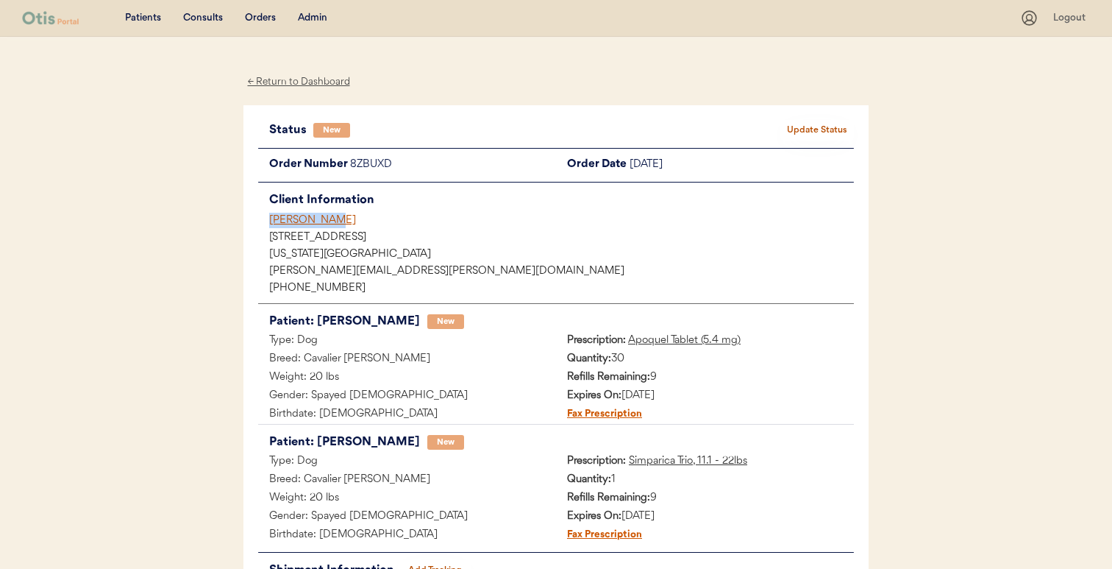
scroll to position [0, 0]
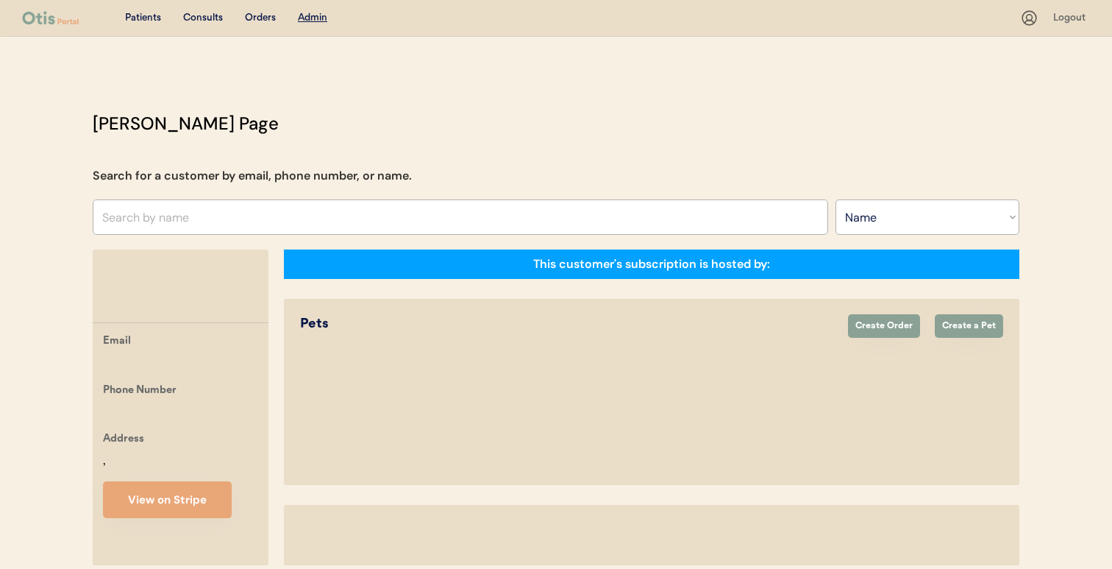
select select ""Name""
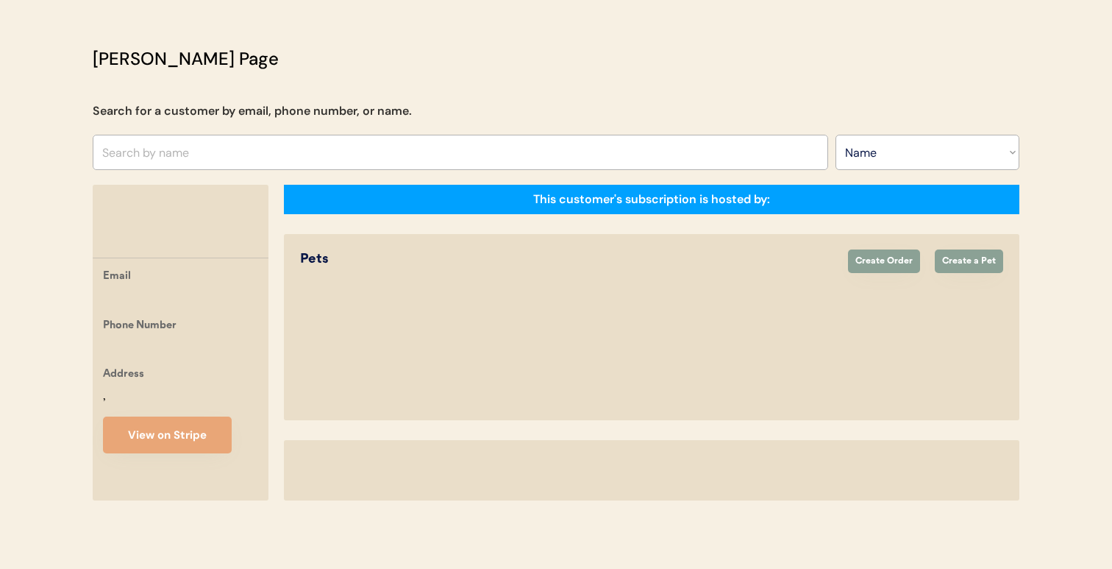
select select "true"
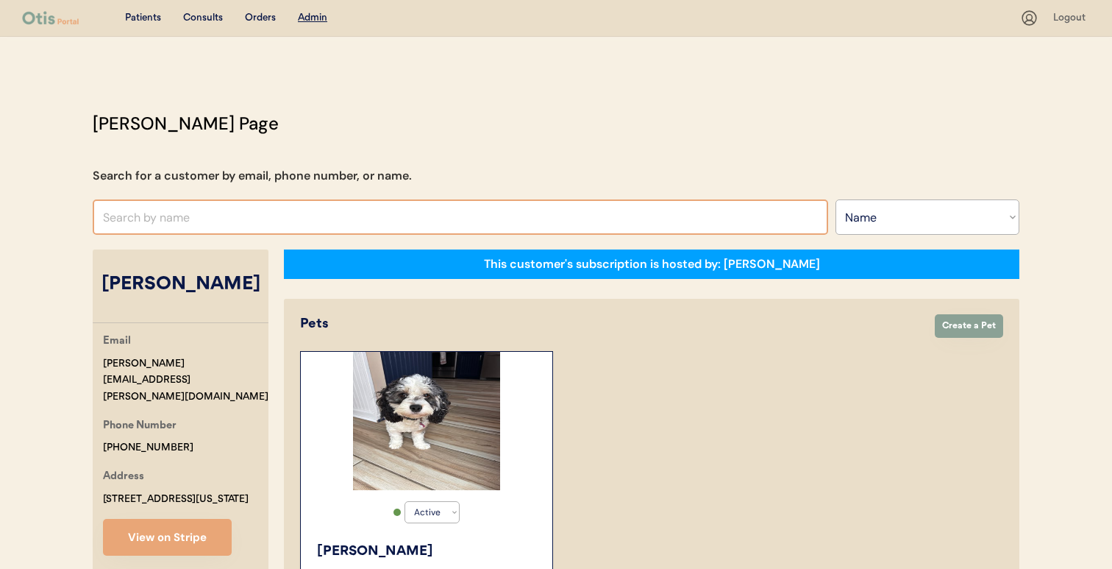
click at [382, 221] on input "text" at bounding box center [460, 216] width 735 height 35
paste input "[PERSON_NAME][EMAIL_ADDRESS][PERSON_NAME][DOMAIN_NAME]"
type input "robyn l"
type input "robyn lloyd"
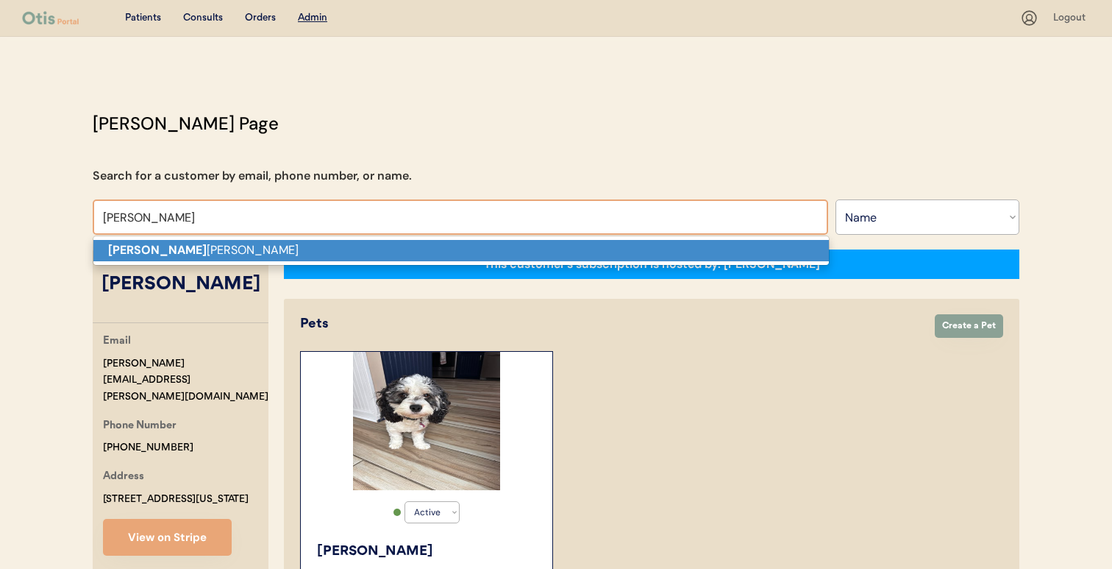
click at [379, 245] on p "Robyn L loyd" at bounding box center [460, 250] width 735 height 21
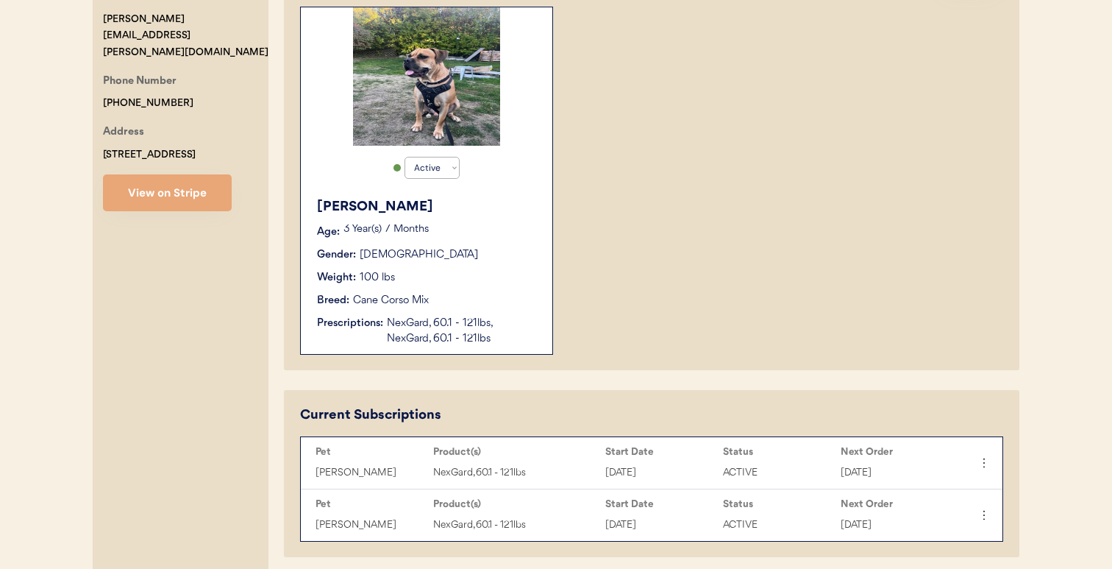
scroll to position [335, 0]
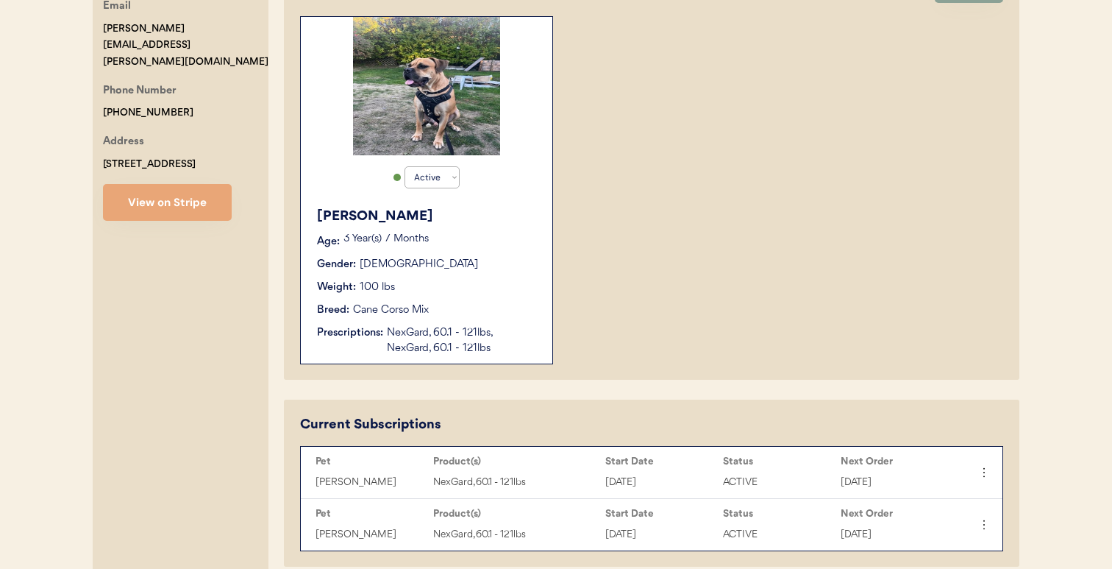
type input "[PERSON_NAME]"
click at [229, 184] on button "View on Stripe" at bounding box center [167, 202] width 129 height 37
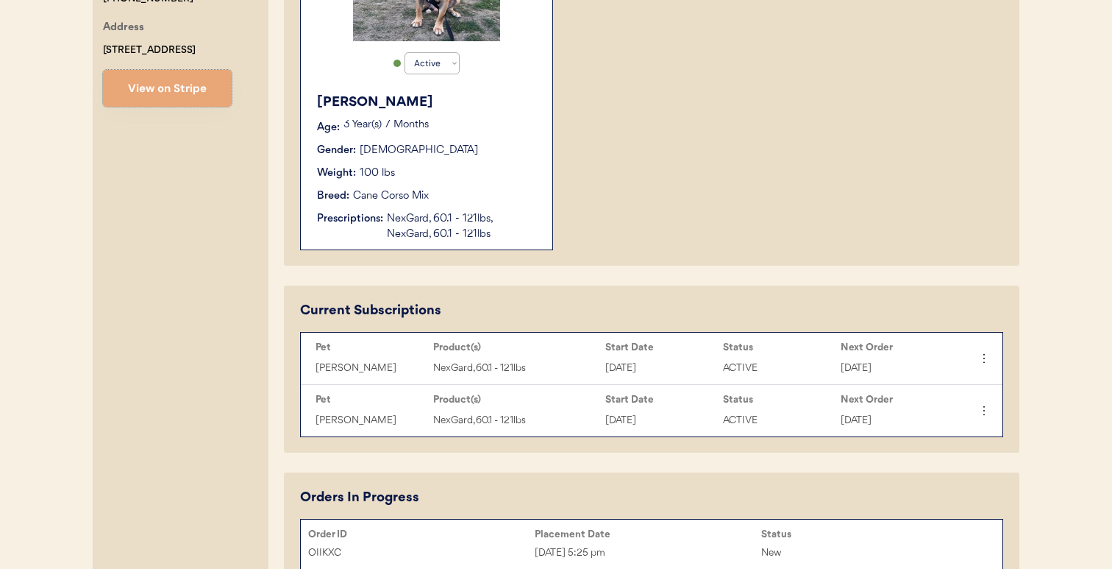
scroll to position [446, 0]
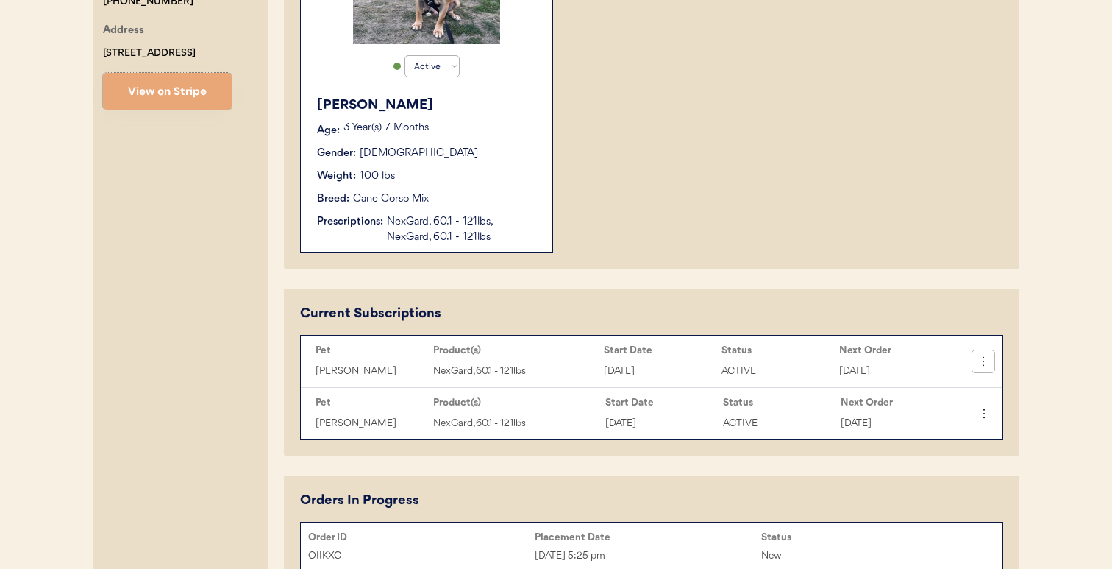
click at [985, 361] on icon at bounding box center [983, 361] width 15 height 15
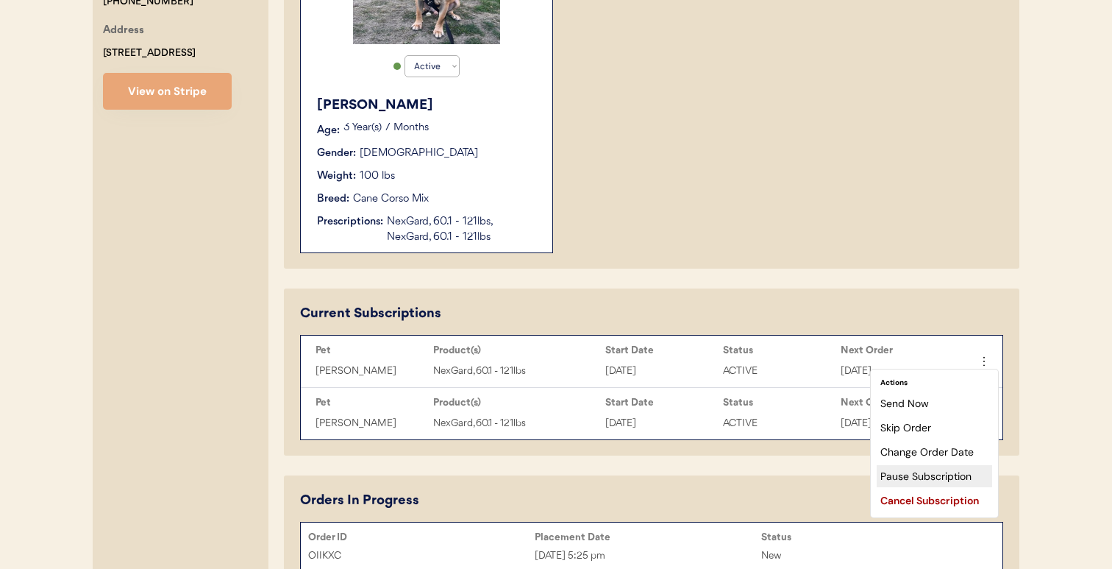
click at [926, 492] on div "Cancel Subscription" at bounding box center [934, 500] width 115 height 22
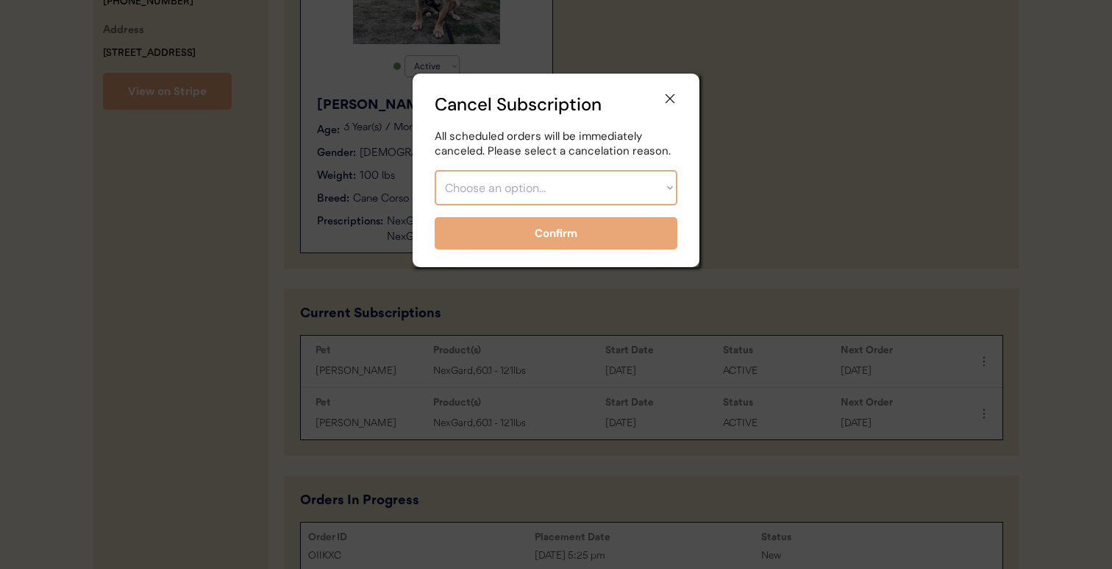
click at [578, 195] on select "Choose an option... Too expensive / can't afford Getting medication elsewhere (…" at bounding box center [556, 187] width 243 height 35
select select ""other""
click at [435, 170] on select "Choose an option... Too expensive / can't afford Getting medication elsewhere (…" at bounding box center [556, 187] width 243 height 35
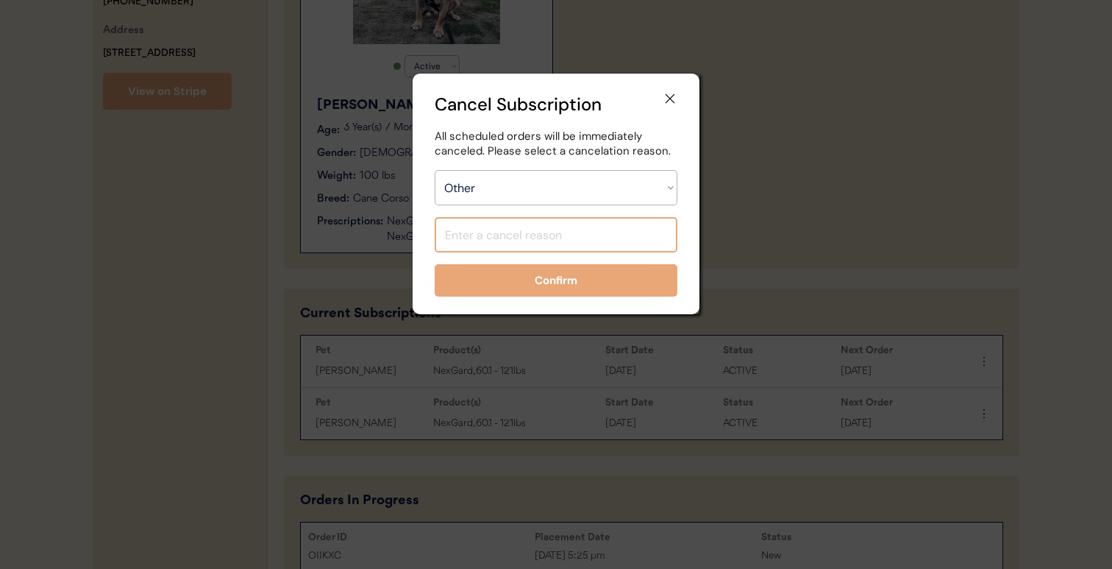
click at [552, 230] on input "input" at bounding box center [556, 234] width 243 height 35
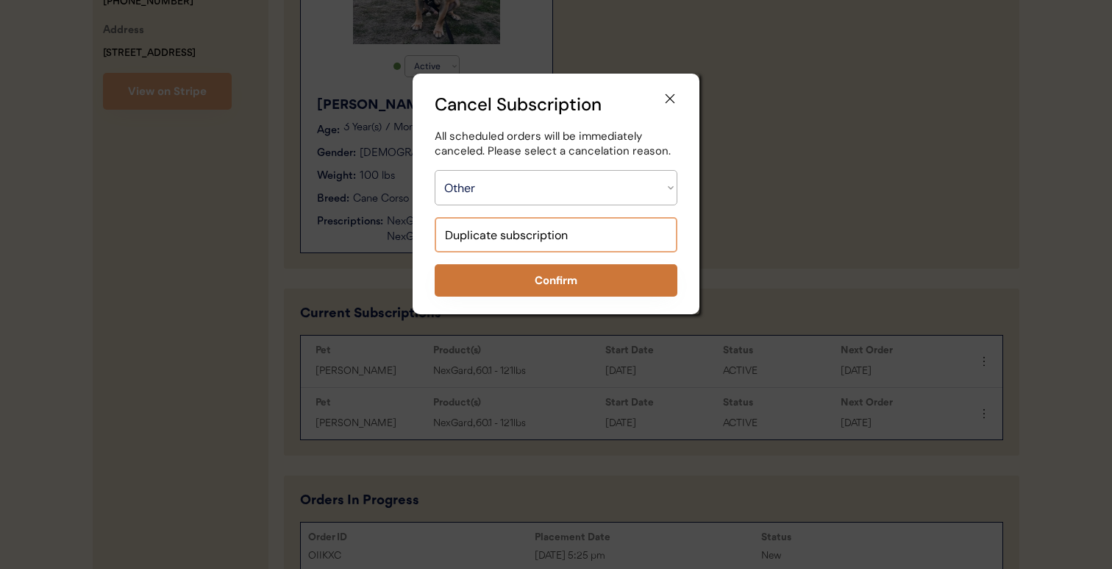
type input "Duplicate subscription"
click at [569, 285] on button "Confirm" at bounding box center [556, 280] width 243 height 32
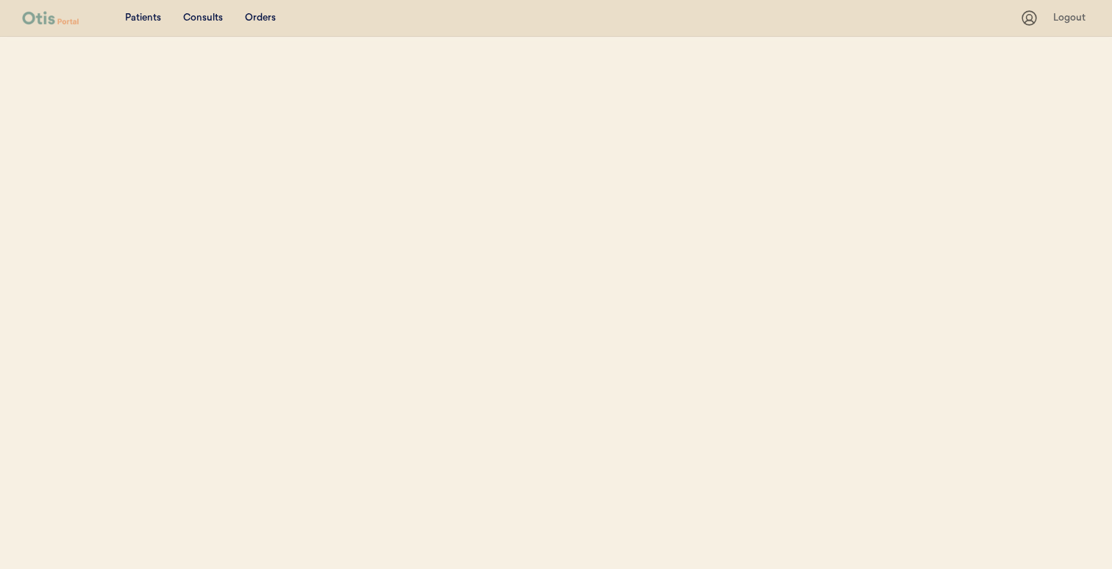
select select ""Name""
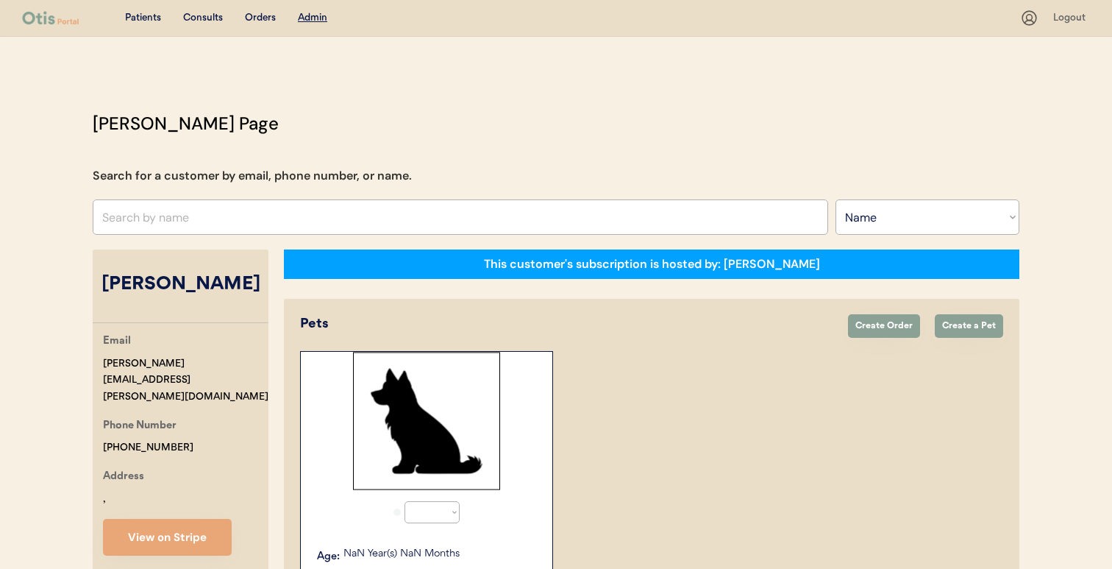
select select "true"
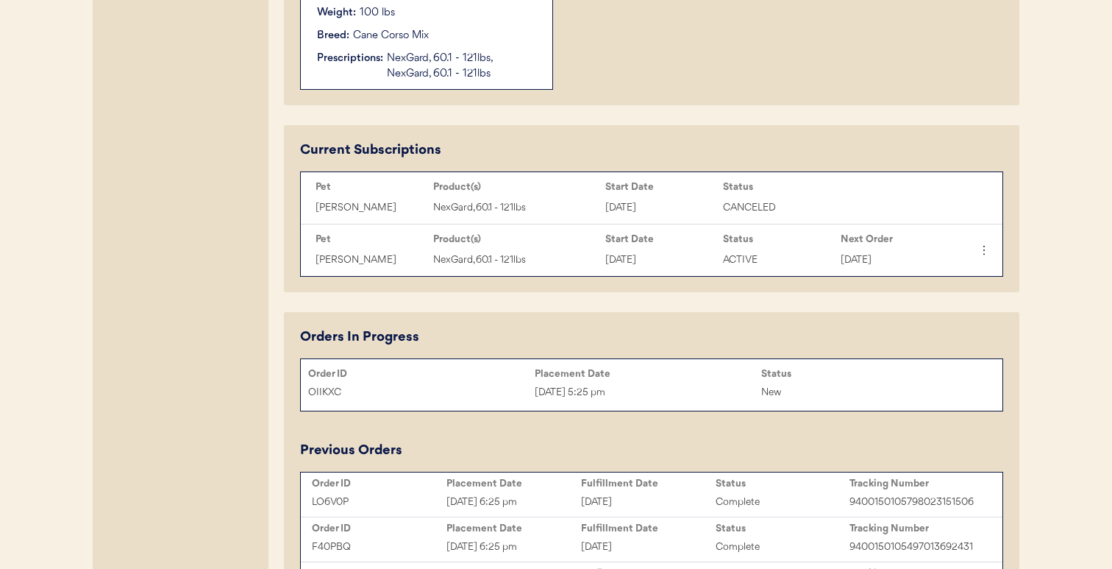
scroll to position [606, 0]
